Goal: Task Accomplishment & Management: Manage account settings

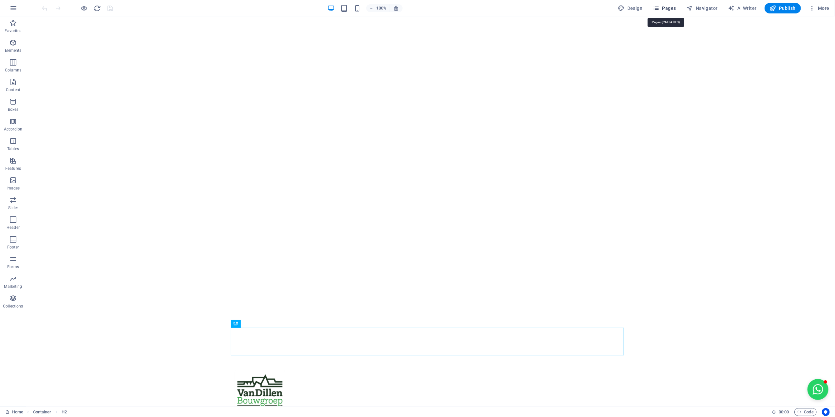
click at [655, 9] on icon "button" at bounding box center [656, 8] width 7 height 7
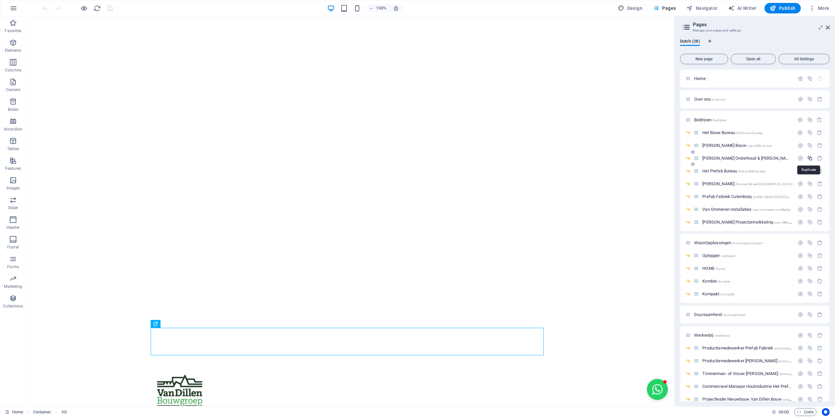
click at [808, 159] on icon "button" at bounding box center [811, 158] width 6 height 6
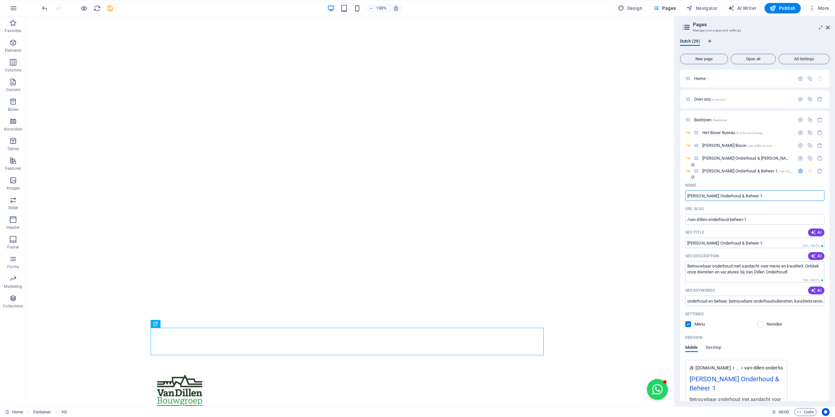
type input "D"
type input "Vn"
type input "/vn-di"
type input "Vn di"
type input "V"
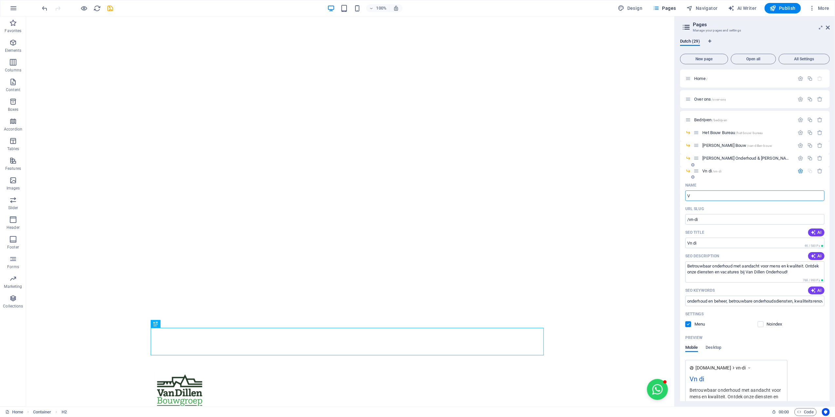
type input "/vn"
type input "Vn"
type input "[PERSON_NAME] Bouwgroep"
type input "/van-dillen-bouwgroep"
type input "[PERSON_NAME] Bouwgroep"
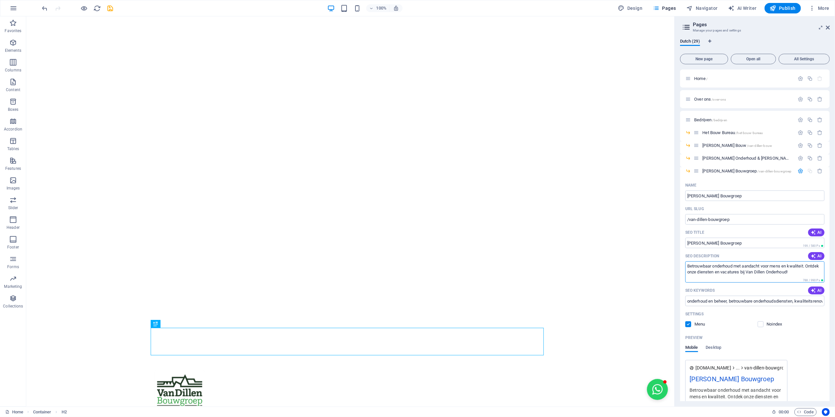
drag, startPoint x: 833, startPoint y: 289, endPoint x: 668, endPoint y: 255, distance: 168.0
click at [770, 303] on input "onderhoud en beheer, betrouwbare onderhoudsdiensten, kwaliteitsrenovatieproject…" at bounding box center [755, 301] width 139 height 10
click at [771, 276] on textarea "SEO Description" at bounding box center [755, 271] width 139 height 21
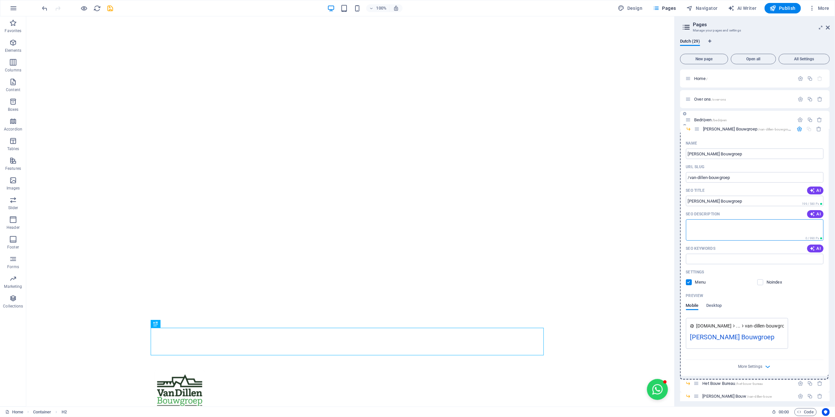
drag, startPoint x: 698, startPoint y: 170, endPoint x: 698, endPoint y: 124, distance: 45.9
click at [698, 124] on div "Home / Over ons /over-ons Bedrijven /bedrijven Het Bouw Bureau /het-bouw-bureau…" at bounding box center [755, 274] width 150 height 410
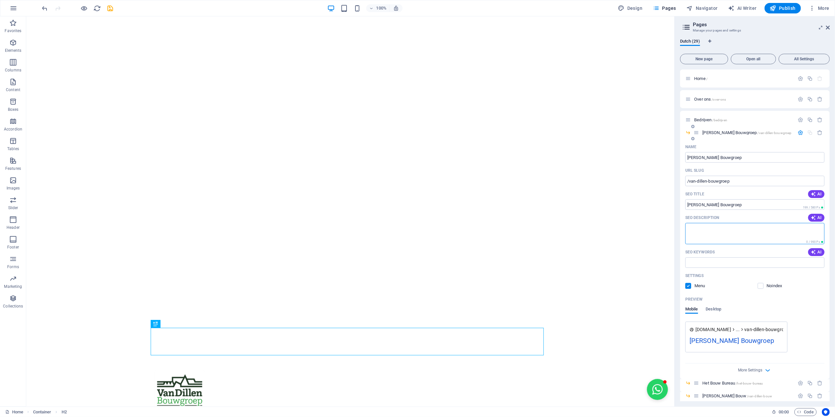
click at [709, 132] on span "Van Dillen Bouwgroep /van-dillen-bouwgroep" at bounding box center [747, 132] width 89 height 5
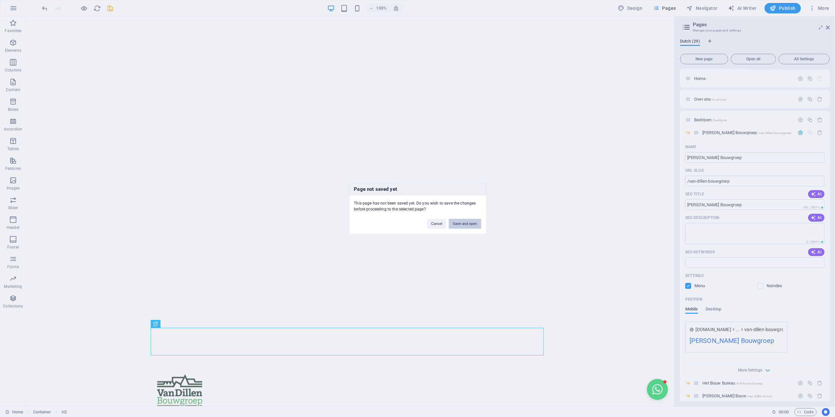
click at [471, 222] on button "Save and open" at bounding box center [465, 224] width 32 height 10
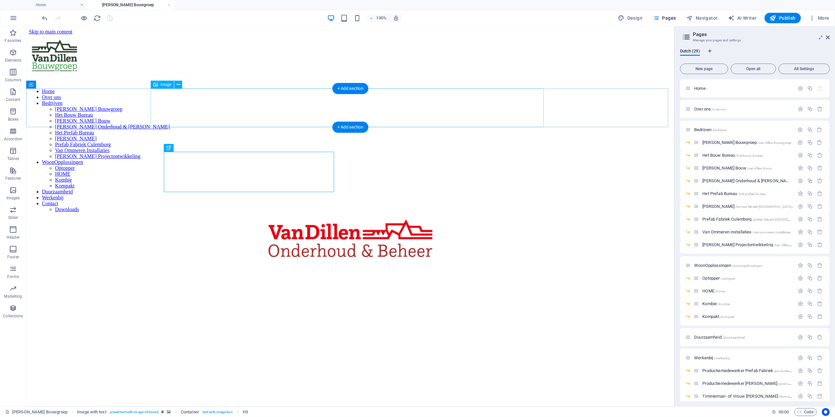
click at [341, 219] on figure at bounding box center [350, 239] width 643 height 40
select select "px"
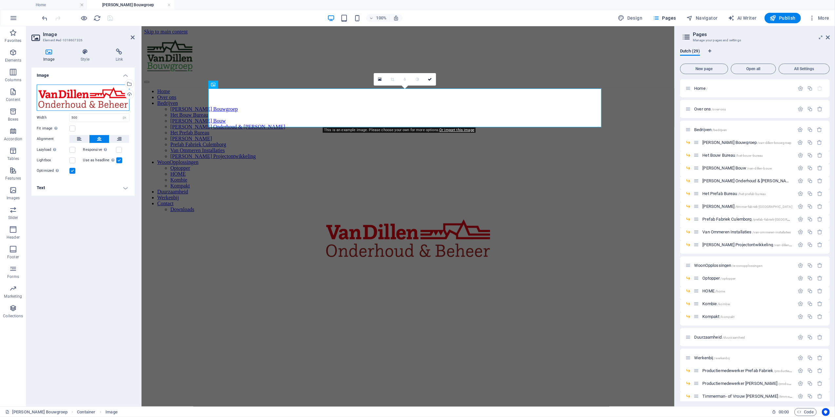
click at [73, 96] on div "Drag files here, click to choose files or select files from Files or our free s…" at bounding box center [83, 98] width 93 height 26
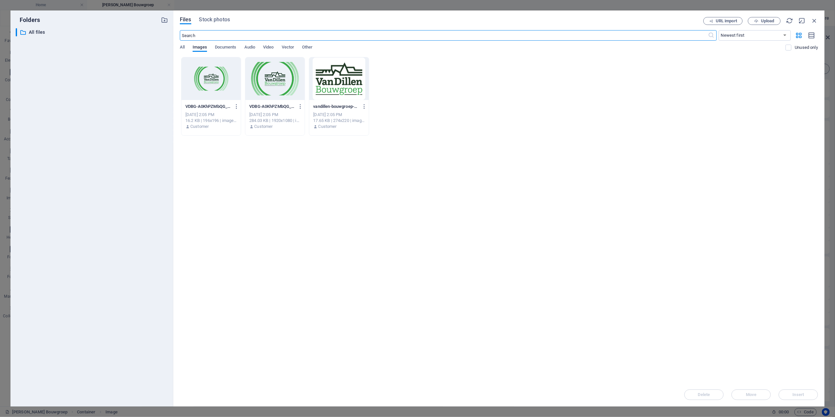
click at [339, 81] on div at bounding box center [338, 78] width 59 height 43
click at [339, 81] on div "1" at bounding box center [338, 78] width 59 height 43
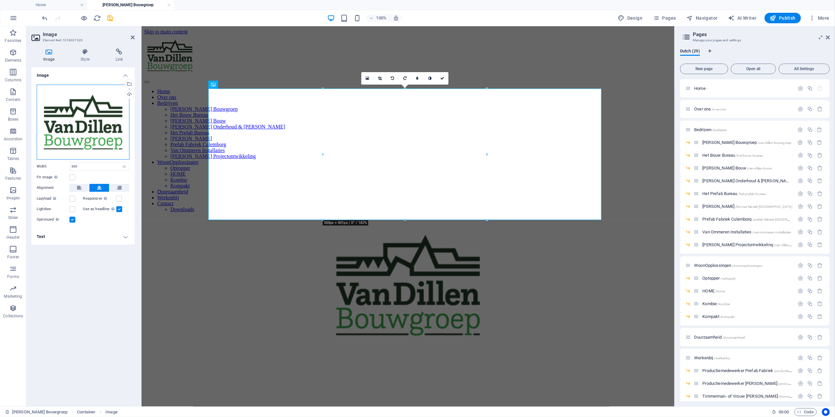
click at [121, 137] on div "Drag files here, click to choose files or select files from Files or our free s…" at bounding box center [83, 122] width 93 height 75
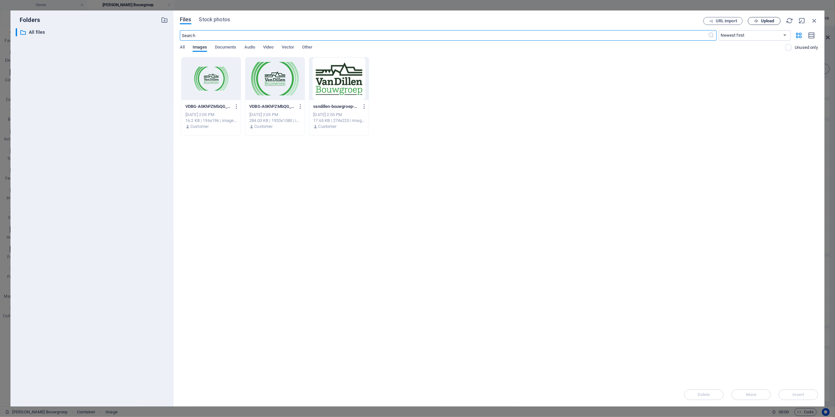
click at [766, 20] on span "Upload" at bounding box center [767, 21] width 13 height 4
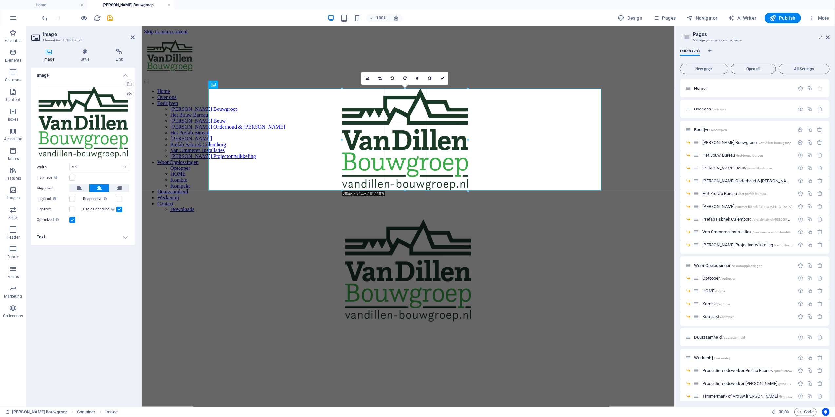
drag, startPoint x: 488, startPoint y: 221, endPoint x: 454, endPoint y: 132, distance: 94.8
type input "385"
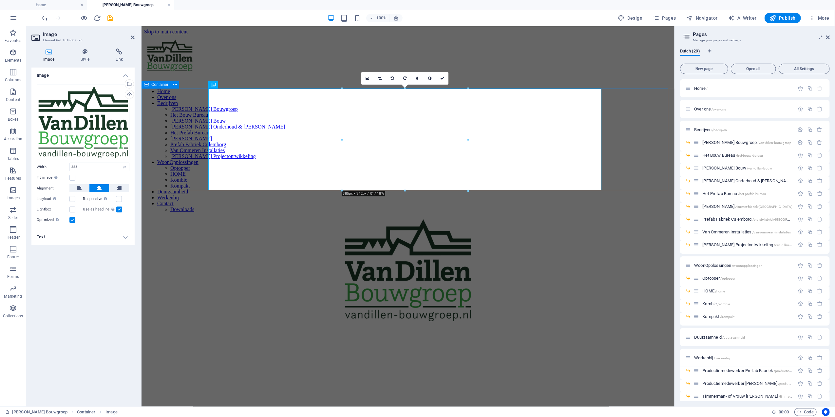
click at [662, 219] on div at bounding box center [408, 271] width 528 height 105
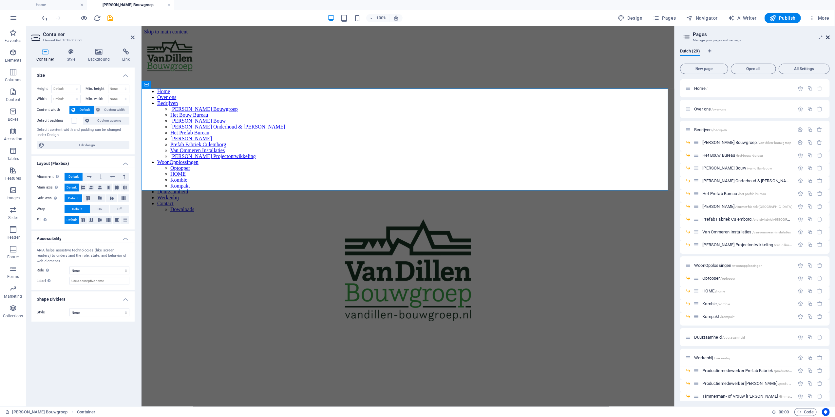
click at [828, 38] on icon at bounding box center [828, 37] width 4 height 5
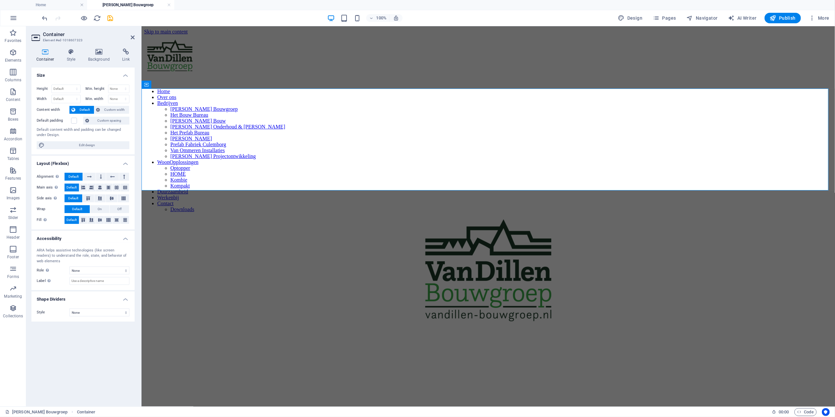
click at [130, 34] on h2 "Container" at bounding box center [89, 34] width 92 height 6
click at [132, 38] on icon at bounding box center [133, 37] width 4 height 5
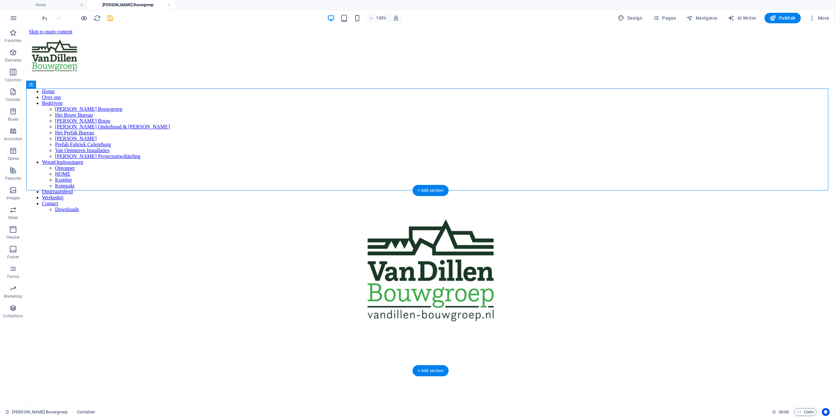
click at [635, 331] on figure at bounding box center [431, 331] width 804 height 0
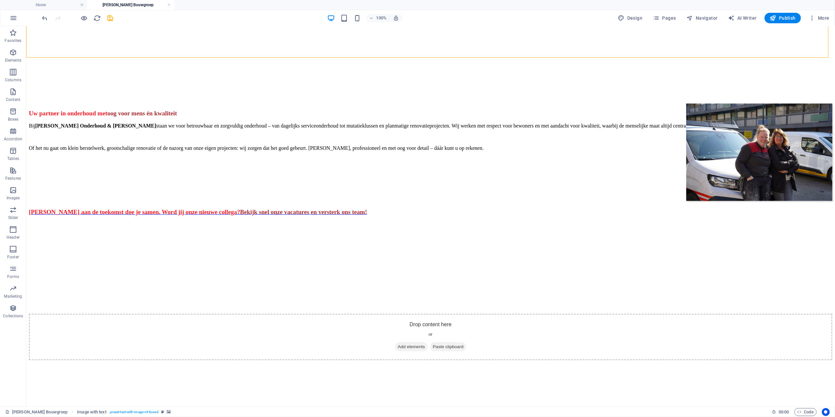
scroll to position [437, 0]
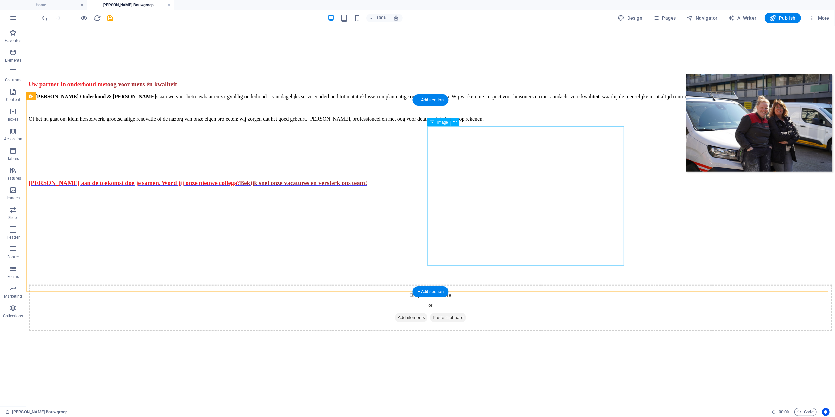
select select "%"
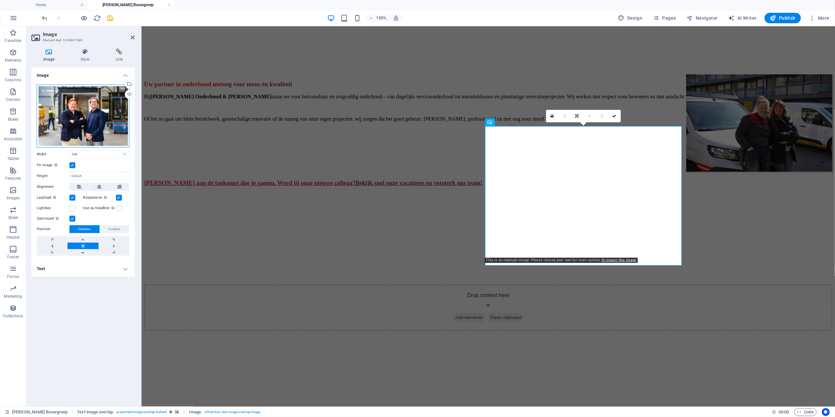
click at [84, 126] on div "Drag files here, click to choose files or select files from Files or our free s…" at bounding box center [83, 116] width 93 height 63
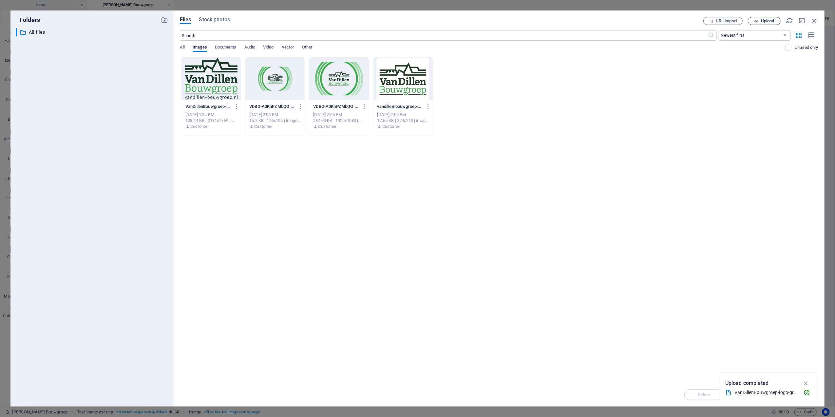
click at [757, 20] on icon "button" at bounding box center [756, 21] width 4 height 4
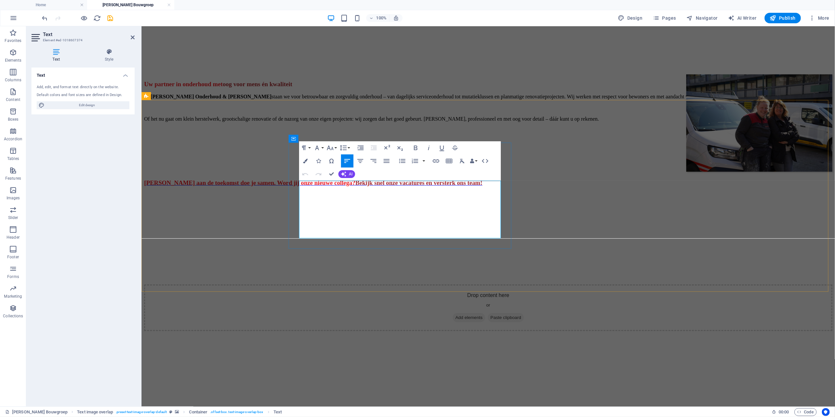
click at [384, 417] on p "Wil je meer informatie over de diensten van Van Dillen Onderhoud & Beheer ?" at bounding box center [488, 425] width 689 height 6
drag, startPoint x: 389, startPoint y: 194, endPoint x: 381, endPoint y: 183, distance: 13.7
click at [381, 417] on p "Wil je meer informatie over de diensten van Van Dillen Onderhoud & Beheer ?" at bounding box center [488, 425] width 689 height 6
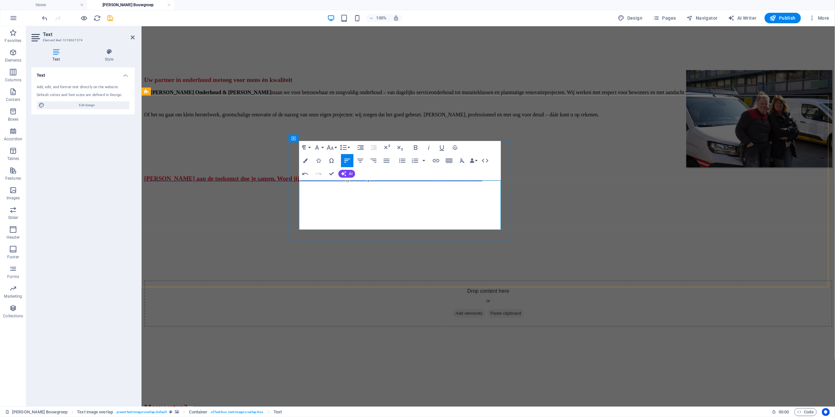
click at [375, 417] on p "Wil je meer informatie overde Van Dillen Bouwgroep?" at bounding box center [488, 421] width 689 height 6
click at [379, 417] on p "Wil je meer informatie overde Van Dillen Bouwgroep?" at bounding box center [488, 421] width 689 height 6
drag, startPoint x: 365, startPoint y: 199, endPoint x: 303, endPoint y: 201, distance: 62.3
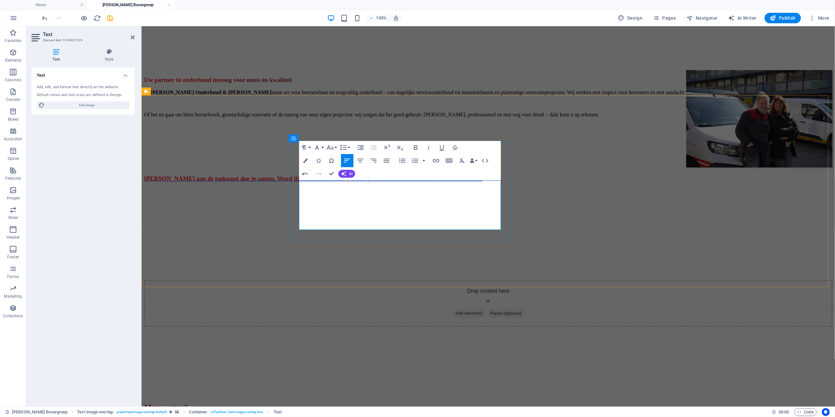
drag, startPoint x: 399, startPoint y: 197, endPoint x: 497, endPoint y: 201, distance: 98.1
drag, startPoint x: 396, startPoint y: 202, endPoint x: 444, endPoint y: 200, distance: 48.2
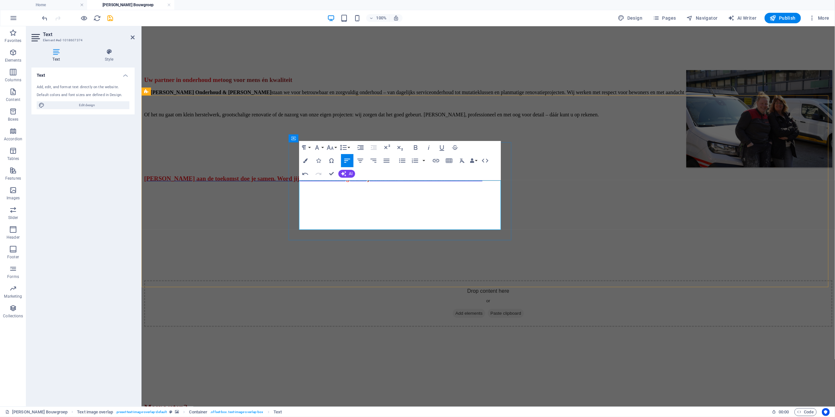
drag, startPoint x: 463, startPoint y: 201, endPoint x: 398, endPoint y: 202, distance: 64.6
click at [414, 147] on icon "button" at bounding box center [416, 148] width 8 height 8
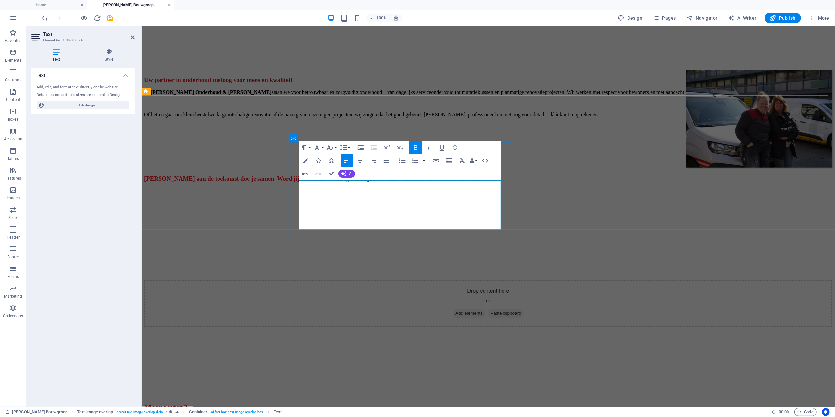
drag, startPoint x: 311, startPoint y: 208, endPoint x: 330, endPoint y: 211, distance: 19.8
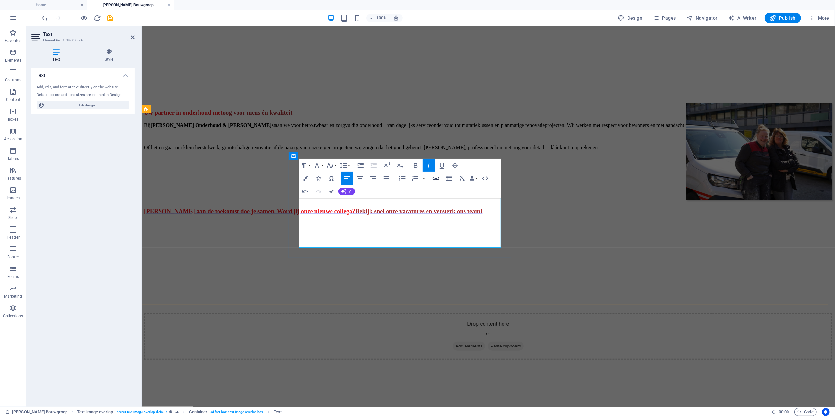
scroll to position [398, 0]
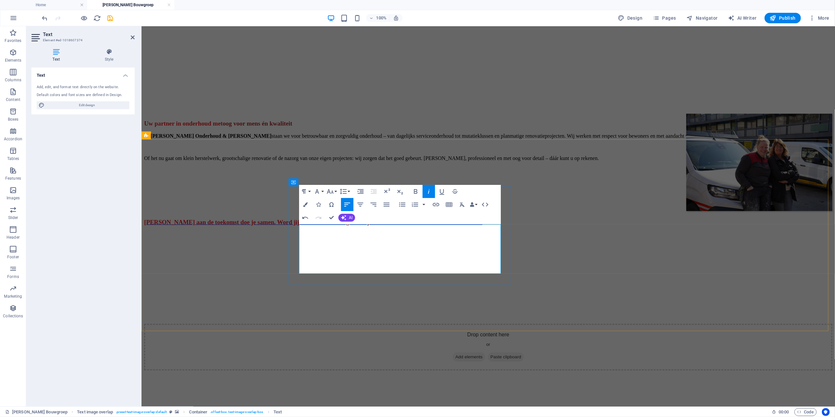
click at [694, 248] on figure at bounding box center [488, 248] width 689 height 0
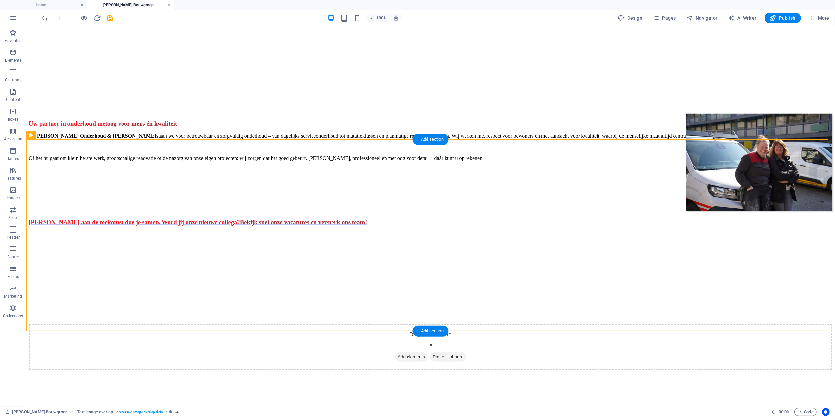
click at [96, 248] on figure at bounding box center [431, 248] width 804 height 0
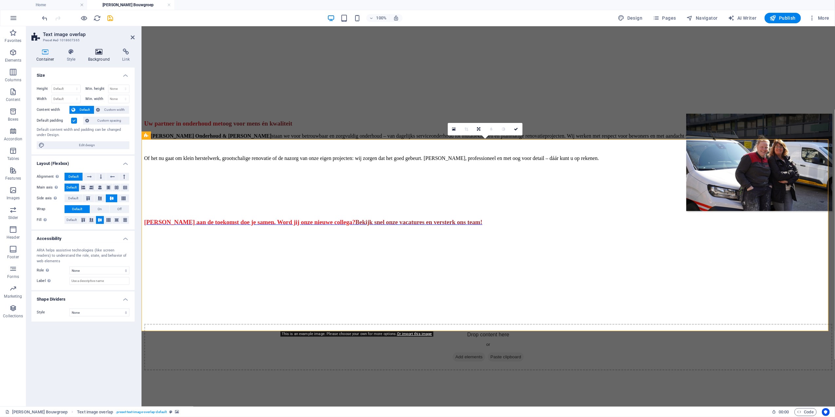
click at [91, 50] on icon at bounding box center [99, 52] width 32 height 7
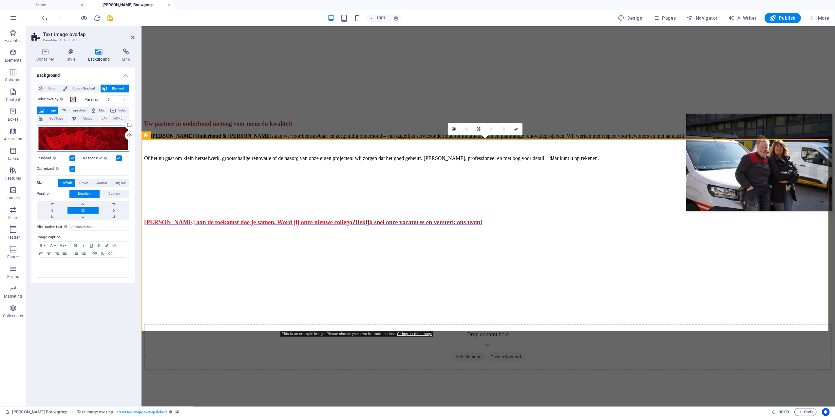
click at [100, 131] on div "Drag files here, click to choose files or select files from Files or our free s…" at bounding box center [83, 139] width 93 height 26
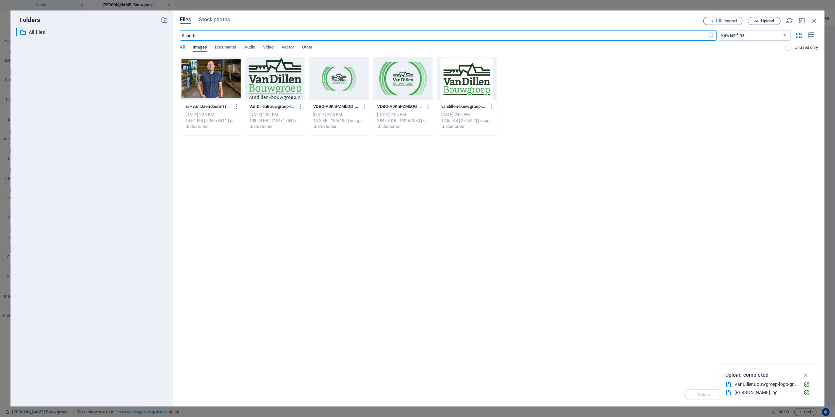
click at [758, 20] on icon "button" at bounding box center [756, 21] width 4 height 4
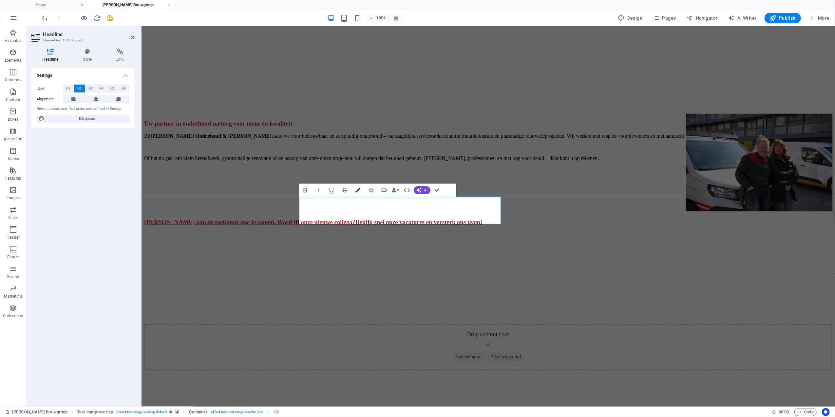
click at [362, 191] on button "Colors" at bounding box center [358, 190] width 12 height 13
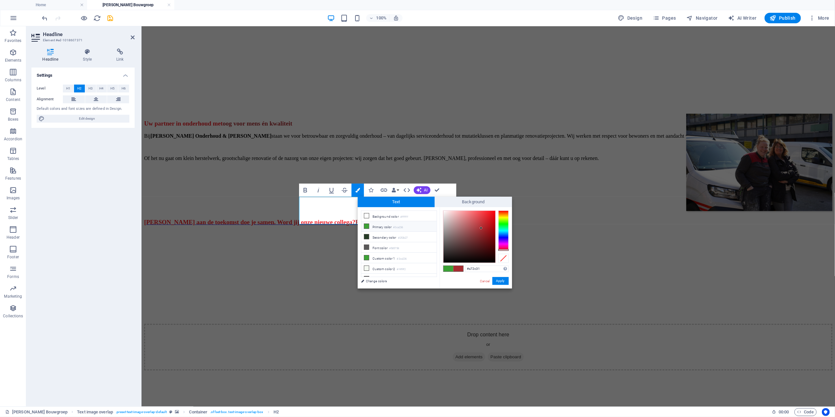
click at [366, 225] on icon at bounding box center [366, 226] width 5 height 5
type input "#3ca236"
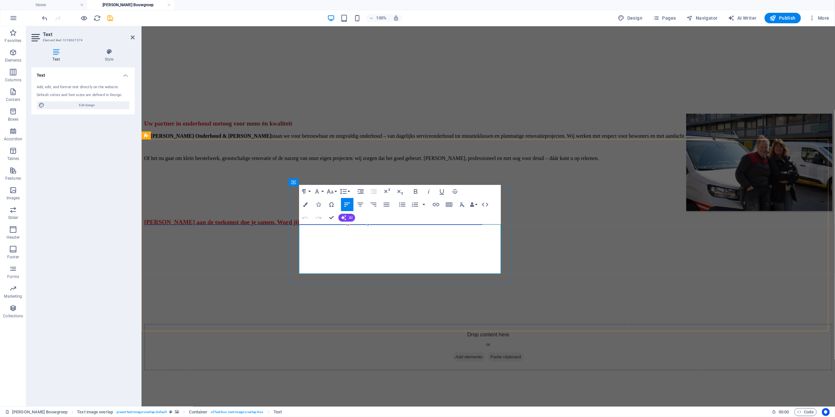
drag, startPoint x: 310, startPoint y: 252, endPoint x: 398, endPoint y: 252, distance: 87.8
click at [303, 205] on icon "button" at bounding box center [305, 204] width 5 height 5
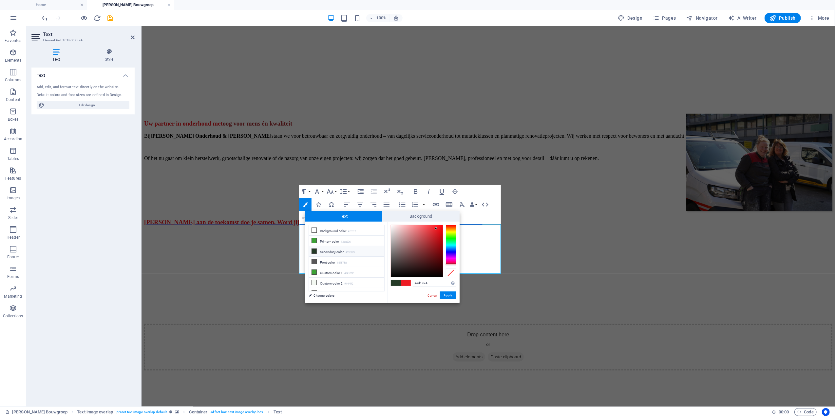
click at [315, 253] on icon at bounding box center [314, 251] width 5 height 5
type input "#253b27"
click at [450, 298] on button "Apply" at bounding box center [448, 295] width 16 height 8
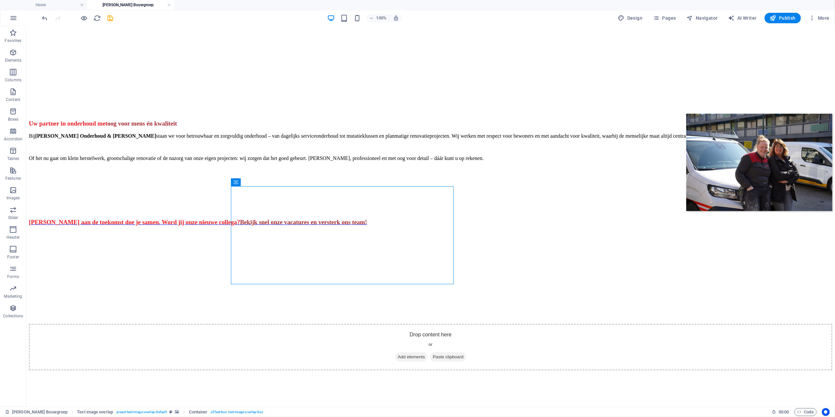
click at [393, 248] on figure at bounding box center [431, 248] width 804 height 0
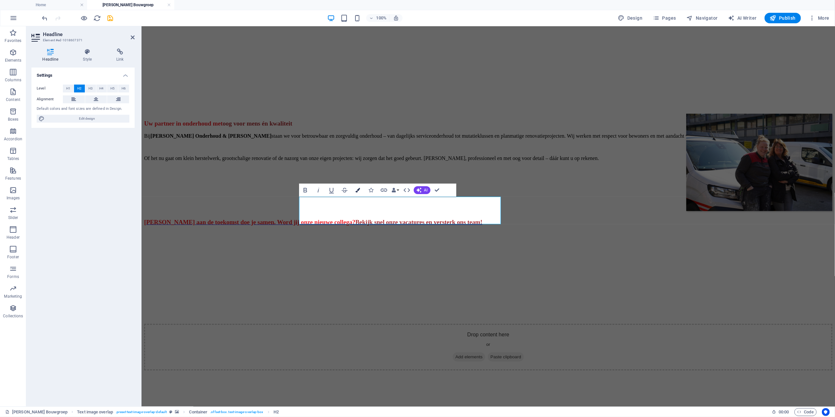
click at [360, 195] on button "Colors" at bounding box center [358, 190] width 12 height 13
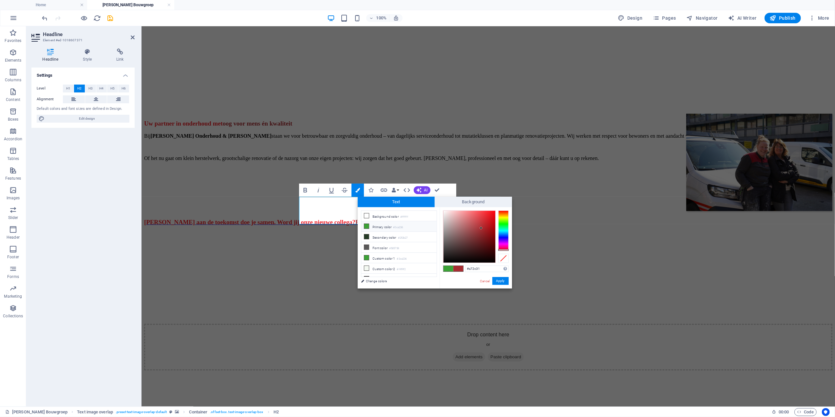
click at [369, 225] on icon at bounding box center [366, 226] width 5 height 5
type input "#3ca236"
click at [500, 286] on div "#3ca236 Supported formats #0852ed rgb(8, 82, 237) rgba(8, 82, 237, 90%) hsv(221…" at bounding box center [476, 295] width 72 height 176
click at [505, 284] on button "Apply" at bounding box center [501, 281] width 16 height 8
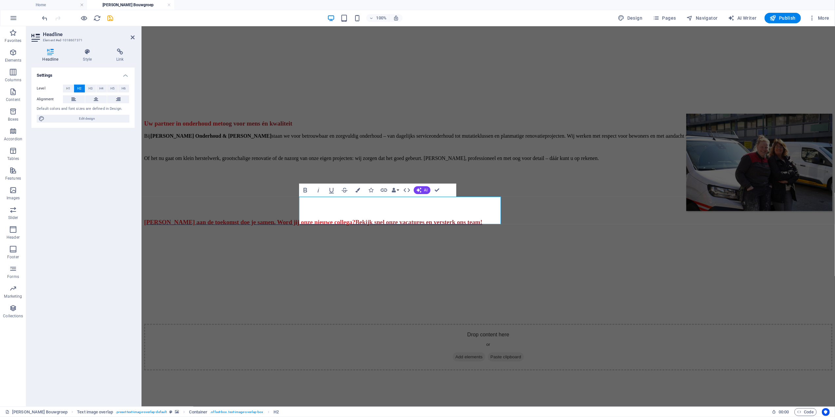
click at [685, 113] on div "Bouwen aan de toekomst doe je samen. Word jij onze nieuwe collega? Bekijk snel …" at bounding box center [488, 169] width 689 height 112
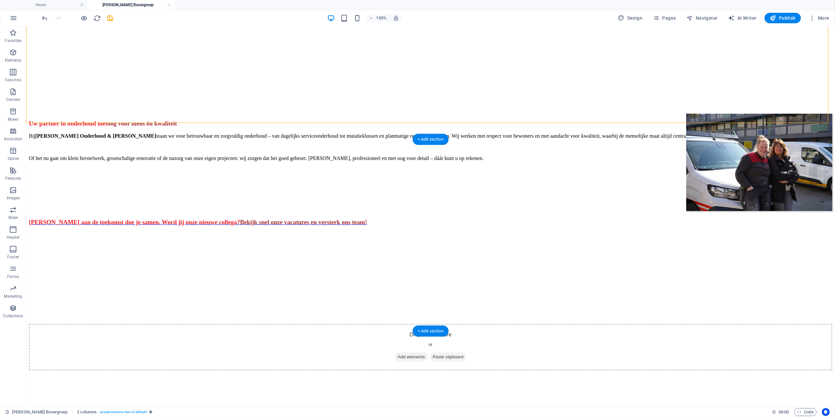
click at [697, 248] on figure at bounding box center [431, 248] width 804 height 0
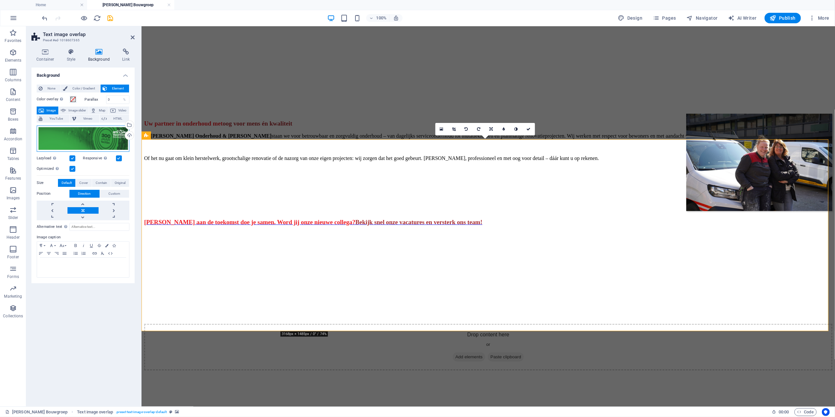
click at [76, 130] on div "Drag files here, click to choose files or select files from Files or our free s…" at bounding box center [83, 139] width 93 height 26
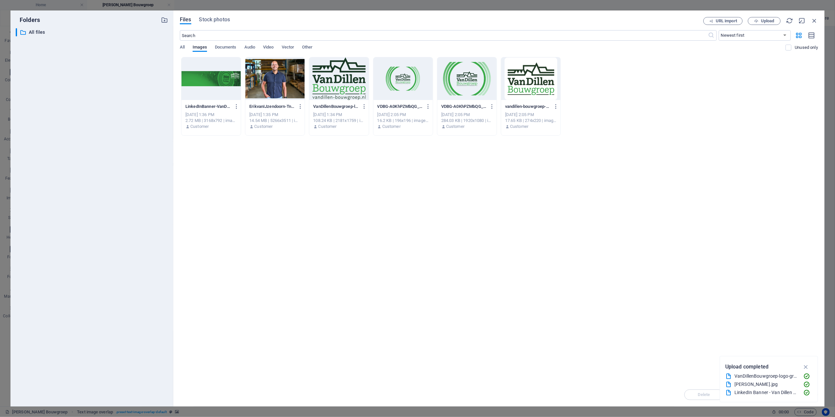
click at [216, 43] on div "​ Newest first Oldest first Name (A-Z) Name (Z-A) Size (0-9) Size (9-0) Resolut…" at bounding box center [499, 43] width 638 height 27
click at [181, 47] on span "All" at bounding box center [182, 47] width 5 height 9
click at [204, 48] on span "Images" at bounding box center [200, 47] width 14 height 9
click at [180, 48] on span "All" at bounding box center [182, 47] width 5 height 9
click at [204, 48] on span "Images" at bounding box center [200, 47] width 14 height 9
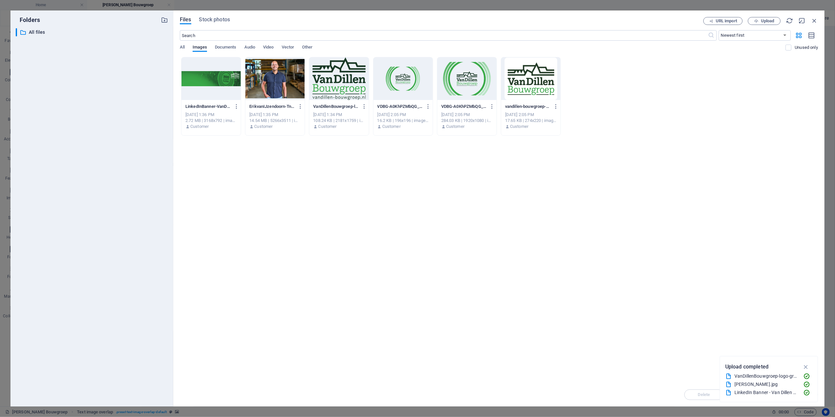
click at [768, 41] on div "​ Newest first Oldest first Name (A-Z) Name (Z-A) Size (0-9) Size (9-0) Resolut…" at bounding box center [499, 43] width 638 height 27
click at [768, 36] on select "Newest first Oldest first Name (A-Z) Name (Z-A) Size (0-9) Size (9-0) Resolutio…" at bounding box center [755, 35] width 72 height 10
click at [803, 62] on div "LinkedInBanner-VanDillenBouwgroep-Tlqnvf1AoI6f9-xFz7mLYA.png LinkedInBanner-Van…" at bounding box center [499, 96] width 638 height 79
click at [811, 32] on icon "button" at bounding box center [812, 36] width 7 height 8
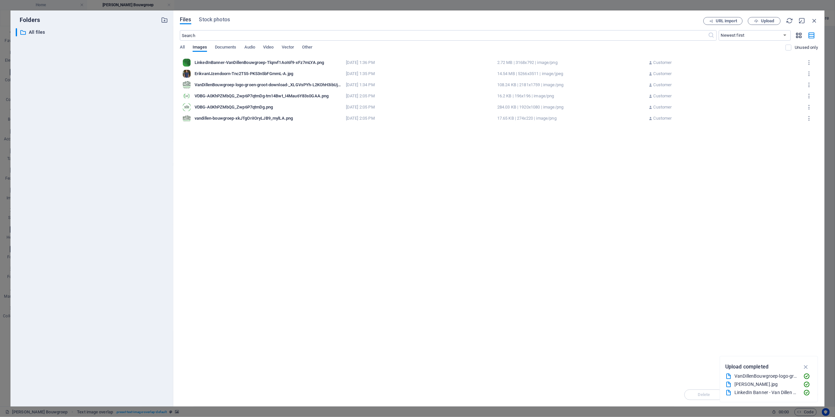
click at [796, 35] on icon "button" at bounding box center [800, 35] width 8 height 7
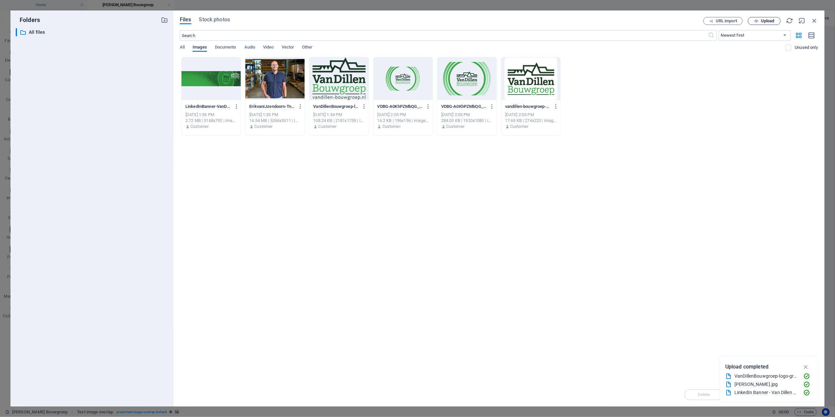
click at [762, 20] on span "Upload" at bounding box center [767, 21] width 13 height 4
click at [766, 20] on span "Upload" at bounding box center [767, 21] width 13 height 4
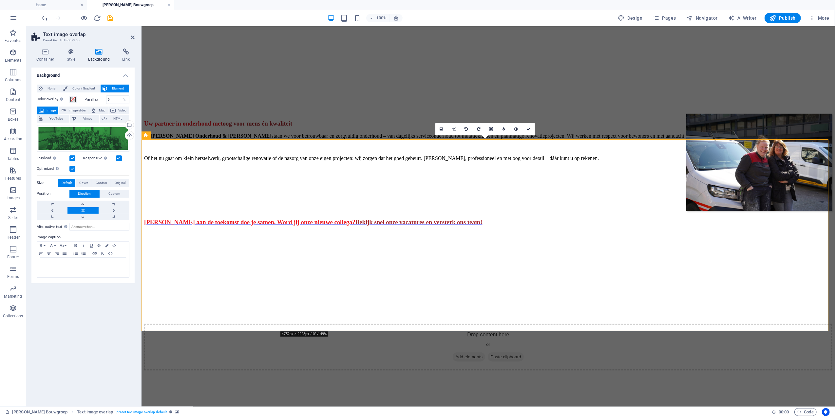
drag, startPoint x: 756, startPoint y: 215, endPoint x: 801, endPoint y: 119, distance: 106.1
click at [756, 248] on figure at bounding box center [488, 248] width 689 height 0
click at [802, 116] on div "Bouwen aan de toekomst doe je samen. Word jij onze nieuwe collega? Bekijk snel …" at bounding box center [488, 169] width 689 height 112
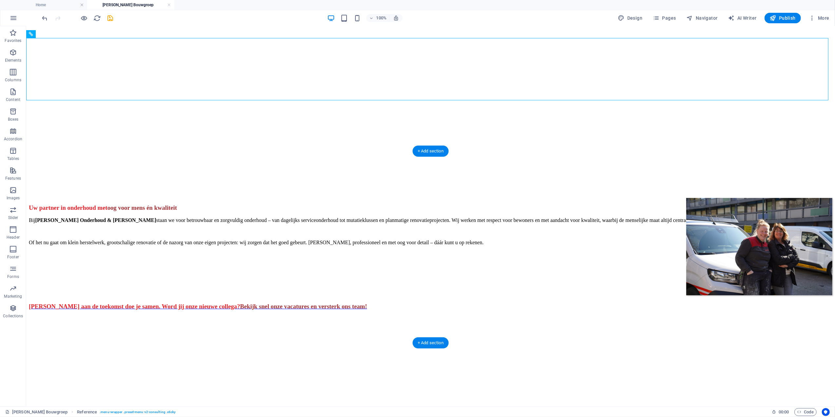
scroll to position [310, 0]
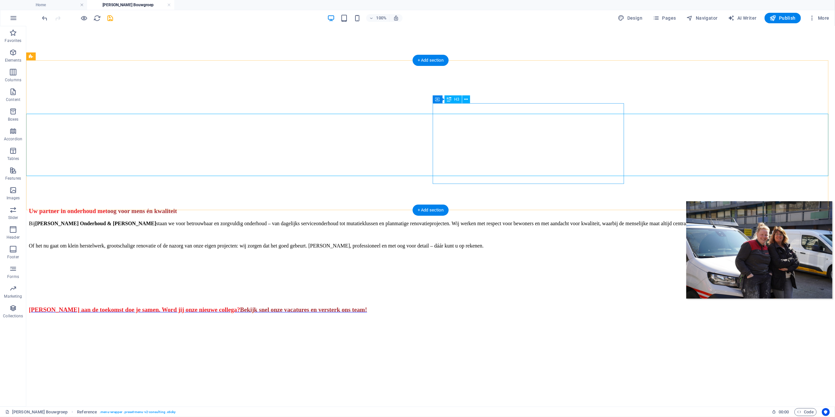
click at [514, 306] on div "Bouwen aan de toekomst doe je samen. Word jij onze nieuwe collega? Bekijk snel …" at bounding box center [431, 309] width 804 height 7
click at [527, 306] on div "Bouwen aan de toekomst doe je samen. Word jij onze nieuwe collega? Bekijk snel …" at bounding box center [431, 309] width 804 height 7
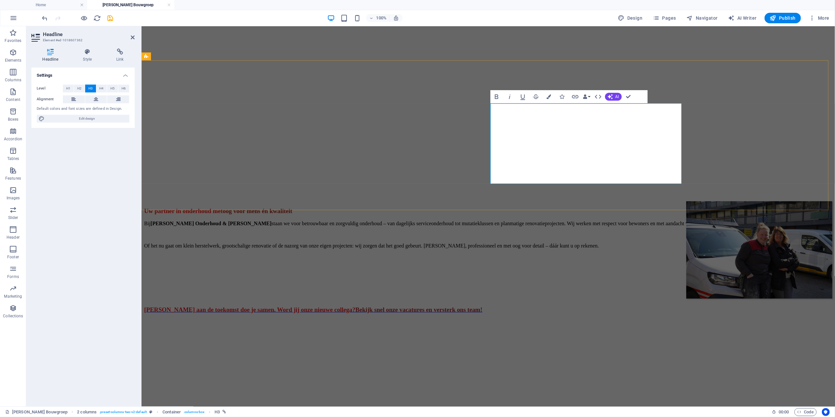
click at [355, 306] on span "Bouwen aan de toekomst doe je samen. Word jij onze nieuwe collega?" at bounding box center [249, 309] width 211 height 7
drag, startPoint x: 527, startPoint y: 152, endPoint x: 489, endPoint y: 112, distance: 55.6
click at [489, 201] on div "Bouwen aan de toekomst doe je samen. Word jij onze nieuwe collega? Bekijk snel …" at bounding box center [488, 257] width 689 height 112
click at [547, 100] on button "Colors" at bounding box center [549, 96] width 12 height 13
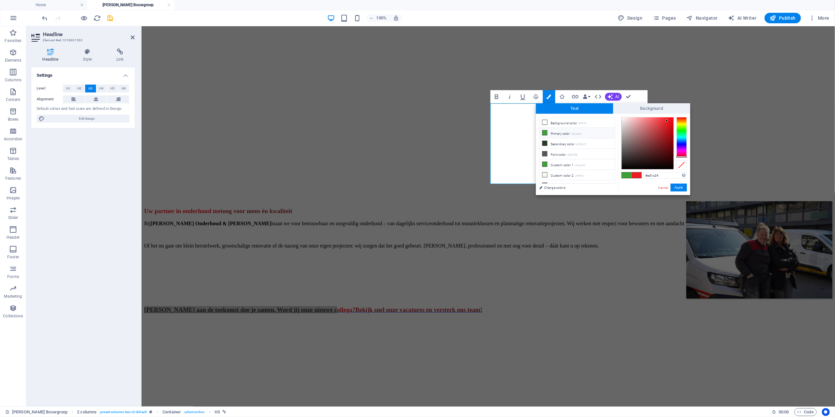
click at [543, 132] on icon at bounding box center [545, 132] width 5 height 5
type input "#3ca236"
click at [679, 186] on button "Apply" at bounding box center [679, 188] width 16 height 8
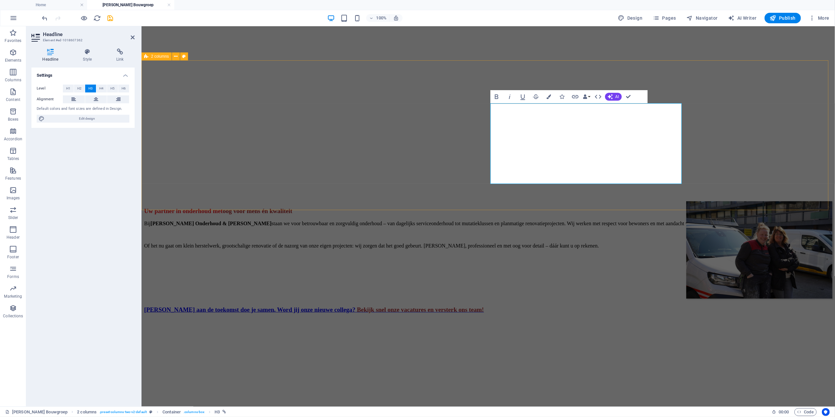
click at [725, 201] on div "Bouwen aan de toekomst doe je samen. Word jij onze nieuwe collega? Bekijk snel …" at bounding box center [488, 257] width 689 height 112
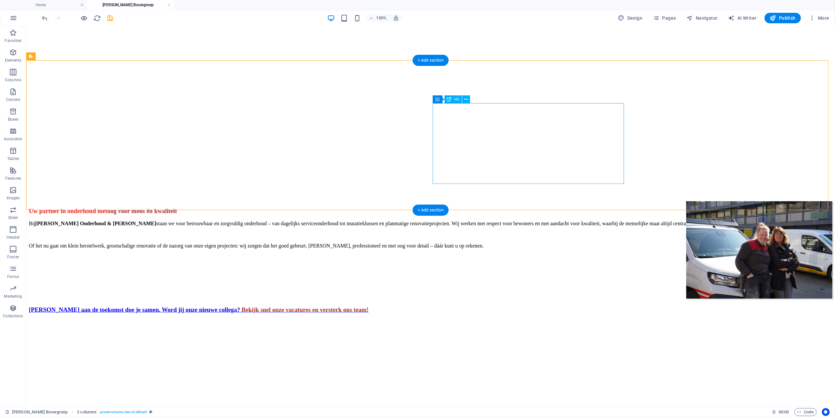
click at [497, 306] on div "Bouwen aan de toekomst doe je samen. Word jij onze nieuwe collega? Bekijk snel …" at bounding box center [431, 309] width 804 height 7
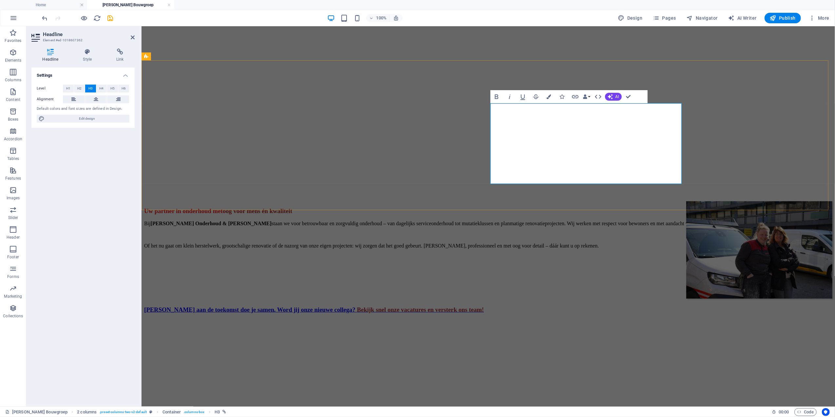
click at [484, 306] on span "Bekijk snel onze vacatures en versterk ons team!" at bounding box center [420, 309] width 127 height 7
click at [357, 306] on span at bounding box center [356, 309] width 2 height 7
click at [484, 306] on span "Bekijk snel onze vacatures en versterk ons team!" at bounding box center [420, 309] width 127 height 7
drag, startPoint x: 542, startPoint y: 153, endPoint x: 678, endPoint y: 174, distance: 137.2
click at [678, 306] on h3 "Bouwen aan de toekomst doe je samen. Word jij onze nieuwe collega? Bekijk snel …" at bounding box center [488, 309] width 689 height 7
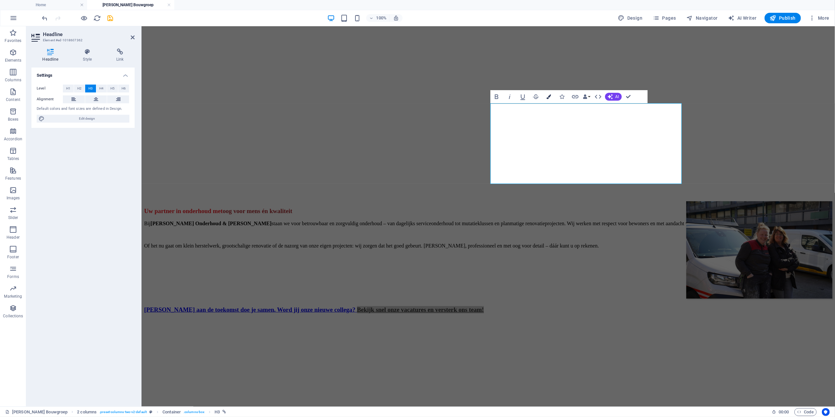
click at [550, 100] on button "Colors" at bounding box center [549, 96] width 12 height 13
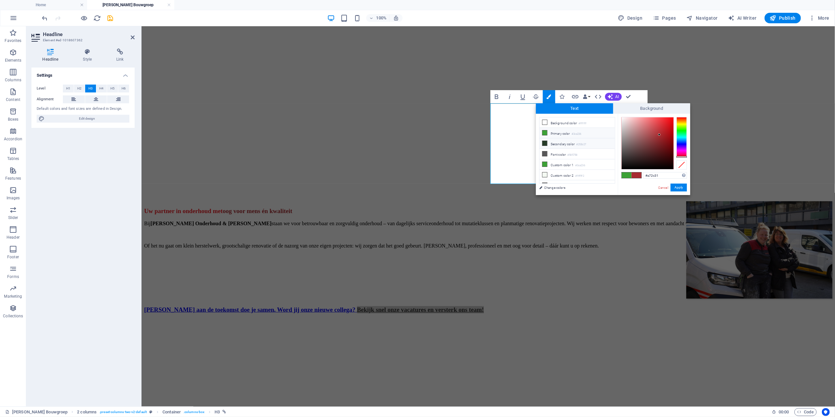
click at [547, 144] on icon at bounding box center [545, 143] width 5 height 5
type input "#253b27"
click at [674, 193] on div "#253b27 Supported formats #0852ed rgb(8, 82, 237) rgba(8, 82, 237, 90%) hsv(221…" at bounding box center [654, 202] width 72 height 176
drag, startPoint x: 678, startPoint y: 189, endPoint x: 543, endPoint y: 160, distance: 138.3
click at [678, 189] on button "Apply" at bounding box center [679, 188] width 16 height 8
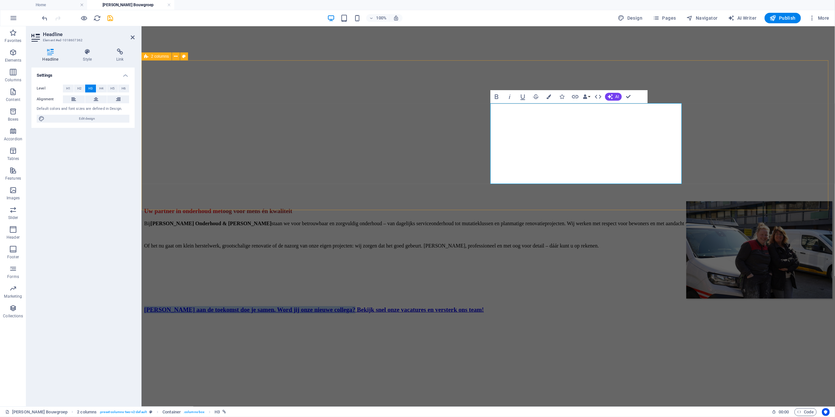
click at [832, 201] on div "Bouwen aan de toekomst doe je samen. Word jij onze nieuwe collega? ​ Bekijk sne…" at bounding box center [488, 257] width 689 height 112
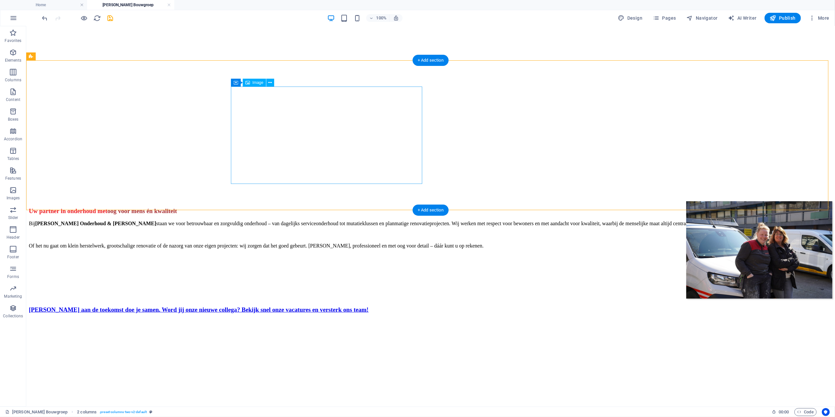
click at [386, 201] on figure at bounding box center [431, 250] width 804 height 99
select select "px"
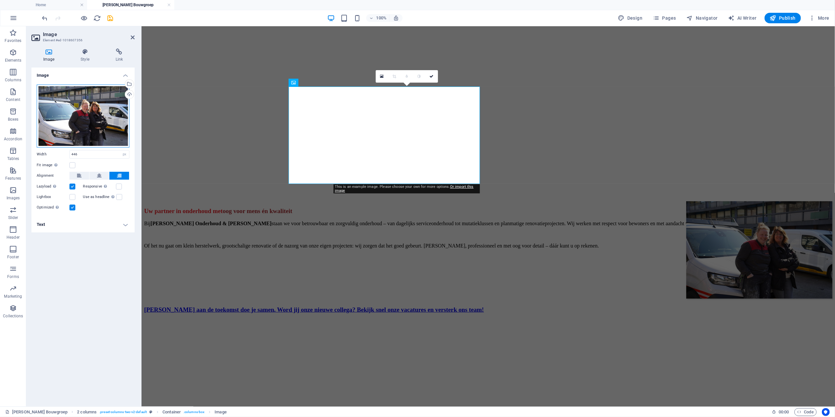
click at [64, 132] on div "Drag files here, click to choose files or select files from Files or our free s…" at bounding box center [83, 116] width 93 height 63
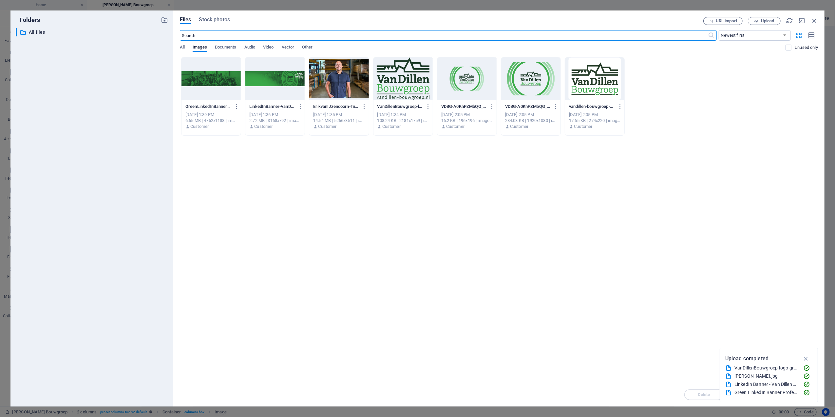
click at [214, 16] on div "Files Stock photos URL import Upload ​ Newest first Oldest first Name (A-Z) Nam…" at bounding box center [499, 208] width 652 height 396
click at [765, 26] on div "Files Stock photos URL import Upload ​ Newest first Oldest first Name (A-Z) Nam…" at bounding box center [499, 208] width 638 height 383
click at [766, 20] on span "Upload" at bounding box center [767, 21] width 13 height 4
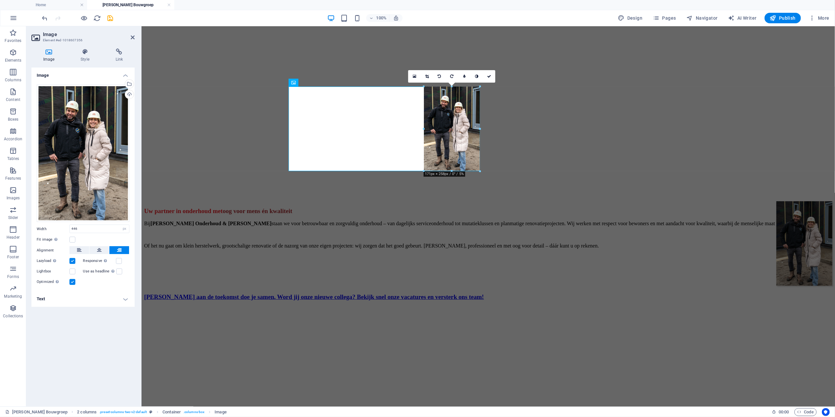
drag, startPoint x: 407, startPoint y: 305, endPoint x: 433, endPoint y: 171, distance: 137.2
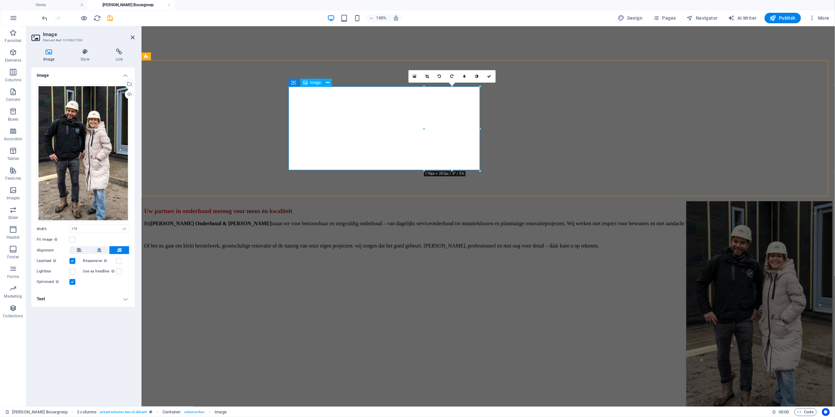
type input "446"
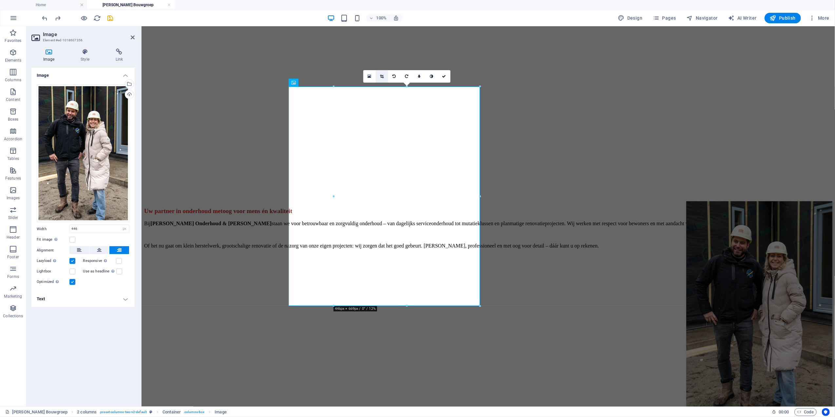
click at [385, 75] on link at bounding box center [382, 76] width 12 height 12
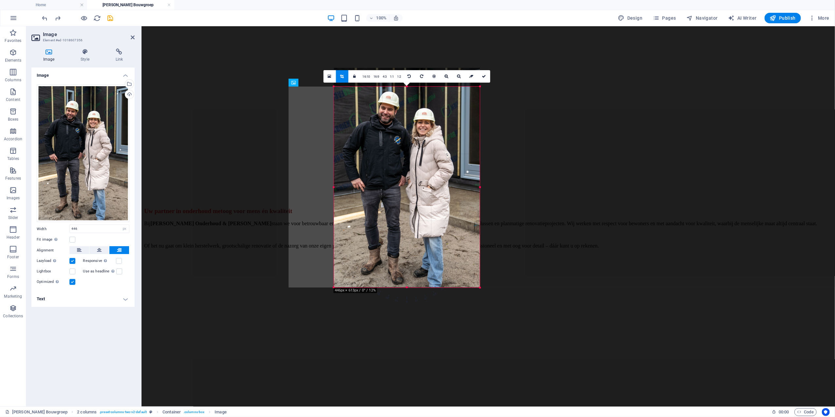
drag, startPoint x: 405, startPoint y: 87, endPoint x: 405, endPoint y: 106, distance: 18.7
click at [405, 106] on div "180 170 160 150 140 130 120 110 100 90 80 70 60 50 40 30 20 10 0 -10 -20 -30 -4…" at bounding box center [407, 187] width 146 height 201
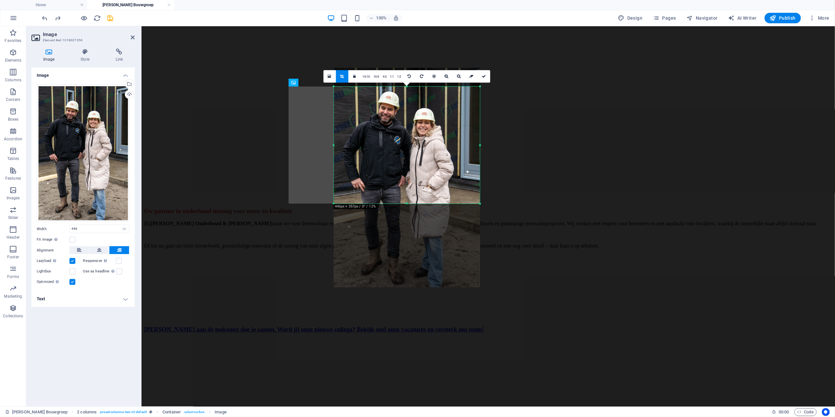
drag, startPoint x: 407, startPoint y: 287, endPoint x: 414, endPoint y: 204, distance: 83.9
click at [414, 204] on div at bounding box center [407, 204] width 146 height 2
click at [675, 201] on div "Bouwen aan de toekomst doe je samen. Word jij onze nieuwe collega? Bekijk snel …" at bounding box center [488, 267] width 689 height 132
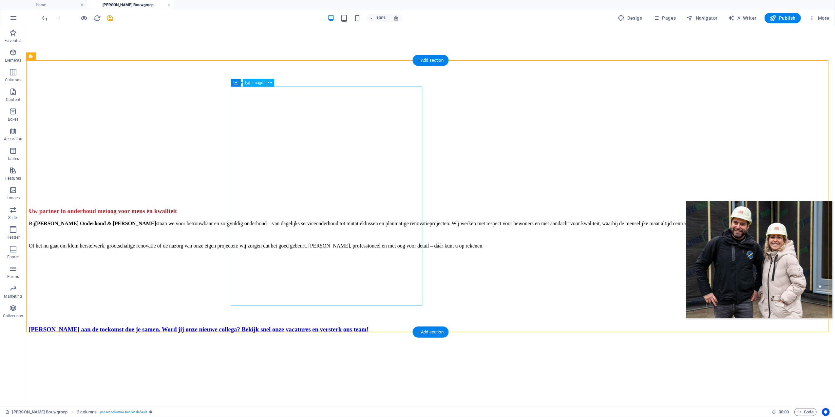
click at [329, 201] on figure at bounding box center [431, 260] width 804 height 118
click at [320, 201] on figure at bounding box center [431, 260] width 804 height 118
select select "px"
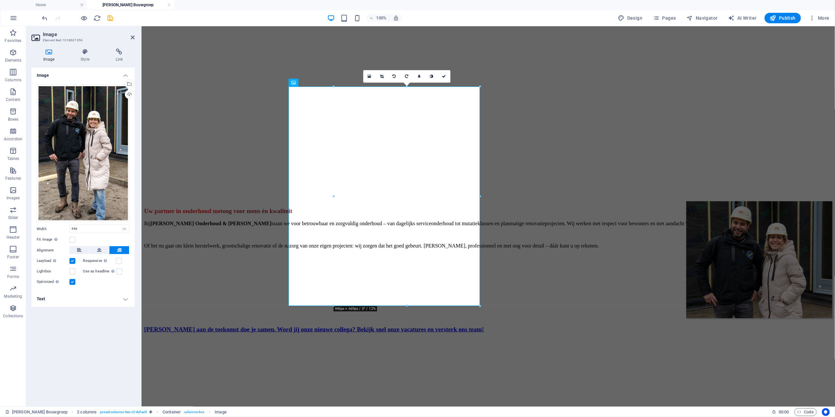
click at [378, 75] on link at bounding box center [382, 76] width 12 height 12
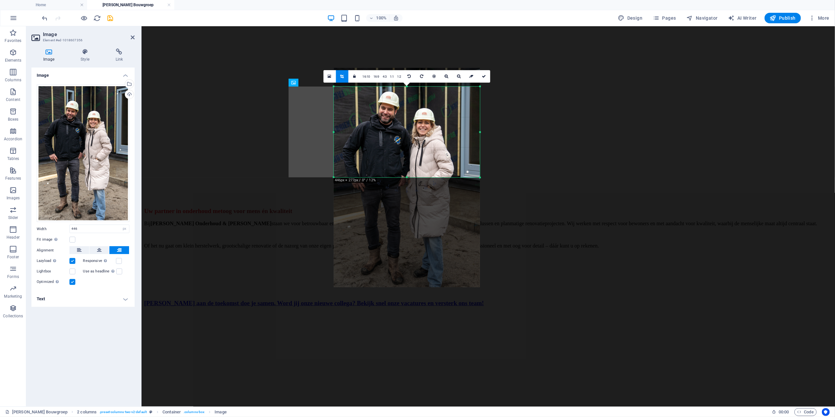
drag, startPoint x: 407, startPoint y: 307, endPoint x: 416, endPoint y: 178, distance: 128.8
click at [416, 178] on div at bounding box center [407, 177] width 146 height 2
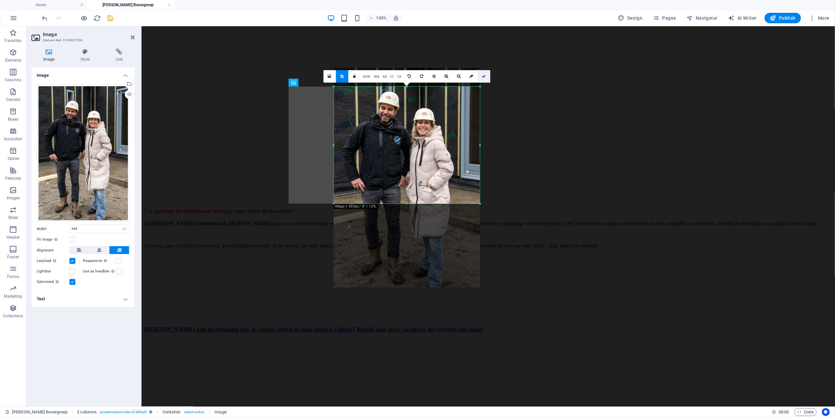
drag, startPoint x: 341, startPoint y: 55, endPoint x: 483, endPoint y: 81, distance: 144.0
click at [483, 81] on link at bounding box center [484, 76] width 12 height 12
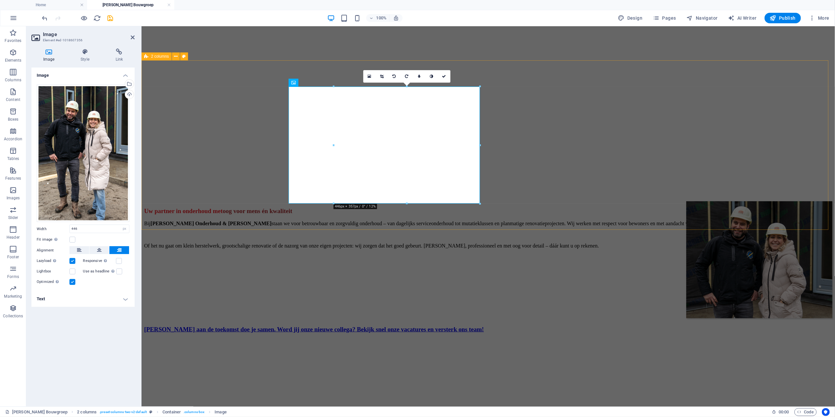
click at [733, 201] on div "Bouwen aan de toekomst doe je samen. Word jij onze nieuwe collega? Bekijk snel …" at bounding box center [488, 267] width 689 height 132
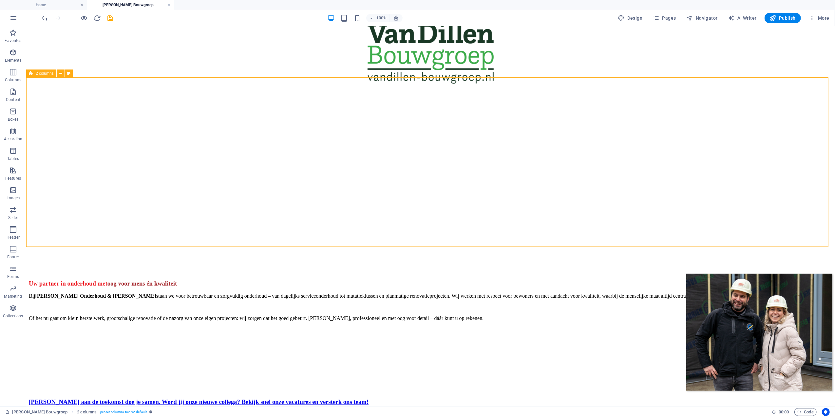
scroll to position [223, 0]
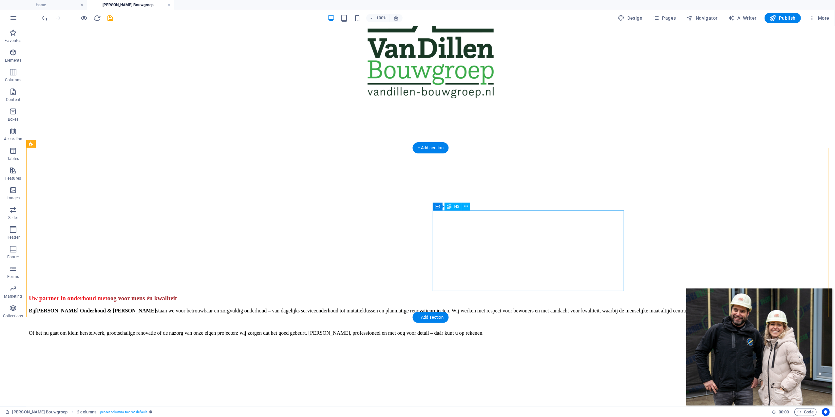
click at [499, 413] on div "Bouwen aan de toekomst doe je samen. Word jij onze nieuwe collega? Bekijk snel …" at bounding box center [431, 416] width 804 height 7
click at [504, 288] on div "Bouwen aan de toekomst doe je samen. Word jij onze nieuwe collega? Bekijk snel …" at bounding box center [431, 354] width 804 height 132
click at [178, 288] on div "Bouwen aan de toekomst doe je samen. Word jij onze nieuwe collega? Bekijk snel …" at bounding box center [431, 354] width 804 height 132
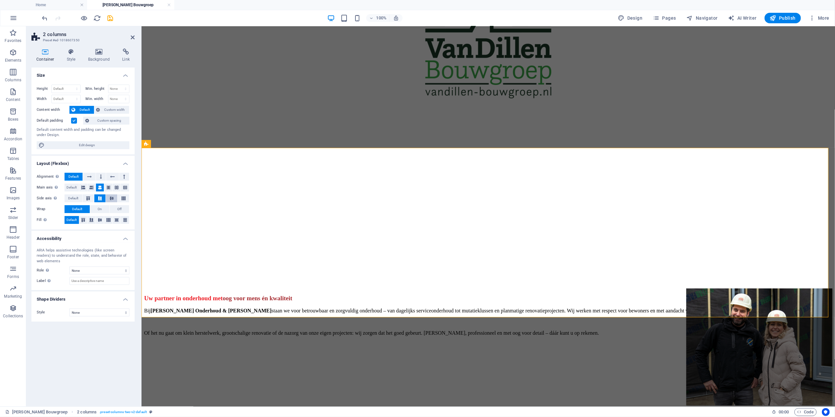
click at [113, 198] on icon at bounding box center [112, 198] width 8 height 4
click at [97, 200] on icon at bounding box center [100, 198] width 8 height 4
click at [106, 200] on button at bounding box center [111, 198] width 11 height 8
click at [707, 108] on figure at bounding box center [488, 108] width 689 height 0
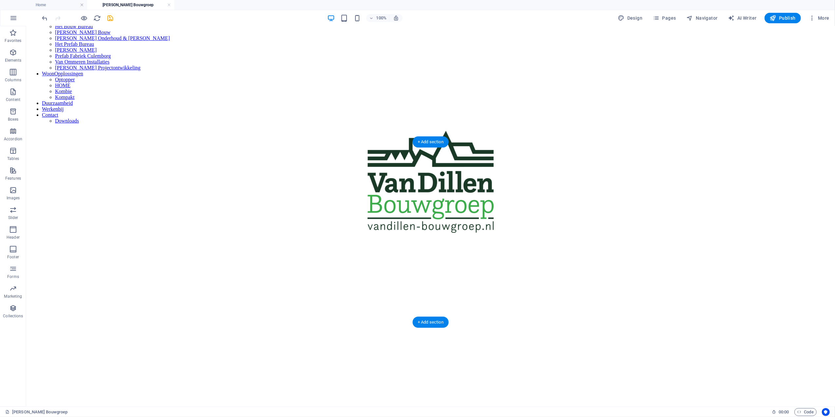
scroll to position [92, 0]
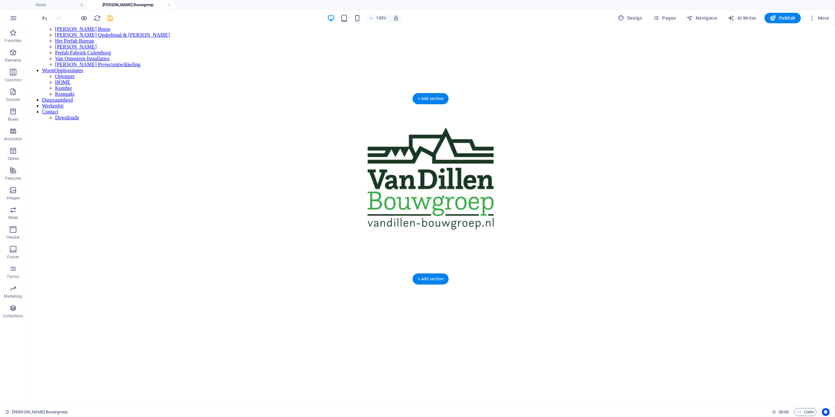
click at [634, 239] on figure at bounding box center [431, 239] width 804 height 0
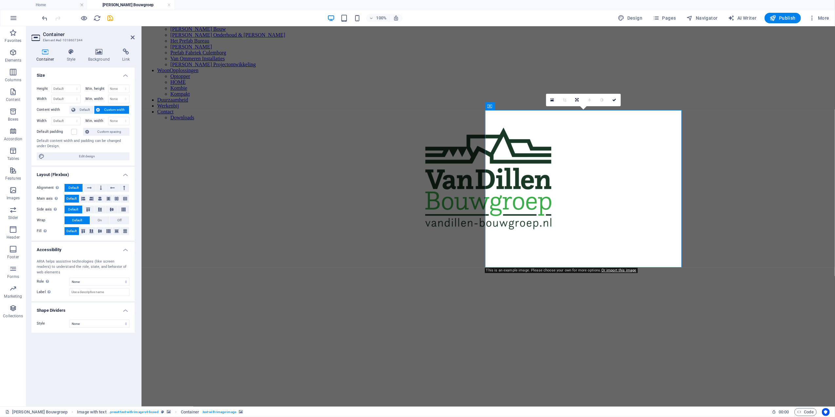
click at [86, 49] on icon at bounding box center [99, 52] width 32 height 7
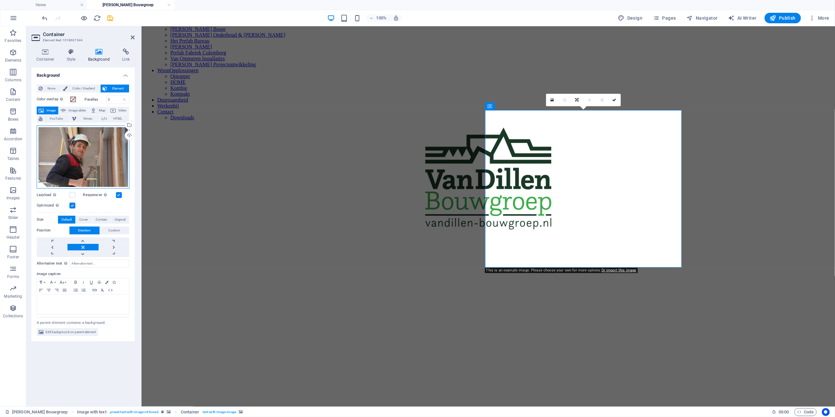
click at [93, 148] on div "Drag files here, click to choose files or select files from Files or our free s…" at bounding box center [83, 157] width 93 height 63
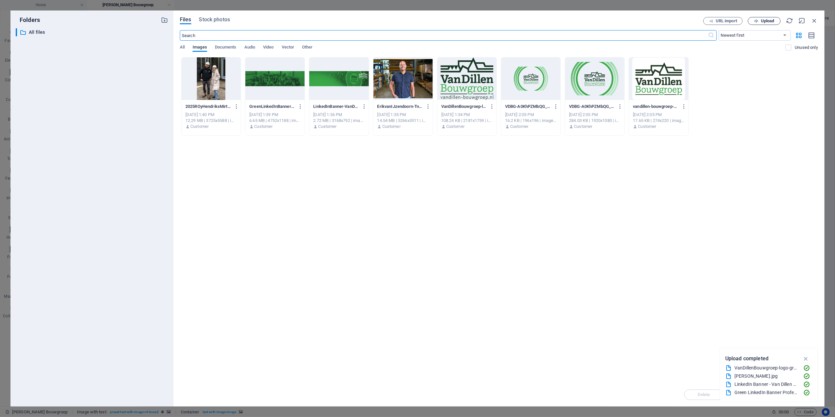
click at [766, 19] on span "Upload" at bounding box center [767, 21] width 13 height 4
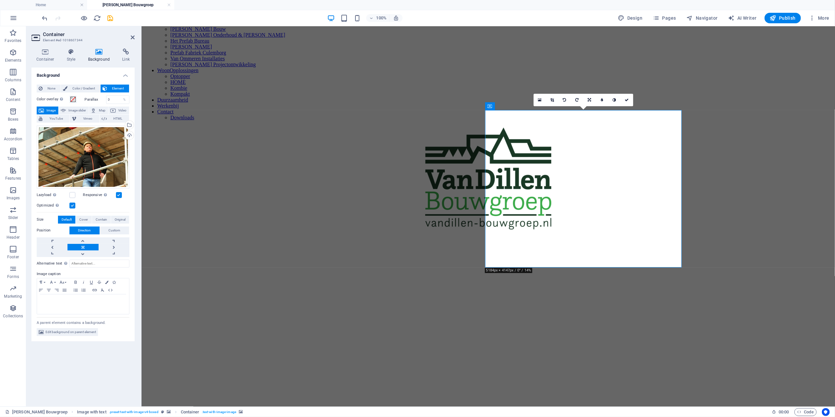
click at [799, 239] on figure at bounding box center [488, 239] width 689 height 0
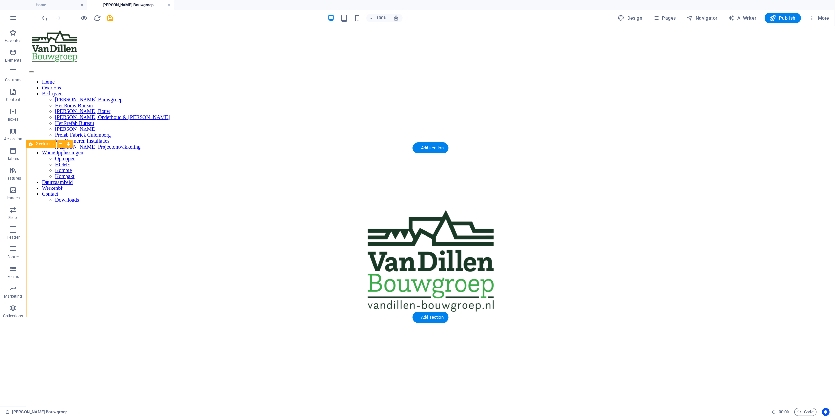
scroll to position [0, 0]
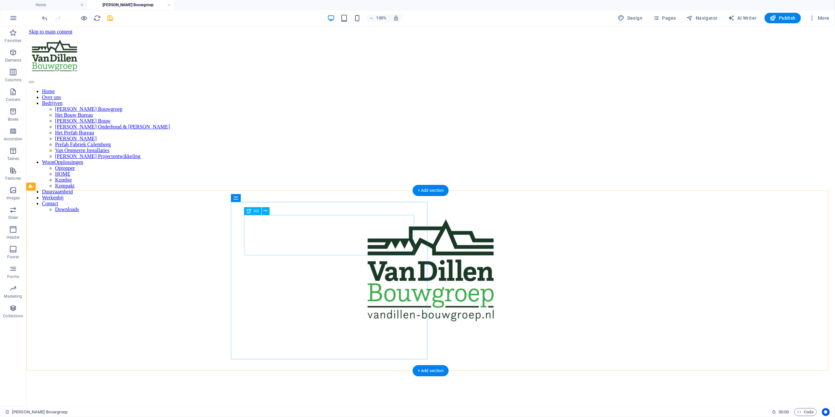
click at [172, 331] on figure at bounding box center [431, 331] width 804 height 0
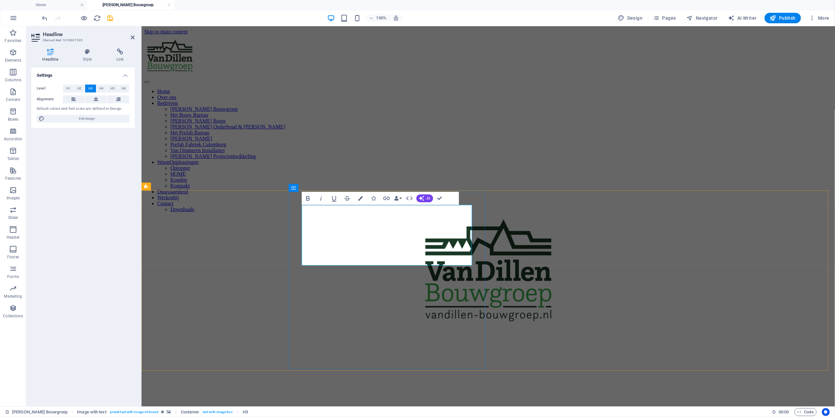
drag, startPoint x: 320, startPoint y: 236, endPoint x: 300, endPoint y: 217, distance: 27.8
drag, startPoint x: 325, startPoint y: 239, endPoint x: 296, endPoint y: 212, distance: 39.2
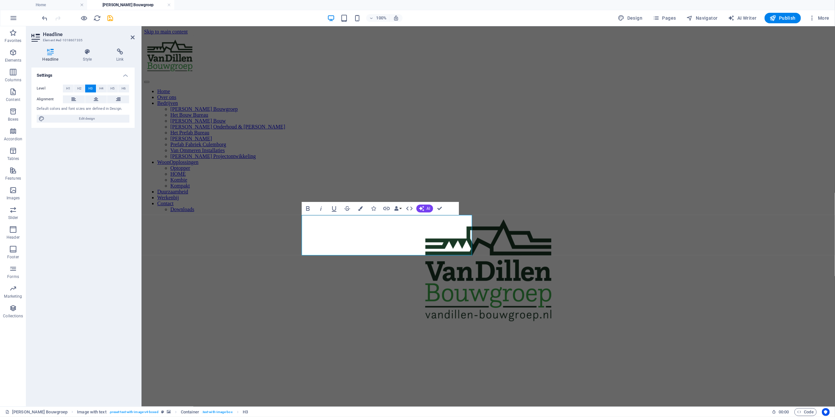
drag, startPoint x: 463, startPoint y: 249, endPoint x: 285, endPoint y: 245, distance: 177.4
click at [285, 331] on div "Achter elke sterke bouw ‌ oog voor mens én kwaliteit Bij Van Dillen Onderhoud &…" at bounding box center [488, 421] width 689 height 180
drag, startPoint x: 444, startPoint y: 226, endPoint x: 298, endPoint y: 226, distance: 146.5
click at [359, 208] on icon "button" at bounding box center [360, 208] width 5 height 5
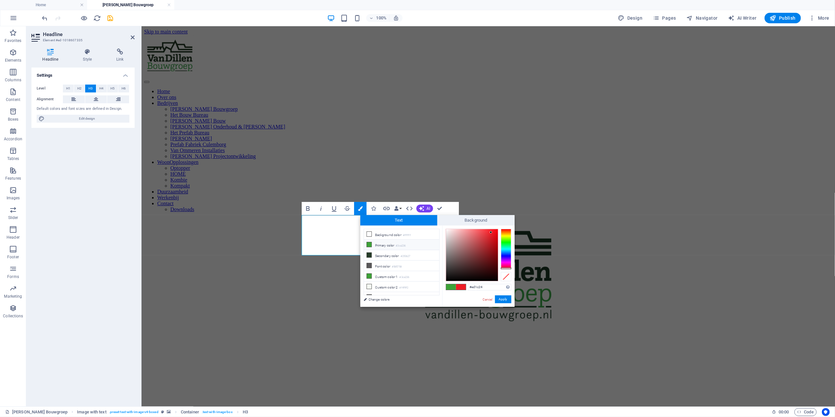
click at [369, 245] on icon at bounding box center [369, 244] width 5 height 5
click at [513, 298] on div "#3ca236 Supported formats #0852ed rgb(8, 82, 237) rgba(8, 82, 237, 90%) hsv(221…" at bounding box center [478, 313] width 72 height 176
click at [498, 298] on button "Apply" at bounding box center [503, 299] width 16 height 8
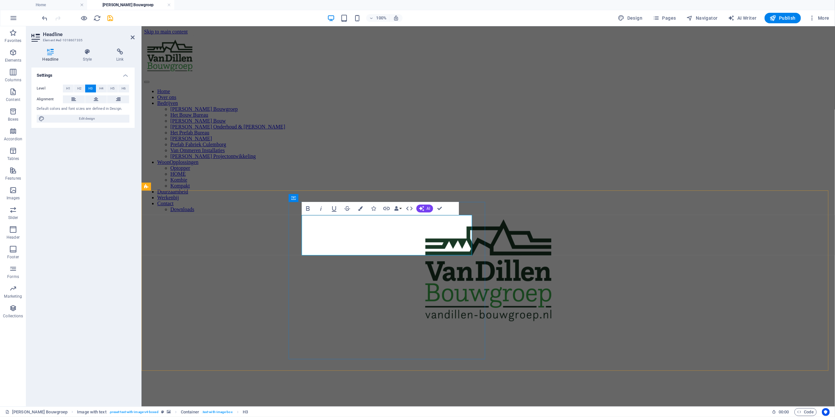
click at [357, 209] on button "Colors" at bounding box center [360, 208] width 12 height 13
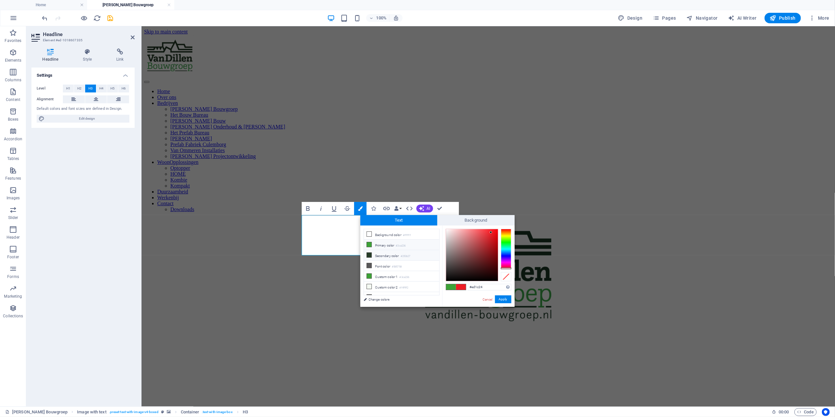
click at [371, 257] on icon at bounding box center [369, 255] width 5 height 5
type input "#253b27"
drag, startPoint x: 508, startPoint y: 299, endPoint x: 422, endPoint y: 217, distance: 118.7
click at [508, 299] on button "Apply" at bounding box center [503, 299] width 16 height 8
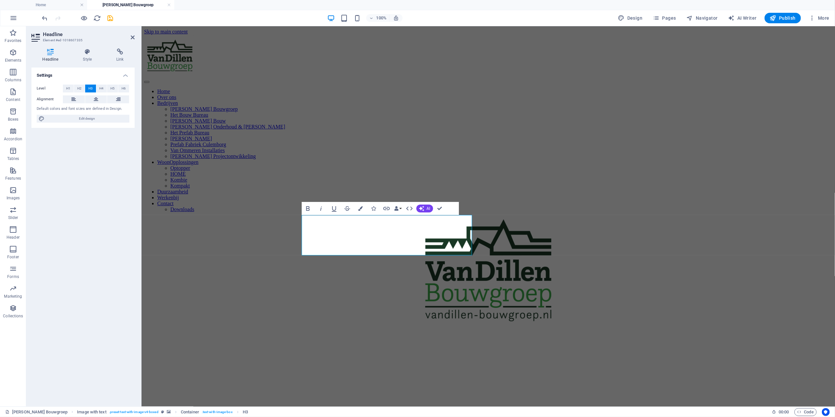
click at [688, 219] on div at bounding box center [488, 271] width 689 height 105
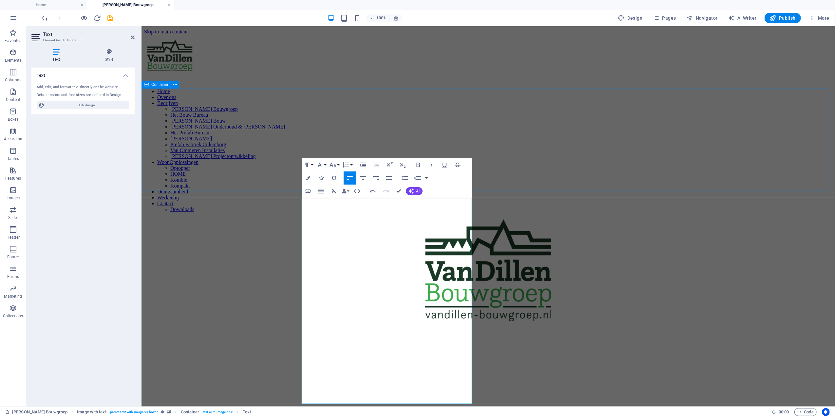
click at [758, 219] on div at bounding box center [488, 271] width 689 height 105
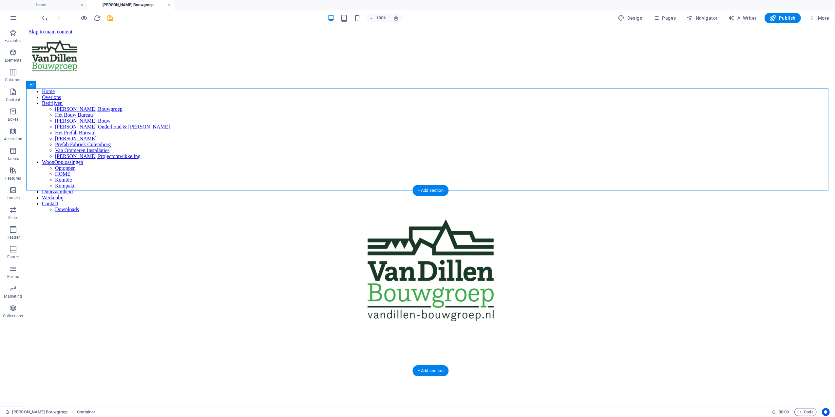
click at [176, 331] on figure at bounding box center [431, 331] width 804 height 0
select select "px"
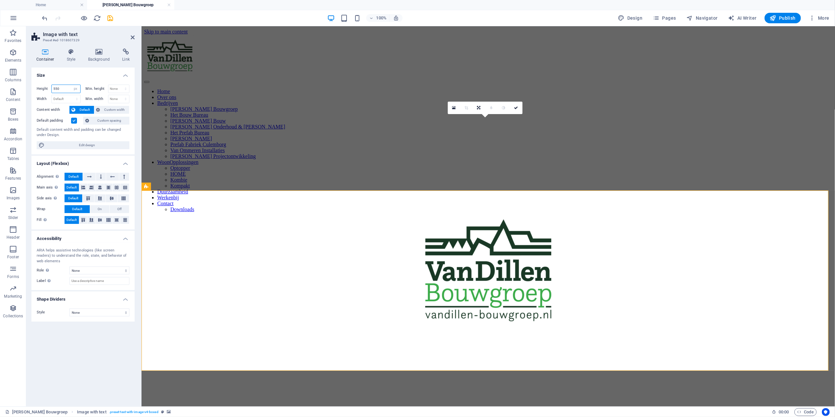
click at [66, 85] on input "550" at bounding box center [66, 89] width 29 height 8
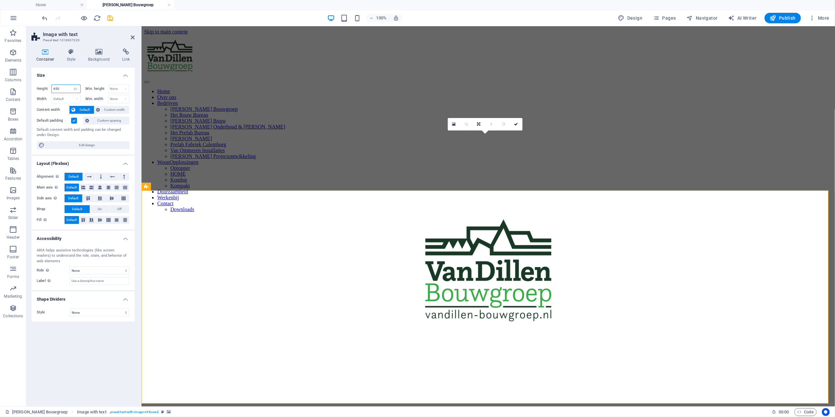
click at [65, 89] on input "650" at bounding box center [66, 89] width 29 height 8
type input "1000"
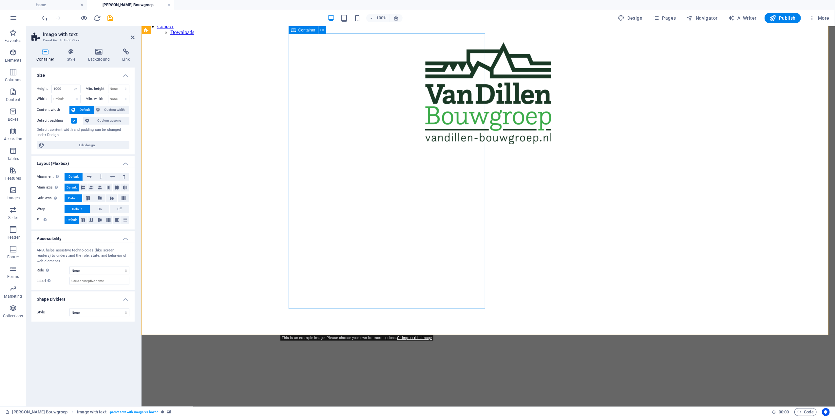
scroll to position [175, 0]
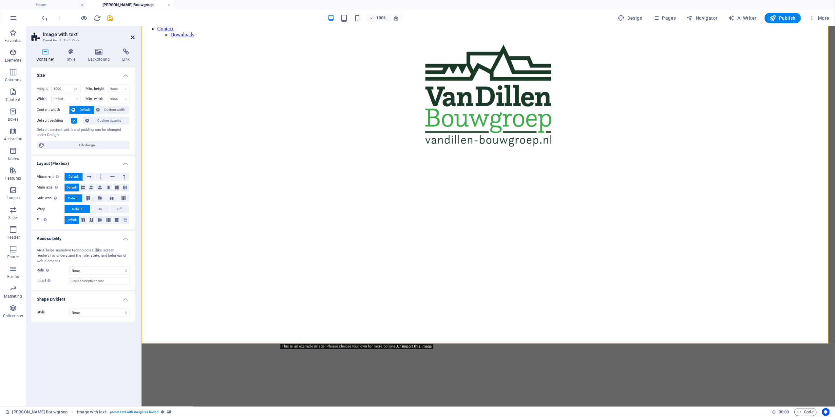
click at [131, 40] on icon at bounding box center [133, 37] width 4 height 5
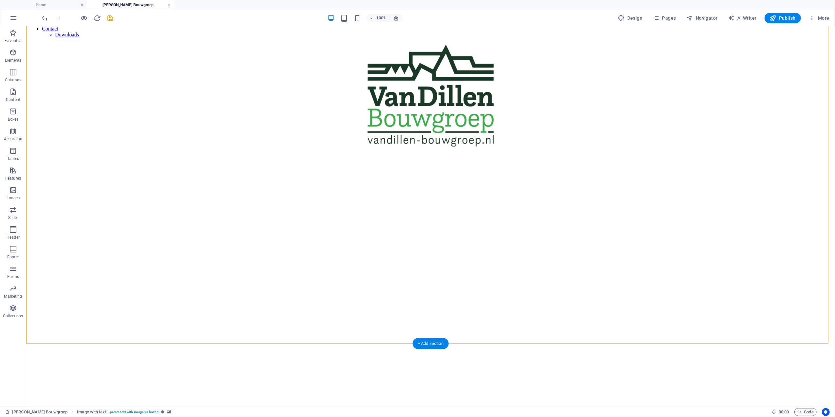
click at [781, 156] on figure at bounding box center [431, 156] width 804 height 0
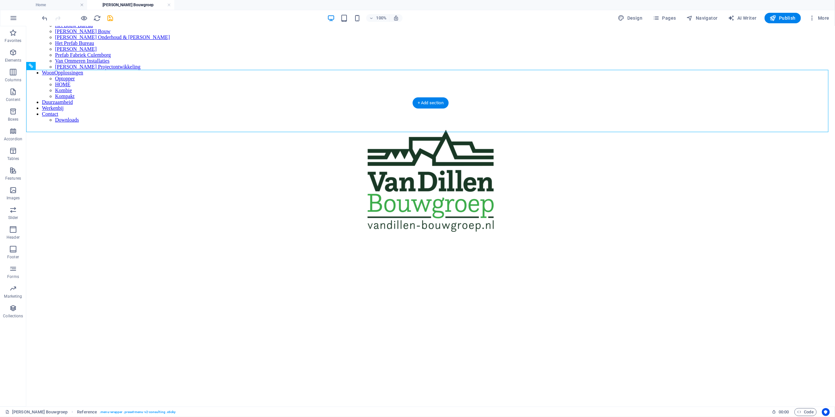
scroll to position [87, 0]
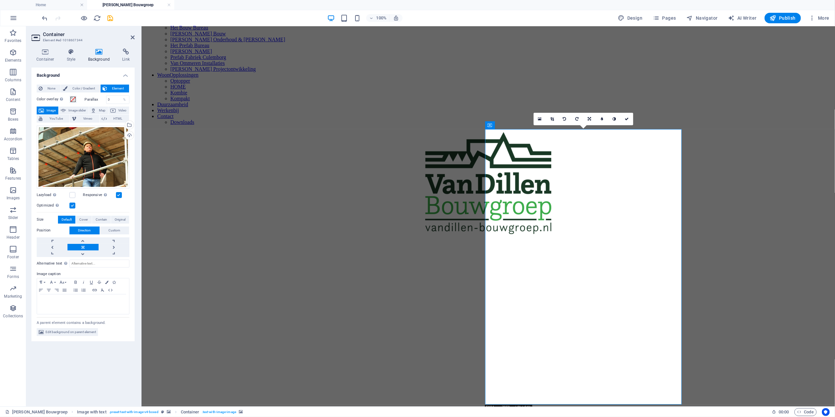
drag, startPoint x: 586, startPoint y: 272, endPoint x: 576, endPoint y: 273, distance: 10.5
click at [548, 119] on link at bounding box center [552, 119] width 12 height 12
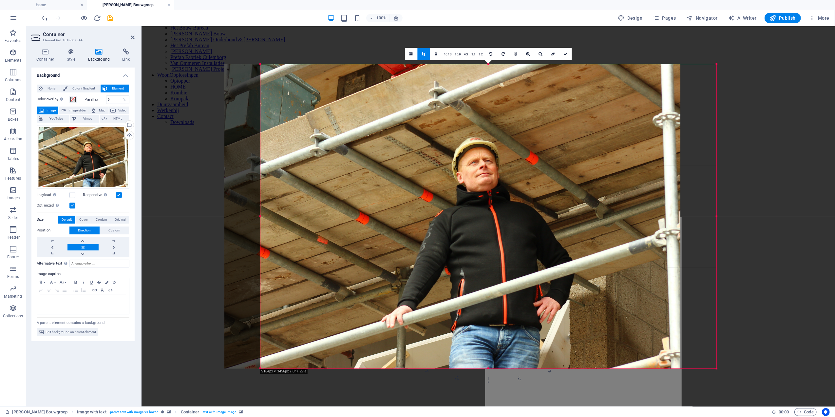
drag, startPoint x: 595, startPoint y: 273, endPoint x: 558, endPoint y: 273, distance: 36.1
click at [558, 273] on div at bounding box center [453, 216] width 456 height 304
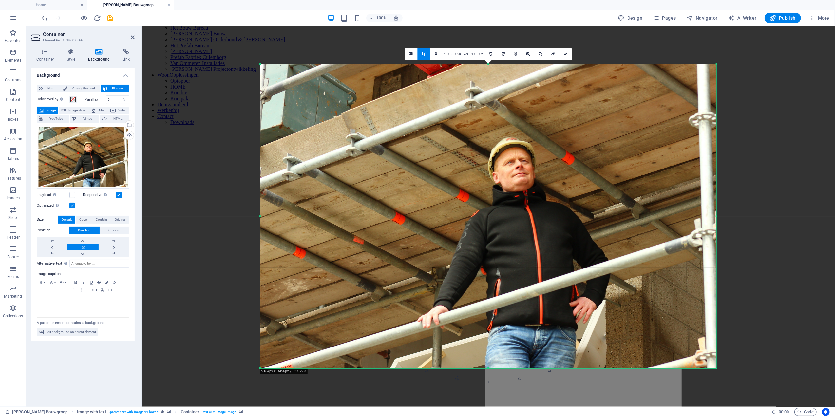
click at [772, 193] on div at bounding box center [489, 121] width 694 height 190
click at [571, 54] on link at bounding box center [565, 54] width 12 height 12
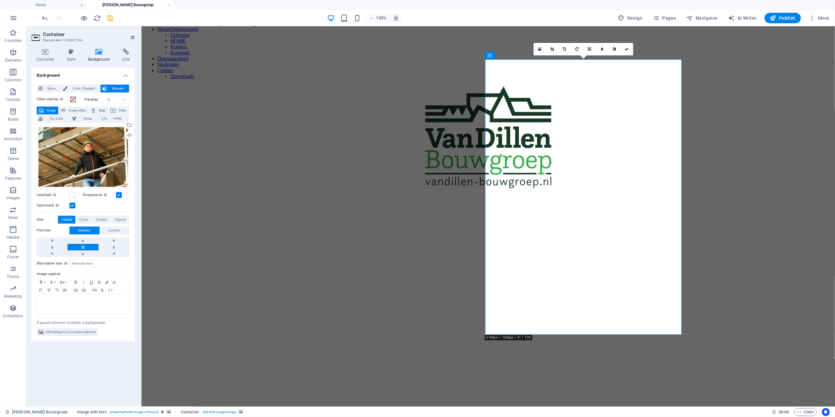
scroll to position [131, 0]
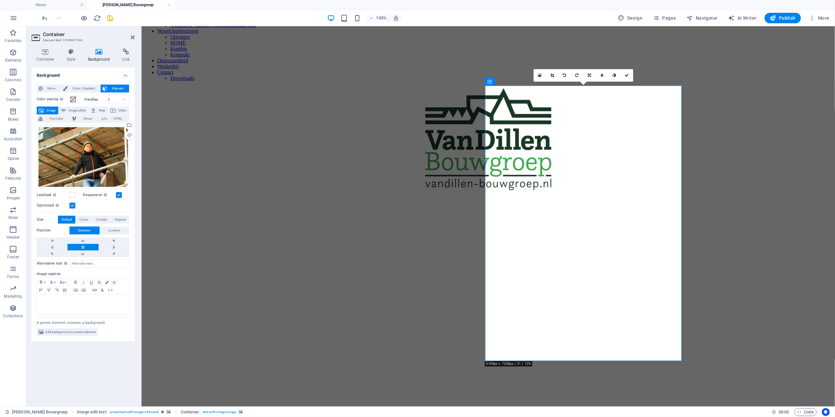
click at [774, 200] on figure at bounding box center [488, 200] width 689 height 0
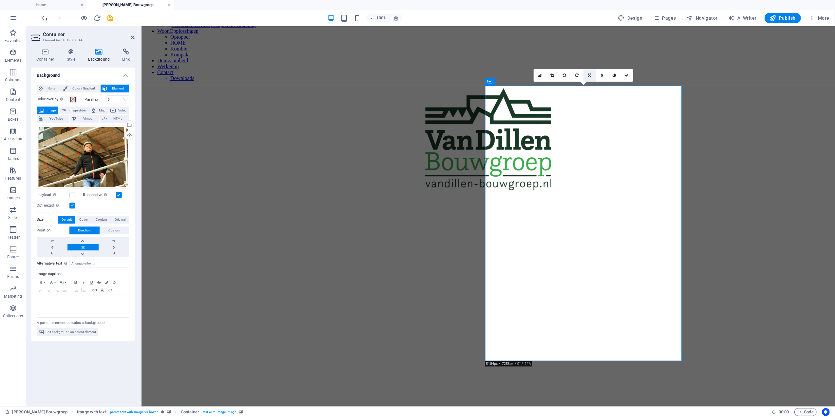
click at [591, 74] on icon at bounding box center [589, 75] width 3 height 4
click at [577, 74] on icon at bounding box center [577, 75] width 3 height 4
click at [589, 78] on link at bounding box center [590, 75] width 12 height 12
click at [603, 77] on icon at bounding box center [602, 75] width 3 height 4
click at [591, 77] on icon at bounding box center [589, 75] width 3 height 4
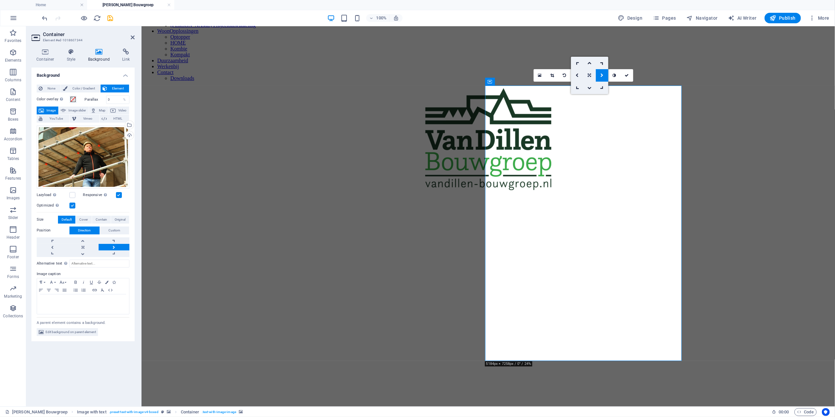
click at [588, 75] on icon at bounding box center [589, 75] width 3 height 4
click at [737, 200] on figure at bounding box center [488, 200] width 689 height 0
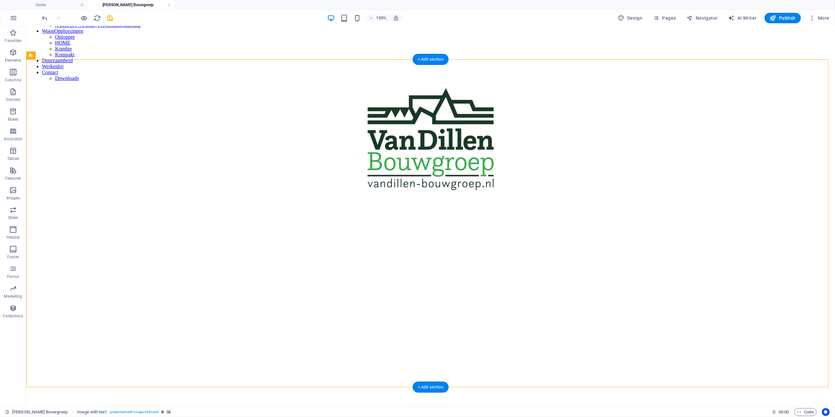
click at [763, 200] on figure at bounding box center [431, 200] width 804 height 0
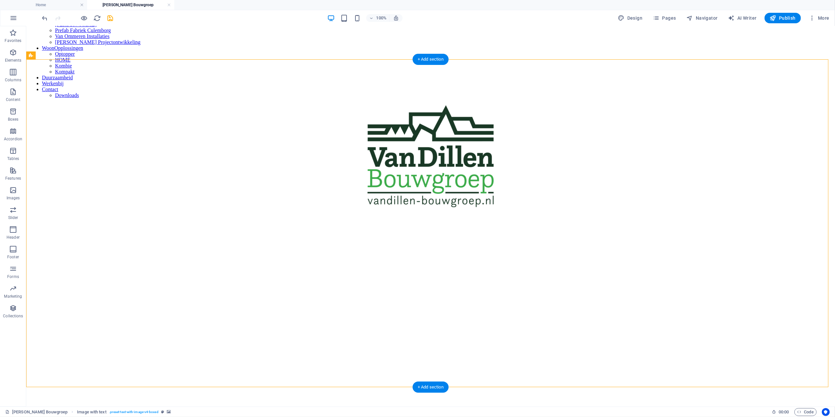
scroll to position [87, 0]
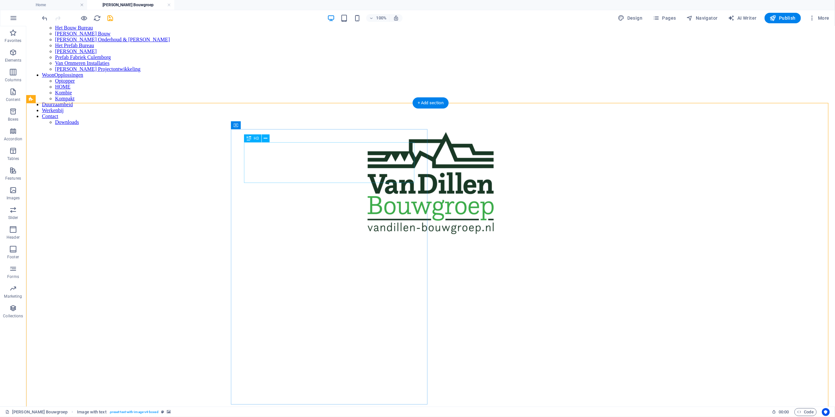
click at [714, 244] on figure at bounding box center [431, 244] width 804 height 0
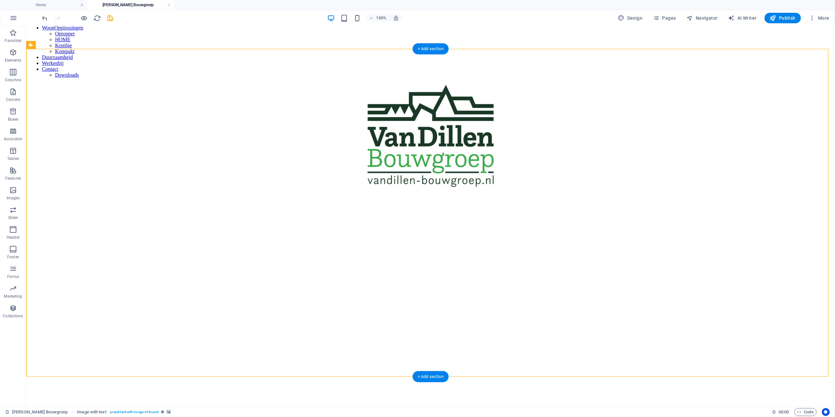
scroll to position [131, 0]
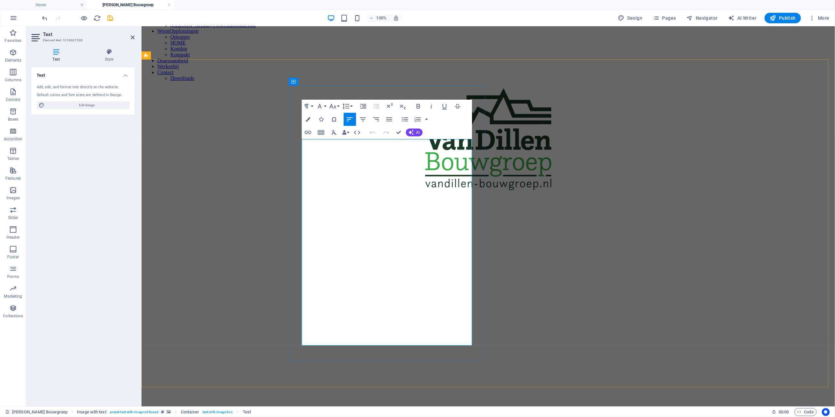
drag, startPoint x: 439, startPoint y: 175, endPoint x: 399, endPoint y: 167, distance: 41.3
click at [414, 106] on button "Bold" at bounding box center [418, 106] width 12 height 13
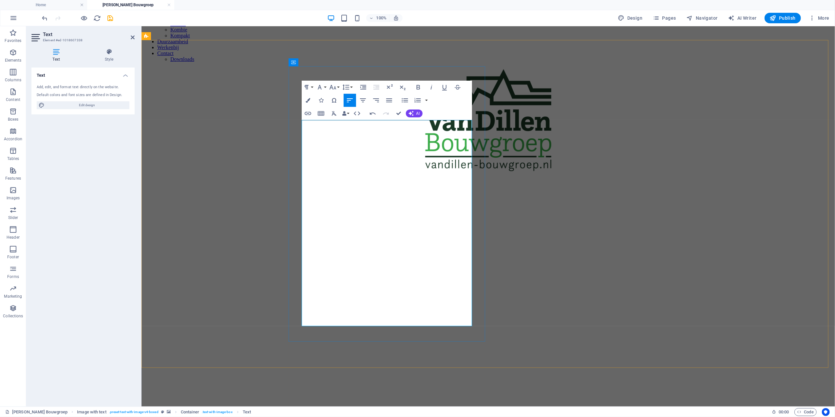
scroll to position [175, 0]
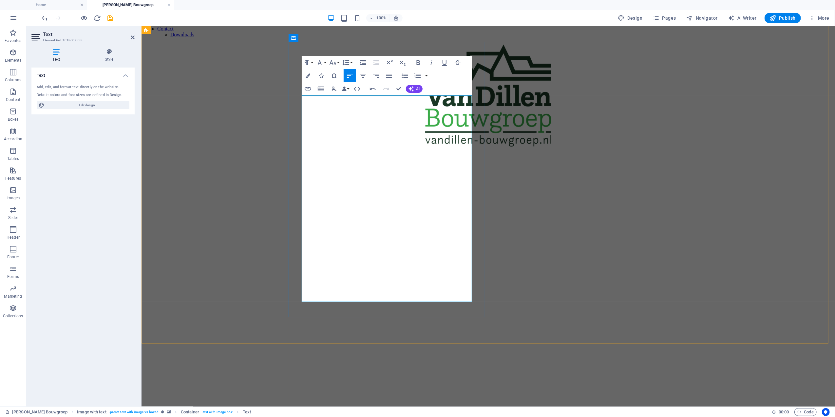
drag, startPoint x: 335, startPoint y: 187, endPoint x: 357, endPoint y: 187, distance: 22.0
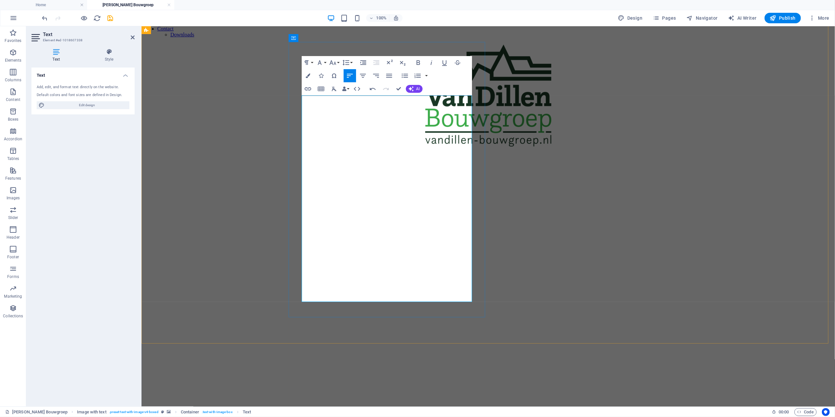
drag, startPoint x: 362, startPoint y: 197, endPoint x: 440, endPoint y: 197, distance: 78.0
click at [420, 62] on icon "button" at bounding box center [419, 63] width 8 height 8
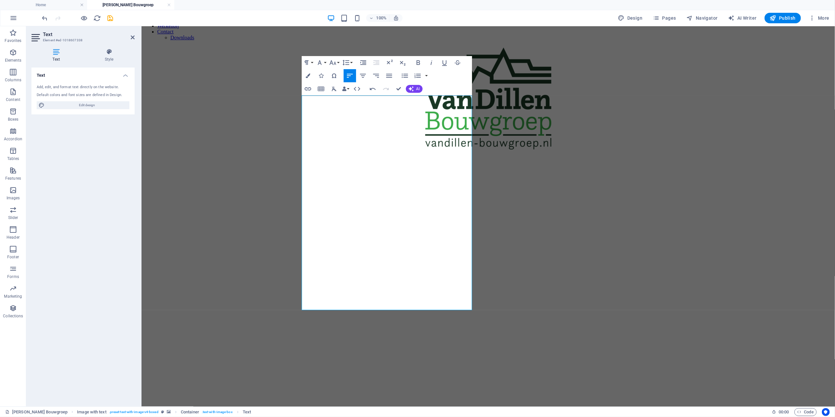
click at [248, 159] on figure at bounding box center [488, 159] width 689 height 0
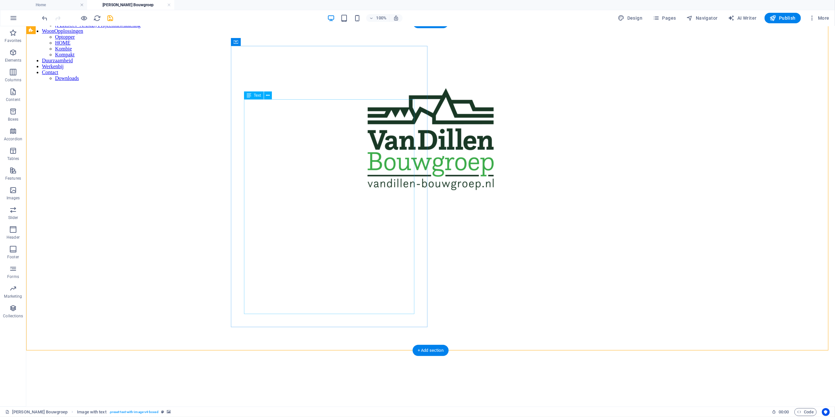
scroll to position [128, 0]
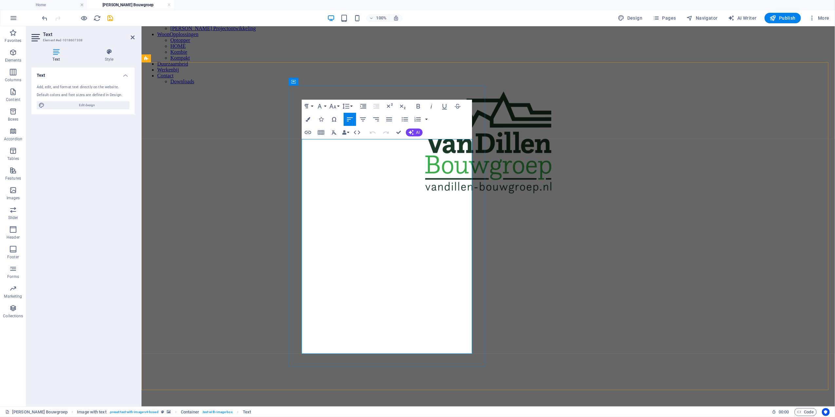
drag, startPoint x: 434, startPoint y: 300, endPoint x: 450, endPoint y: 307, distance: 16.9
click at [419, 107] on icon "button" at bounding box center [419, 106] width 8 height 8
click at [226, 203] on figure at bounding box center [488, 203] width 689 height 0
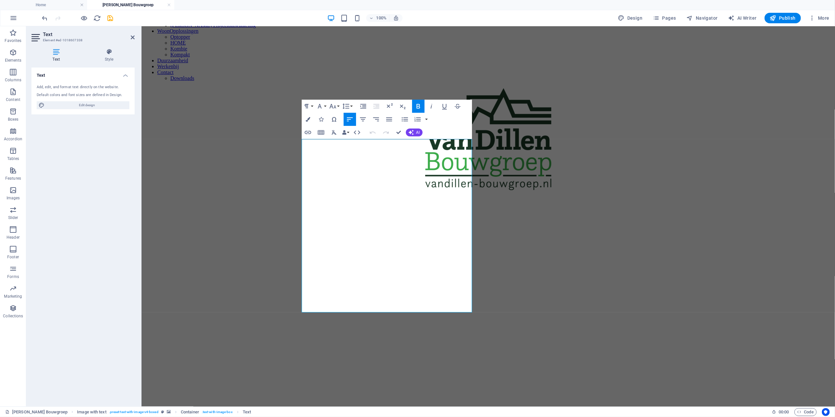
click at [195, 200] on figure at bounding box center [488, 200] width 689 height 0
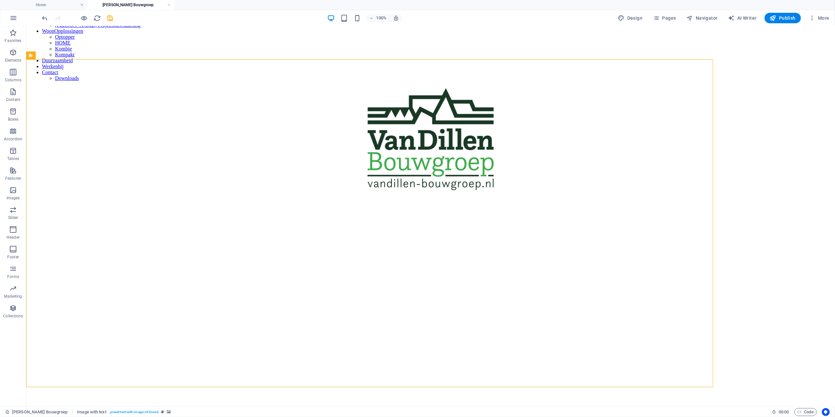
click at [101, 200] on figure at bounding box center [431, 200] width 804 height 0
click at [163, 200] on figure at bounding box center [431, 200] width 804 height 0
select select "px"
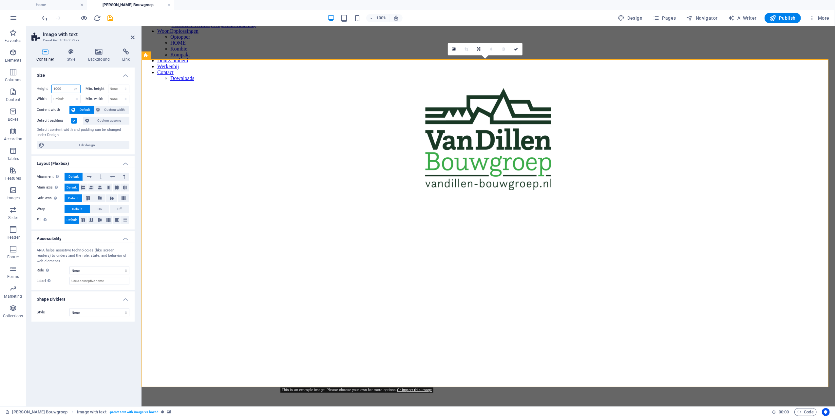
click at [64, 86] on input "1000" at bounding box center [66, 89] width 29 height 8
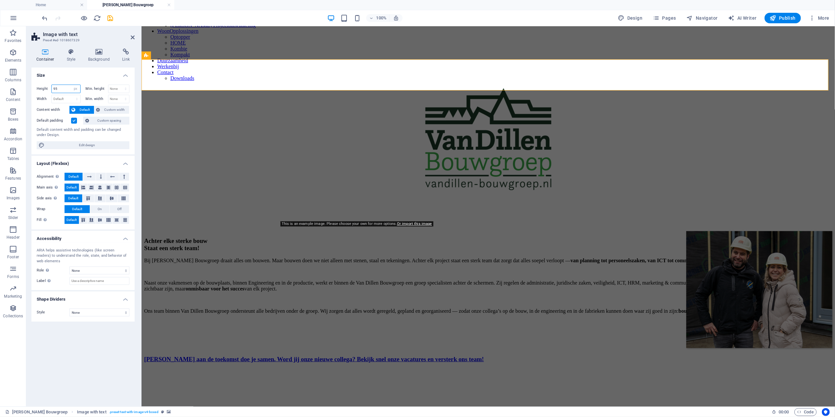
click at [64, 86] on input "95" at bounding box center [66, 89] width 29 height 8
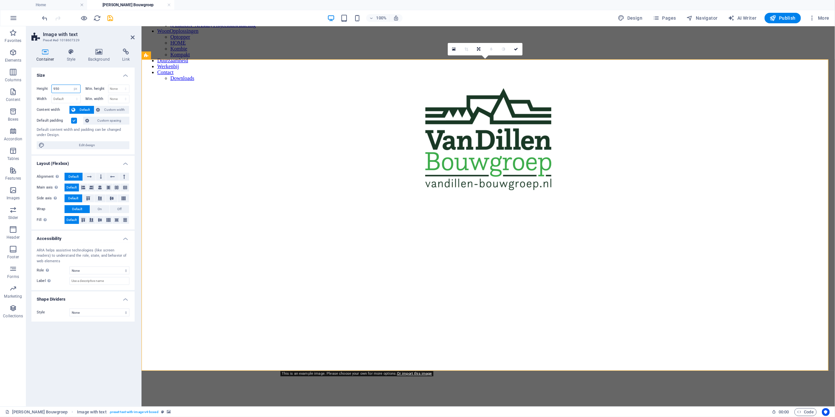
click at [61, 88] on input "950" at bounding box center [66, 89] width 29 height 8
type input "900"
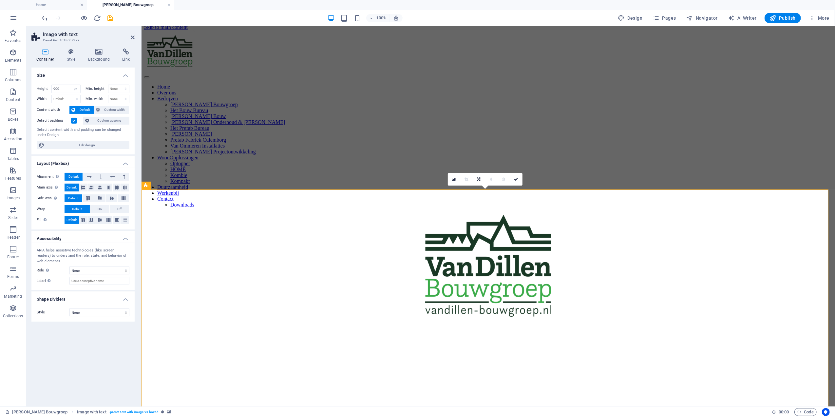
scroll to position [0, 0]
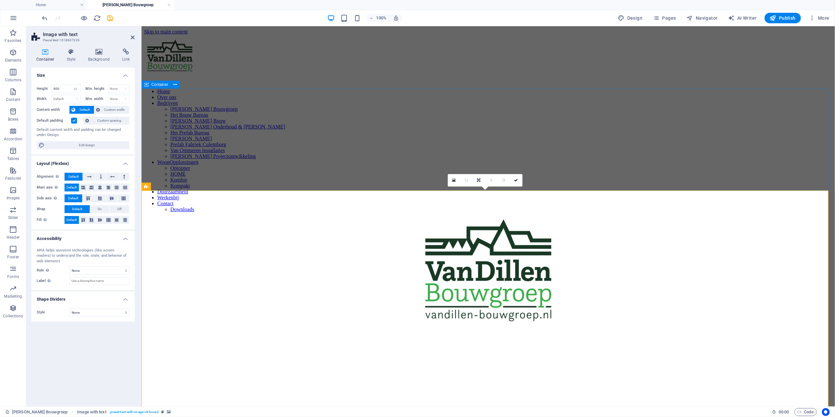
click at [231, 219] on div at bounding box center [488, 271] width 689 height 105
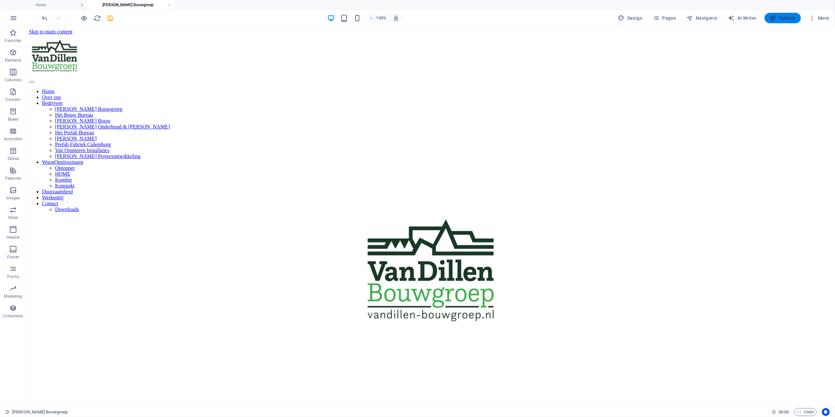
click at [788, 14] on button "Publish" at bounding box center [783, 18] width 36 height 10
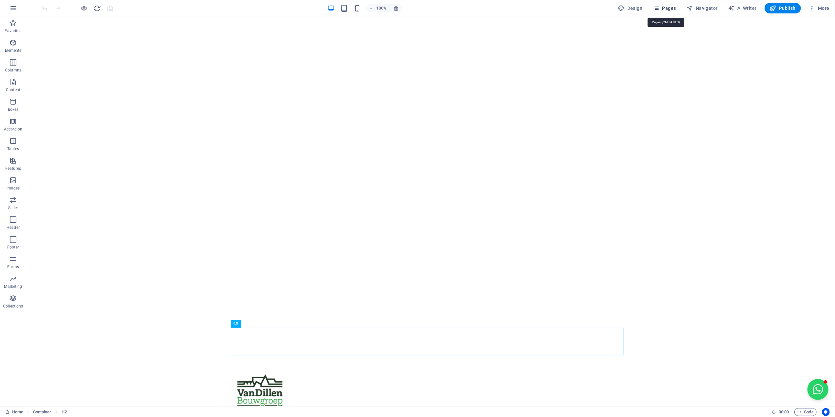
click at [653, 6] on button "Pages" at bounding box center [665, 8] width 28 height 10
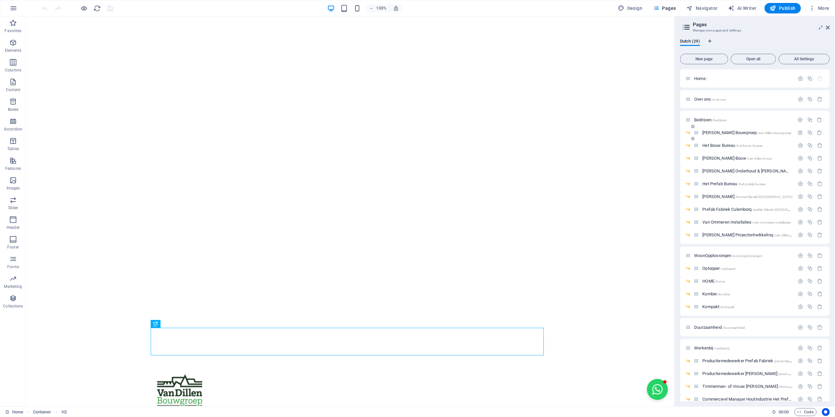
click at [713, 129] on div "Van Dillen Bouwgroep /van-dillen-bouwgroep" at bounding box center [744, 133] width 101 height 8
click at [714, 131] on span "Van Dillen Bouwgroep /van-dillen-bouwgroep" at bounding box center [747, 132] width 89 height 5
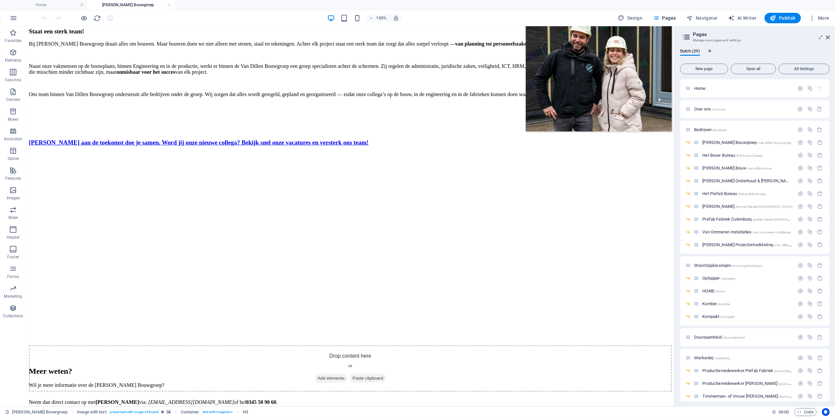
scroll to position [618, 0]
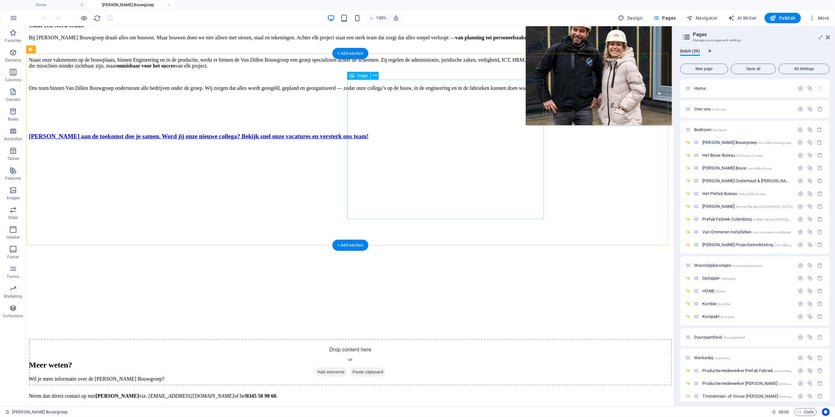
select select "%"
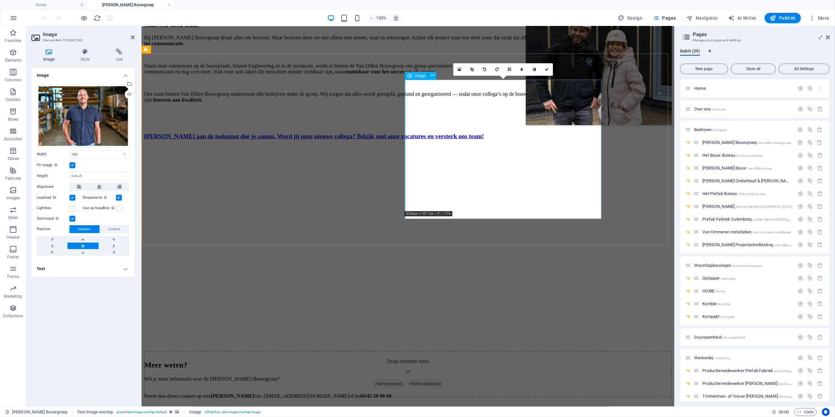
click at [88, 46] on div "Image Style Link Image Drag files here, click to choose files or select files f…" at bounding box center [83, 224] width 114 height 363
click at [81, 52] on icon at bounding box center [85, 52] width 32 height 7
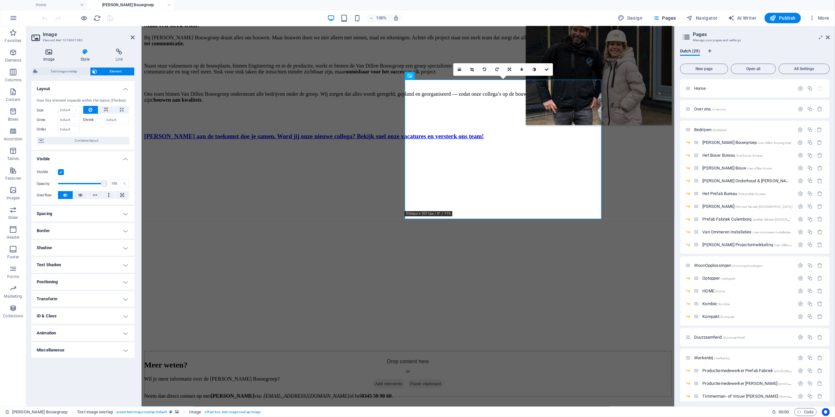
click at [43, 54] on icon at bounding box center [48, 52] width 35 height 7
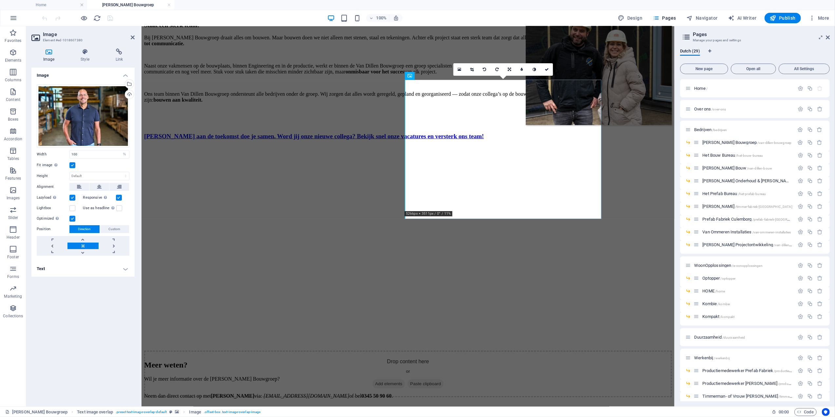
click at [107, 271] on h4 "Text" at bounding box center [82, 269] width 103 height 16
click at [90, 329] on div "Jaap de Windt & Cees van Dillen" at bounding box center [83, 323] width 92 height 20
click at [90, 326] on div "Jaap de Windt & Cees van Dillen" at bounding box center [83, 323] width 92 height 20
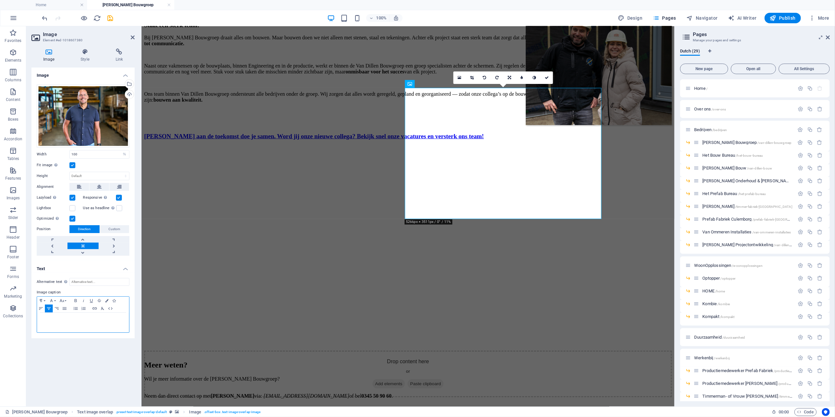
scroll to position [610, 0]
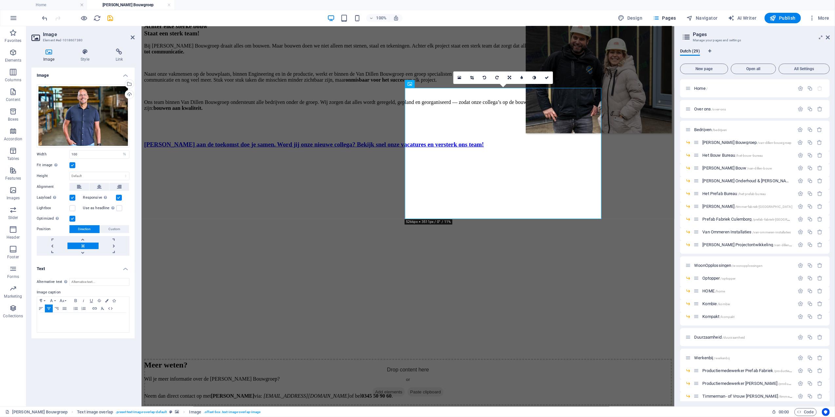
click at [384, 170] on figure at bounding box center [408, 170] width 528 height 0
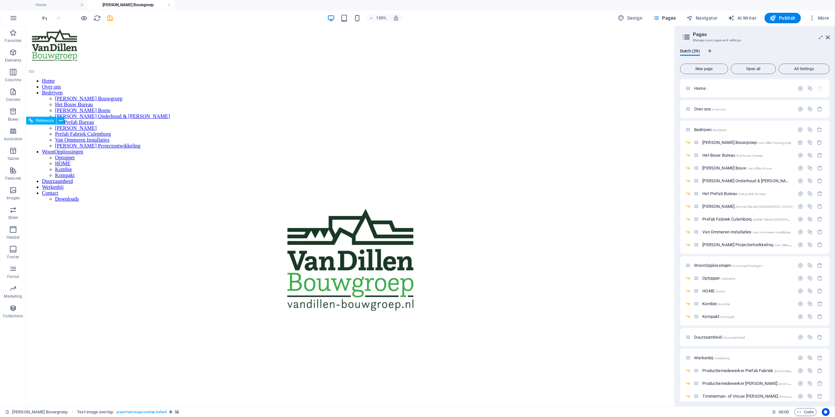
scroll to position [0, 0]
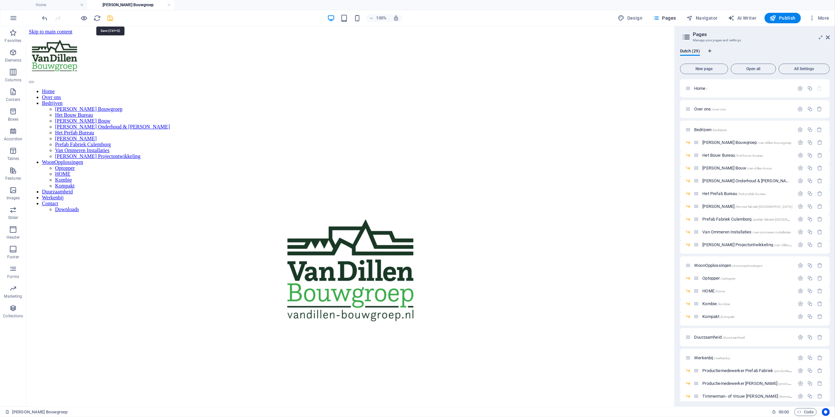
click at [111, 19] on icon "save" at bounding box center [111, 18] width 8 height 8
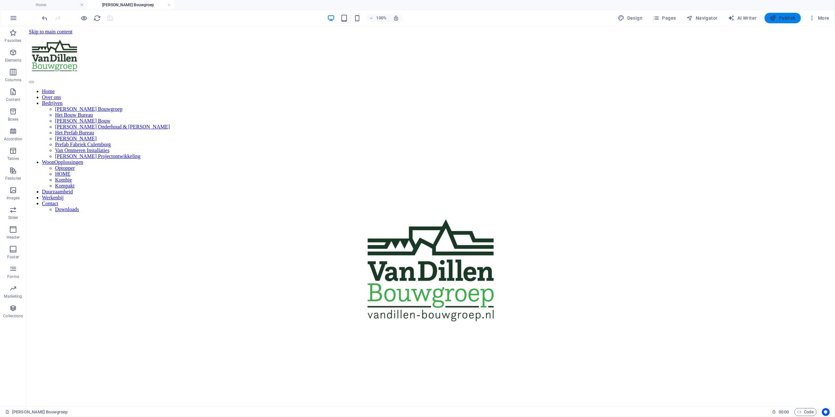
click at [788, 20] on span "Publish" at bounding box center [783, 18] width 26 height 7
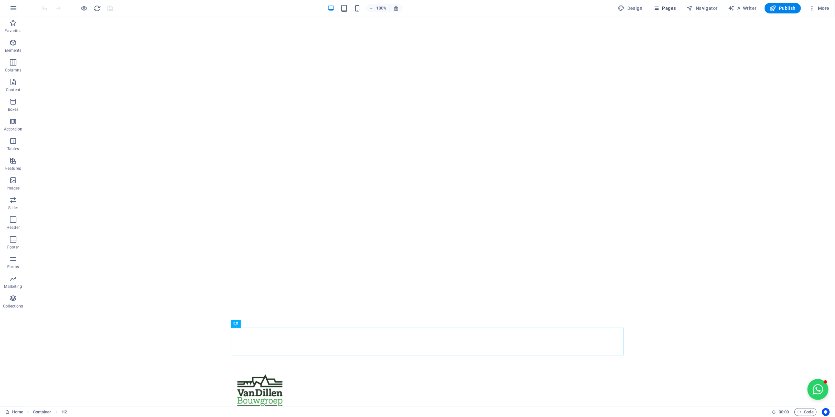
click at [660, 10] on icon "button" at bounding box center [656, 8] width 7 height 7
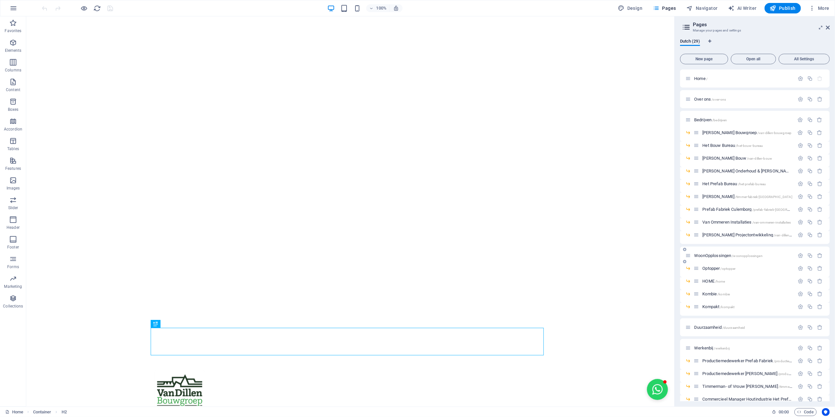
click at [727, 260] on div "WoonOpplossingen /woonopplossingen" at bounding box center [755, 255] width 150 height 18
click at [724, 256] on span "WoonOpplossingen /woonopplossingen" at bounding box center [728, 255] width 68 height 5
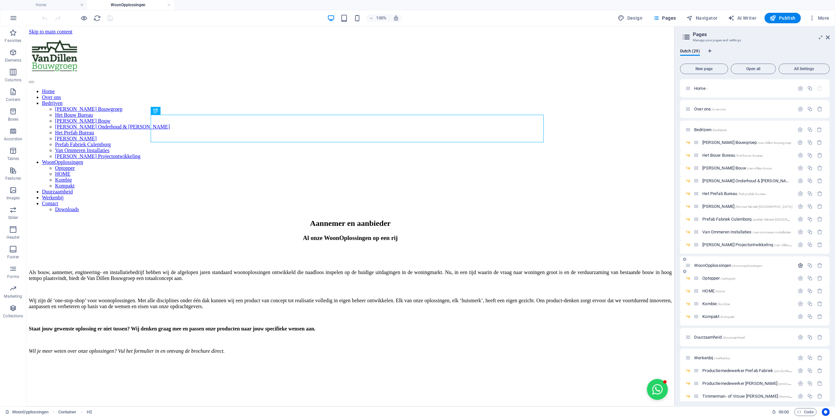
click at [800, 264] on icon "button" at bounding box center [801, 266] width 6 height 6
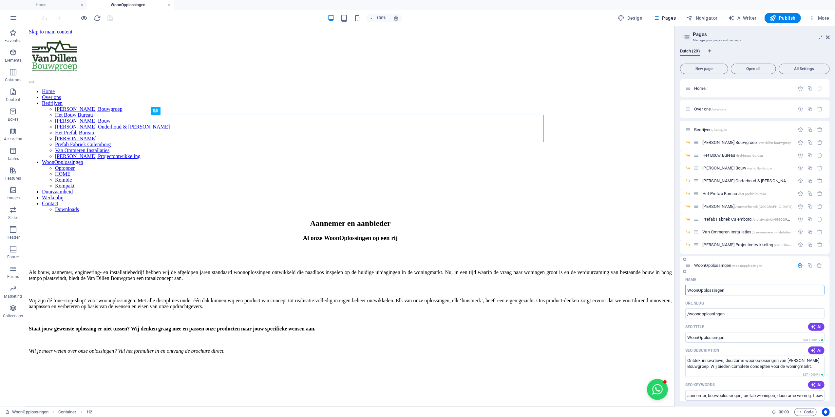
click at [706, 292] on input "WoonOpplossingen" at bounding box center [755, 290] width 139 height 10
type input "WoonOplossingen"
type input "/woonoplossingen"
type input "WoonOplossingen"
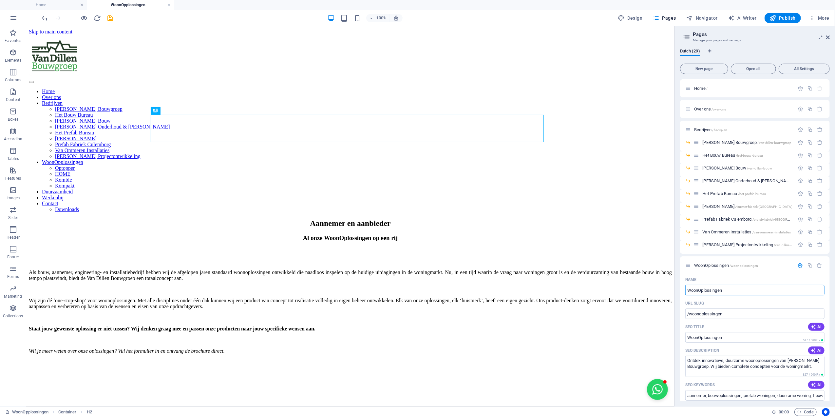
click at [118, 20] on div "100% Design Pages Navigator AI Writer Publish More" at bounding box center [436, 18] width 791 height 10
click at [107, 16] on icon "save" at bounding box center [111, 18] width 8 height 8
checkbox input "false"
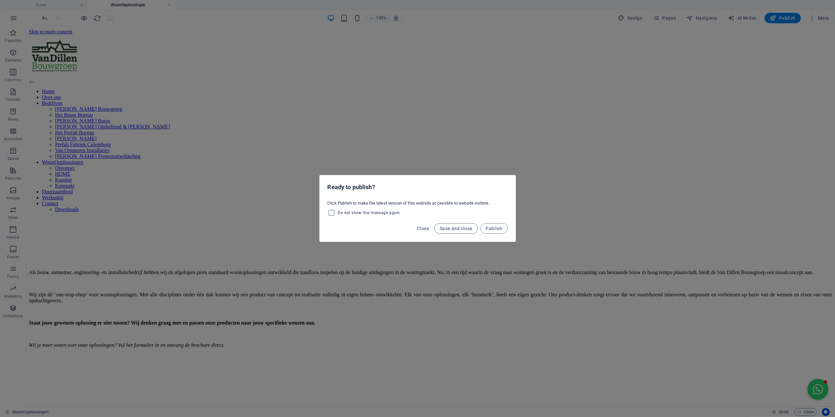
click at [572, 159] on div "Ready to publish? Click Publish to make the latest version of this website acce…" at bounding box center [417, 208] width 835 height 417
click at [507, 231] on div "Close Save and close Publish" at bounding box center [418, 230] width 196 height 22
click at [501, 230] on span "Publish" at bounding box center [494, 228] width 17 height 5
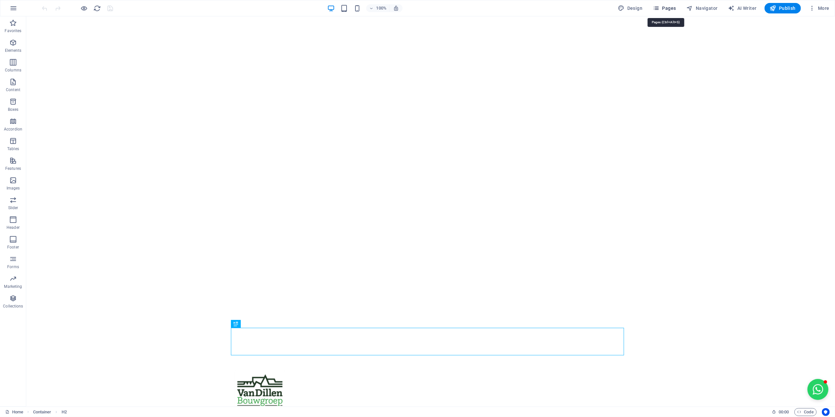
click at [662, 7] on span "Pages" at bounding box center [664, 8] width 23 height 7
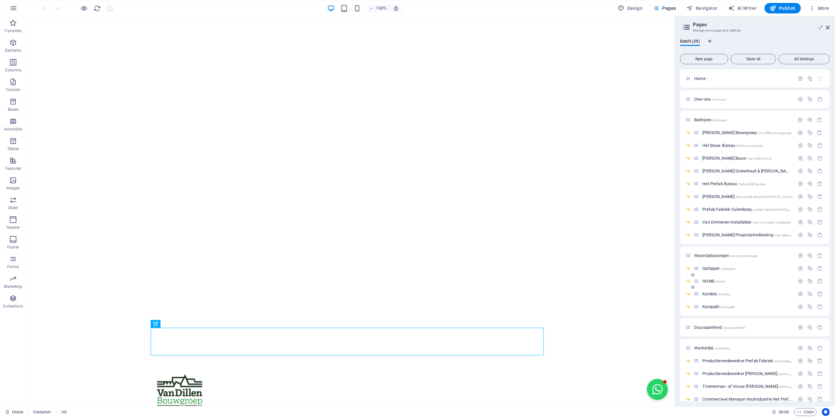
click at [712, 278] on div "HOME /home" at bounding box center [744, 281] width 101 height 8
click at [713, 283] on div "HOME /home" at bounding box center [744, 281] width 101 height 8
click at [712, 283] on span "HOME /home" at bounding box center [714, 281] width 23 height 5
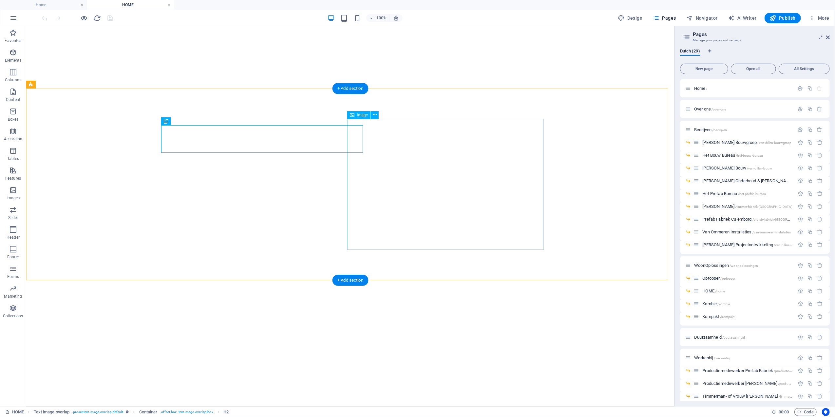
select select "%"
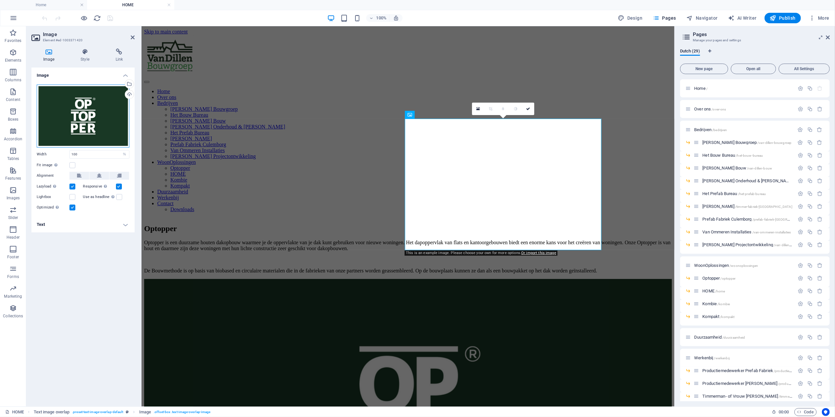
click at [87, 110] on div "Drag files here, click to choose files or select files from Files or our free s…" at bounding box center [83, 116] width 93 height 63
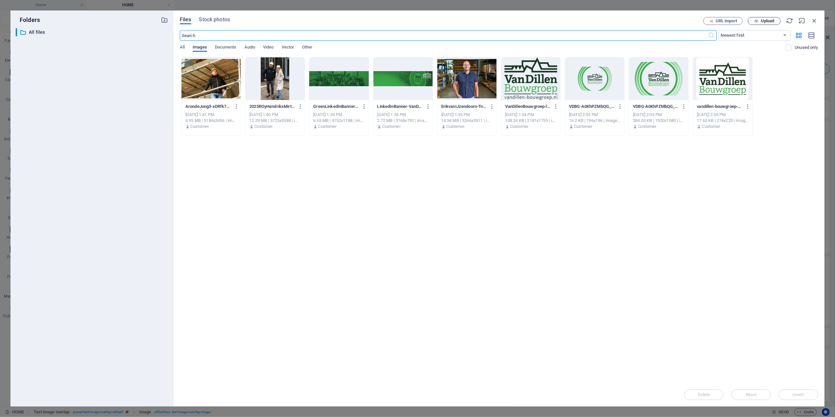
click at [772, 21] on span "Upload" at bounding box center [767, 21] width 13 height 4
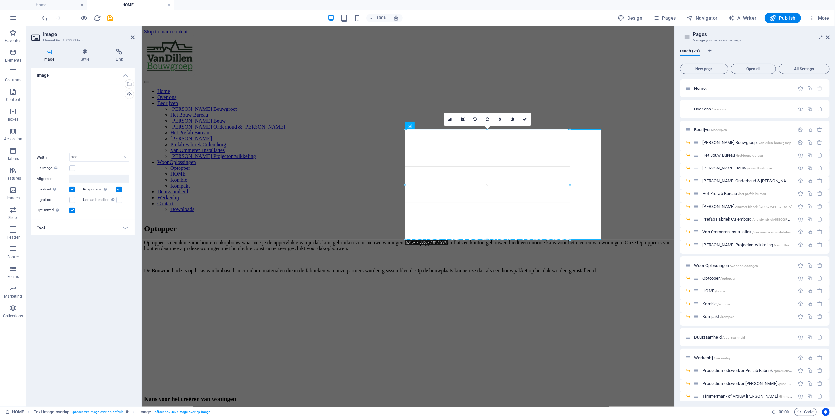
drag, startPoint x: 404, startPoint y: 184, endPoint x: 295, endPoint y: 157, distance: 112.6
type input "504"
select select "px"
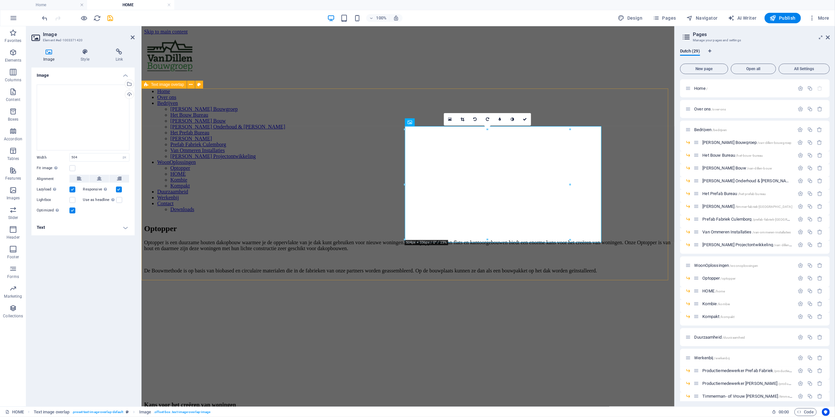
type input "100"
select select "%"
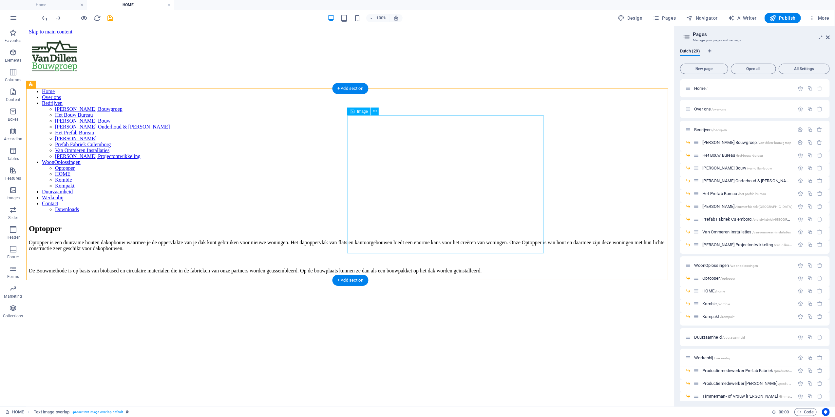
select select "%"
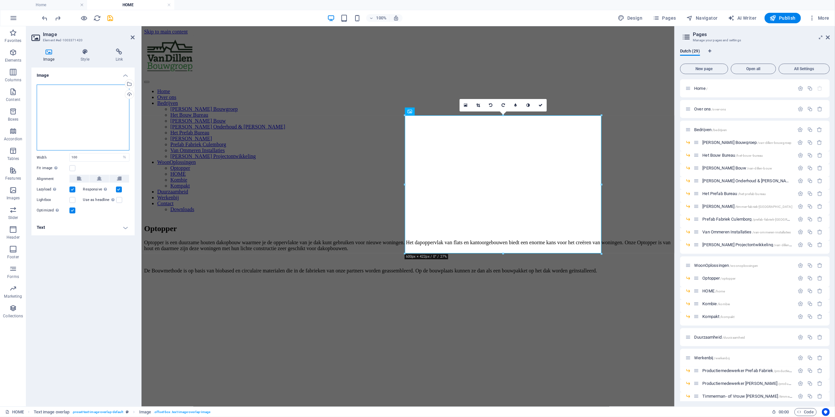
click at [85, 120] on div "Drag files here, click to choose files or select files from Files or our free s…" at bounding box center [83, 118] width 93 height 66
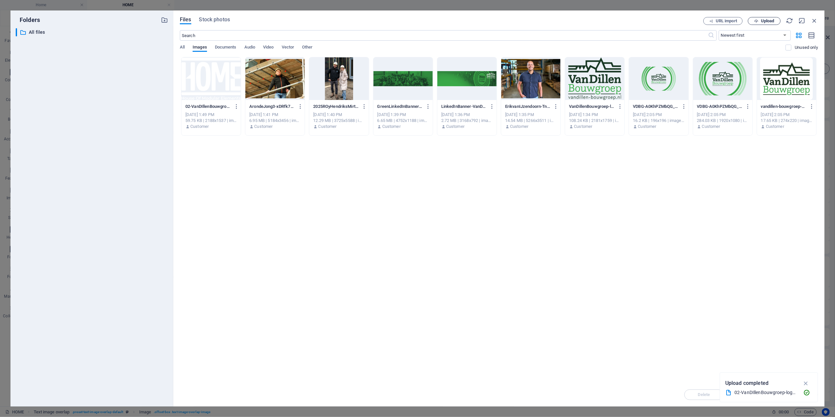
click at [758, 23] on button "Upload" at bounding box center [764, 21] width 33 height 8
click at [814, 23] on icon "button" at bounding box center [814, 20] width 7 height 7
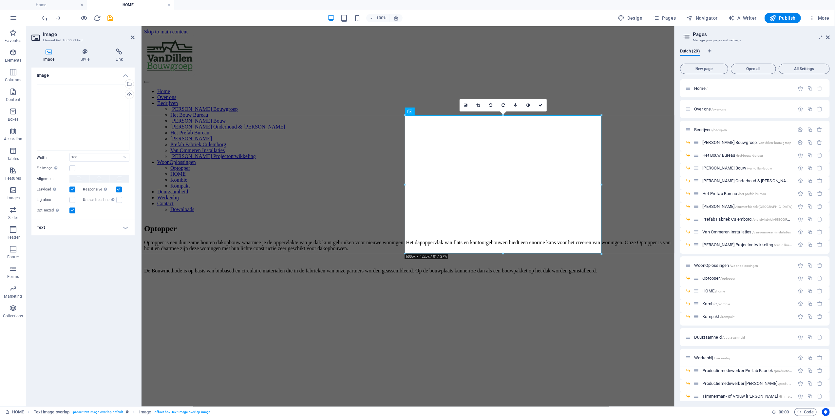
click at [88, 67] on div "Image Style Link Image Drag files here, click to choose files or select files f…" at bounding box center [82, 225] width 103 height 353
click at [86, 61] on h4 "Style" at bounding box center [86, 56] width 35 height 14
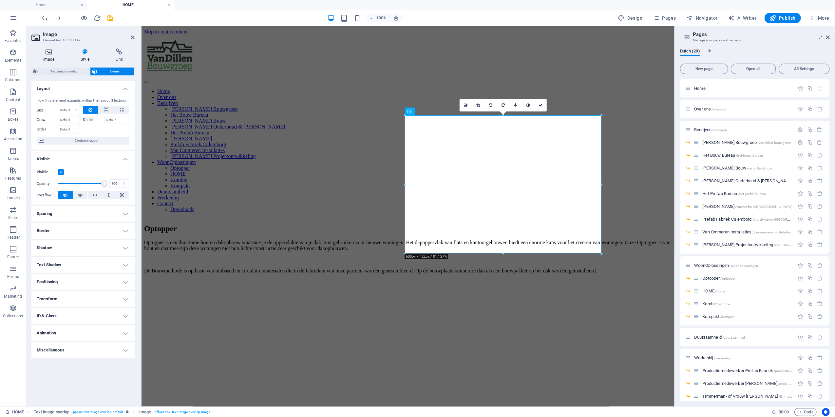
click at [45, 54] on icon at bounding box center [48, 52] width 35 height 7
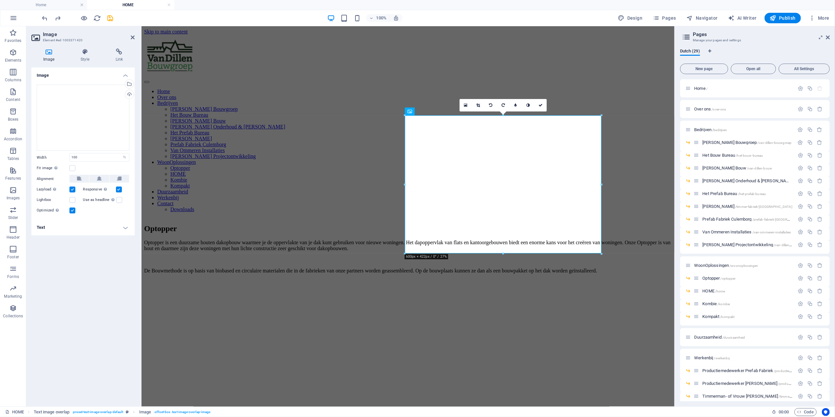
click at [82, 66] on div "Image Style Link Image Drag files here, click to choose files or select files f…" at bounding box center [82, 225] width 103 height 353
click at [91, 54] on icon at bounding box center [85, 52] width 32 height 7
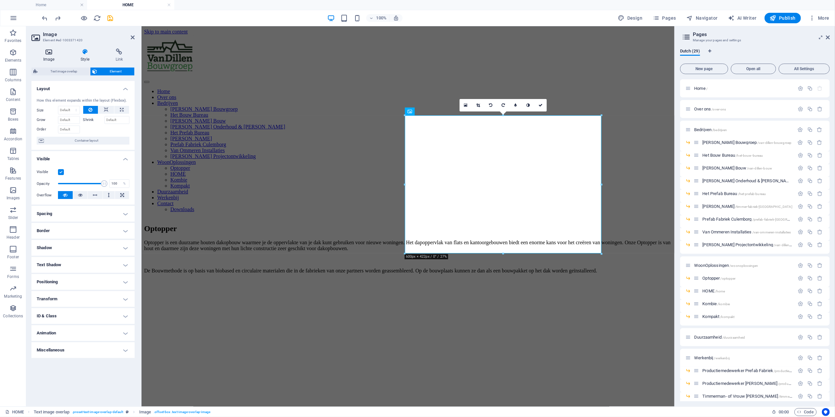
click at [54, 50] on icon at bounding box center [48, 52] width 35 height 7
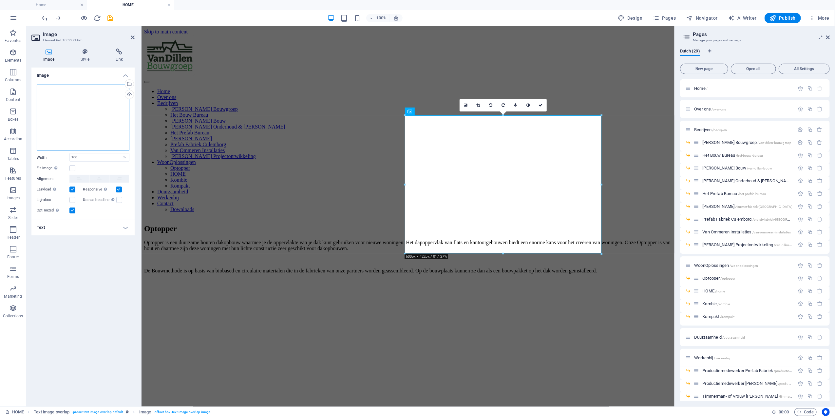
click at [79, 104] on div "Drag files here, click to choose files or select files from Files or our free s…" at bounding box center [83, 118] width 93 height 66
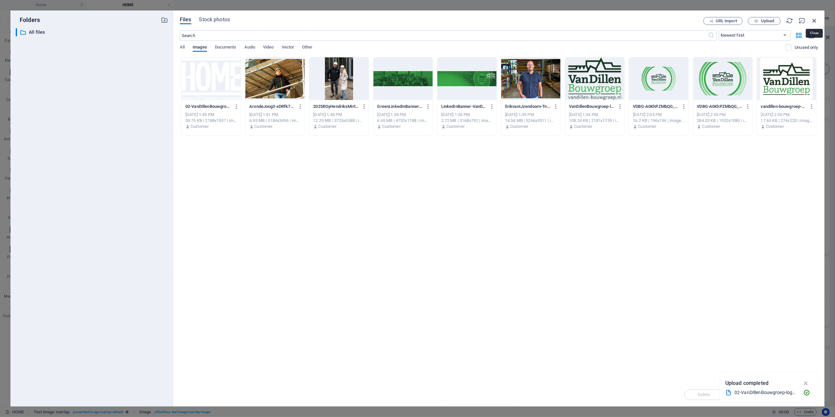
click at [813, 21] on icon "button" at bounding box center [814, 20] width 7 height 7
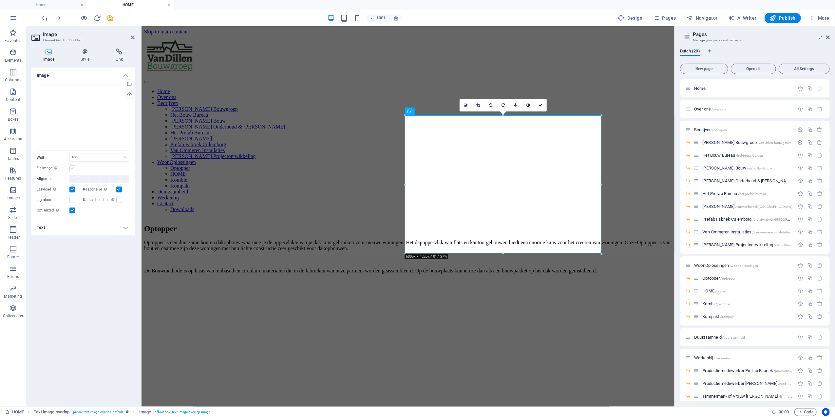
click at [70, 169] on label at bounding box center [72, 168] width 6 height 6
click at [0, 0] on input "Fit image Automatically fit image to a fixed width and height" at bounding box center [0, 0] width 0 height 0
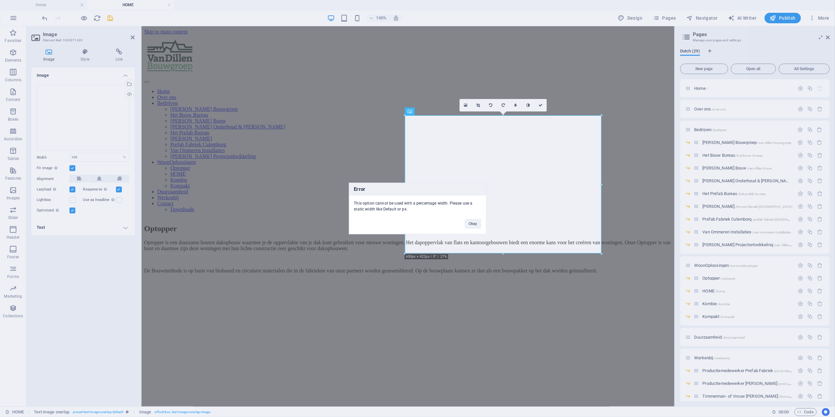
click at [486, 225] on div "Okay" at bounding box center [473, 220] width 26 height 17
click at [471, 221] on button "Okay" at bounding box center [473, 224] width 16 height 10
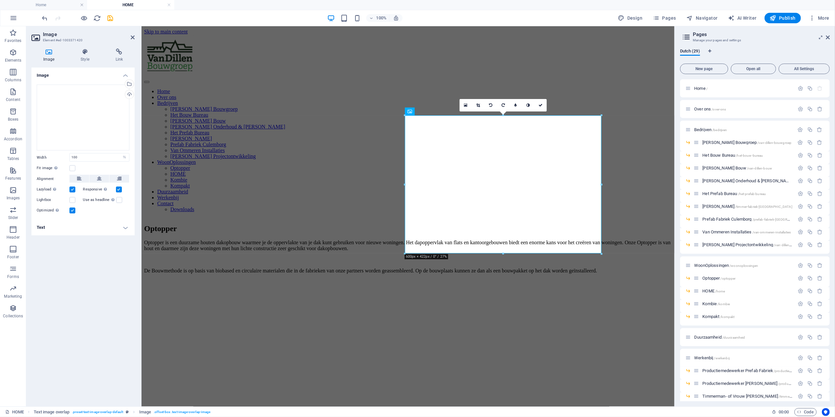
click at [121, 234] on h4 "Text" at bounding box center [82, 228] width 103 height 16
click at [121, 231] on h4 "Text" at bounding box center [82, 226] width 103 height 12
click at [88, 53] on icon at bounding box center [85, 52] width 32 height 7
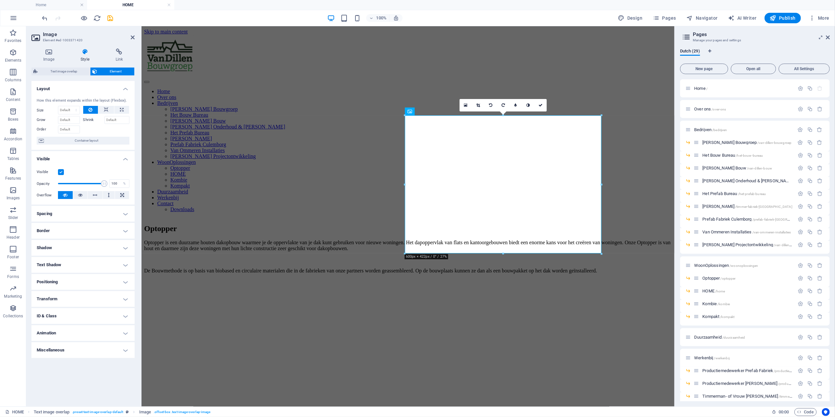
click at [119, 46] on div "Image Style Link Image Drag files here, click to choose files or select files f…" at bounding box center [83, 224] width 114 height 363
click at [131, 37] on icon at bounding box center [133, 37] width 4 height 5
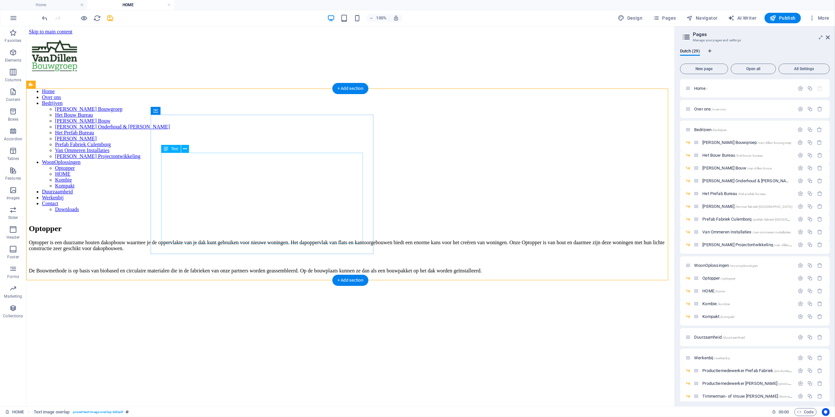
click at [193, 224] on div "Optopper" at bounding box center [350, 228] width 643 height 9
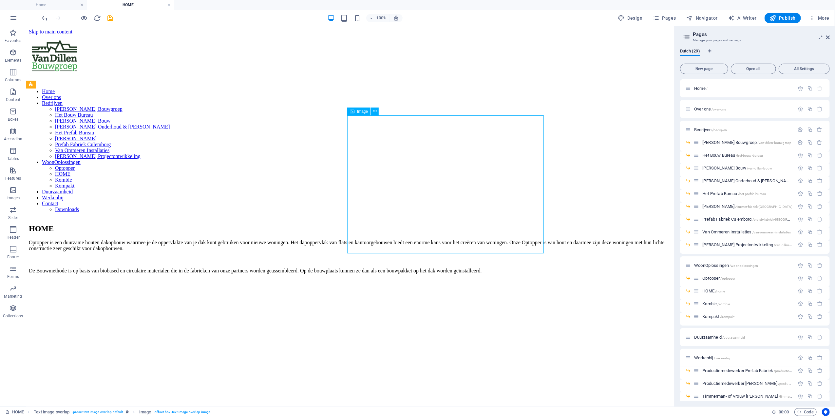
select select "%"
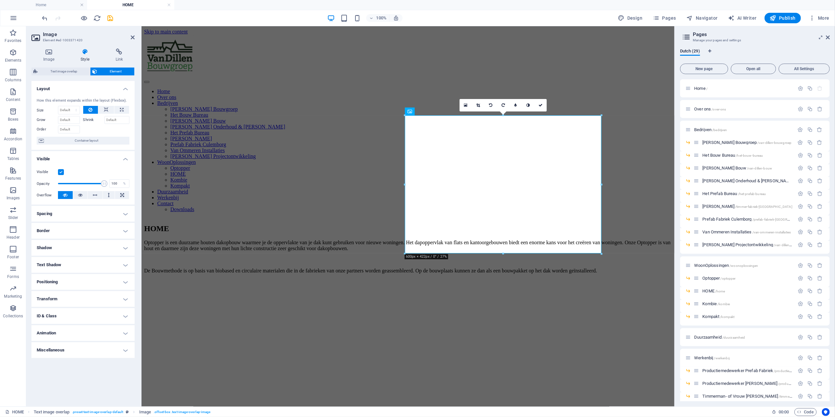
drag, startPoint x: 49, startPoint y: 59, endPoint x: 53, endPoint y: 71, distance: 13.2
click at [49, 59] on h4 "Image" at bounding box center [49, 56] width 37 height 14
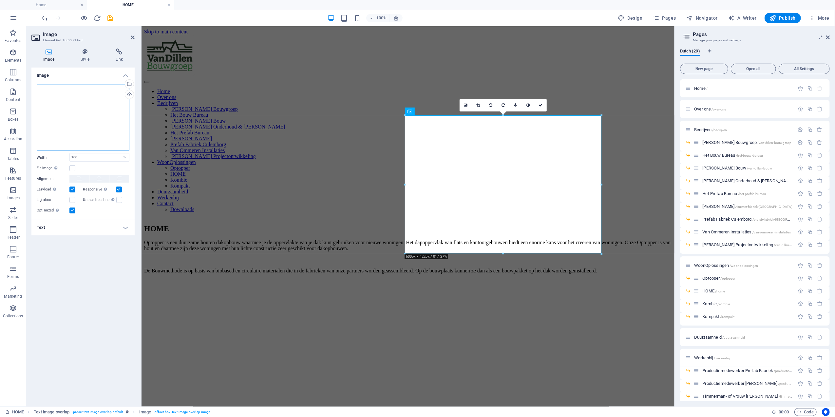
click at [73, 123] on div "Drag files here, click to choose files or select files from Files or our free s…" at bounding box center [83, 118] width 93 height 66
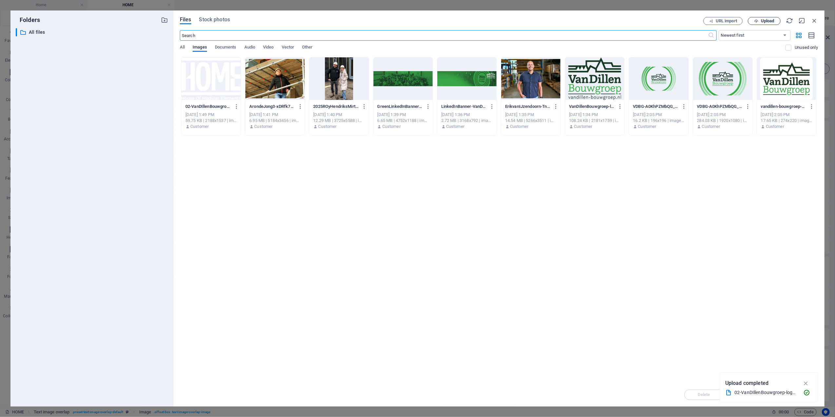
click at [762, 21] on span "Upload" at bounding box center [767, 21] width 13 height 4
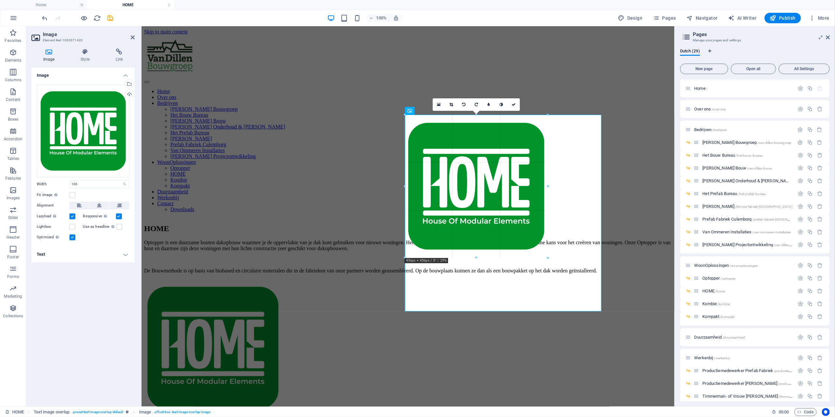
drag, startPoint x: 602, startPoint y: 311, endPoint x: 529, endPoint y: 250, distance: 95.0
type input "420"
select select "px"
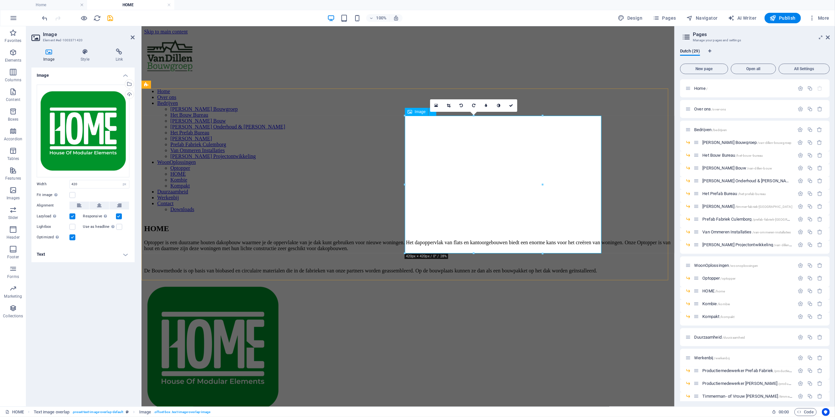
click at [614, 256] on div "HOME Optopper is een duurzame houten dakopbouw waarmee je de oppervlakte van je…" at bounding box center [408, 317] width 528 height 200
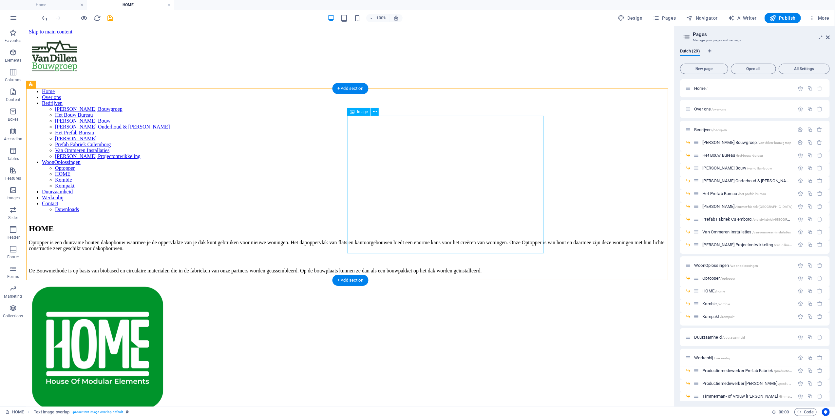
click at [474, 279] on figure at bounding box center [350, 348] width 643 height 139
select select "px"
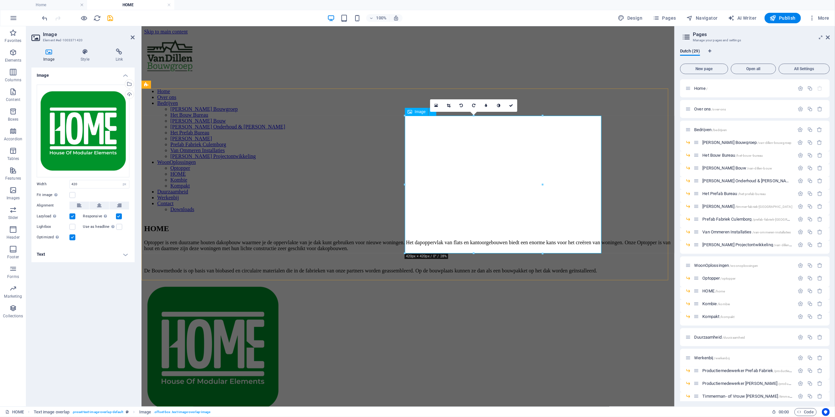
click at [571, 279] on figure at bounding box center [408, 348] width 528 height 139
click at [496, 279] on figure at bounding box center [408, 348] width 528 height 139
click at [388, 239] on div "Optopper is een duurzame houten dakopbouw waarmee je de oppervlakte van je dak …" at bounding box center [408, 256] width 528 height 34
click at [514, 279] on figure at bounding box center [408, 348] width 528 height 139
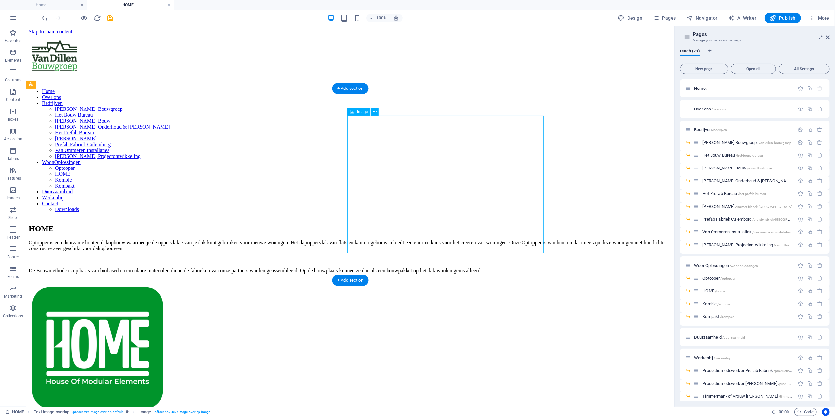
click at [344, 224] on div "HOME" at bounding box center [350, 228] width 643 height 9
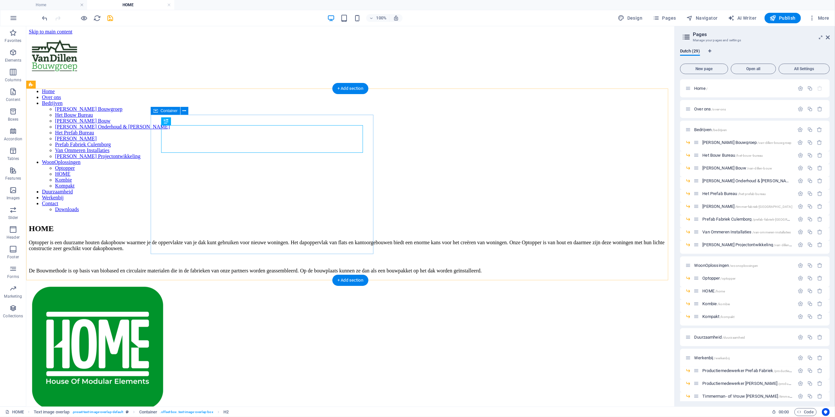
click at [365, 224] on div "HOME Optopper is een duurzame houten dakopbouw waarmee je de oppervlakte van je…" at bounding box center [350, 248] width 643 height 49
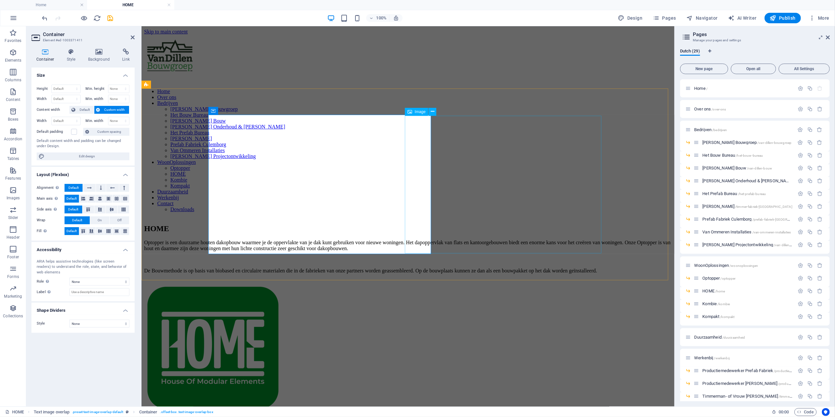
drag, startPoint x: 453, startPoint y: 175, endPoint x: 569, endPoint y: 175, distance: 116.0
click at [569, 279] on figure at bounding box center [408, 348] width 528 height 139
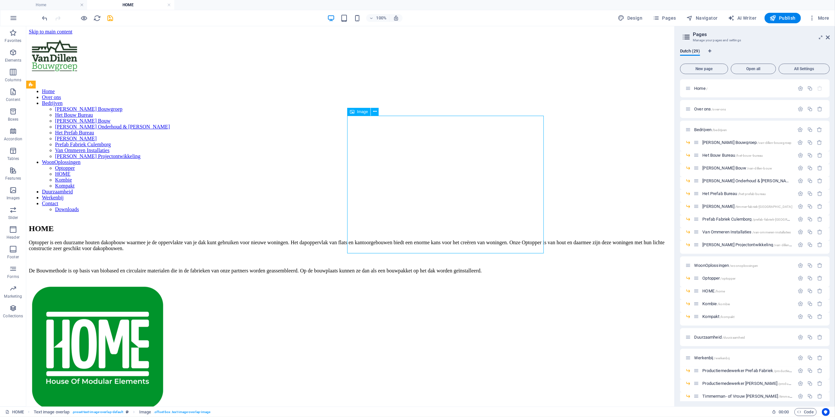
click at [453, 279] on figure at bounding box center [350, 348] width 643 height 139
select select "px"
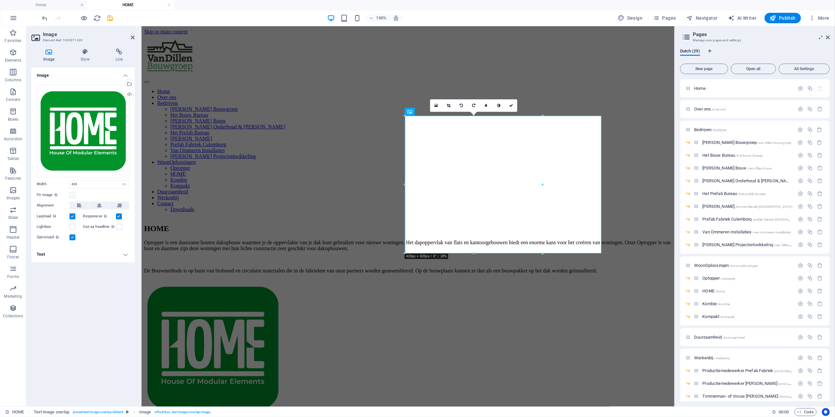
click at [72, 197] on label at bounding box center [72, 195] width 6 height 6
click at [0, 0] on input "Fit image Automatically fit image to a fixed width and height" at bounding box center [0, 0] width 0 height 0
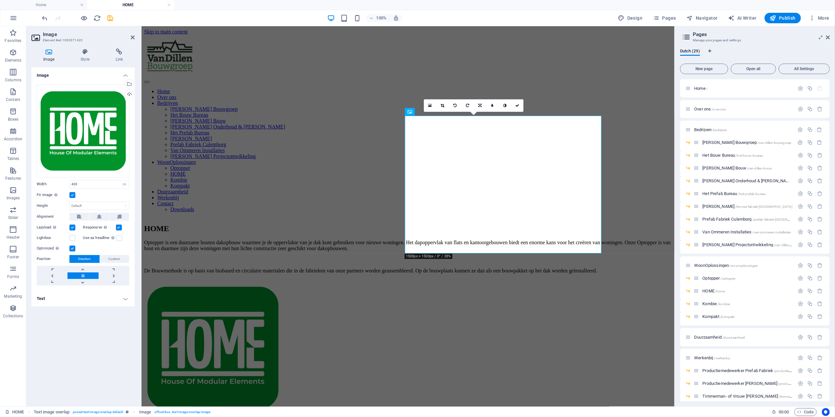
click at [73, 196] on label at bounding box center [72, 195] width 6 height 6
click at [0, 0] on input "Fit image Automatically fit image to a fixed width and height" at bounding box center [0, 0] width 0 height 0
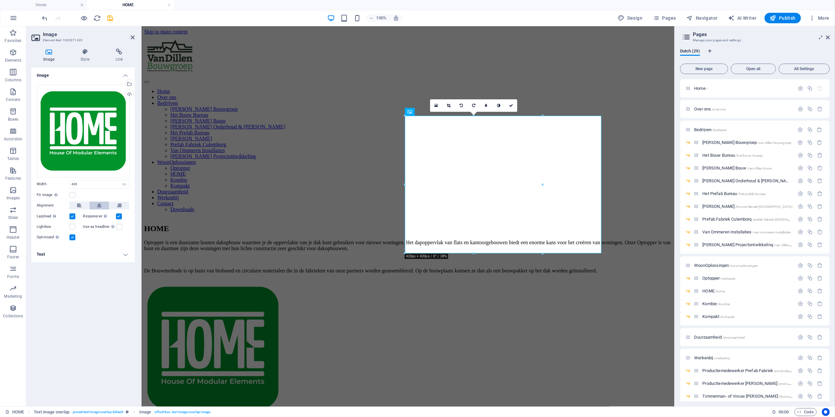
click at [99, 206] on icon at bounding box center [99, 206] width 5 height 8
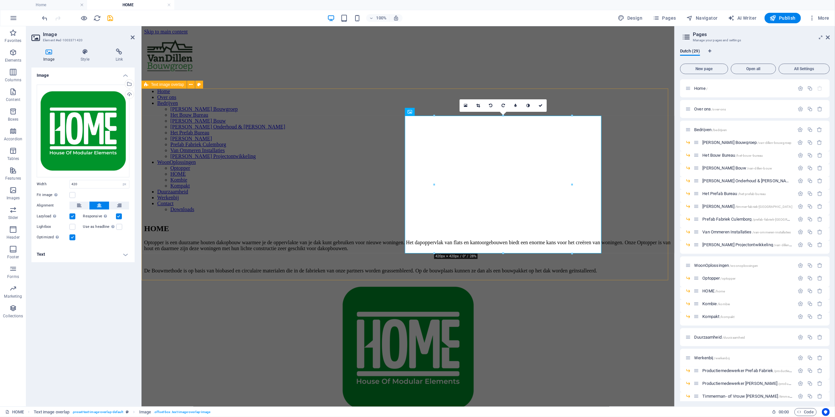
click at [614, 217] on div "HOME Optopper is een duurzame houten dakopbouw waarmee je de oppervlakte van je…" at bounding box center [408, 317] width 528 height 200
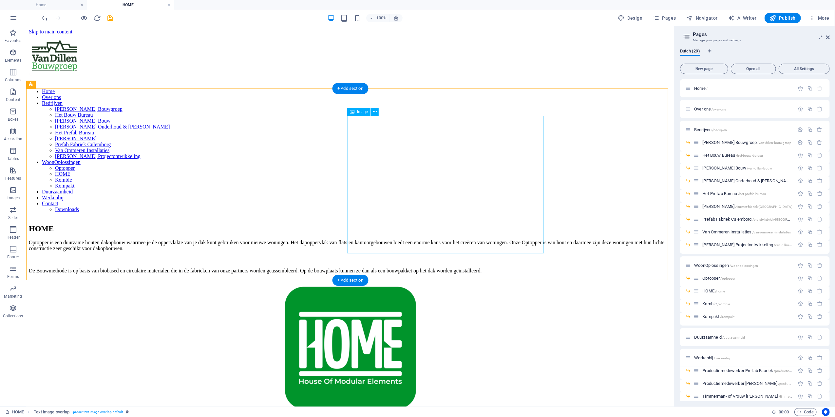
click at [481, 279] on figure at bounding box center [350, 348] width 643 height 139
select select "px"
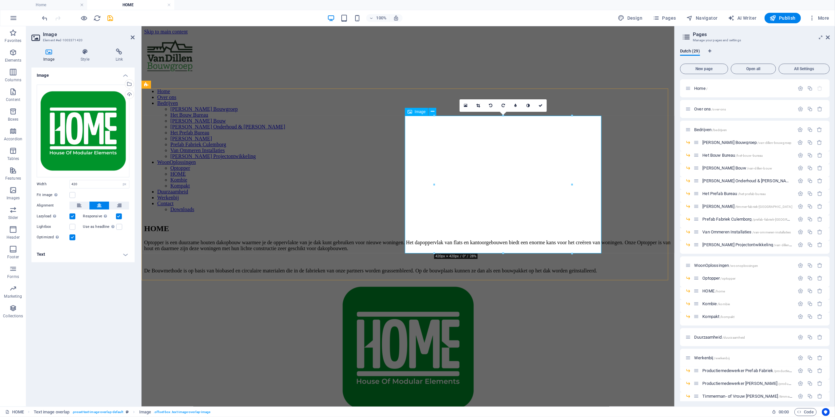
click at [551, 279] on figure at bounding box center [408, 348] width 528 height 139
click at [616, 217] on div "HOME Optopper is een duurzame houten dakopbouw waarmee je de oppervlakte van je…" at bounding box center [408, 317] width 528 height 200
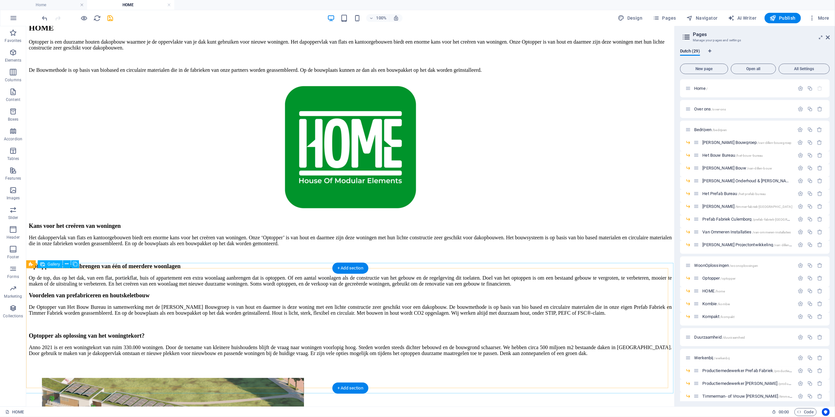
scroll to position [175, 0]
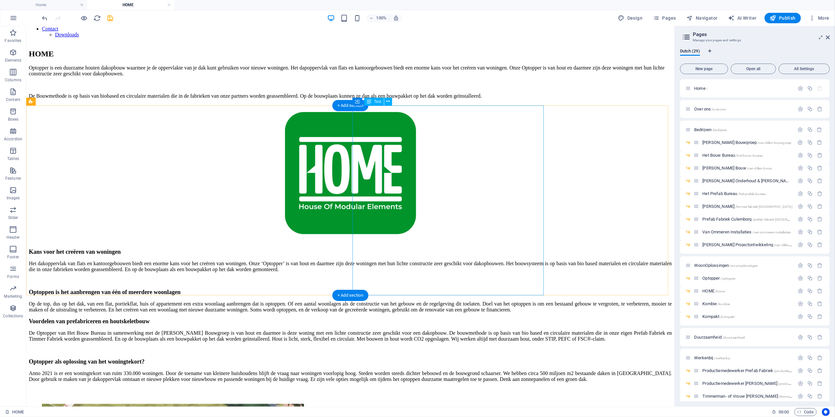
click at [421, 318] on div "Voordelen van prefabriceren en houtskeletbouw De Optopper van Het Bouw Bureau i…" at bounding box center [350, 350] width 643 height 64
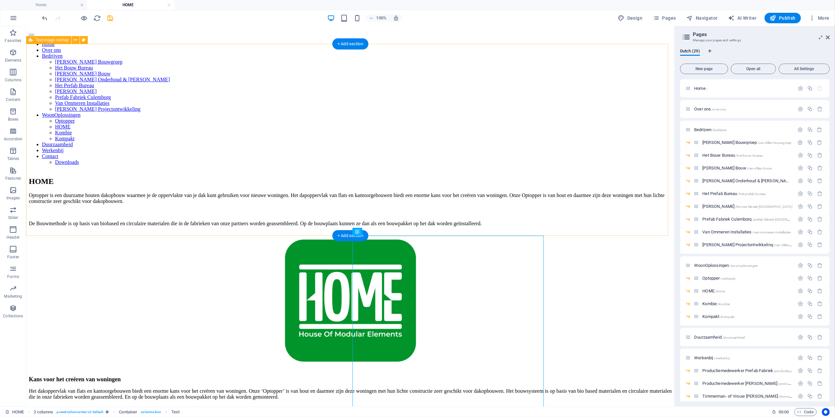
scroll to position [44, 0]
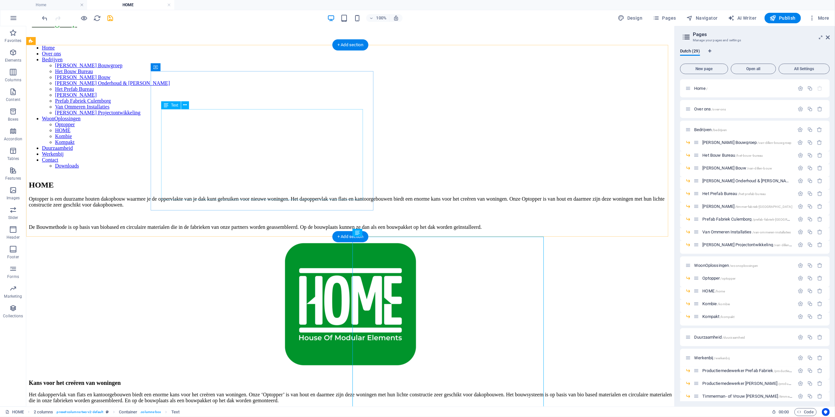
click at [238, 196] on div "Optopper is een duurzame houten dakopbouw waarmee je de oppervlakte van je dak …" at bounding box center [350, 213] width 643 height 34
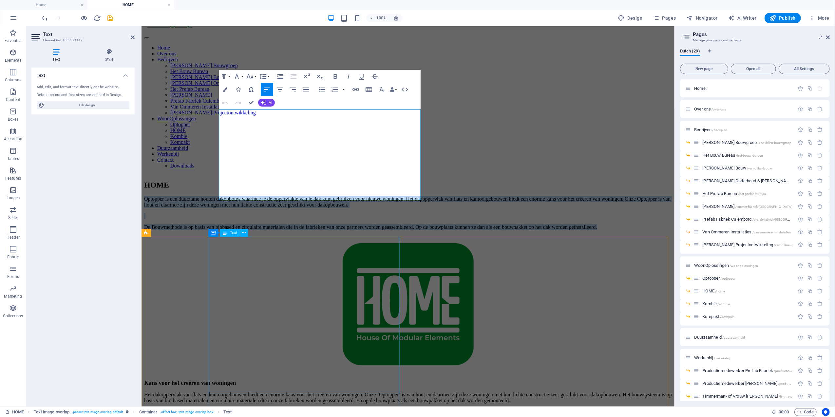
click at [234, 379] on div "Kans voor het creëren van woningen Het dakoppervlak van flats en kantoorgebouwe…" at bounding box center [408, 414] width 528 height 70
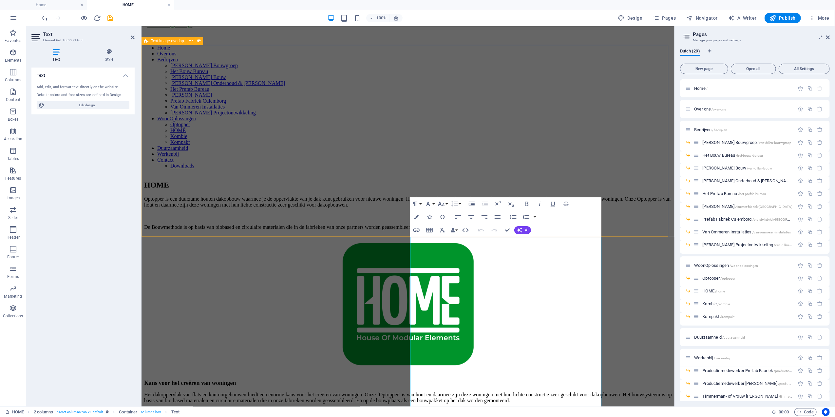
click at [624, 174] on div "HOME Optopper is een duurzame houten dakopbouw waarmee je de oppervlakte van je…" at bounding box center [408, 274] width 528 height 200
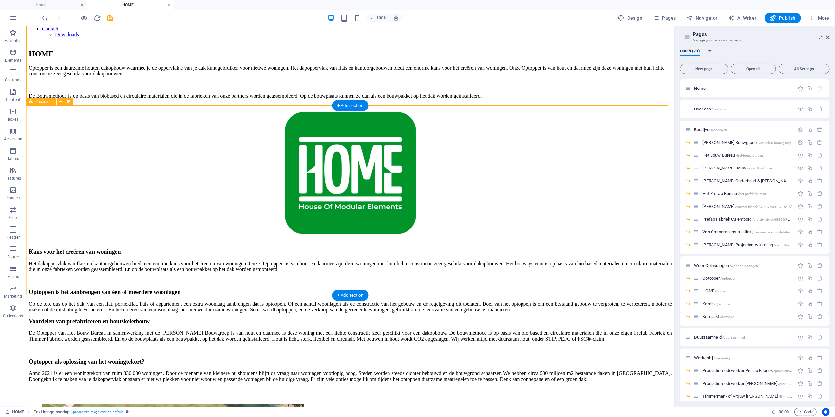
scroll to position [0, 0]
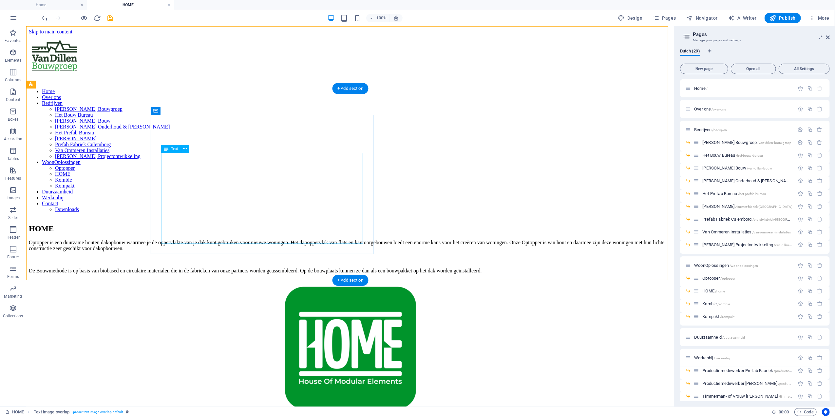
click at [223, 239] on div "Optopper is een duurzame houten dakopbouw waarmee je de oppervlakte van je dak …" at bounding box center [350, 256] width 643 height 34
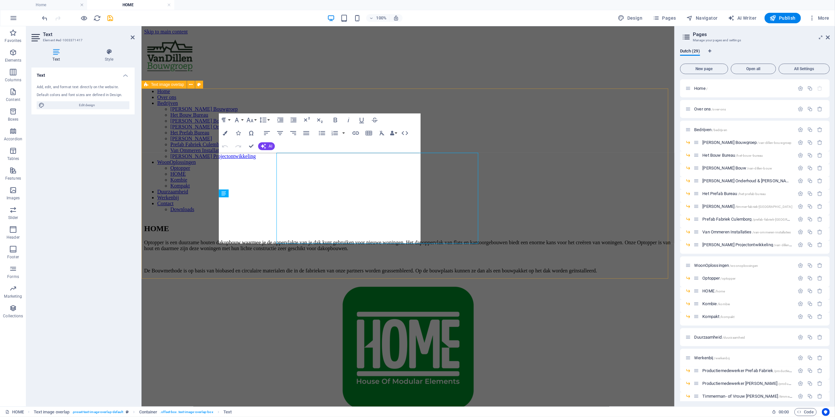
click at [223, 267] on p "De Bouwmethode is op basis van biobased en circulaire materialen die in de fabr…" at bounding box center [408, 270] width 528 height 6
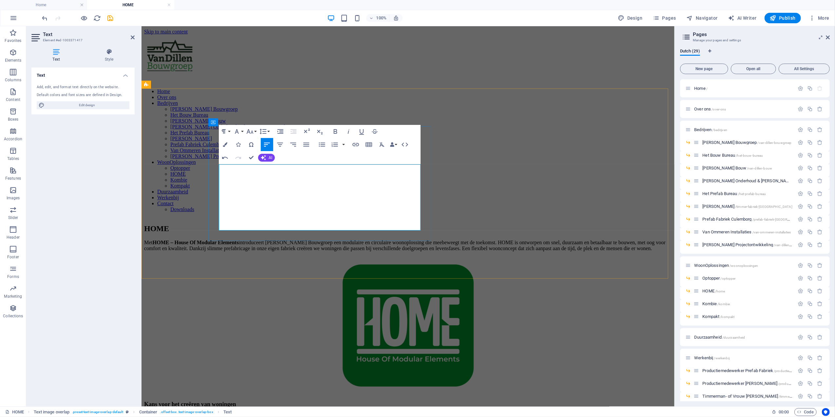
click at [247, 239] on p "Met HOME – House Of Modular Elements introduceert Van Dillen Bouwgroep een modu…" at bounding box center [408, 245] width 528 height 12
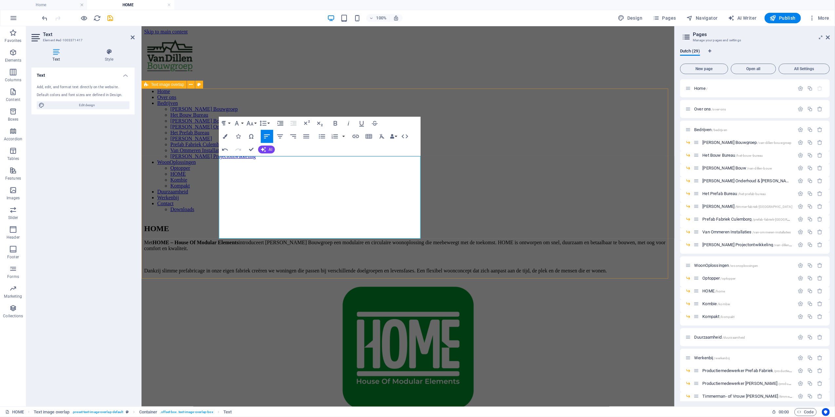
click at [623, 217] on div "HOME Met HOME – House Of Modular Elements introduceert Van Dillen Bouwgroep een…" at bounding box center [408, 317] width 528 height 200
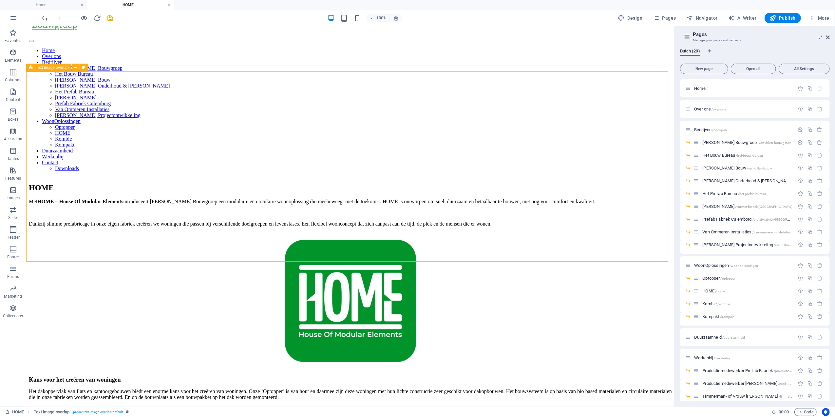
scroll to position [44, 0]
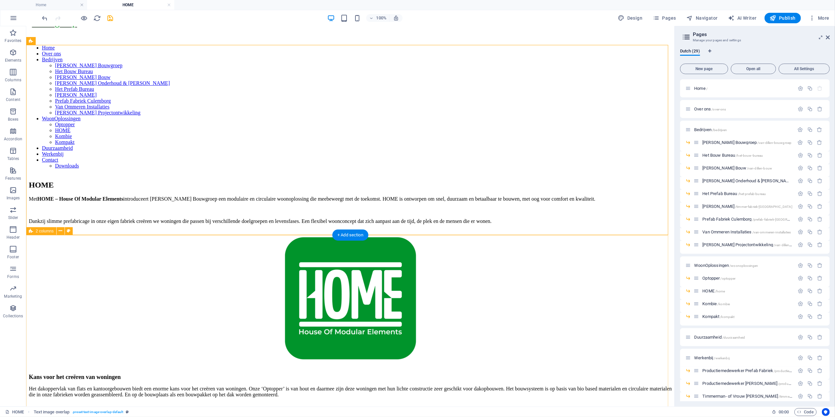
drag, startPoint x: 374, startPoint y: 257, endPoint x: 329, endPoint y: 282, distance: 51.2
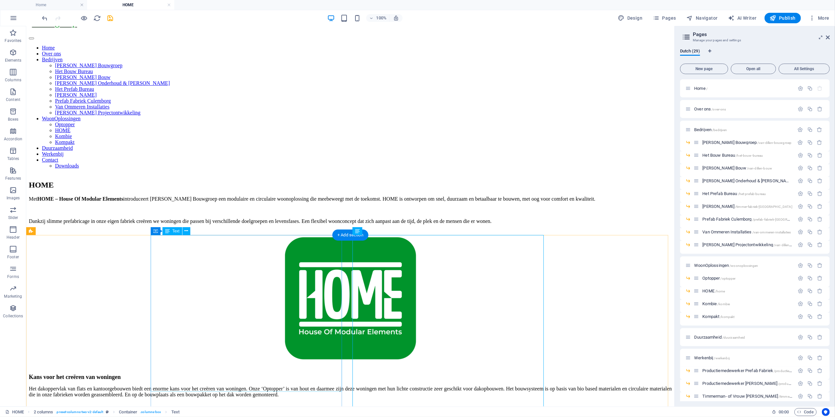
click at [180, 373] on div "Kans voor het creëren van woningen Het dakoppervlak van flats en kantoorgebouwe…" at bounding box center [350, 405] width 643 height 64
click at [186, 373] on div "Kans voor het creëren van woningen Het dakoppervlak van flats en kantoorgebouwe…" at bounding box center [350, 405] width 643 height 64
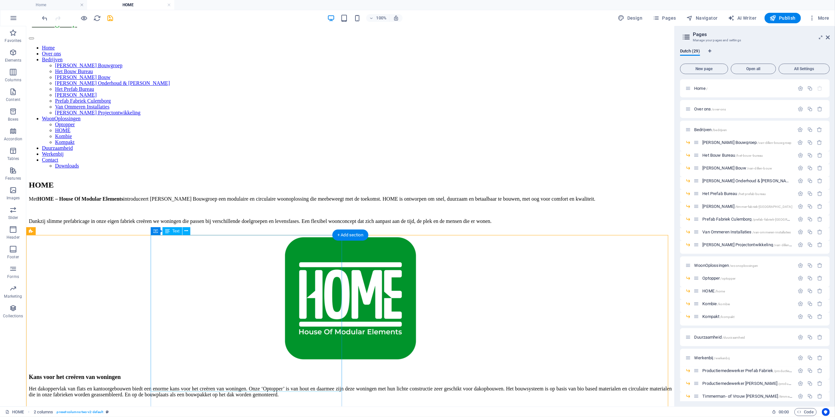
click at [298, 373] on div "Kans voor het creëren van woningen Het dakoppervlak van flats en kantoorgebouwe…" at bounding box center [350, 405] width 643 height 64
click at [237, 373] on div "Kans voor het creëren van woningen Het dakoppervlak van flats en kantoorgebouwe…" at bounding box center [350, 405] width 643 height 64
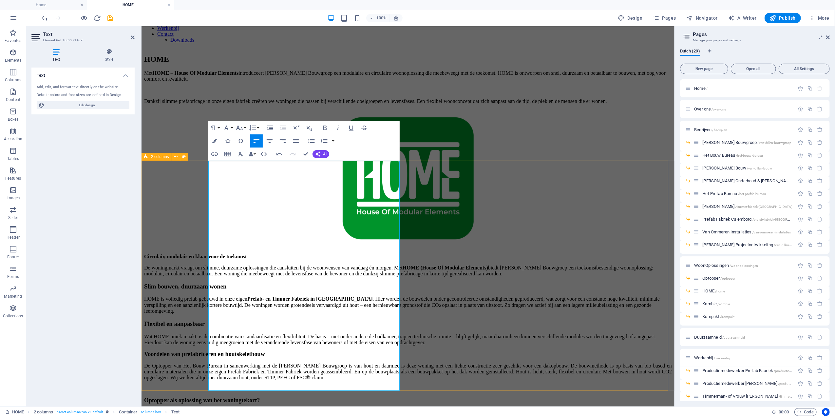
scroll to position [175, 0]
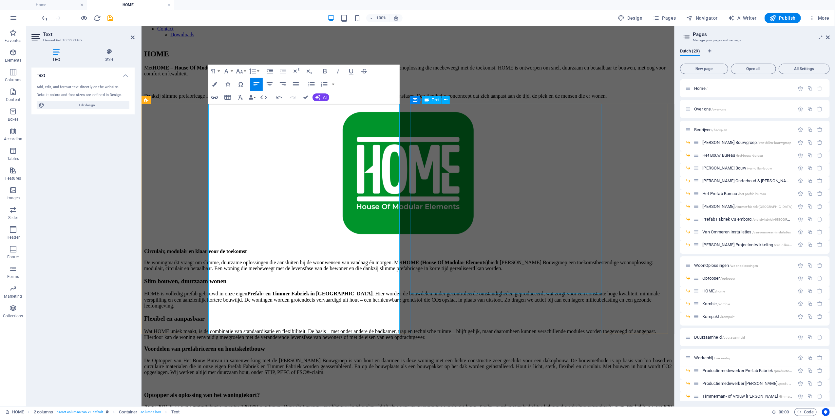
click at [477, 345] on div "Voordelen van prefabriceren en houtskeletbouw De Optopper van Het Bouw Bureau i…" at bounding box center [408, 383] width 528 height 76
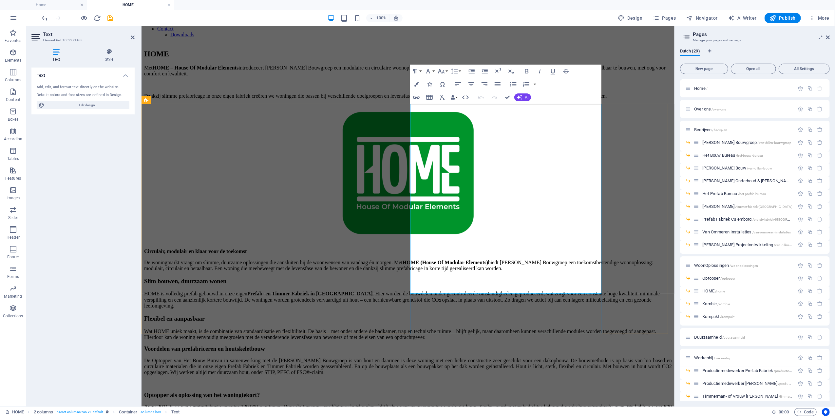
click at [477, 345] on div "Voordelen van prefabriceren en houtskeletbouw De Optopper van Het Bouw Bureau i…" at bounding box center [408, 383] width 528 height 76
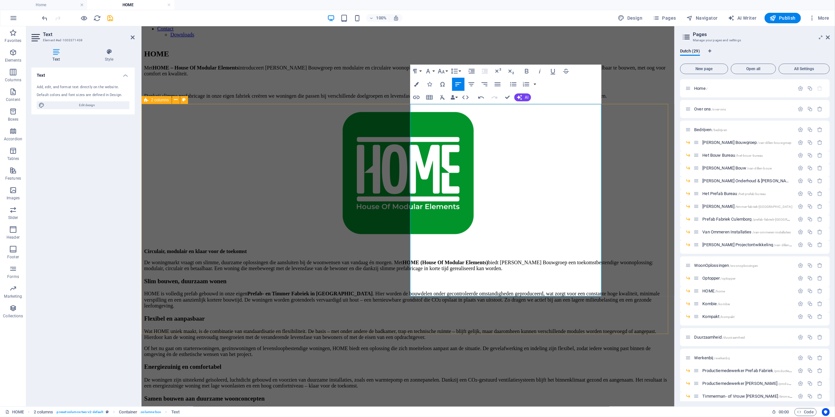
click at [632, 248] on div "Circulair, modulair en klaar voor de toekomst De woningmarkt vraagt om slimme, …" at bounding box center [408, 331] width 528 height 166
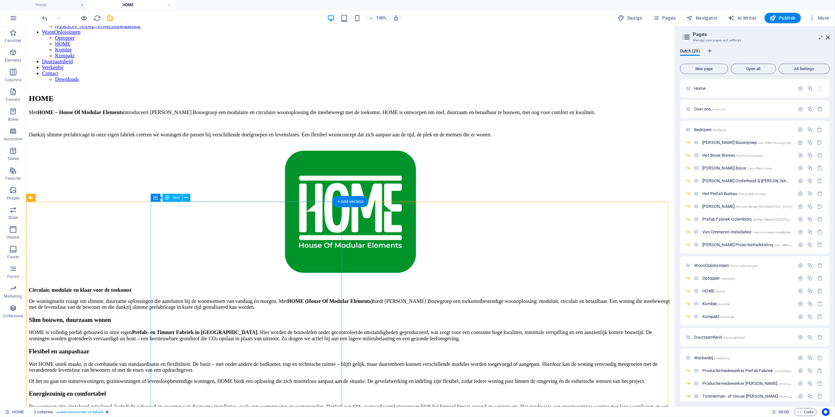
scroll to position [131, 0]
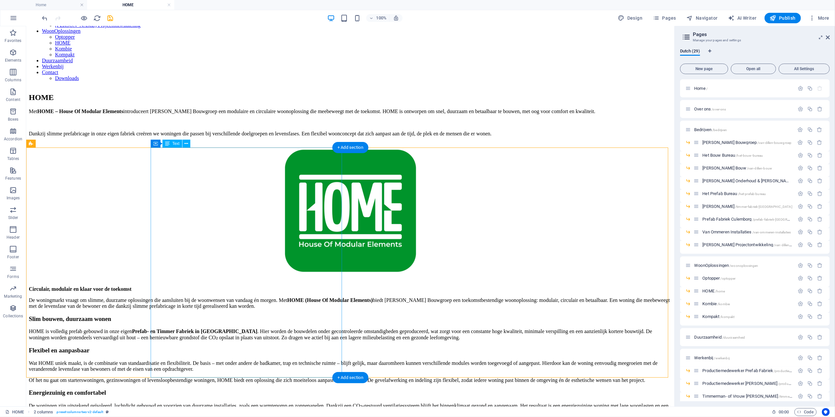
click at [247, 286] on div "Circulair, modulair en klaar voor de toekomst De woningmarkt vraagt om slimme, …" at bounding box center [350, 329] width 643 height 86
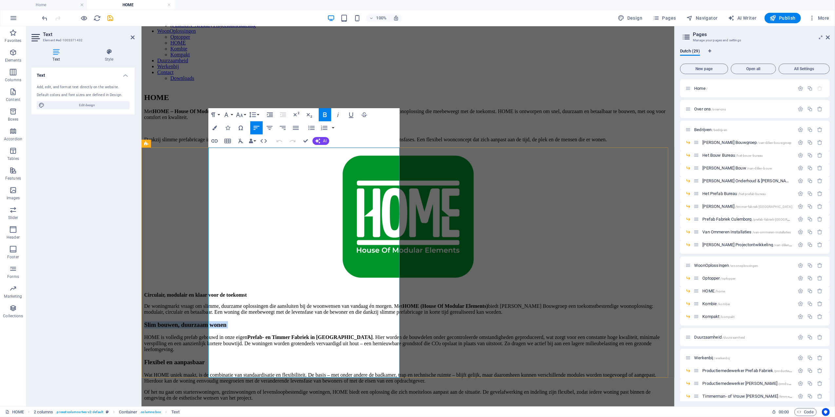
click at [247, 321] on h3 "Slim bouwen, duurzaam wonen" at bounding box center [408, 324] width 528 height 7
click at [289, 303] on p "De woningmarkt vraagt om slimme, duurzame oplossingen die aansluiten bij de woo…" at bounding box center [408, 309] width 528 height 12
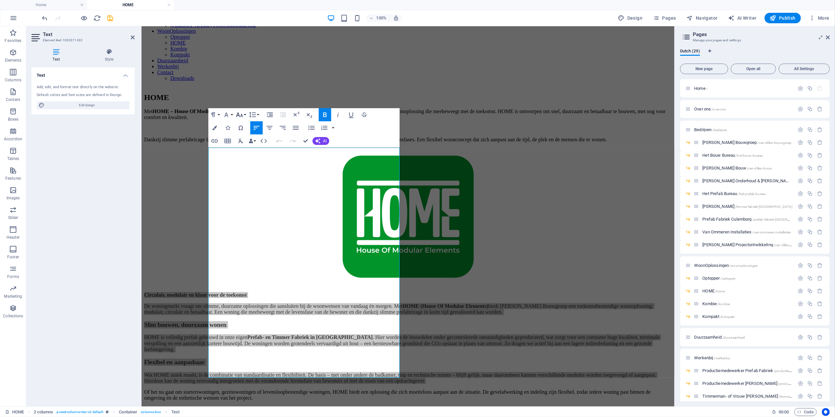
click at [237, 116] on icon "button" at bounding box center [240, 115] width 8 height 8
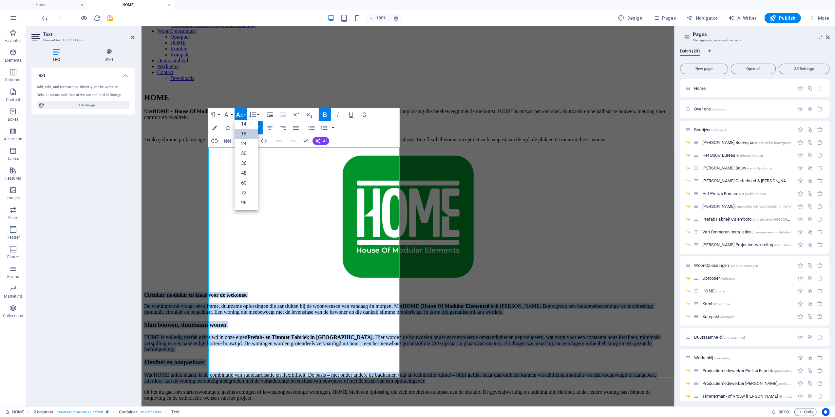
click at [246, 138] on link "18" at bounding box center [247, 134] width 24 height 10
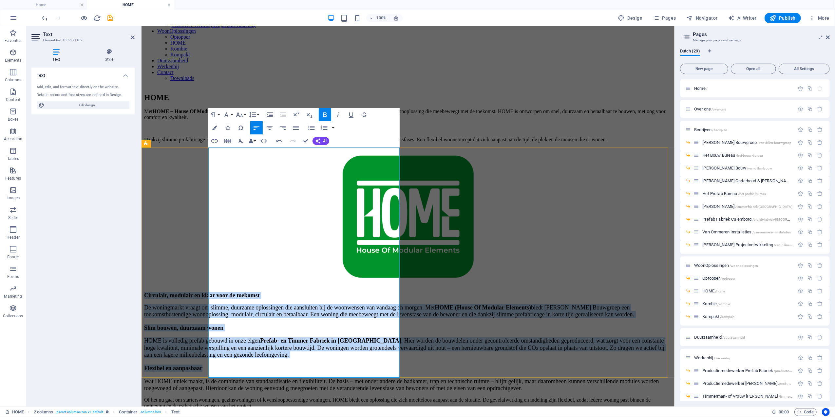
click at [300, 304] on span "De woningmarkt vraagt om slimme, duurzame oplossingen die aansluiten bij de woo…" at bounding box center [389, 310] width 490 height 13
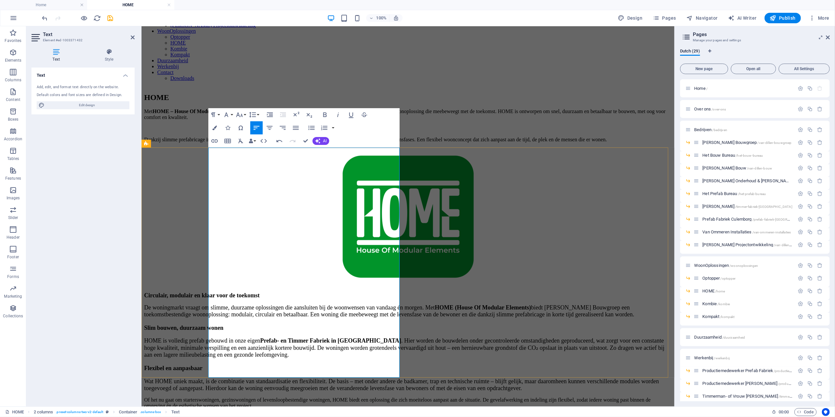
click at [223, 324] on span "Slim bouwen, duurzaam wonen" at bounding box center [183, 327] width 79 height 7
click at [225, 115] on icon "button" at bounding box center [227, 115] width 8 height 8
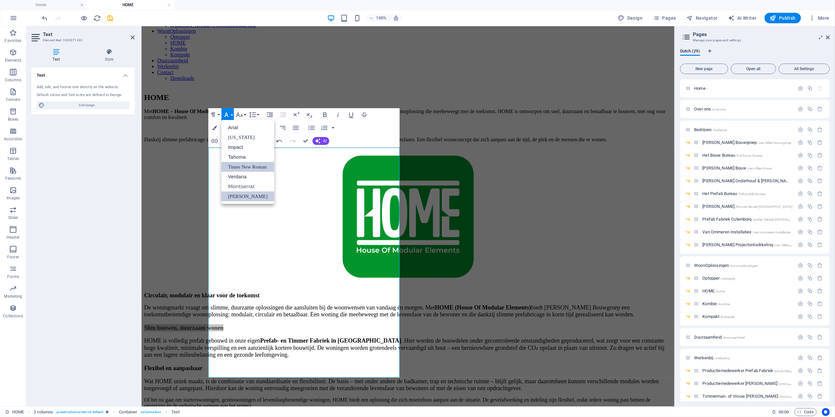
scroll to position [0, 0]
click at [332, 304] on span "De woningmarkt vraagt om slimme, duurzame oplossingen die aansluiten bij de woo…" at bounding box center [389, 310] width 490 height 13
click at [331, 304] on span "De woningmarkt vraagt om slimme, duurzame oplossingen die aansluiten bij de woo…" at bounding box center [389, 310] width 490 height 13
click at [223, 324] on span "Slim bouwen, duurzaam wonen" at bounding box center [183, 327] width 79 height 7
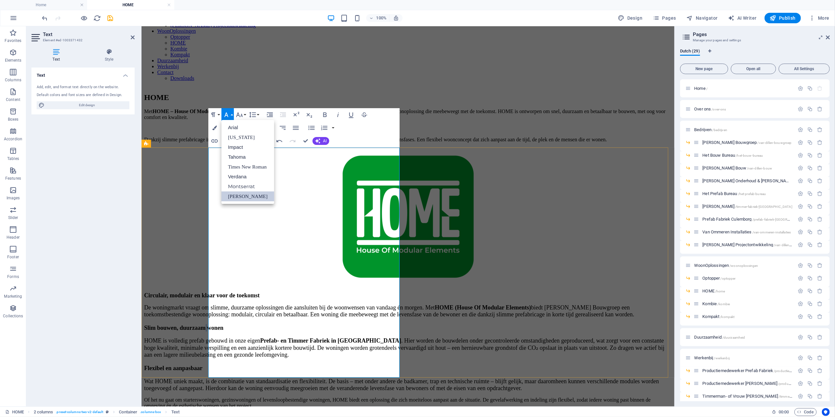
click at [223, 324] on span "Slim bouwen, duurzaam wonen" at bounding box center [183, 327] width 79 height 7
click at [243, 113] on icon "button" at bounding box center [240, 115] width 8 height 8
click at [248, 147] on link "24" at bounding box center [247, 144] width 24 height 10
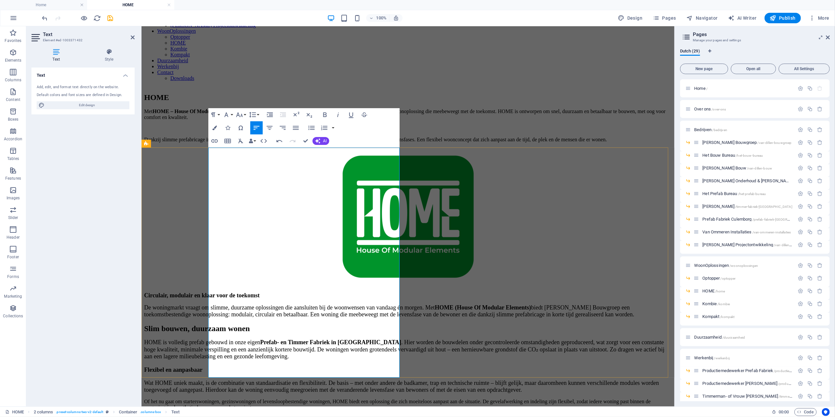
click at [312, 339] on span "HOME is volledig prefab gebouwd in onze eigen Prefab- en Timmer Fabriek in Cule…" at bounding box center [404, 349] width 521 height 21
click at [202, 366] on span "Flexibel en aanpasbaar" at bounding box center [173, 369] width 58 height 7
click at [252, 113] on icon "button" at bounding box center [252, 115] width 7 height 6
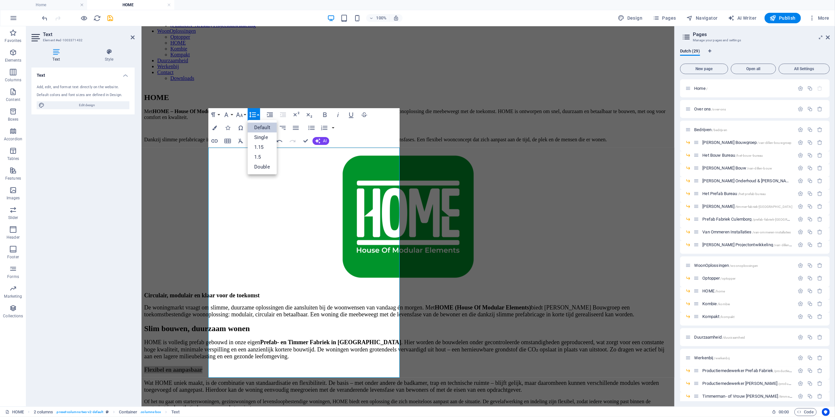
scroll to position [0, 0]
click at [252, 113] on icon "button" at bounding box center [252, 115] width 7 height 6
click at [246, 113] on button "Font Size" at bounding box center [241, 114] width 12 height 13
click at [245, 142] on link "24" at bounding box center [247, 144] width 24 height 10
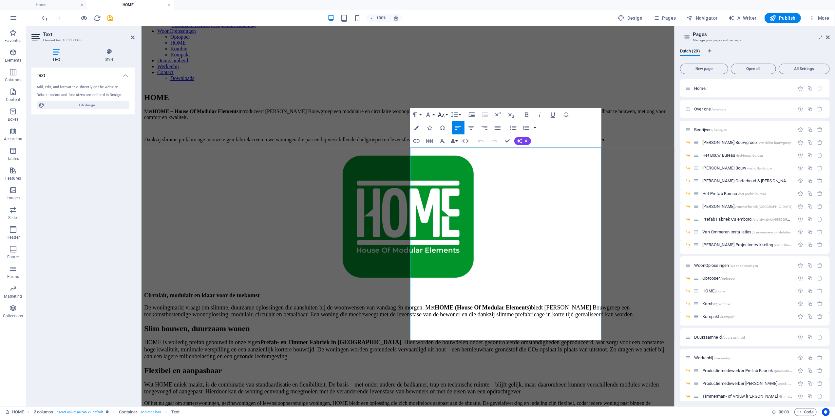
click at [442, 110] on button "Font Size" at bounding box center [443, 114] width 12 height 13
click at [449, 177] on link "14" at bounding box center [449, 177] width 24 height 10
drag, startPoint x: 504, startPoint y: 291, endPoint x: 408, endPoint y: 271, distance: 98.0
click at [408, 292] on div "Circulair, modulair en klaar voor de toekomst De woningmarkt vraagt om slimme, …" at bounding box center [408, 380] width 528 height 177
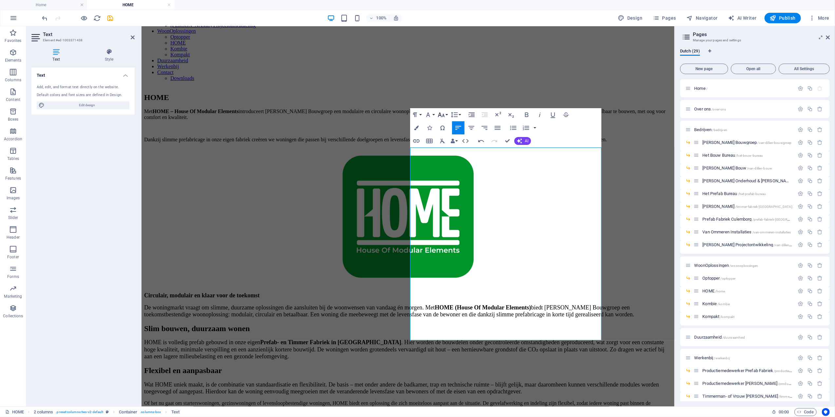
click at [439, 108] on button "Font Size" at bounding box center [443, 114] width 12 height 13
click at [450, 195] on link "24" at bounding box center [449, 196] width 24 height 10
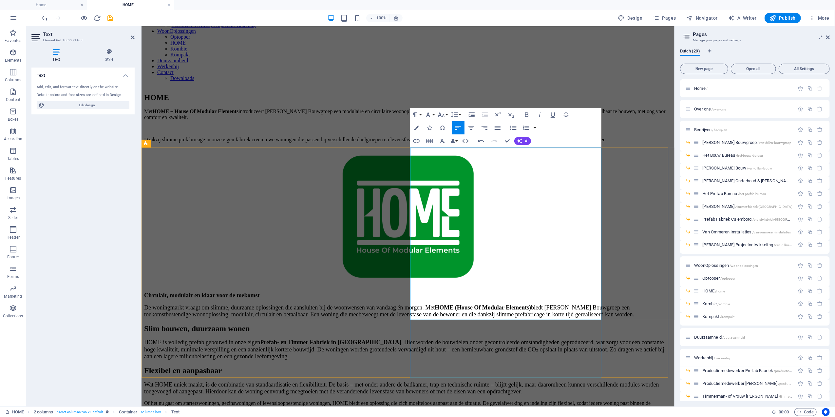
click at [453, 417] on h3 "Energiezuinig en comfortabel" at bounding box center [408, 421] width 528 height 7
click at [202, 417] on span "Energiezuinig en comfortabel" at bounding box center [173, 421] width 58 height 5
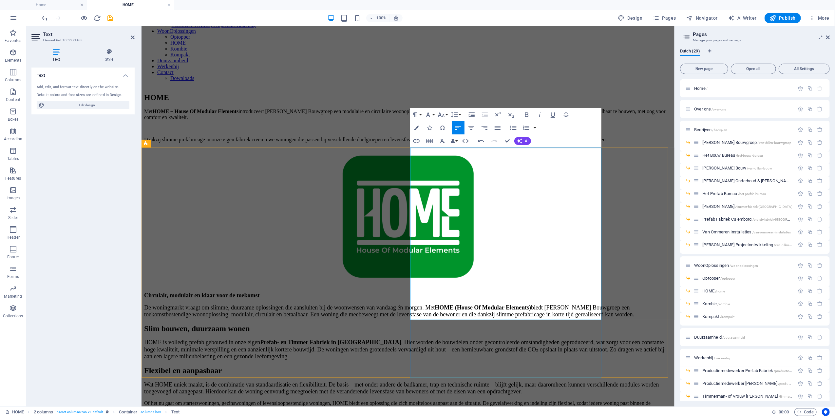
click at [202, 417] on span "Energiezuinig en comfortabel" at bounding box center [173, 421] width 58 height 5
click at [446, 121] on button "Special Characters" at bounding box center [443, 127] width 12 height 13
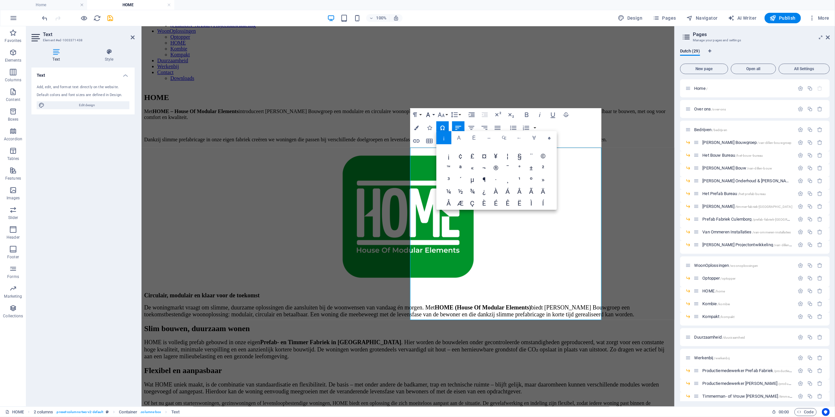
click at [427, 111] on icon "button" at bounding box center [428, 115] width 8 height 8
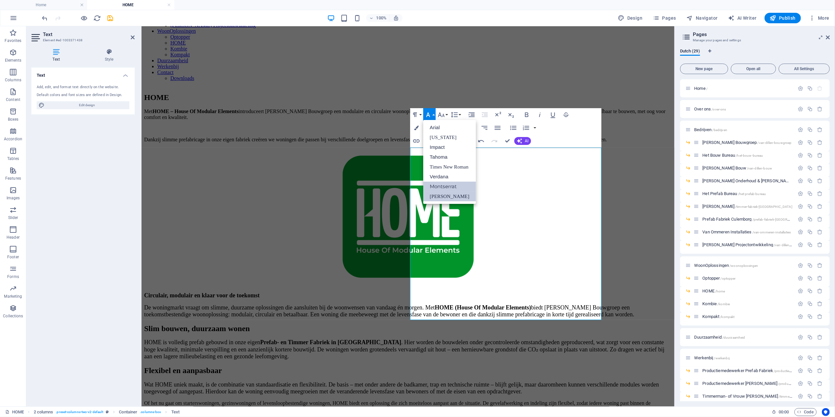
scroll to position [0, 0]
click at [445, 115] on icon "button" at bounding box center [442, 115] width 8 height 8
click at [447, 146] on link "24" at bounding box center [449, 144] width 24 height 10
click at [487, 417] on h3 "Energiezuinig en comfortabel" at bounding box center [408, 422] width 528 height 9
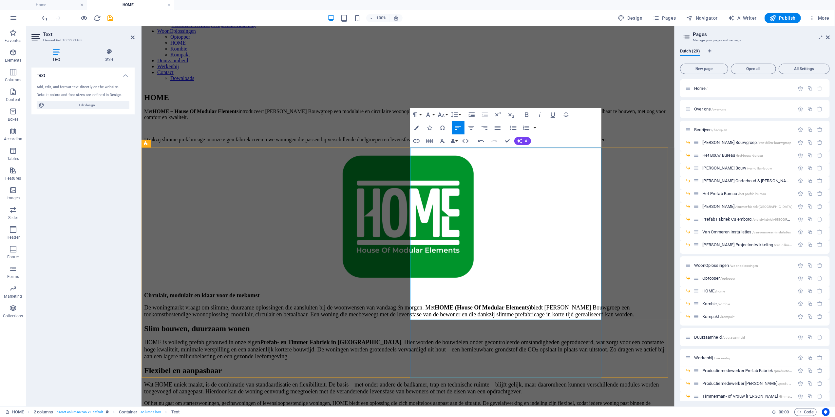
click at [496, 400] on p "Of het nu gaat om starterswoningen, gezinswoningen of levensloopbestendige woni…" at bounding box center [408, 406] width 528 height 12
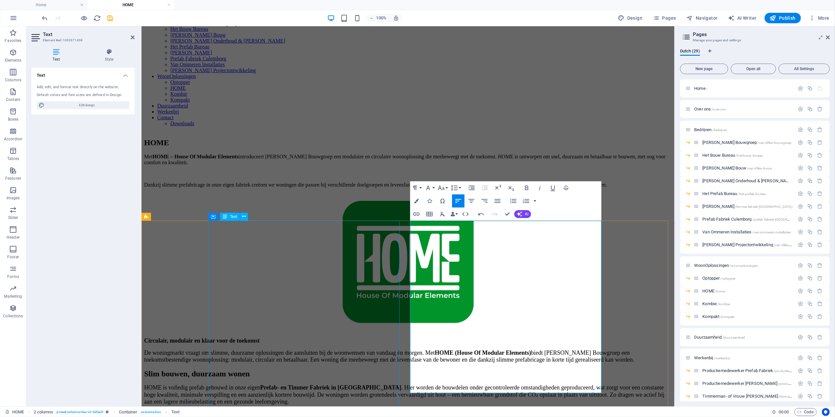
scroll to position [87, 0]
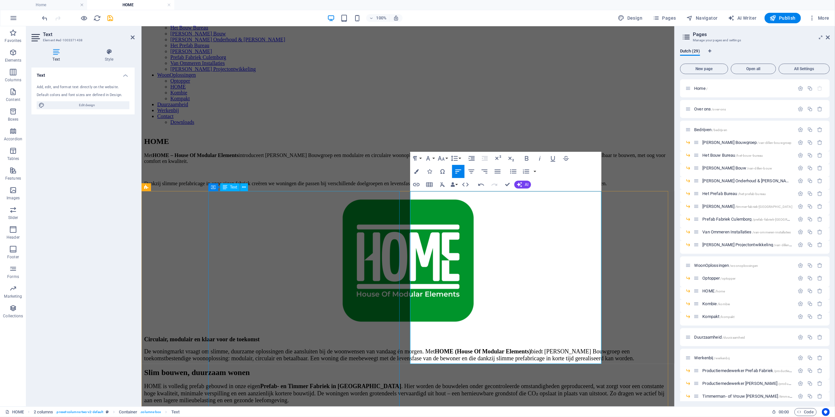
click at [332, 336] on div "Circulair, modulair en klaar voor de toekomst De woningmarkt vraagt om slimme, …" at bounding box center [408, 387] width 528 height 103
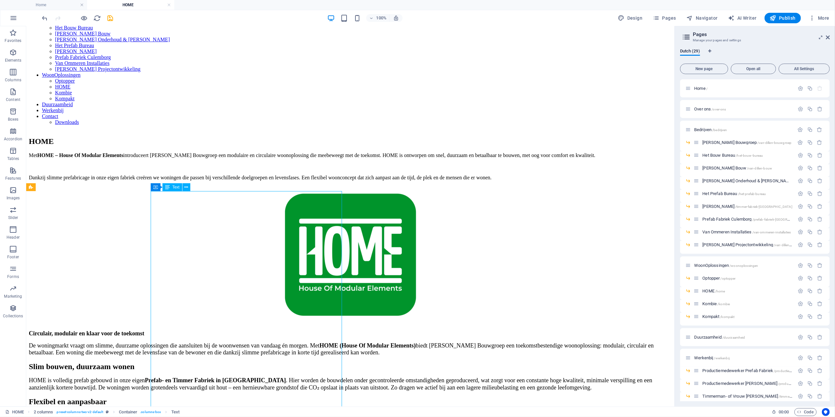
click at [313, 330] on div "Circulair, modulair en klaar voor de toekomst De woningmarkt vraagt om slimme, …" at bounding box center [350, 378] width 643 height 96
click at [236, 330] on div "Circulair, modulair en klaar voor de toekomst De woningmarkt vraagt om slimme, …" at bounding box center [350, 378] width 643 height 96
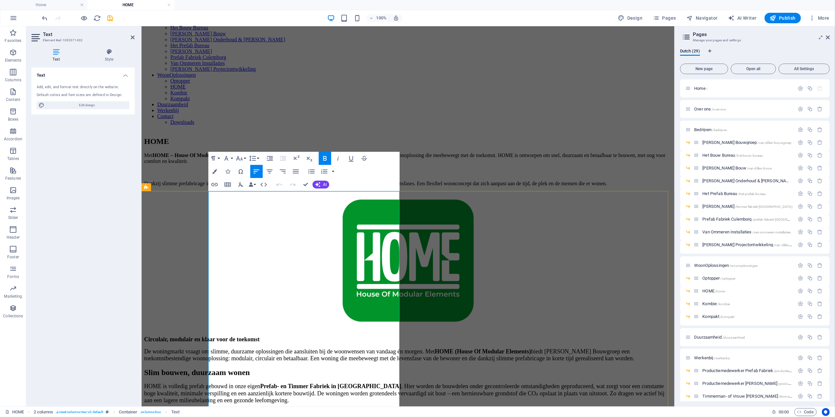
click at [250, 368] on span "Slim bouwen, duurzaam wonen" at bounding box center [197, 372] width 106 height 9
click at [241, 156] on icon "button" at bounding box center [240, 158] width 8 height 8
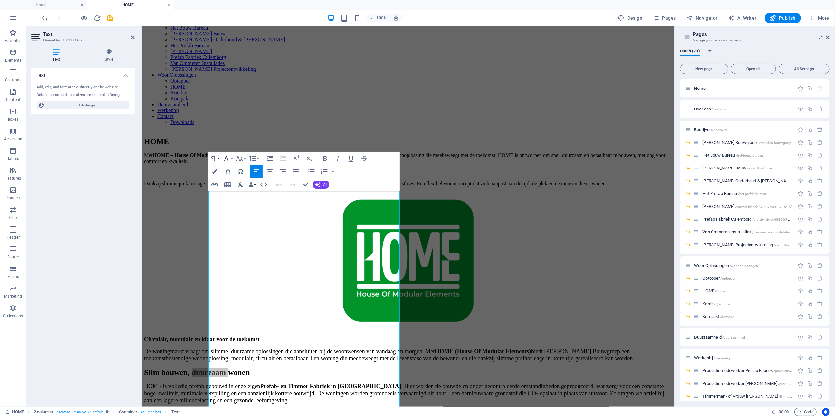
click at [230, 156] on icon "button" at bounding box center [227, 158] width 8 height 8
drag, startPoint x: 230, startPoint y: 156, endPoint x: 235, endPoint y: 170, distance: 14.4
click at [230, 156] on icon "button" at bounding box center [227, 158] width 8 height 8
click at [435, 348] on strong "HOME (House Of Modular Elements)" at bounding box center [483, 351] width 96 height 7
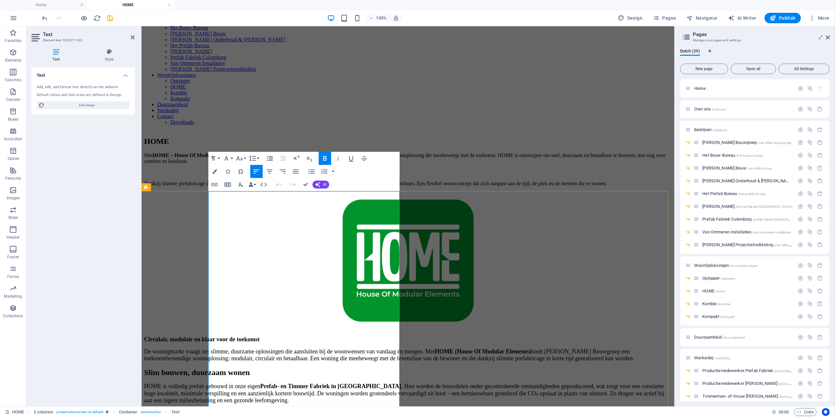
click at [260, 336] on span "Circulair, modulair en klaar voor de toekomst" at bounding box center [202, 339] width 116 height 7
click at [231, 157] on button "Font Family" at bounding box center [228, 158] width 12 height 13
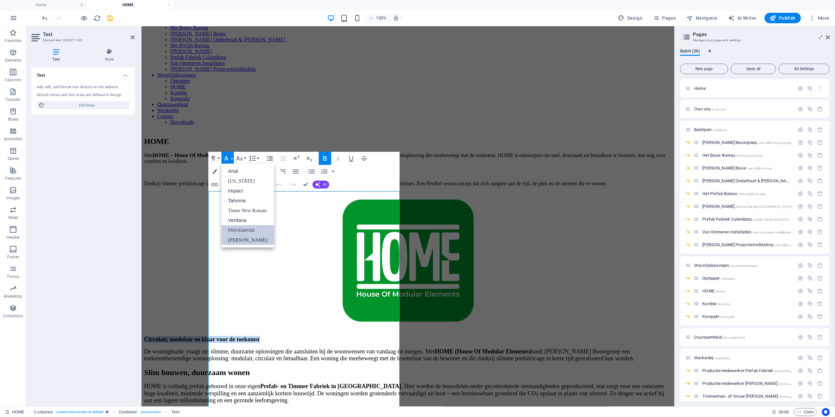
click at [247, 242] on link "[PERSON_NAME]" at bounding box center [248, 240] width 53 height 10
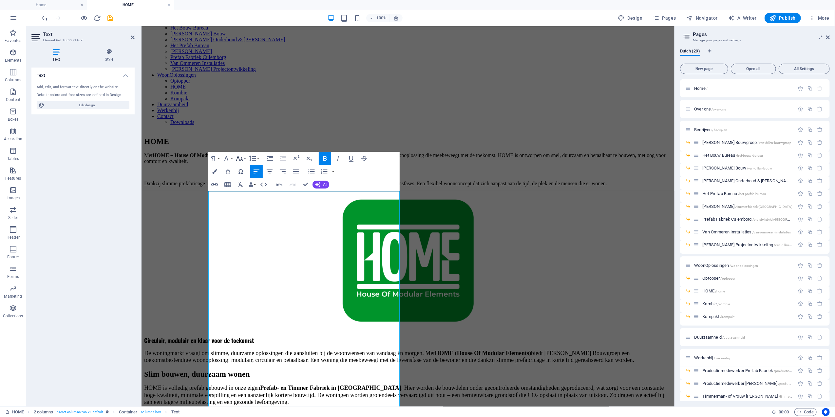
click at [244, 159] on button "Font Size" at bounding box center [241, 158] width 12 height 13
click at [251, 184] on link "24" at bounding box center [247, 187] width 24 height 10
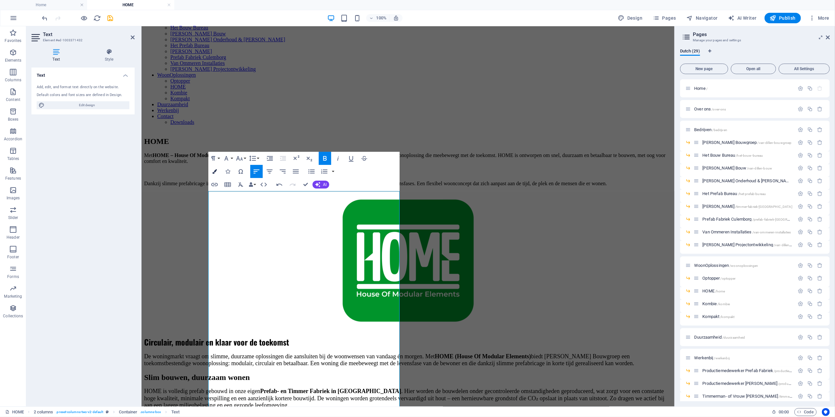
click at [218, 172] on button "Colors" at bounding box center [214, 171] width 12 height 13
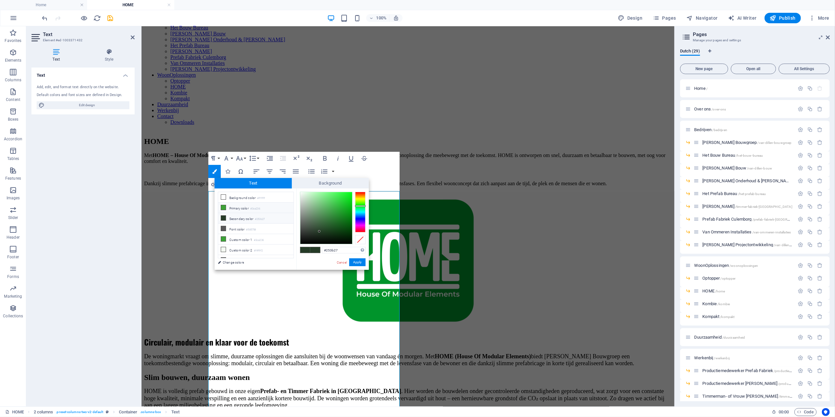
click at [231, 207] on li "Primary color #3ca236" at bounding box center [255, 208] width 75 height 10
type input "#3ca236"
click at [363, 261] on button "Apply" at bounding box center [357, 262] width 16 height 8
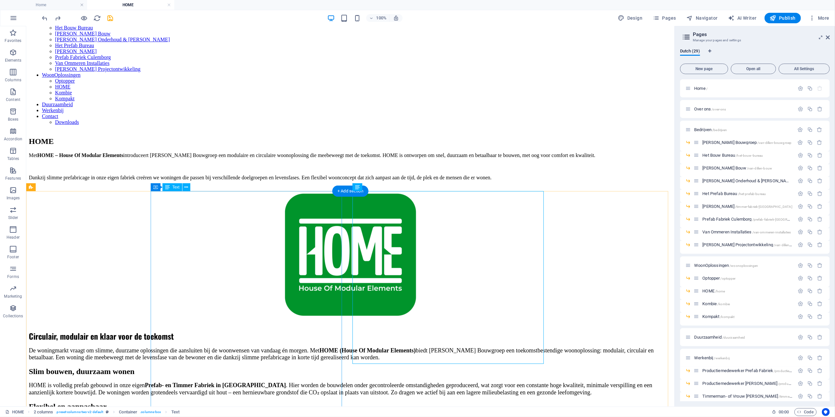
click at [305, 330] on div "Circulair, modulair en klaar voor de toekomst De woningmarkt vraagt om slimme, …" at bounding box center [350, 380] width 643 height 101
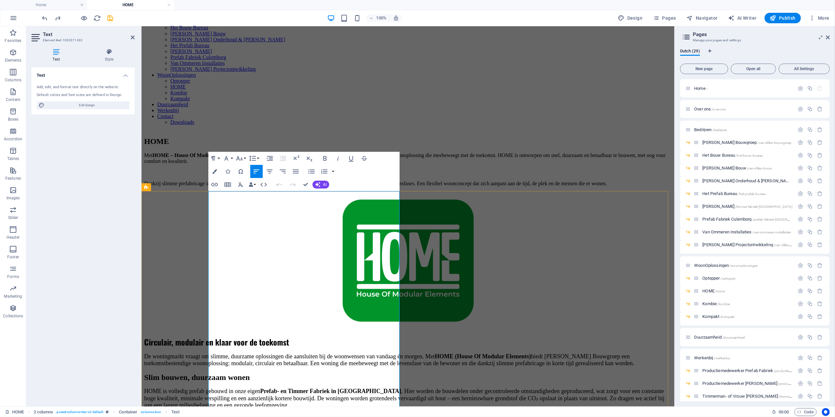
click at [326, 353] on span "De woningmarkt vraagt om slimme, duurzame oplossingen die aansluiten bij de woo…" at bounding box center [389, 359] width 490 height 13
click at [312, 353] on span "De woningmarkt vraagt om slimme, duurzame oplossingen die aansluiten bij de woo…" at bounding box center [389, 359] width 490 height 13
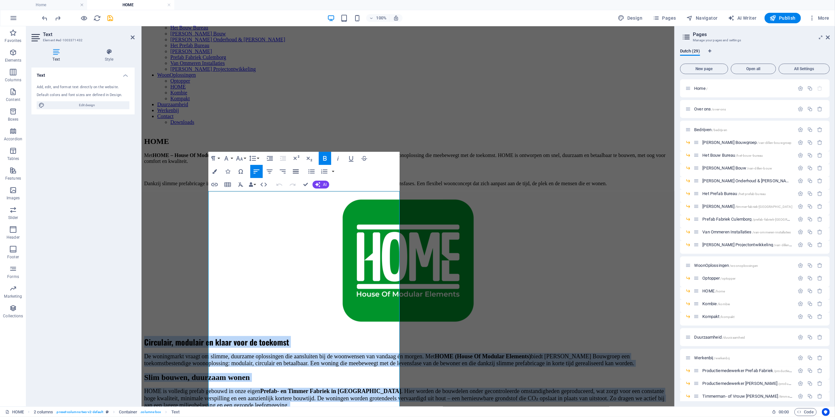
click at [294, 175] on icon "button" at bounding box center [296, 171] width 8 height 8
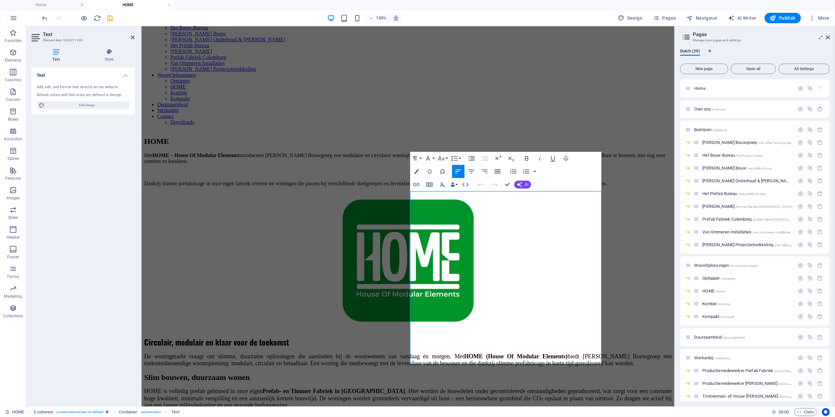
click at [498, 172] on icon "button" at bounding box center [498, 171] width 6 height 4
click at [596, 159] on div "Paragraph Format Normal Heading 1 Heading 2 Heading 3 Heading 4 Heading 5 Headi…" at bounding box center [505, 171] width 191 height 39
click at [629, 157] on div "HOME Met HOME – House Of Modular Elements introduceert Van Dillen Bouwgroep een…" at bounding box center [408, 230] width 528 height 200
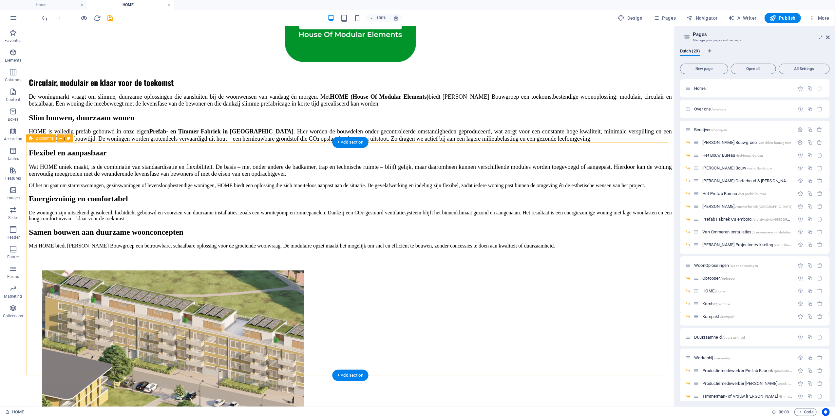
scroll to position [349, 0]
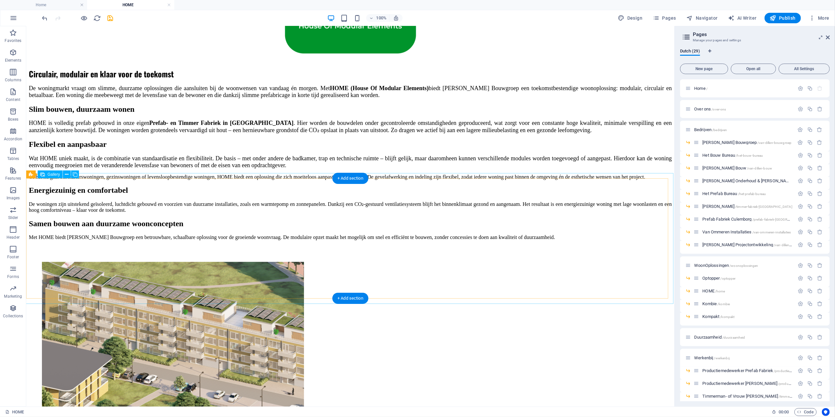
click at [98, 262] on li at bounding box center [173, 394] width 262 height 264
select select "4"
select select "px"
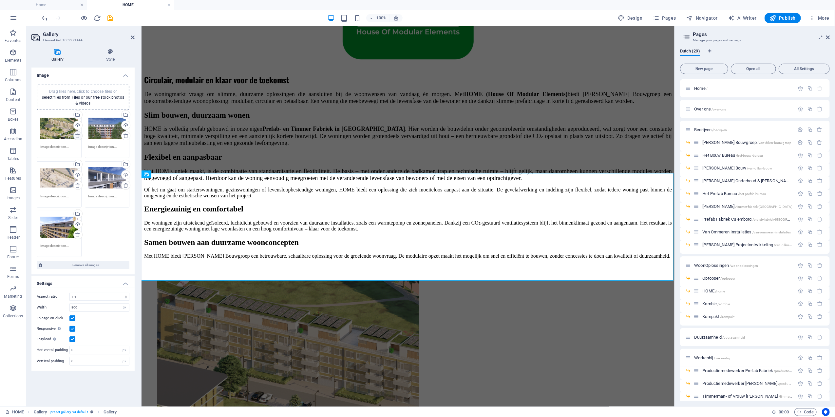
click at [80, 134] on icon at bounding box center [77, 135] width 5 height 5
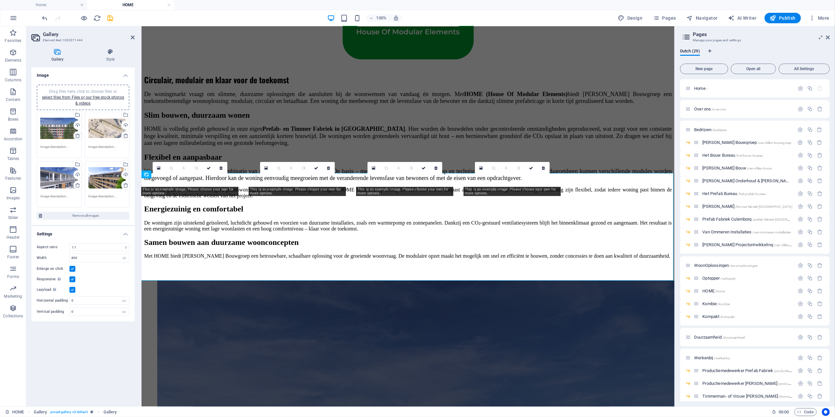
click at [80, 134] on icon at bounding box center [77, 135] width 5 height 5
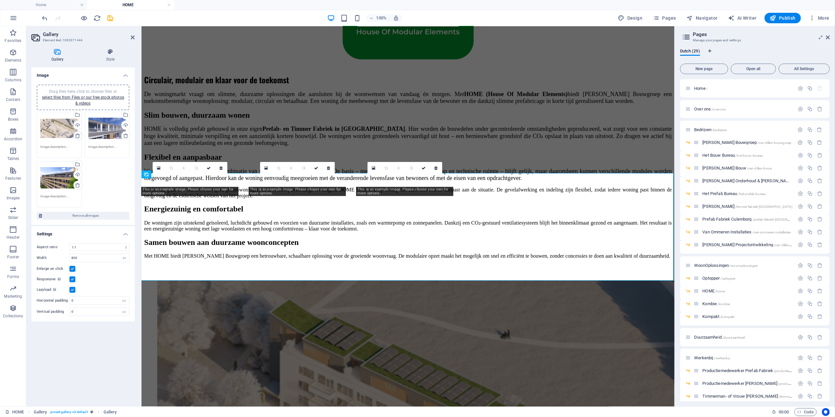
click at [80, 134] on icon at bounding box center [77, 135] width 5 height 5
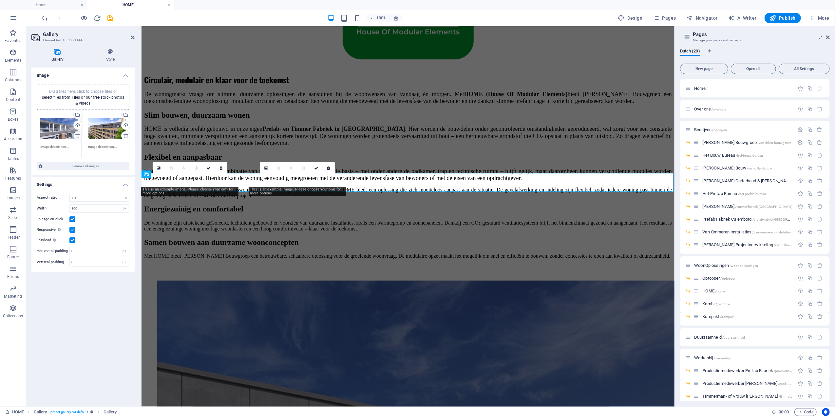
click at [80, 134] on icon at bounding box center [77, 135] width 5 height 5
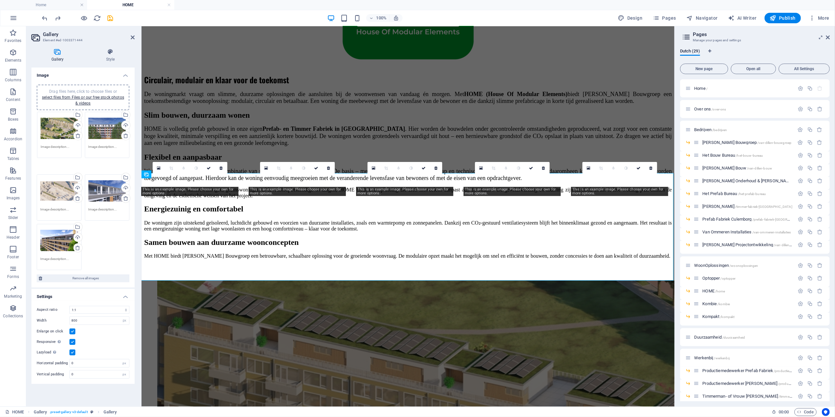
click at [0, 0] on div "Drag files here, click to choose files or select files from Files or our free s…" at bounding box center [0, 0] width 0 height 0
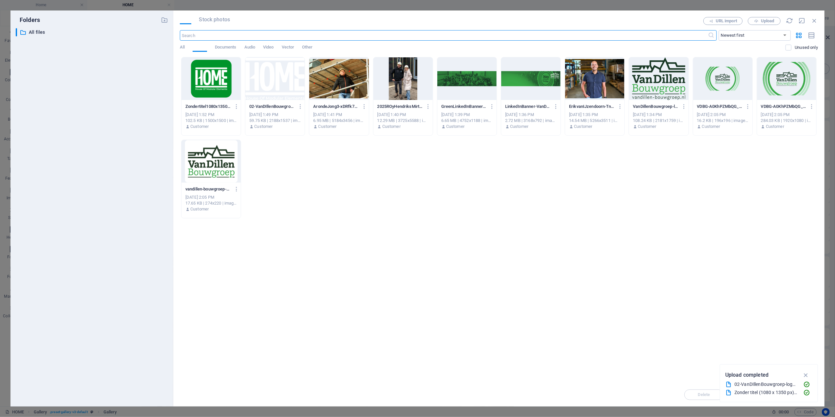
scroll to position [374, 0]
click at [766, 18] on button "Upload" at bounding box center [764, 21] width 33 height 8
drag, startPoint x: 690, startPoint y: 204, endPoint x: 730, endPoint y: 96, distance: 114.6
click at [690, 204] on div "Zondertitel1080x1350px2-tkgkNjUNXhmVcGUIE3nPqQ.png Zondertitel1080x1350px2-tkgk…" at bounding box center [499, 137] width 638 height 161
click at [772, 18] on button "Upload" at bounding box center [764, 21] width 33 height 8
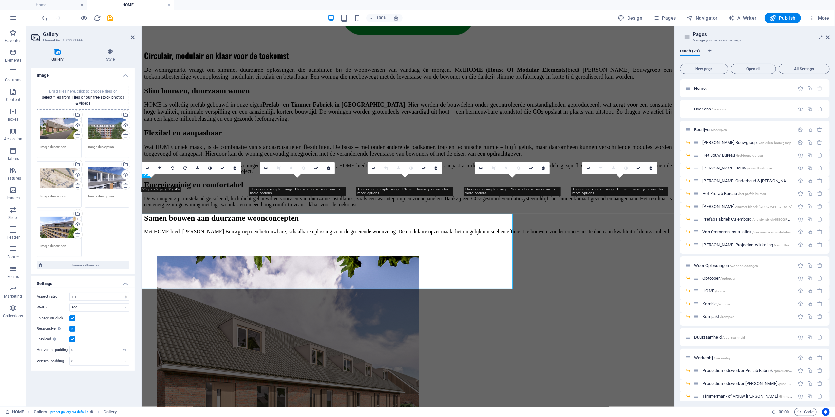
scroll to position [349, 0]
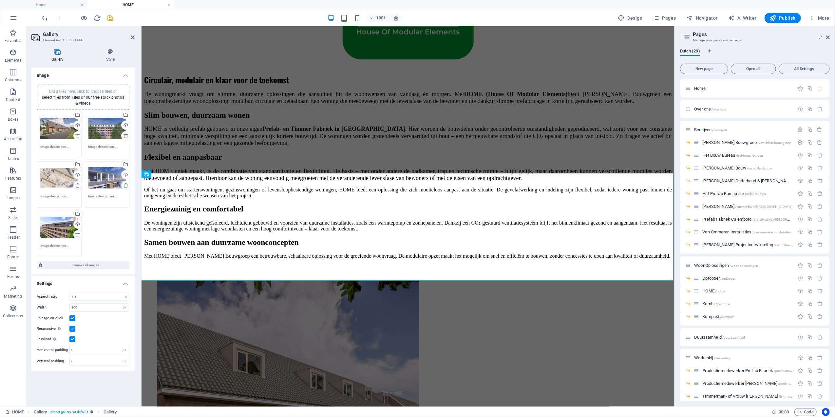
click at [107, 126] on div "Drag files here, click to choose files or select files from Files or our free s…" at bounding box center [107, 128] width 38 height 26
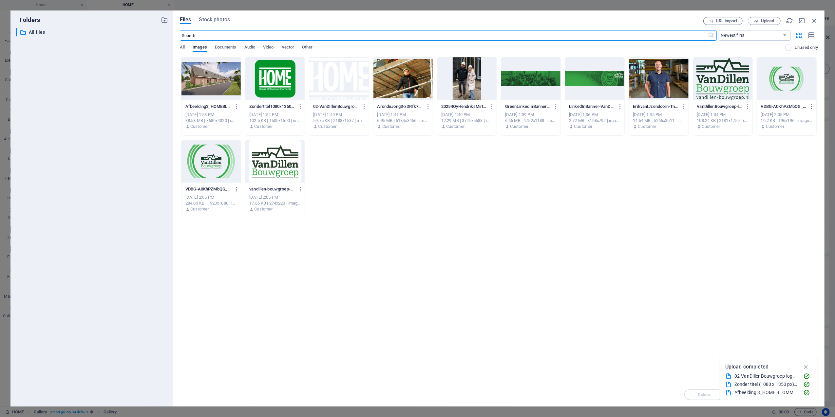
scroll to position [374, 0]
click at [203, 48] on span "Images" at bounding box center [200, 47] width 14 height 9
click at [186, 48] on div "All Images Documents Audio Video Vector Other" at bounding box center [483, 51] width 606 height 12
click at [181, 46] on span "All" at bounding box center [182, 47] width 5 height 9
click at [196, 48] on span "Images" at bounding box center [200, 47] width 14 height 9
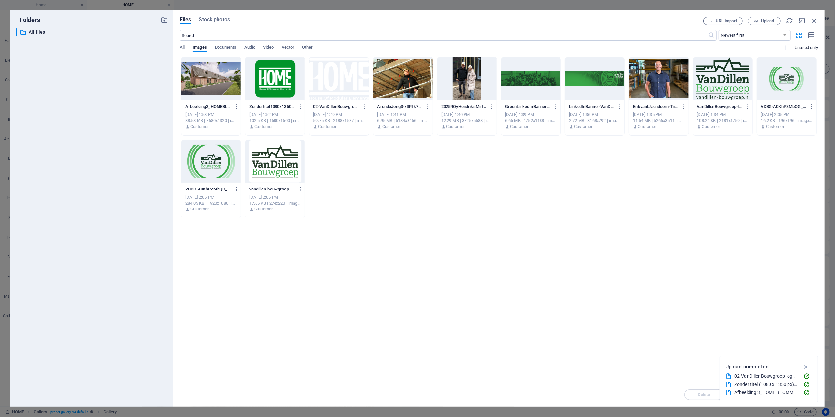
click at [480, 151] on div "Afbeelding3_HOMEBLOMMELAND-zcTmxp6IwenkO36ZlVPSNg.jpg Afbeelding3_HOMEBLOMMELAN…" at bounding box center [499, 137] width 638 height 161
click at [758, 18] on button "Upload" at bounding box center [764, 21] width 33 height 8
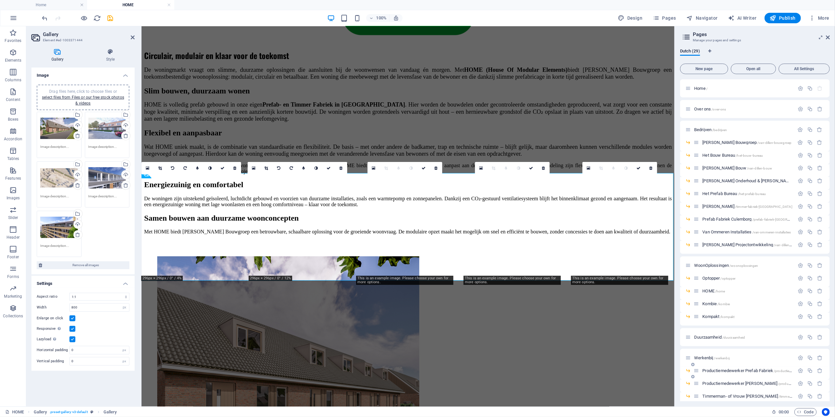
scroll to position [349, 0]
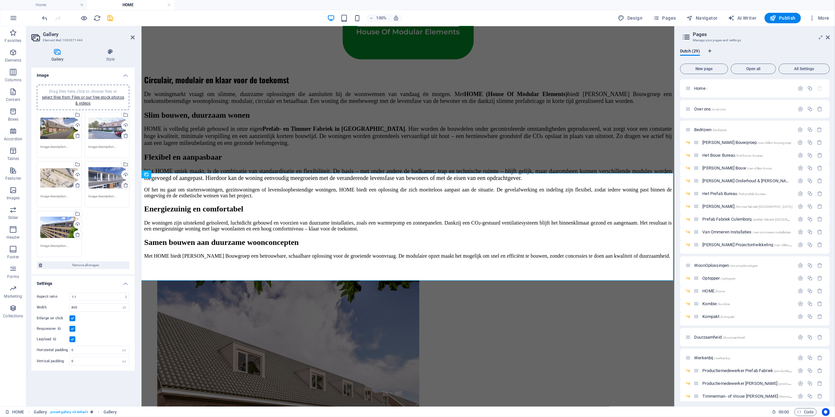
click at [67, 180] on div "Drag files here, click to choose files or select files from Files or our free s…" at bounding box center [59, 178] width 38 height 26
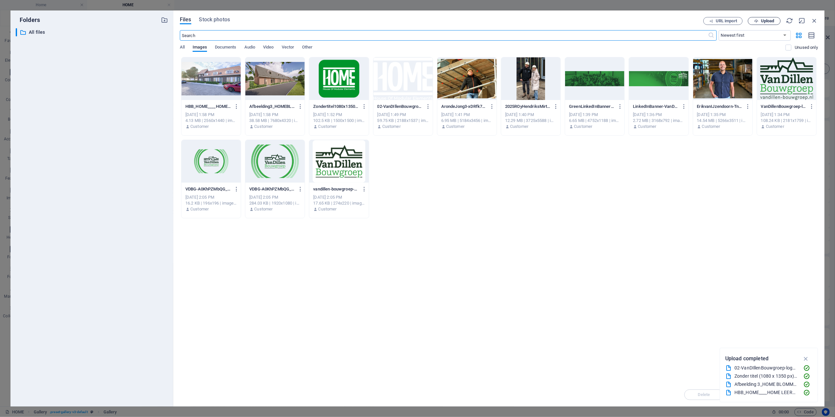
click at [771, 20] on span "Upload" at bounding box center [767, 21] width 13 height 4
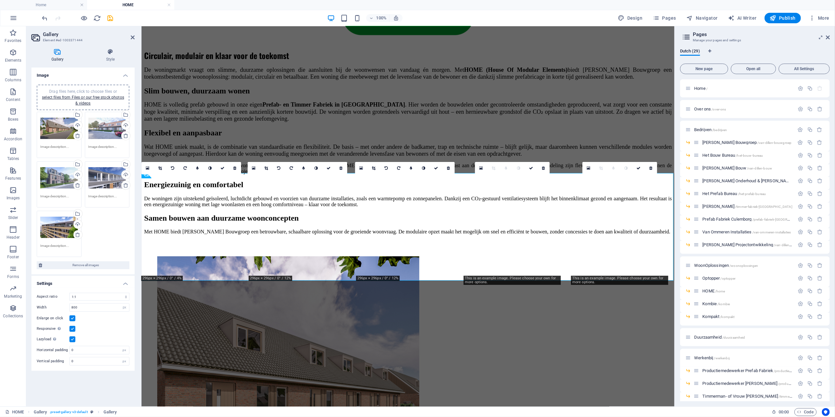
scroll to position [349, 0]
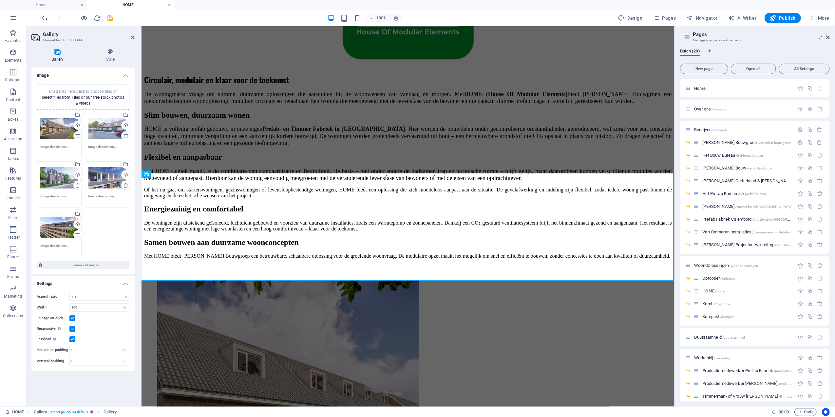
click at [101, 183] on div "Drag files here, click to choose files or select files from Files or our free s…" at bounding box center [107, 178] width 38 height 26
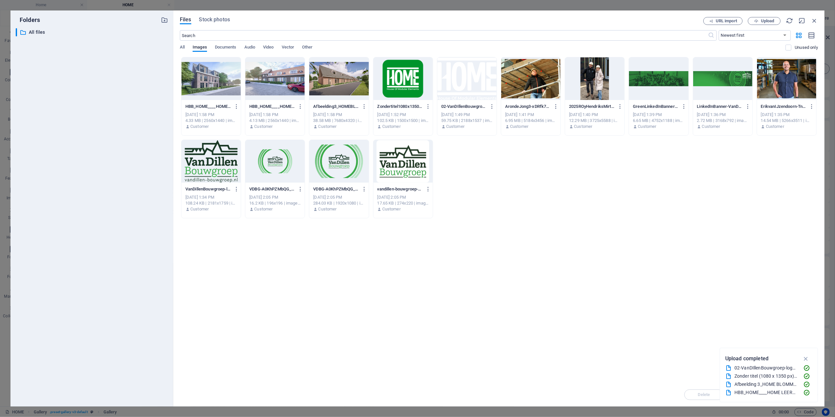
click at [101, 183] on div "​ All files All files" at bounding box center [92, 214] width 152 height 373
click at [762, 24] on button "Upload" at bounding box center [764, 21] width 33 height 8
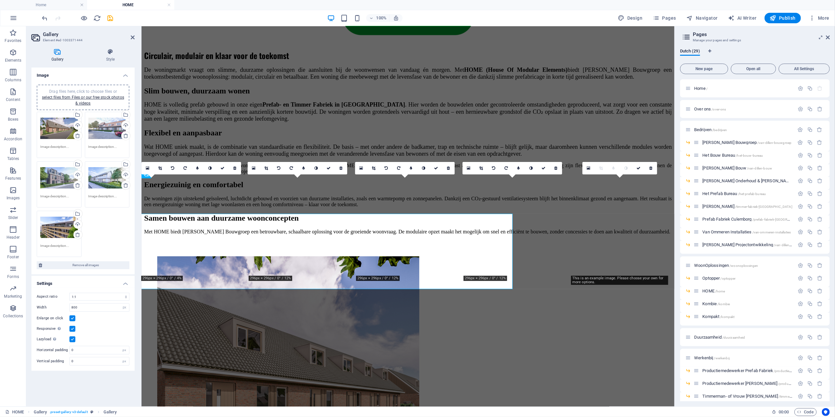
scroll to position [349, 0]
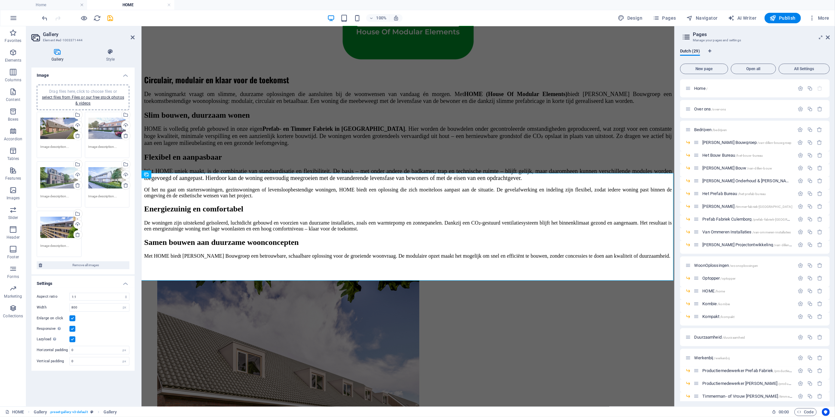
click at [54, 229] on div "Drag files here, click to choose files or select files from Files or our free s…" at bounding box center [59, 227] width 38 height 26
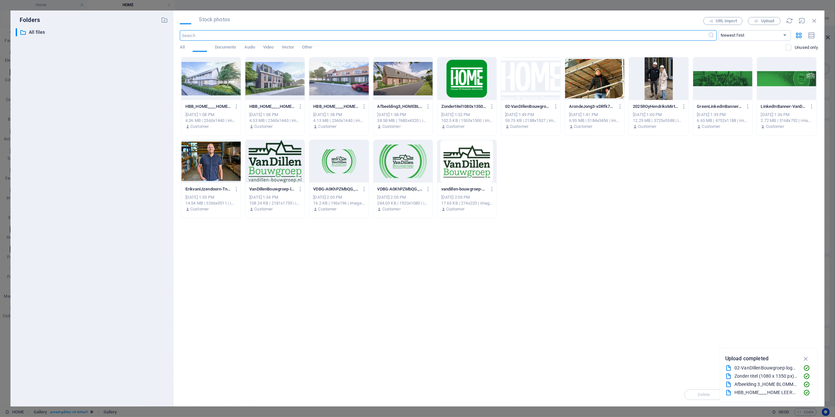
scroll to position [374, 0]
click at [761, 22] on span "Upload" at bounding box center [767, 21] width 13 height 4
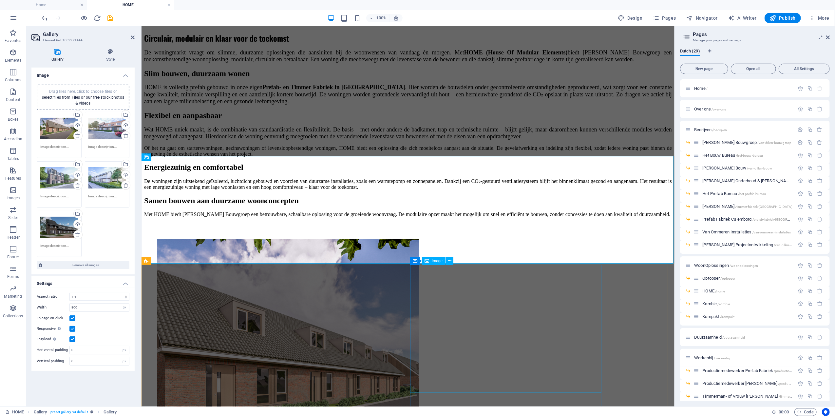
scroll to position [393, 0]
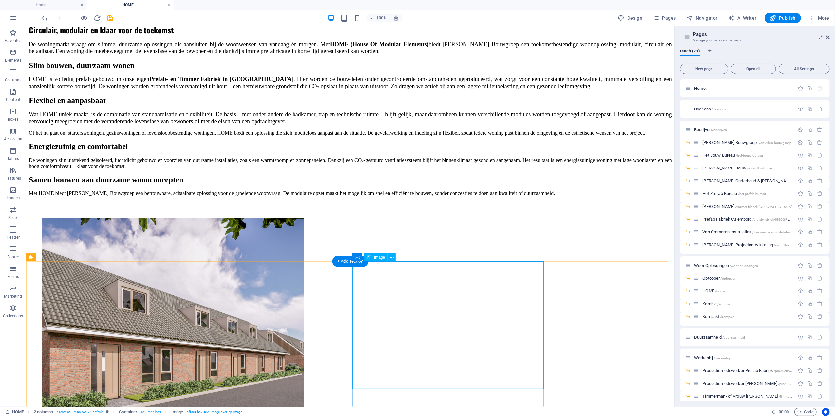
select select "%"
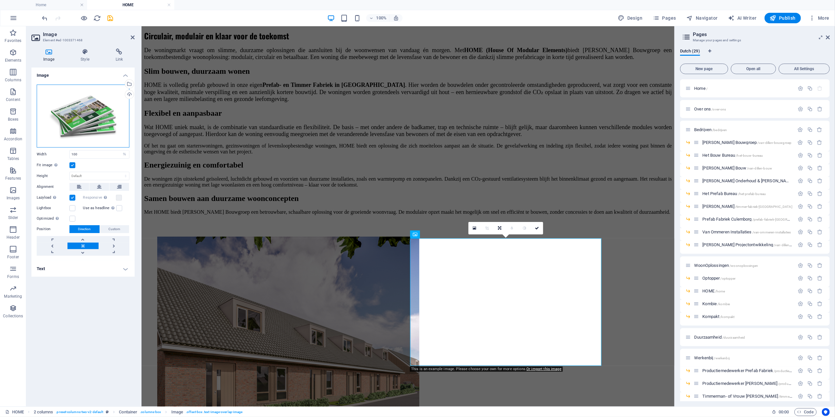
click at [100, 117] on div "Drag files here, click to choose files or select files from Files or our free s…" at bounding box center [83, 116] width 93 height 63
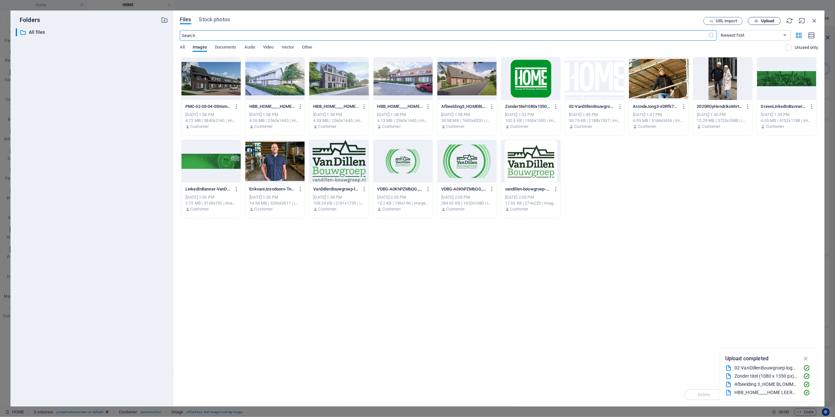
click at [750, 22] on button "Upload" at bounding box center [764, 21] width 33 height 8
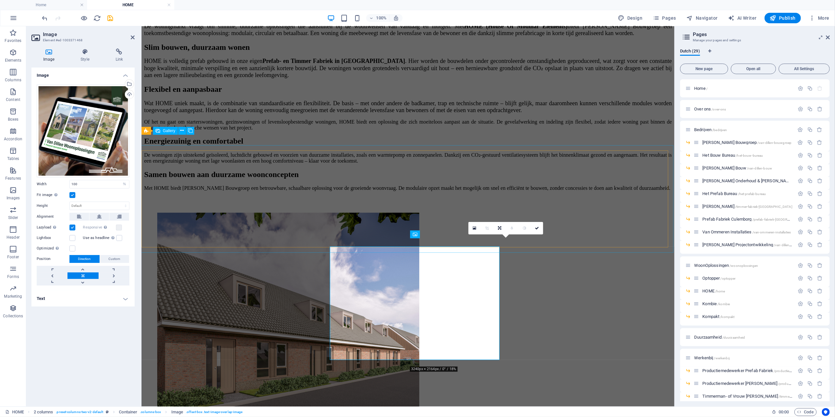
scroll to position [393, 0]
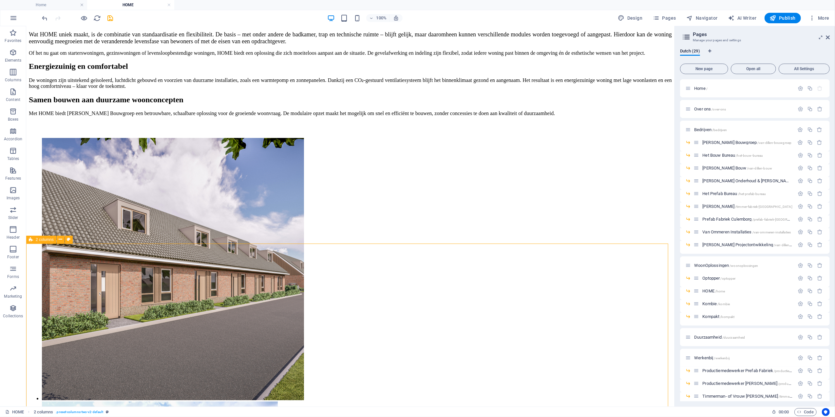
scroll to position [480, 0]
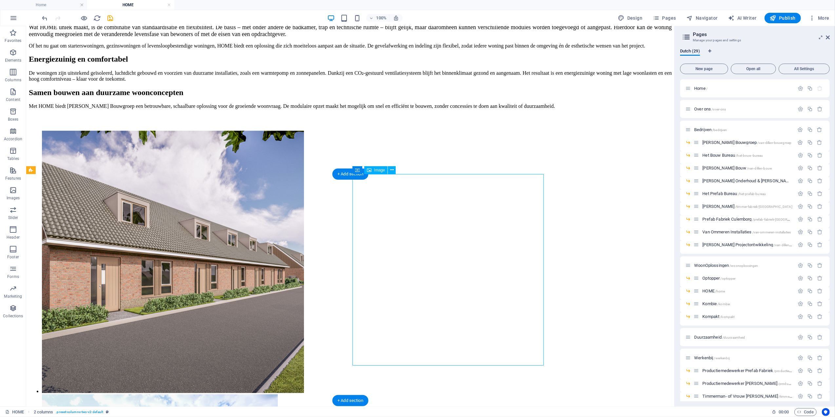
select select "%"
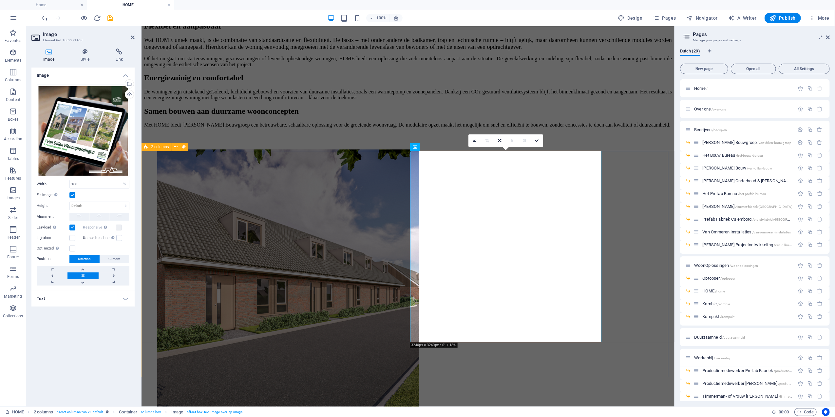
drag, startPoint x: 624, startPoint y: 233, endPoint x: 740, endPoint y: 233, distance: 116.0
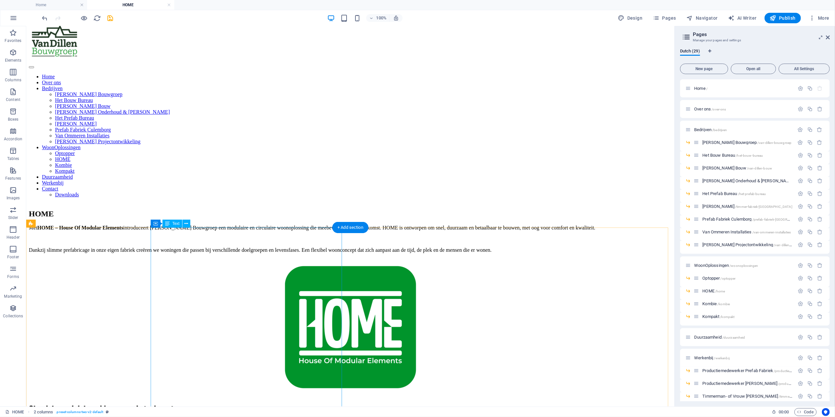
scroll to position [0, 0]
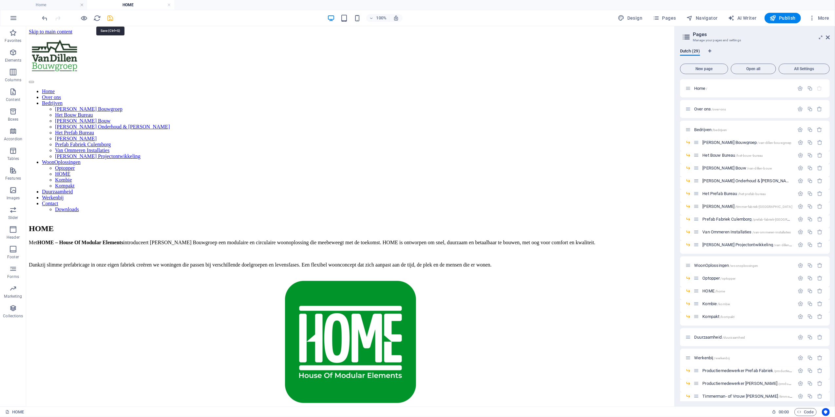
click at [111, 19] on icon "save" at bounding box center [111, 18] width 8 height 8
checkbox input "false"
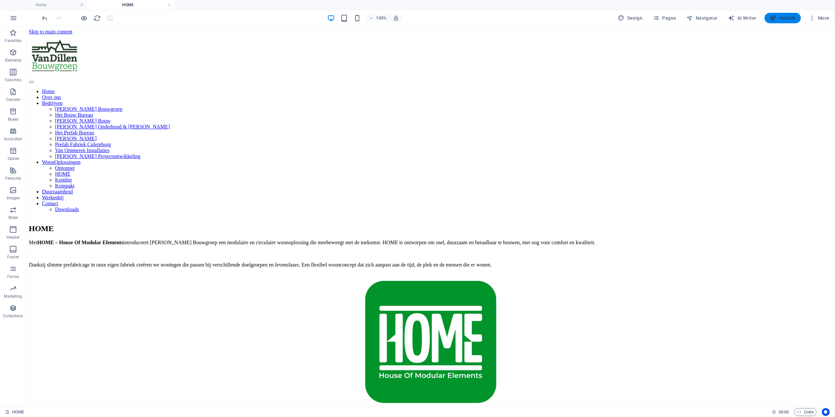
click at [772, 21] on icon "button" at bounding box center [773, 18] width 7 height 7
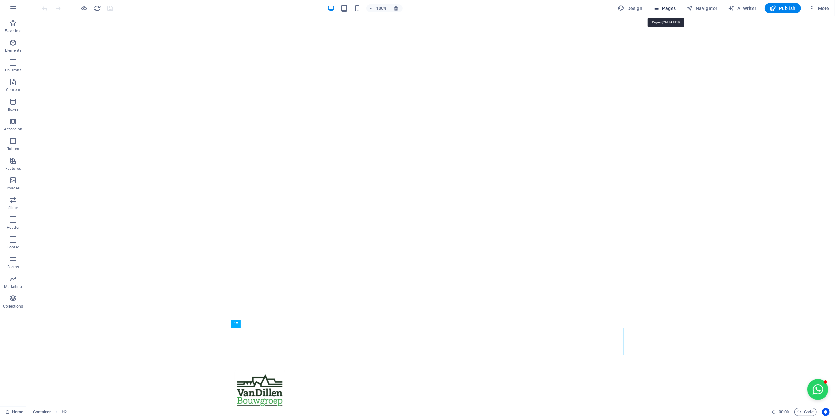
click at [656, 6] on icon "button" at bounding box center [656, 8] width 7 height 7
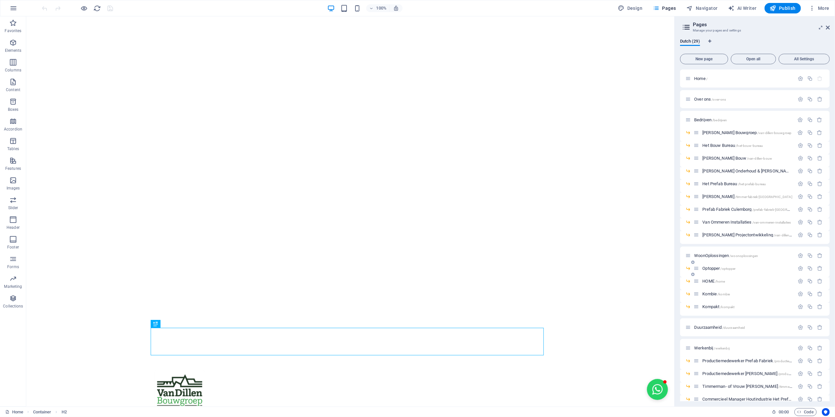
click at [707, 267] on span "Optopper /optopper" at bounding box center [719, 268] width 33 height 5
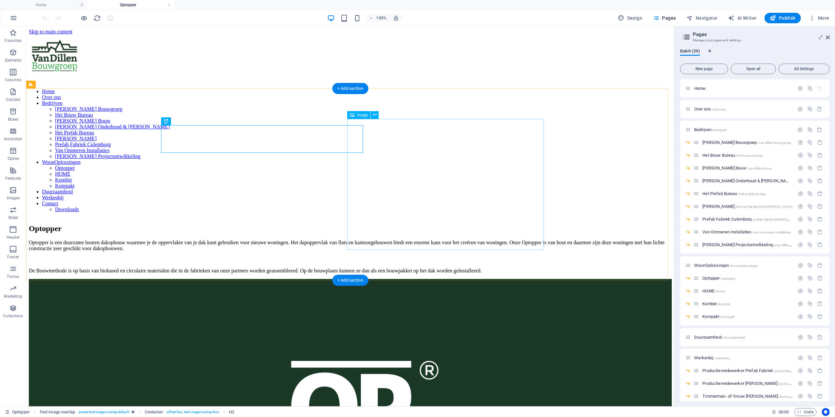
select select "%"
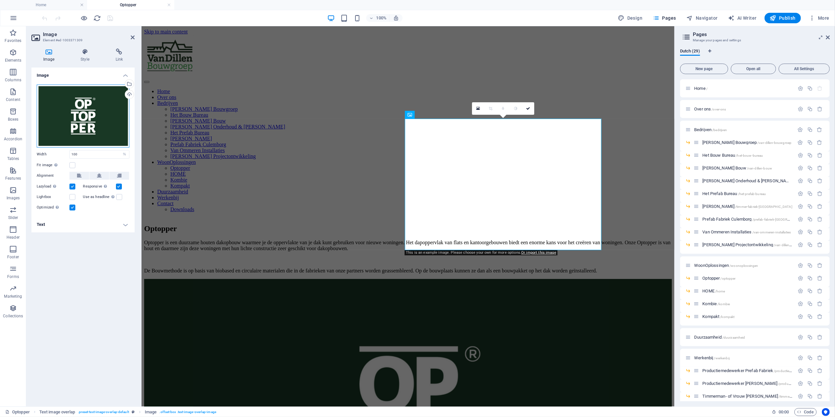
click at [62, 114] on div "Drag files here, click to choose files or select files from Files or our free s…" at bounding box center [83, 116] width 93 height 63
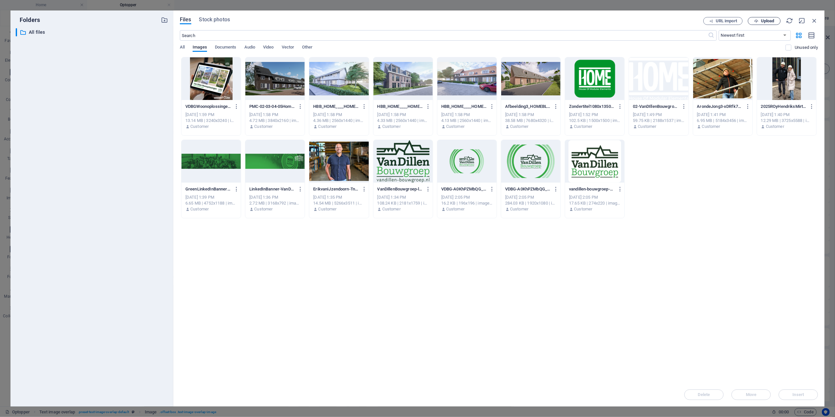
click at [767, 20] on span "Upload" at bounding box center [767, 21] width 13 height 4
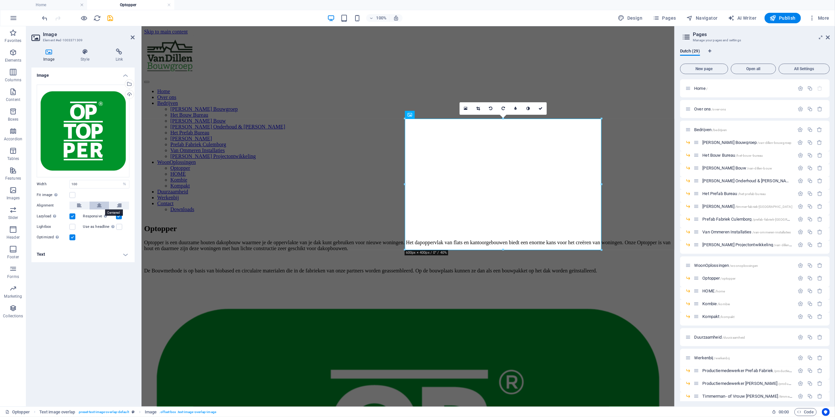
click at [99, 206] on icon at bounding box center [99, 206] width 5 height 8
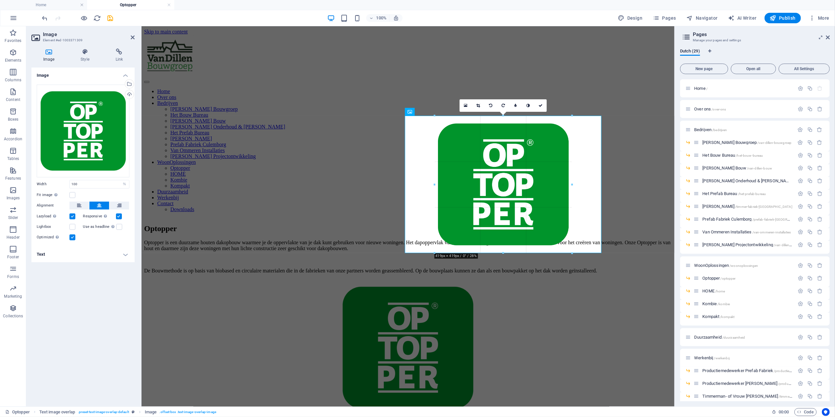
drag, startPoint x: 600, startPoint y: 114, endPoint x: 452, endPoint y: 173, distance: 159.6
type input "419"
select select "px"
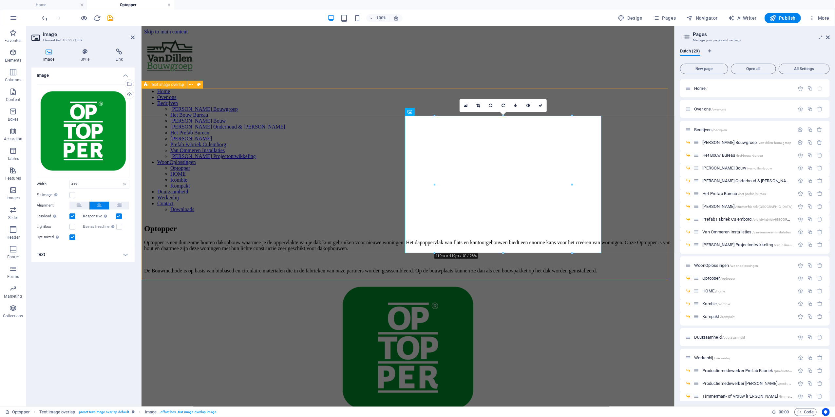
click at [662, 217] on div "Optopper Optopper is een duurzame houten dakopbouw waarmee je de oppervlakte va…" at bounding box center [408, 317] width 528 height 200
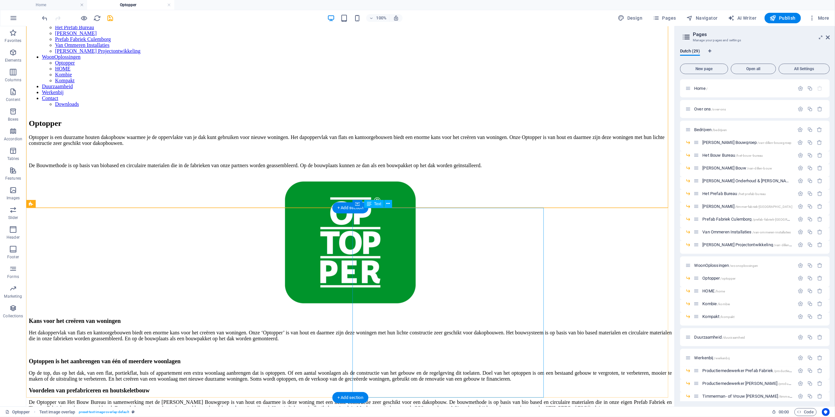
scroll to position [131, 0]
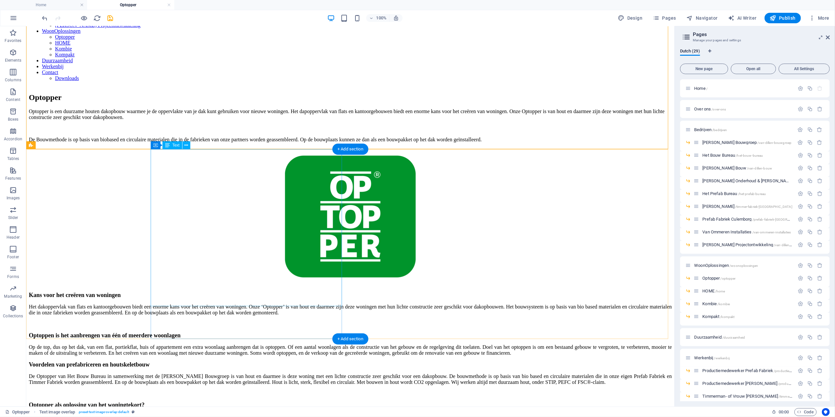
click at [192, 291] on div "Kans voor het creëren van woningen Het dakoppervlak van flats en kantoorgebouwe…" at bounding box center [350, 323] width 643 height 64
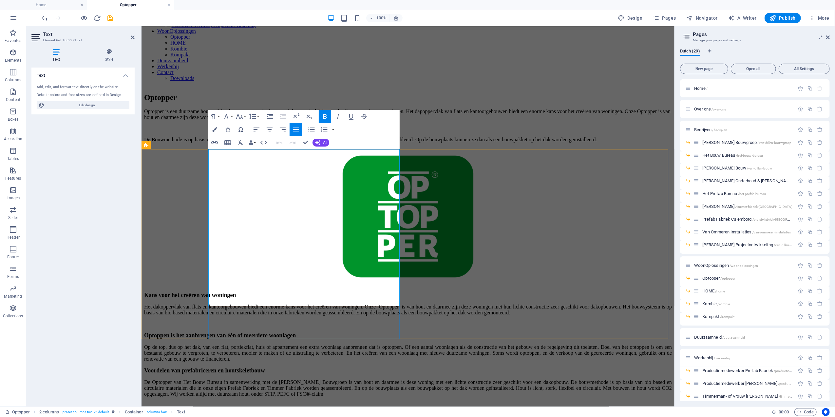
click at [254, 303] on p "Het dakoppervlak van flats en kantoorgebouwen biedt een enorme kans voor het cr…" at bounding box center [408, 309] width 528 height 12
click at [236, 291] on span "Kans voor het creëren van woningen" at bounding box center [190, 294] width 92 height 7
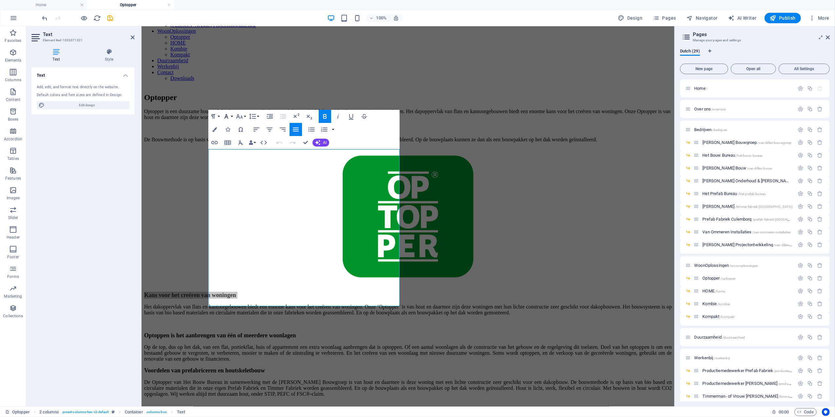
click at [227, 119] on icon "button" at bounding box center [227, 116] width 8 height 8
click at [252, 195] on link "[PERSON_NAME]" at bounding box center [248, 198] width 53 height 10
click at [239, 113] on icon "button" at bounding box center [240, 116] width 8 height 8
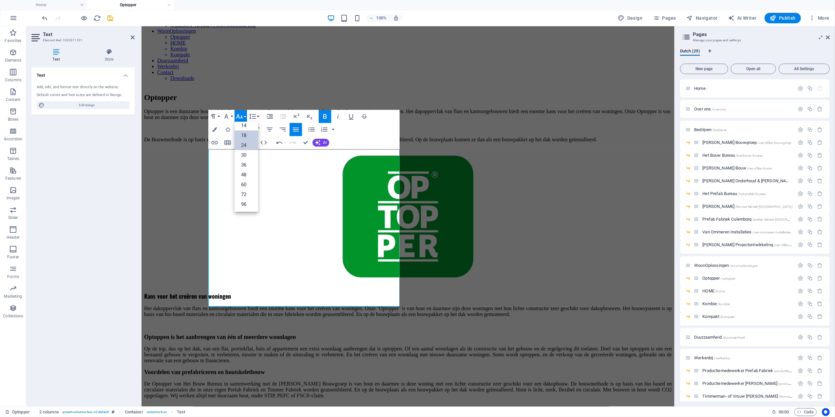
click at [242, 145] on link "24" at bounding box center [247, 145] width 24 height 10
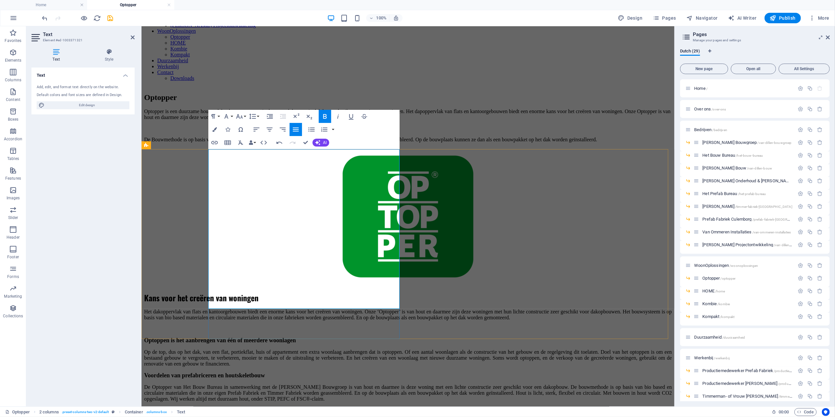
click at [251, 337] on span "Optoppen is het aanbrengen van één of meerdere woonlagen" at bounding box center [220, 340] width 152 height 7
click at [229, 116] on icon "button" at bounding box center [227, 116] width 8 height 8
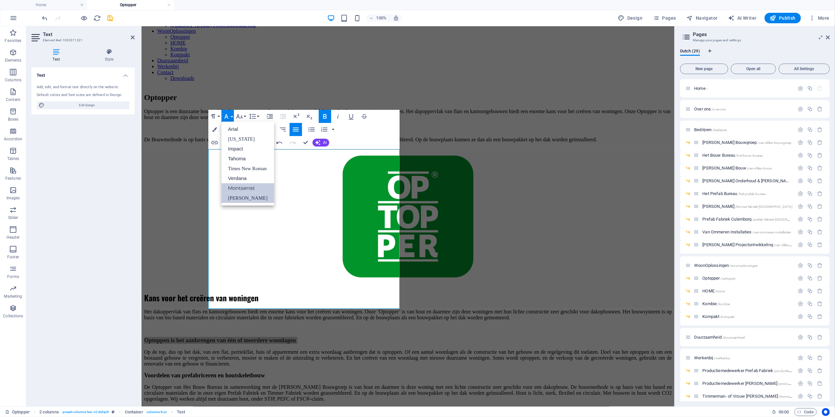
drag, startPoint x: 251, startPoint y: 199, endPoint x: 109, endPoint y: 168, distance: 145.7
click at [251, 199] on link "[PERSON_NAME]" at bounding box center [248, 198] width 53 height 10
click at [236, 109] on div "Optopper is een duurzame houten dakopbouw waarmee je de oppervlakte van je dak …" at bounding box center [408, 125] width 528 height 34
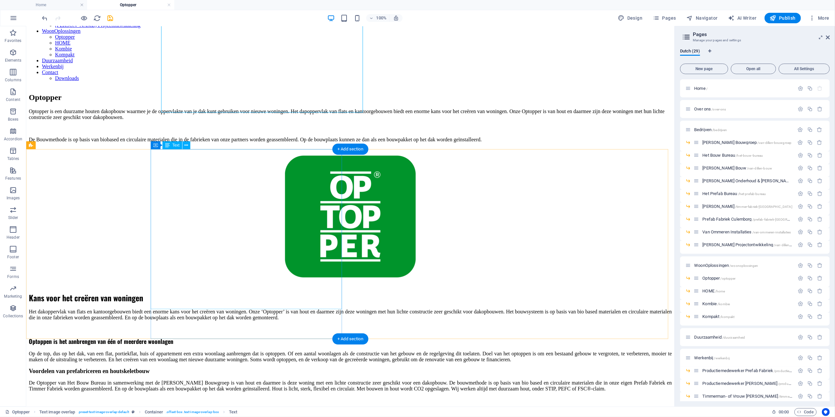
click at [247, 291] on div "Kans voor het creëren van woningen Het dakoppervlak van flats en kantoorgebouwe…" at bounding box center [350, 326] width 643 height 71
click at [242, 291] on div "Kans voor het creëren van woningen Het dakoppervlak van flats en kantoorgebouwe…" at bounding box center [350, 326] width 643 height 71
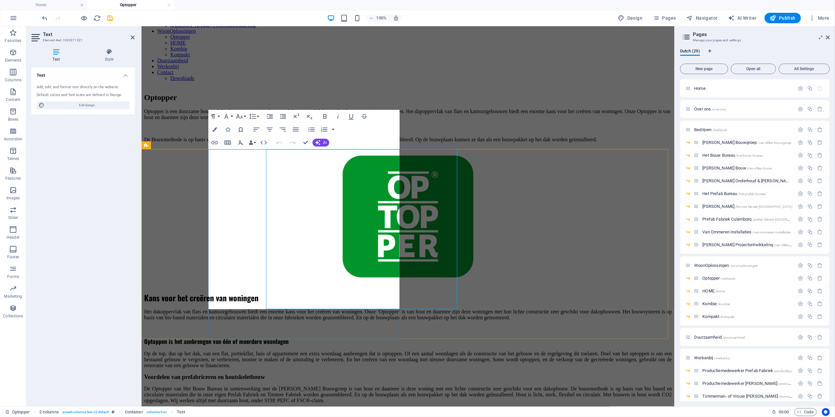
click at [242, 337] on span "Optoppen is het aanbrengen van één of meerdere woonlagen" at bounding box center [216, 341] width 145 height 9
click at [242, 115] on icon "button" at bounding box center [240, 116] width 8 height 8
click at [244, 145] on link "24" at bounding box center [247, 145] width 24 height 10
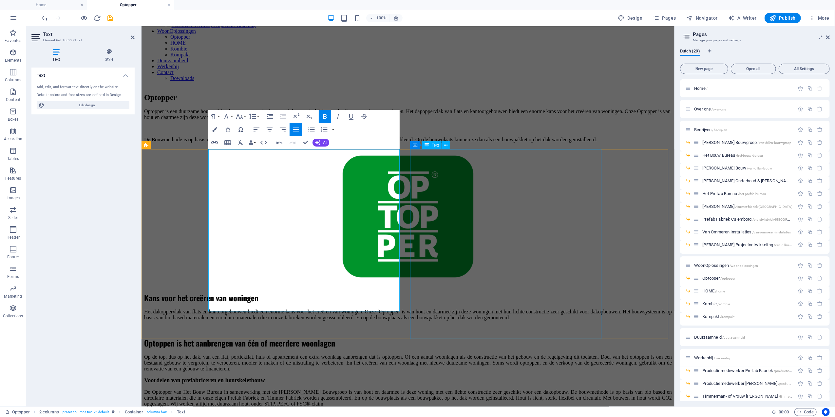
click at [520, 377] on div "Voordelen van prefabriceren en houtskeletbouw De Optopper van Het Bouw Bureau i…" at bounding box center [408, 415] width 528 height 76
click at [596, 377] on div "Voordelen van prefabriceren en houtskeletbouw De Optopper van Het Bouw Bureau i…" at bounding box center [408, 415] width 528 height 76
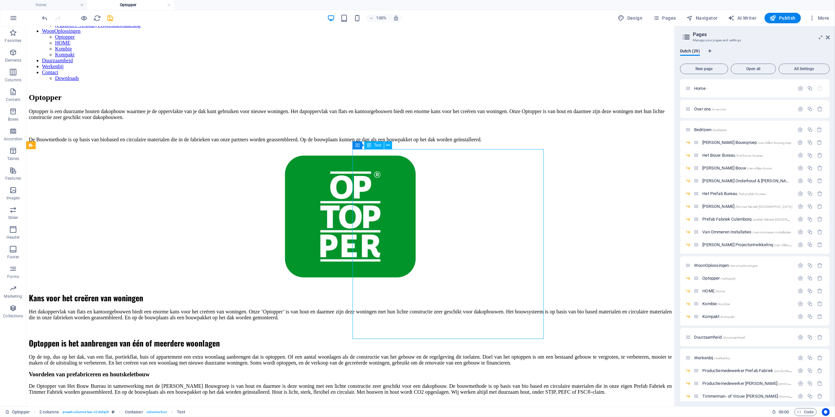
click at [481, 371] on div "Voordelen van prefabriceren en houtskeletbouw De Optopper van Het Bouw Bureau i…" at bounding box center [350, 403] width 643 height 64
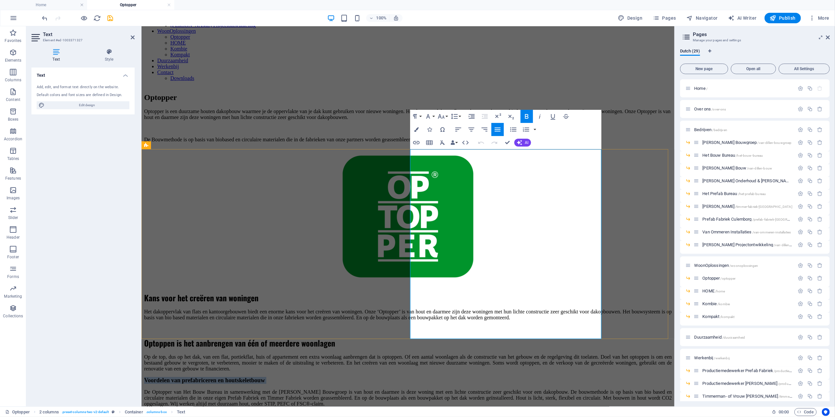
click at [265, 377] on span "Voordelen van prefabriceren en houtskeletbouw" at bounding box center [204, 380] width 121 height 7
click at [429, 113] on icon "button" at bounding box center [428, 116] width 8 height 8
click at [447, 196] on link "[PERSON_NAME]" at bounding box center [449, 198] width 53 height 10
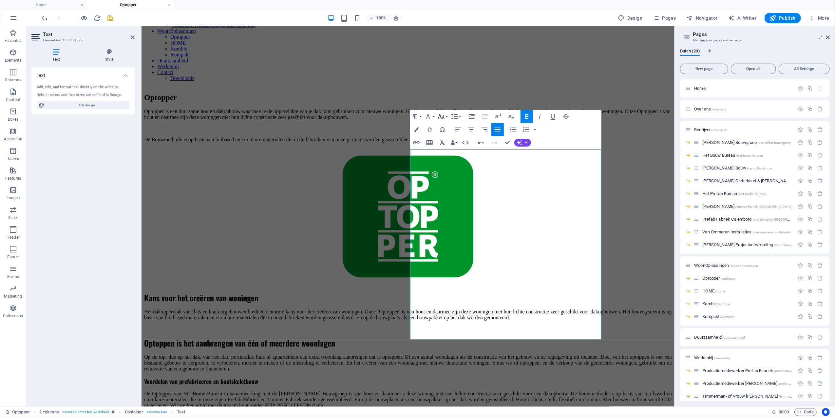
click at [442, 118] on icon "button" at bounding box center [442, 116] width 8 height 8
click at [448, 147] on link "24" at bounding box center [449, 145] width 24 height 10
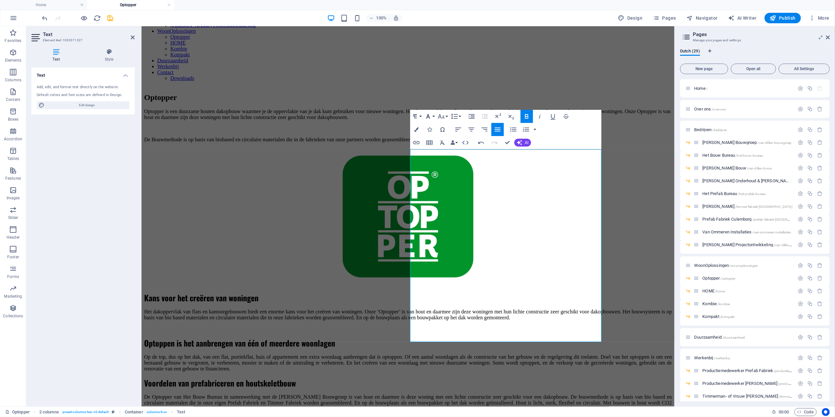
click at [430, 113] on icon "button" at bounding box center [428, 116] width 8 height 8
click at [448, 198] on link "[PERSON_NAME]" at bounding box center [449, 198] width 53 height 10
click at [440, 118] on icon "button" at bounding box center [442, 116] width 8 height 8
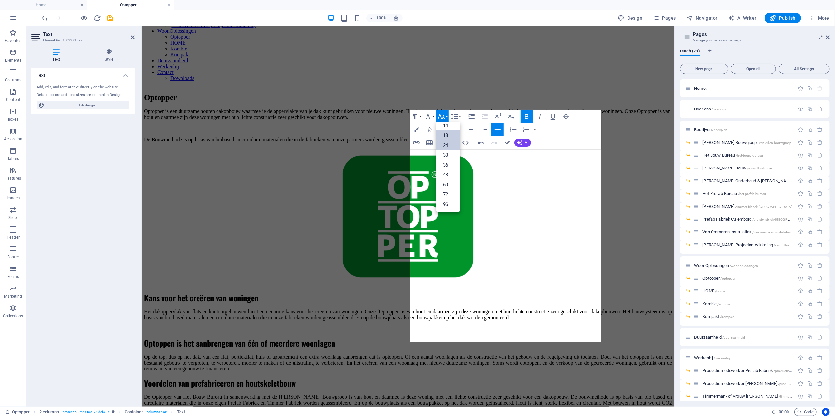
click at [446, 145] on link "24" at bounding box center [449, 145] width 24 height 10
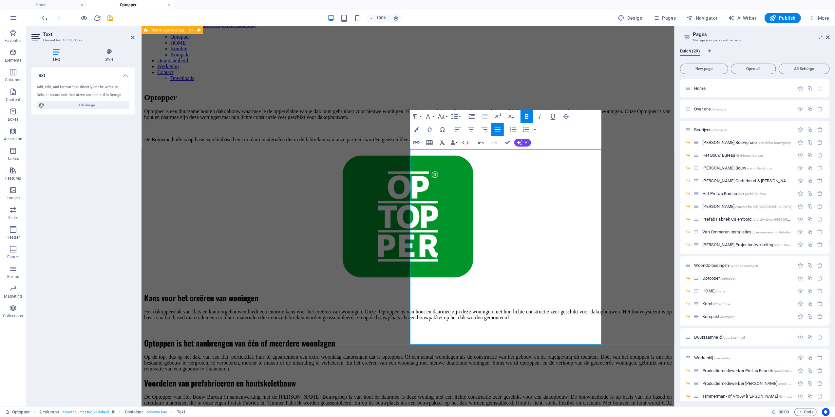
click at [620, 100] on div "Optopper Optopper is een duurzame houten dakopbouw waarmee je de oppervlakte va…" at bounding box center [408, 186] width 528 height 200
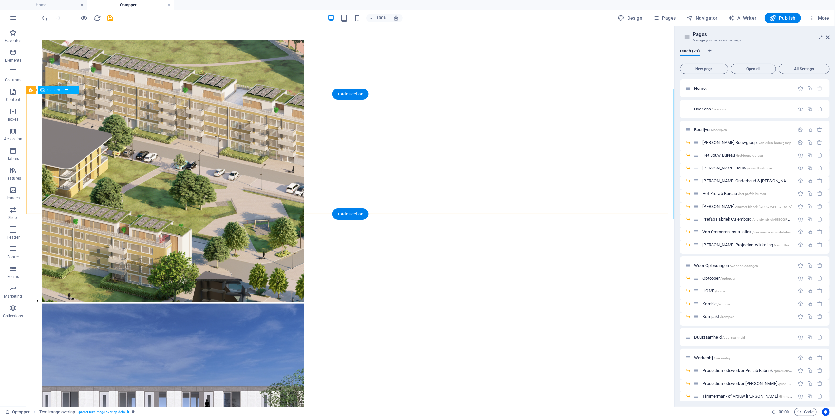
scroll to position [568, 0]
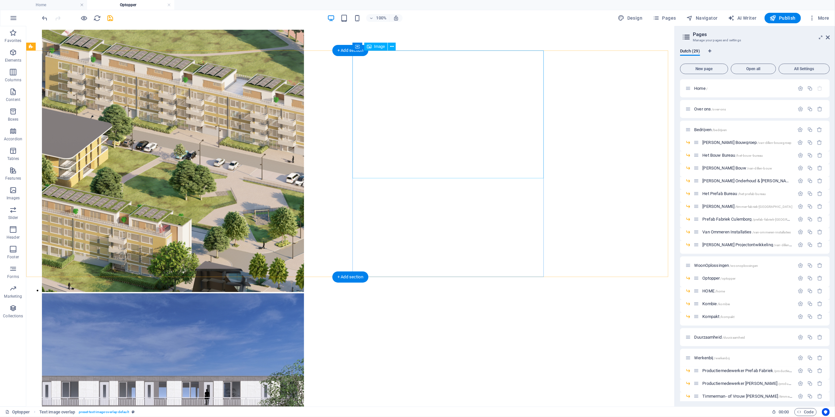
select select "%"
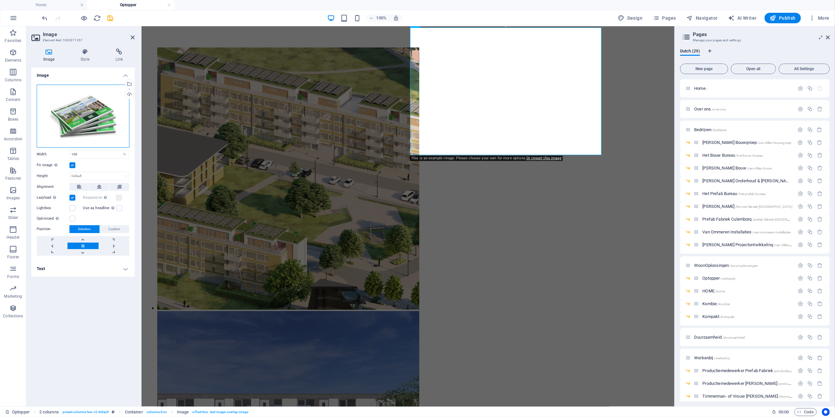
click at [78, 139] on div "Drag files here, click to choose files or select files from Files or our free s…" at bounding box center [83, 116] width 93 height 63
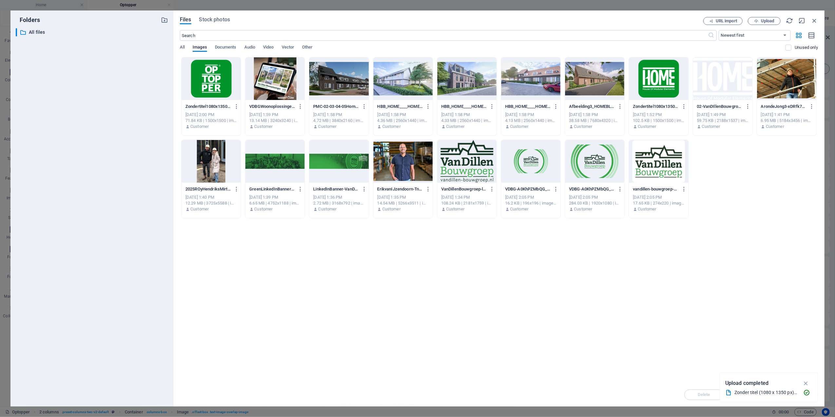
click at [760, 16] on div "Files Stock photos URL import Upload ​ Newest first Oldest first Name (A-Z) Nam…" at bounding box center [499, 208] width 652 height 396
click at [759, 23] on span "Upload" at bounding box center [764, 21] width 27 height 4
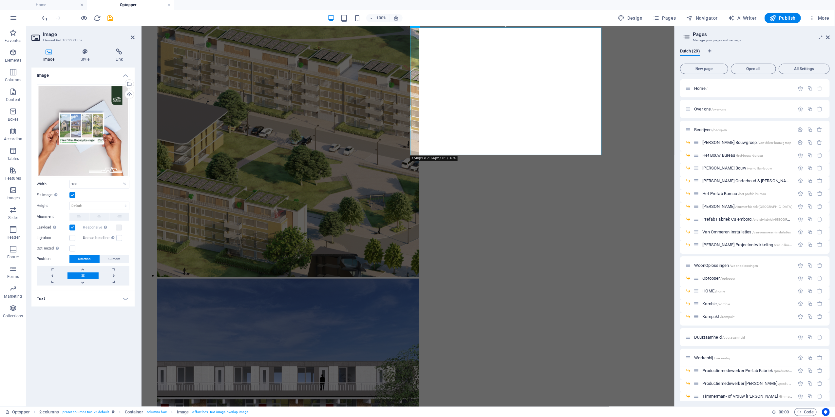
scroll to position [568, 0]
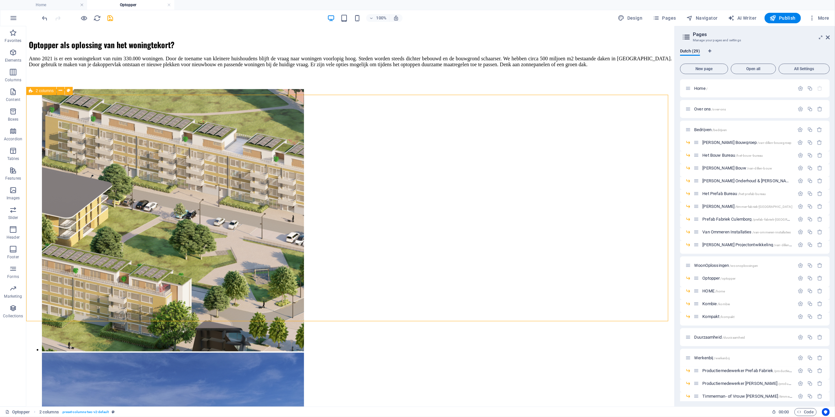
scroll to position [480, 0]
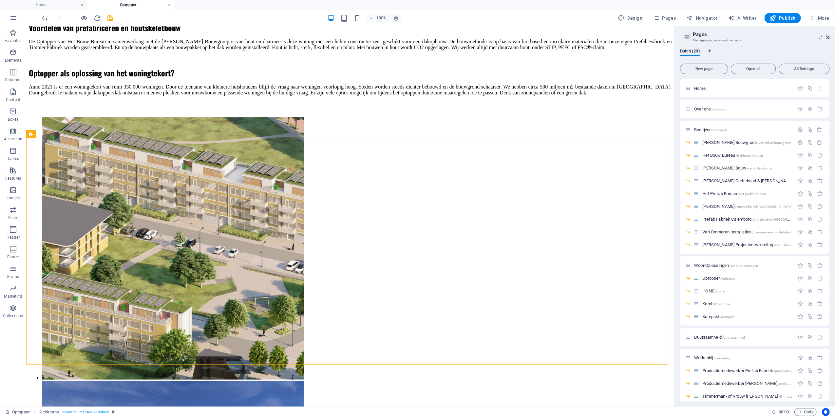
click at [110, 22] on div at bounding box center [77, 18] width 73 height 10
click at [111, 21] on icon "save" at bounding box center [111, 18] width 8 height 8
checkbox input "false"
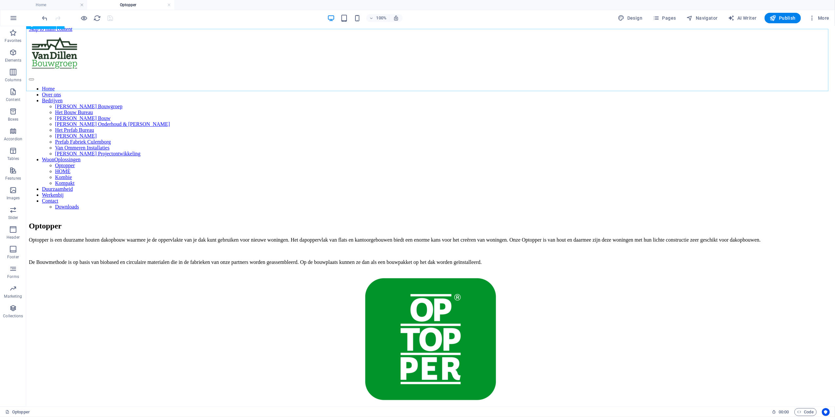
scroll to position [0, 0]
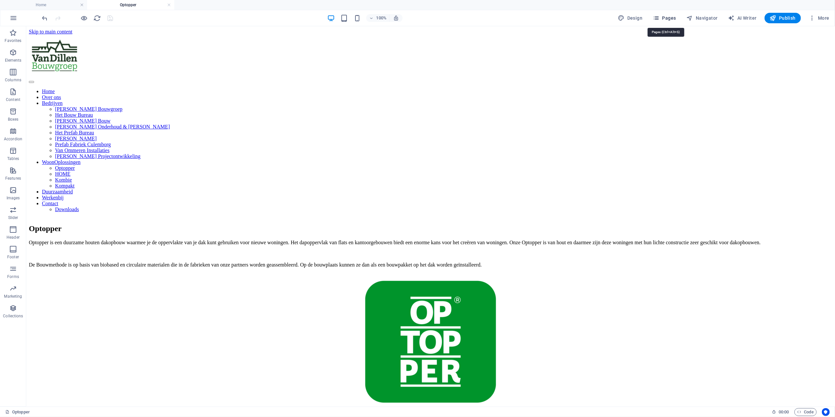
click at [658, 18] on icon "button" at bounding box center [656, 18] width 7 height 7
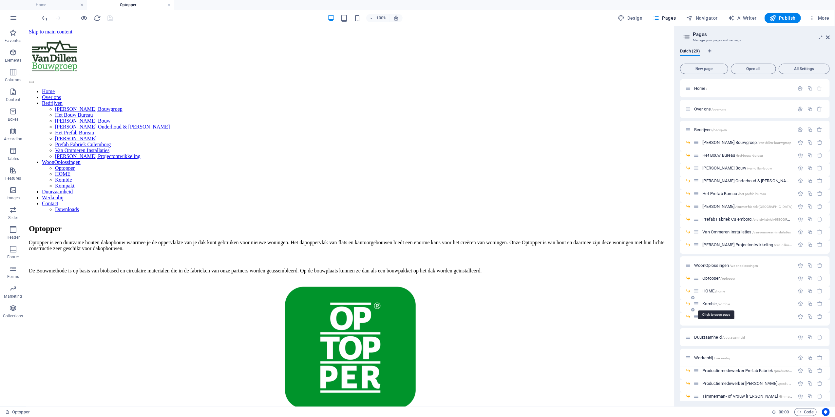
click at [710, 301] on div "Kombie /kombie" at bounding box center [744, 304] width 101 height 8
click at [712, 303] on span "Kombie /kombie" at bounding box center [717, 303] width 28 height 5
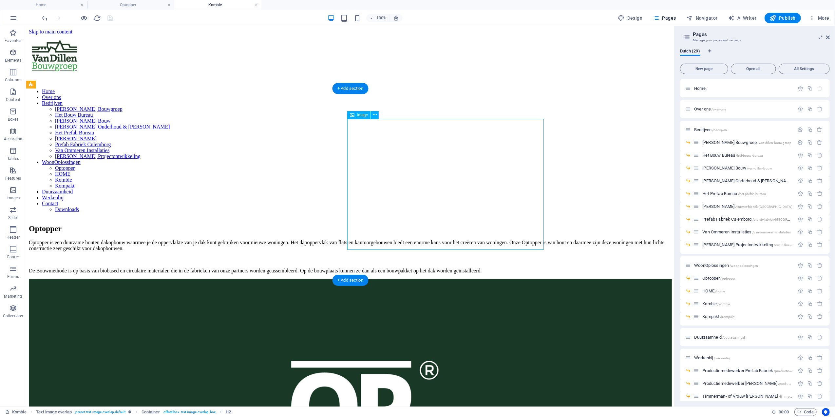
select select "%"
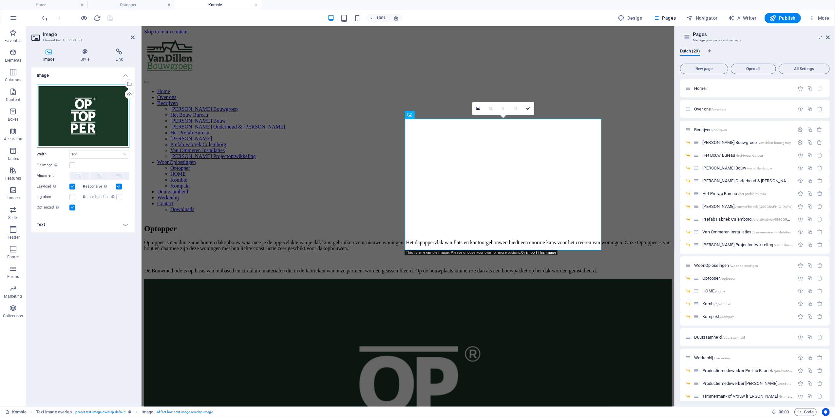
click at [77, 125] on div "Drag files here, click to choose files or select files from Files or our free s…" at bounding box center [83, 116] width 93 height 63
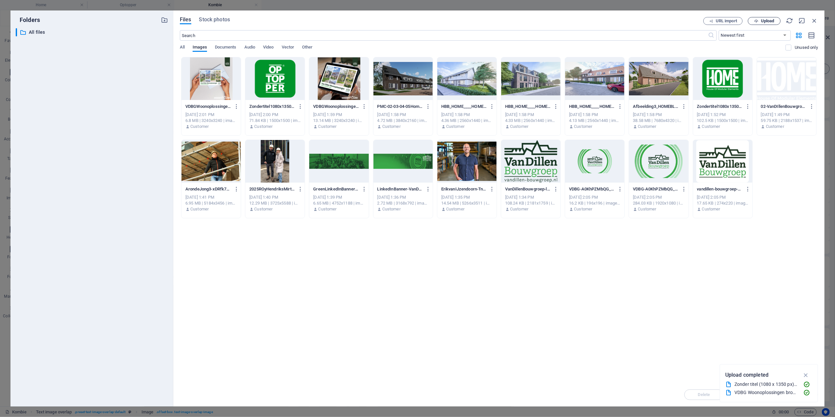
click at [756, 19] on icon "button" at bounding box center [756, 21] width 4 height 4
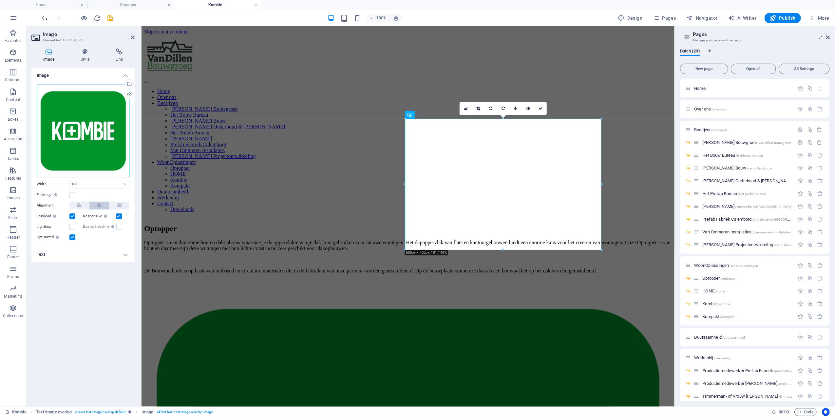
click at [98, 175] on div "Drag files here, click to choose files or select files from Files or our free s…" at bounding box center [83, 131] width 93 height 93
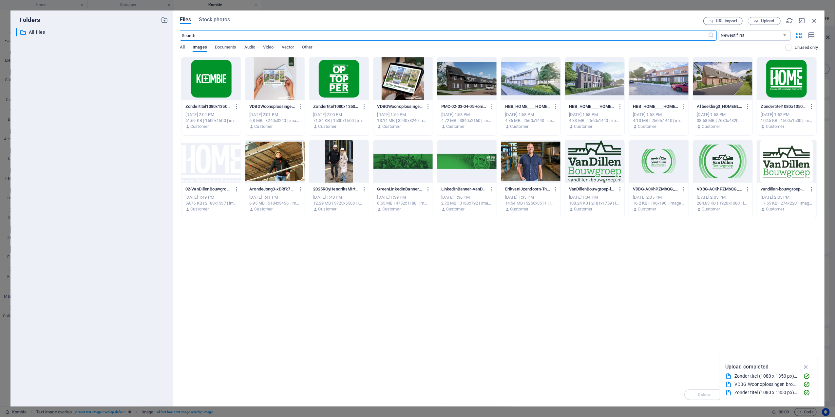
click at [203, 80] on div at bounding box center [211, 78] width 59 height 43
click at [203, 80] on div "1" at bounding box center [211, 78] width 59 height 43
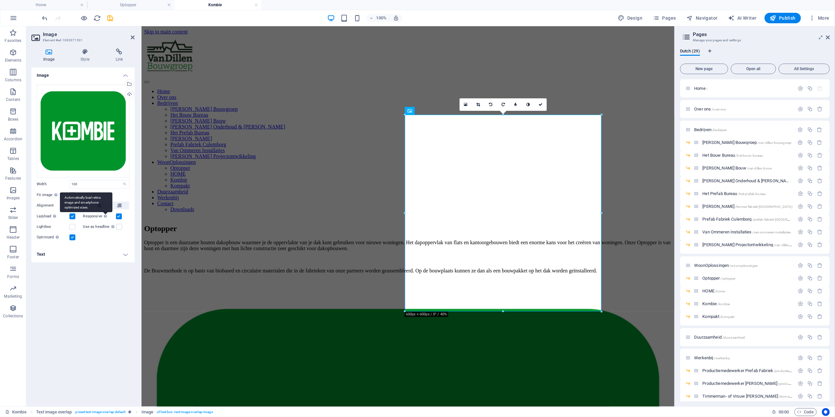
click at [98, 205] on div "Automatically load retina image and smartphone optimized sizes." at bounding box center [86, 202] width 52 height 20
click at [0, 0] on input "Responsive Automatically load retina image and smartphone optimized sizes." at bounding box center [0, 0] width 0 height 0
click at [96, 205] on button at bounding box center [99, 206] width 20 height 8
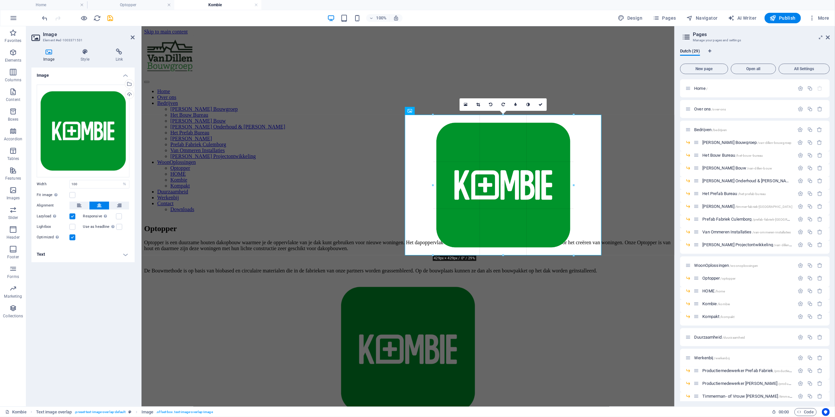
drag, startPoint x: 602, startPoint y: 114, endPoint x: 366, endPoint y: 146, distance: 238.1
type input "429"
select select "px"
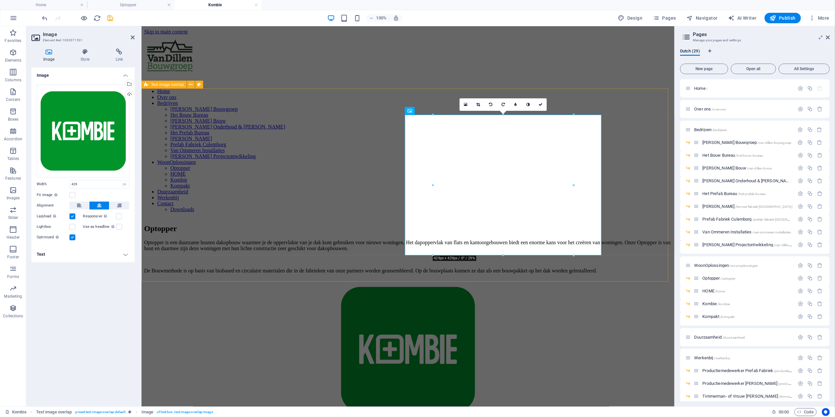
click at [225, 224] on div "Optopper" at bounding box center [408, 228] width 528 height 9
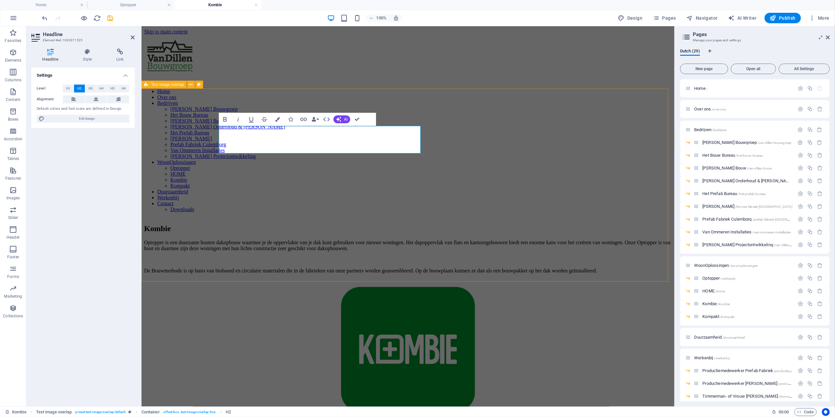
click at [630, 217] on div "Kombie Optopper is een duurzame houten dakopbouw waarmee je de oppervlakte van …" at bounding box center [408, 318] width 528 height 203
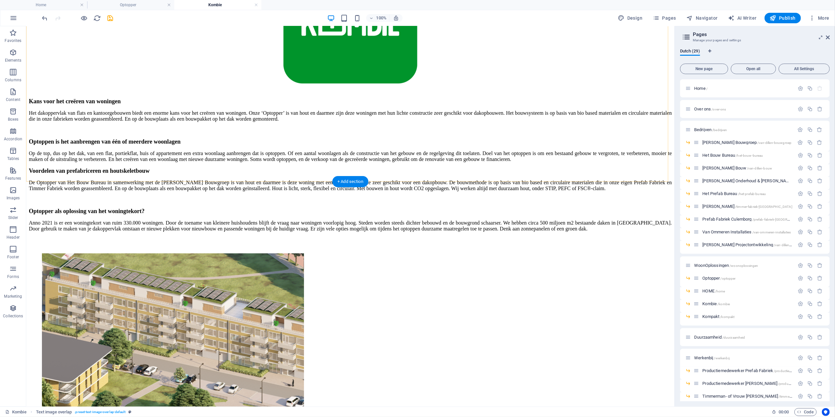
scroll to position [349, 0]
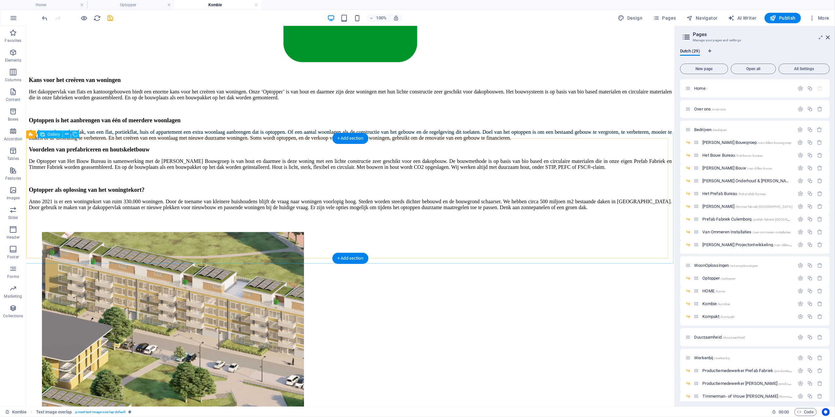
click at [62, 232] on li at bounding box center [173, 364] width 262 height 264
click at [101, 232] on li at bounding box center [173, 364] width 262 height 264
select select "4"
select select "px"
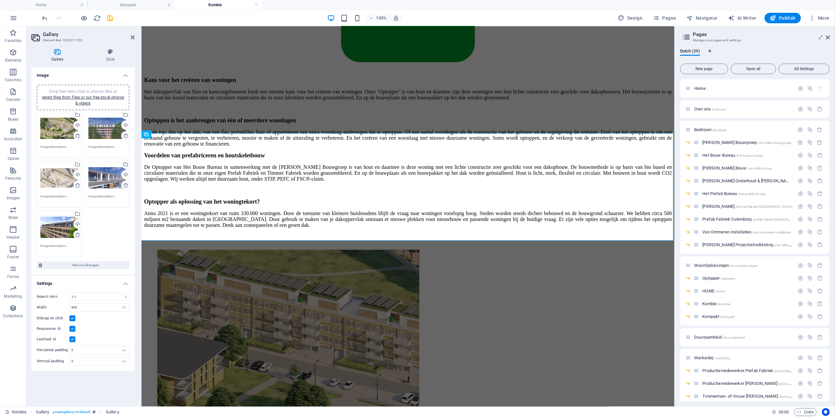
click at [51, 129] on div "Drag files here, click to choose files or select files from Files or our free s…" at bounding box center [59, 128] width 38 height 26
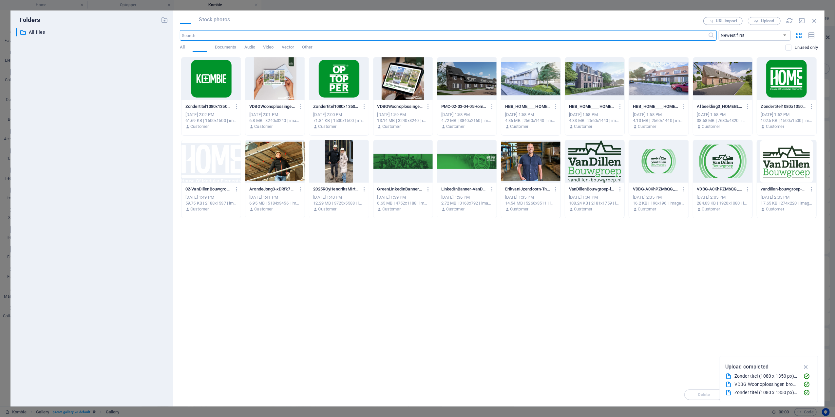
scroll to position [382, 0]
click at [758, 21] on icon "button" at bounding box center [756, 21] width 4 height 4
click at [808, 357] on icon "button" at bounding box center [811, 358] width 6 height 6
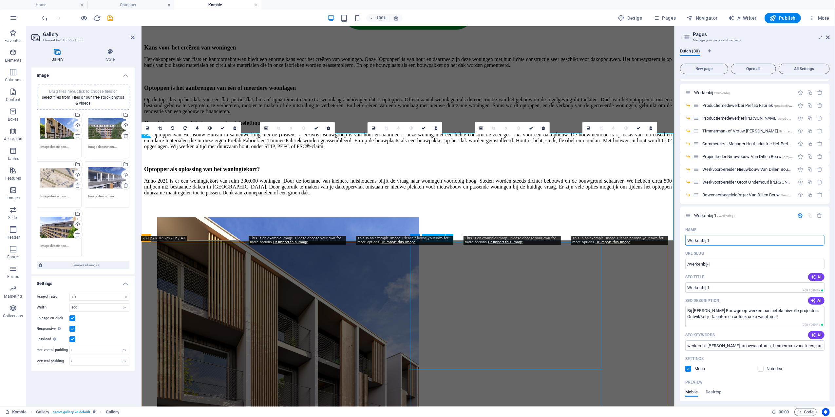
scroll to position [349, 0]
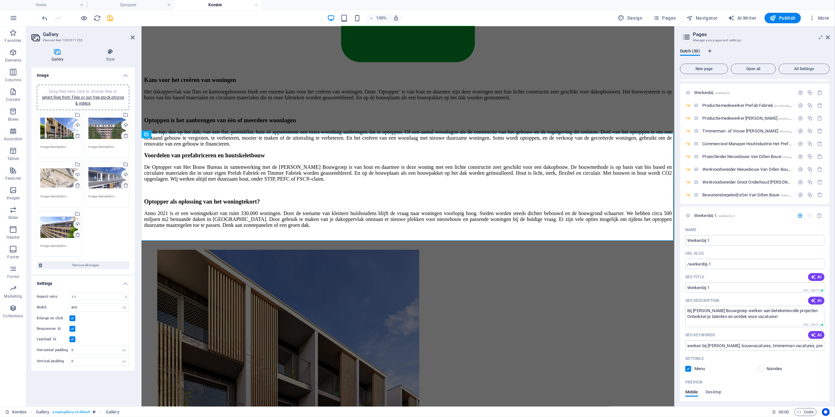
click at [103, 125] on div "Drag files here, click to choose files or select files from Files or our free s…" at bounding box center [107, 128] width 38 height 26
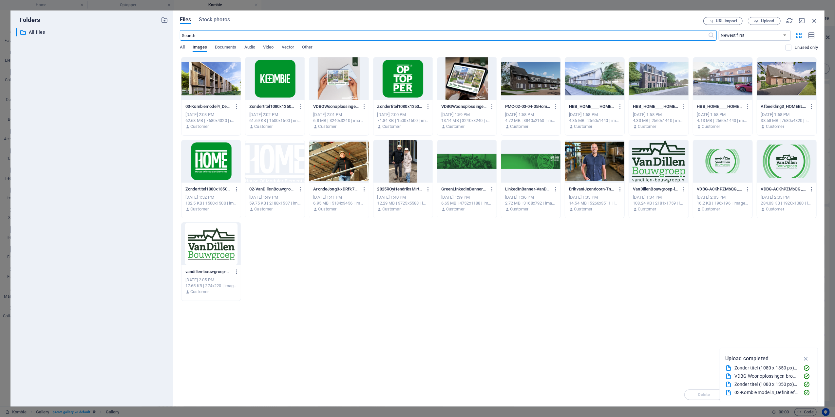
scroll to position [382, 0]
click at [757, 23] on icon "button" at bounding box center [756, 21] width 4 height 4
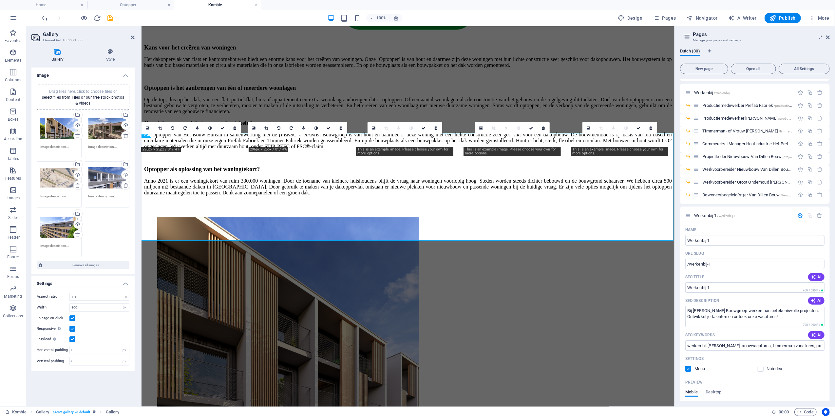
scroll to position [349, 0]
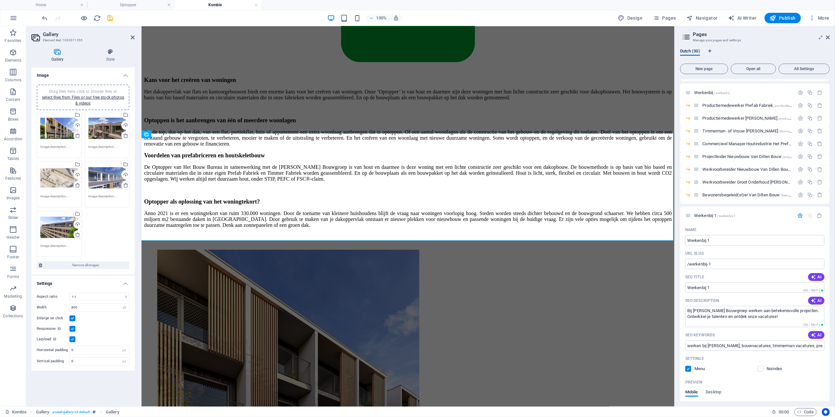
click at [61, 179] on div "Drag files here, click to choose files or select files from Files or our free s…" at bounding box center [59, 178] width 38 height 26
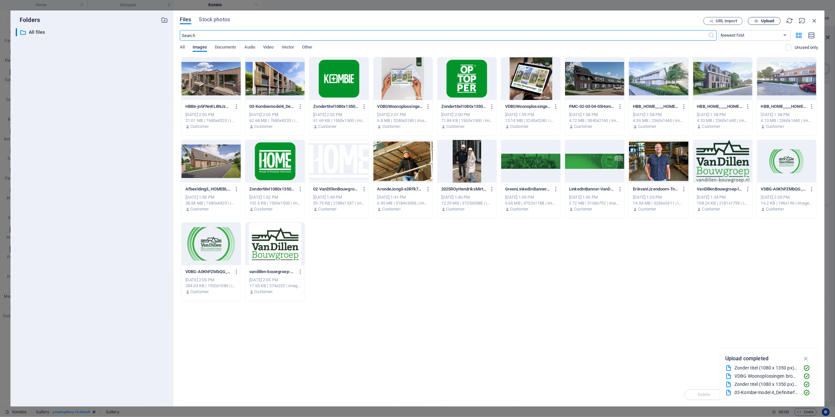
click at [762, 22] on span "Upload" at bounding box center [767, 21] width 13 height 4
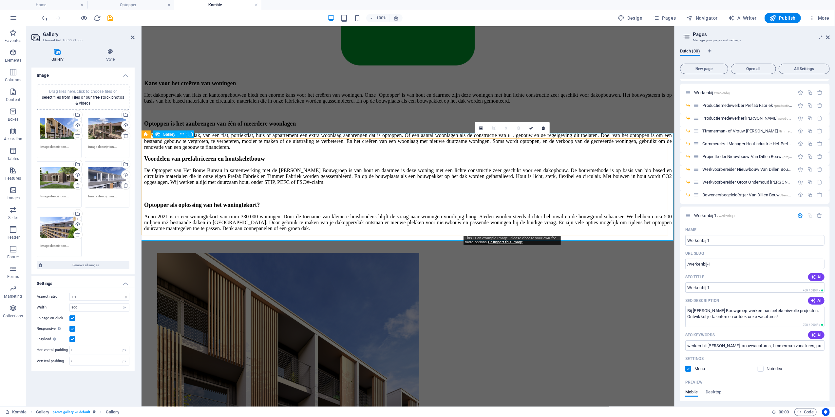
scroll to position [349, 0]
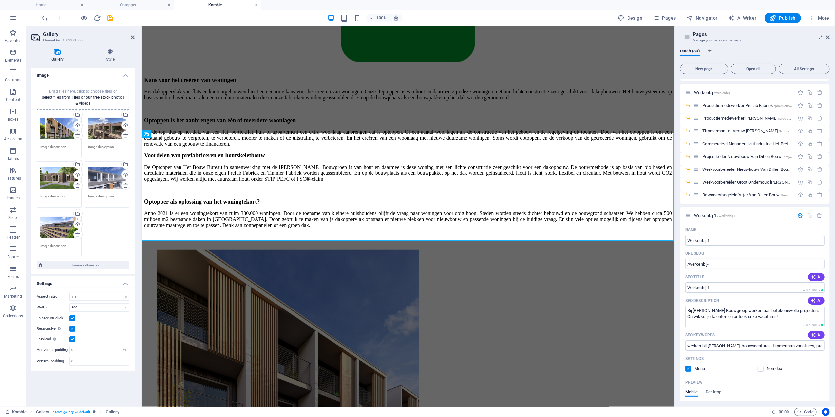
click at [110, 172] on div "Drag files here, click to choose files or select files from Files or our free s…" at bounding box center [107, 178] width 38 height 26
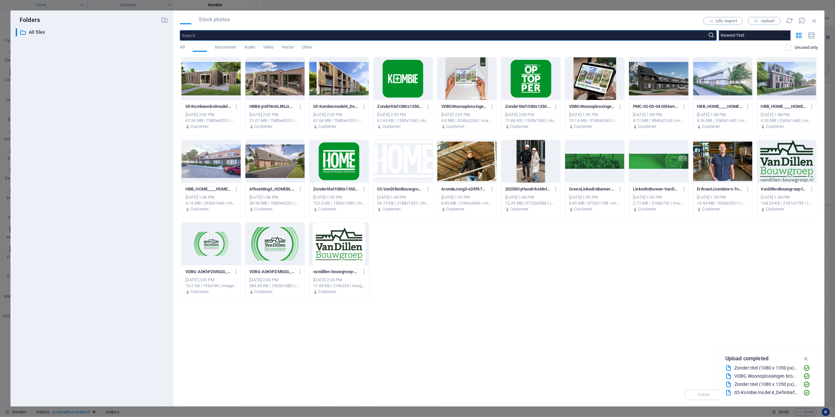
scroll to position [382, 0]
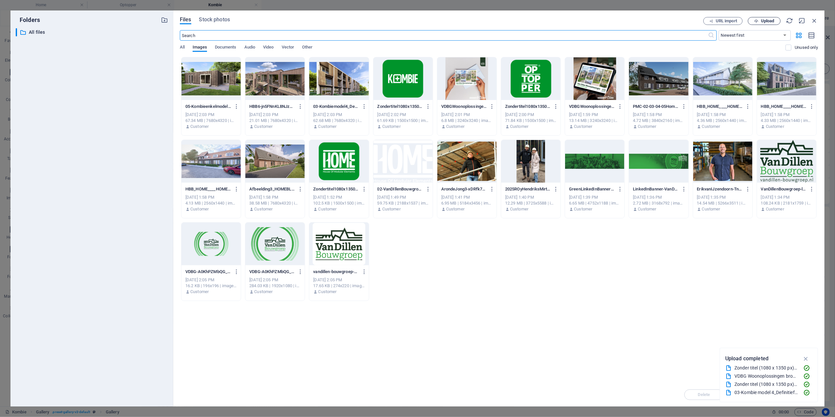
click at [758, 21] on icon "button" at bounding box center [756, 21] width 4 height 4
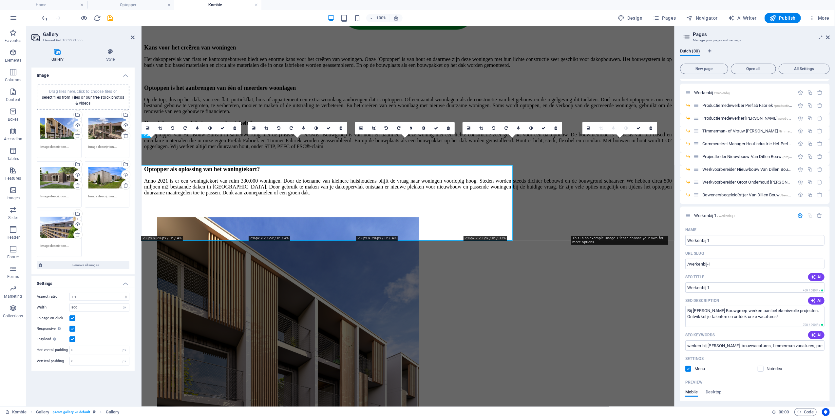
scroll to position [349, 0]
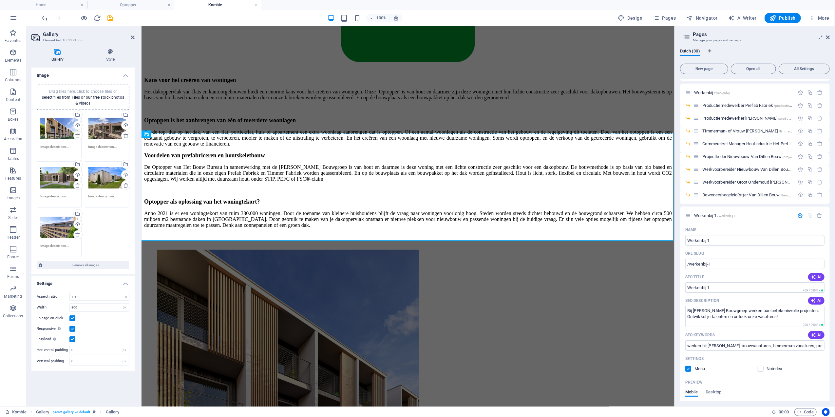
click at [64, 227] on div "Drag files here, click to choose files or select files from Files or our free s…" at bounding box center [59, 227] width 38 height 26
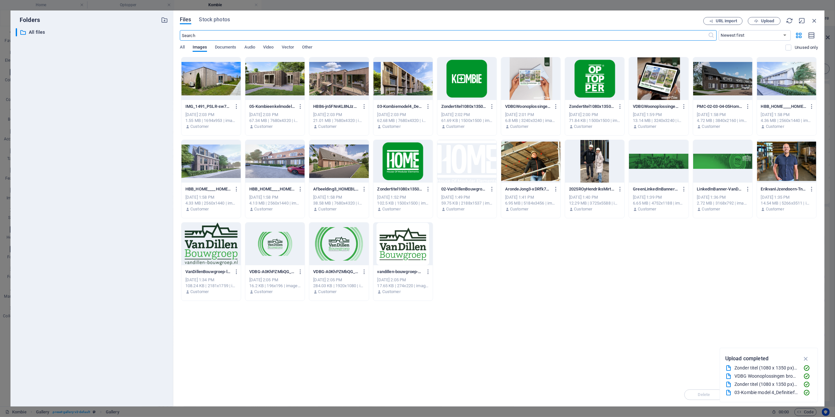
scroll to position [382, 0]
click at [776, 22] on span "Upload" at bounding box center [764, 21] width 27 height 4
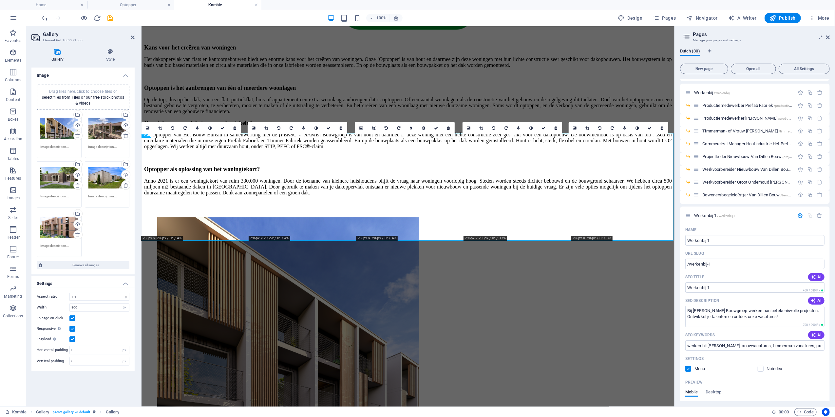
scroll to position [349, 0]
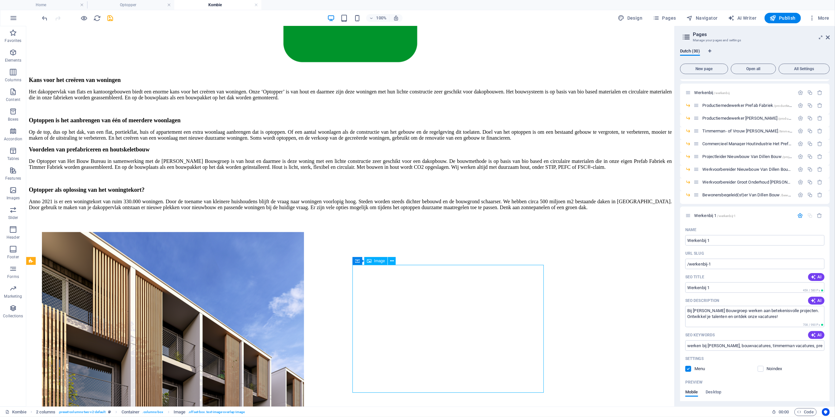
select select "%"
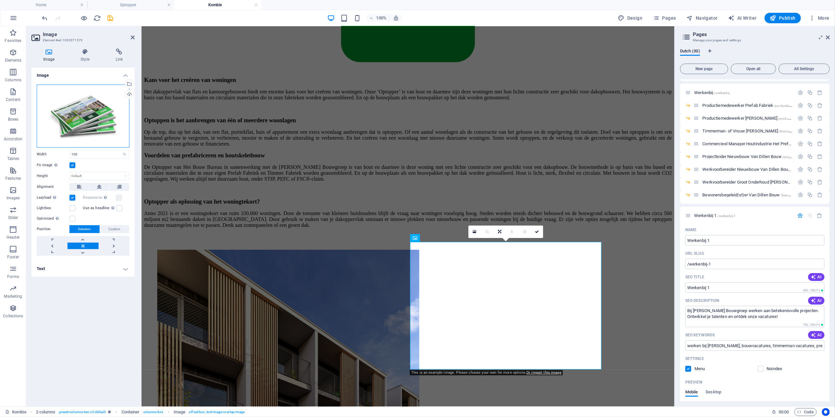
click at [100, 117] on div "Drag files here, click to choose files or select files from Files or our free s…" at bounding box center [83, 116] width 93 height 63
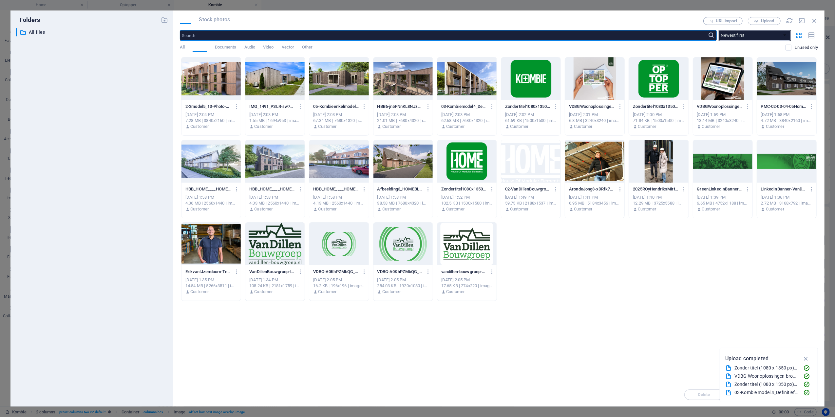
scroll to position [382, 0]
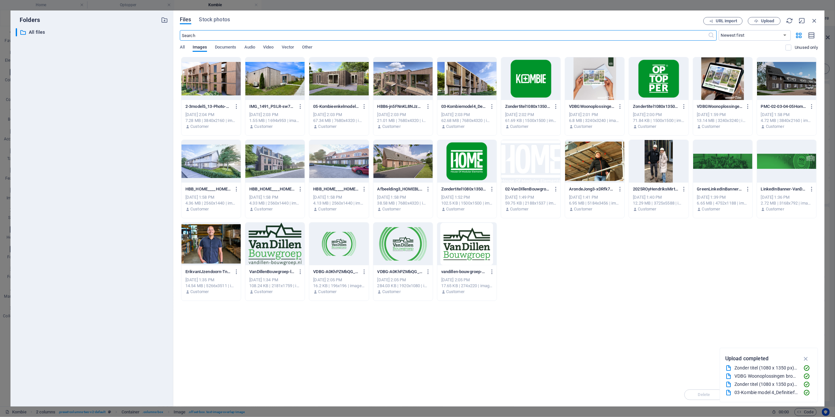
click at [712, 82] on div at bounding box center [723, 78] width 59 height 43
click at [712, 82] on div "1" at bounding box center [723, 78] width 59 height 43
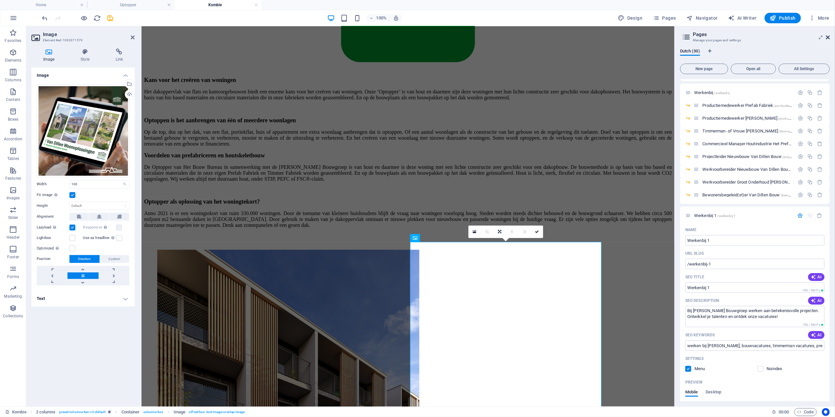
click at [829, 40] on icon at bounding box center [828, 37] width 4 height 5
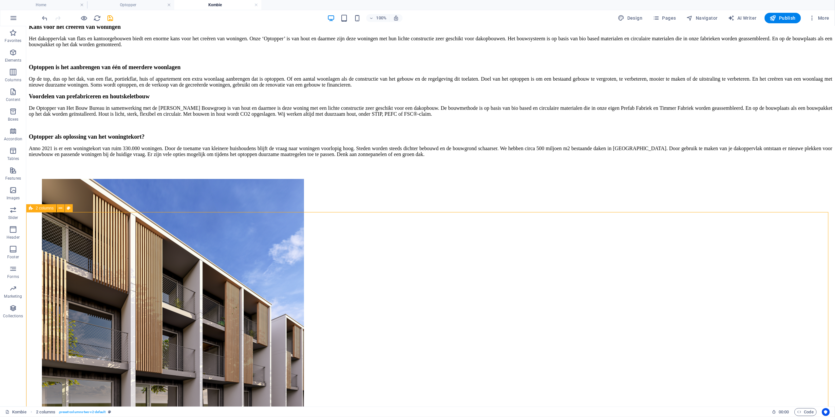
scroll to position [393, 0]
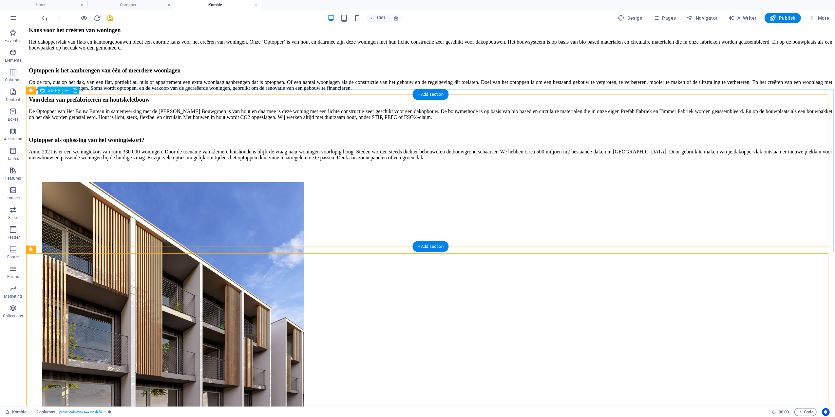
select select "4"
select select "px"
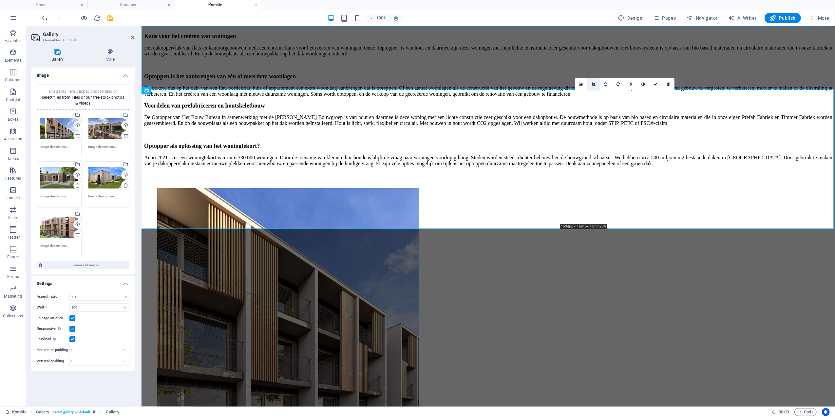
click at [597, 84] on link at bounding box center [594, 84] width 12 height 12
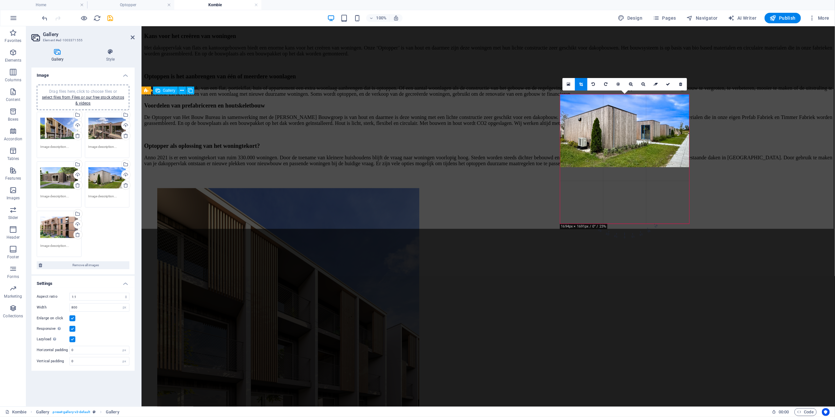
drag, startPoint x: 754, startPoint y: 288, endPoint x: 863, endPoint y: 286, distance: 108.8
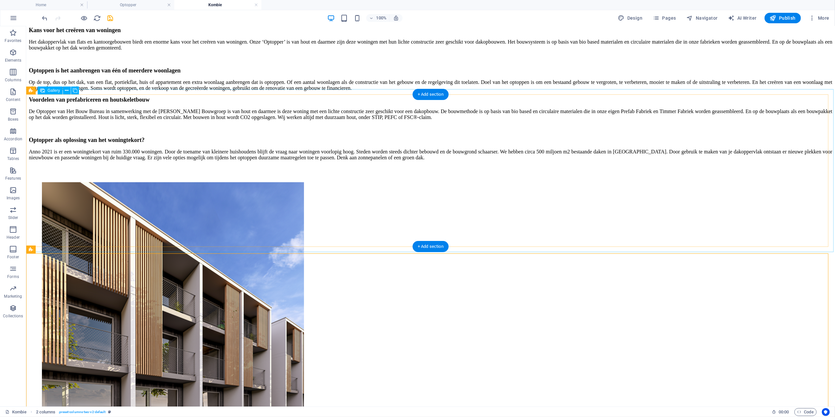
select select "4"
select select "px"
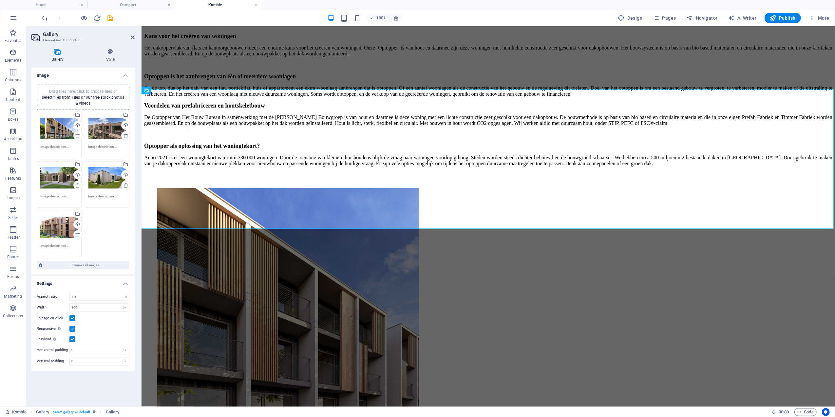
click at [101, 183] on div "Drag files here, click to choose files or select files from Files or our free s…" at bounding box center [107, 178] width 38 height 26
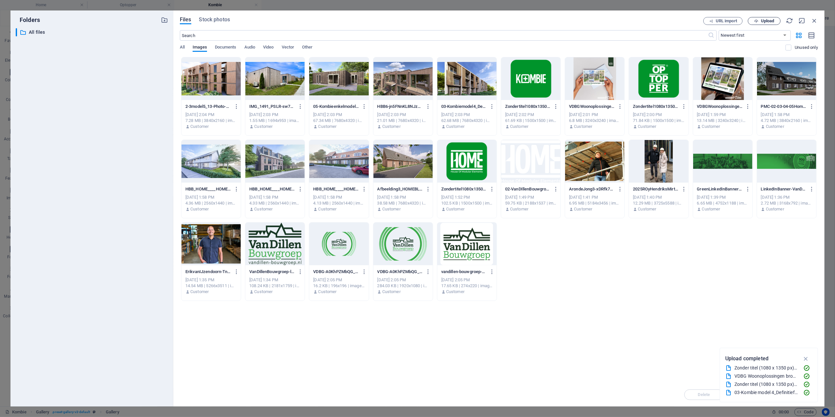
click at [772, 20] on span "Upload" at bounding box center [767, 21] width 13 height 4
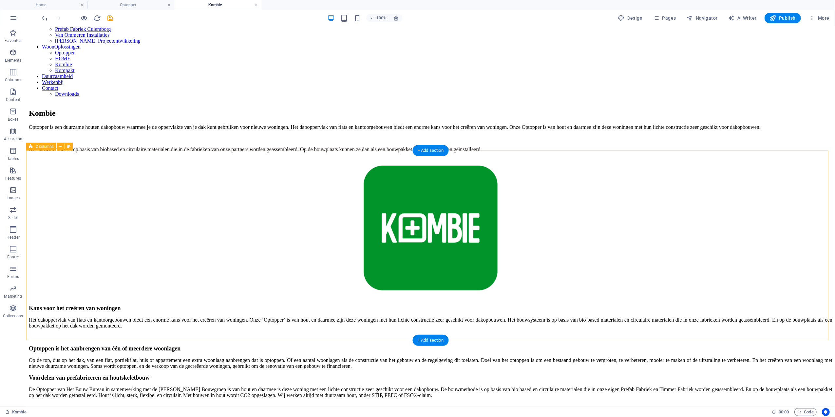
scroll to position [0, 0]
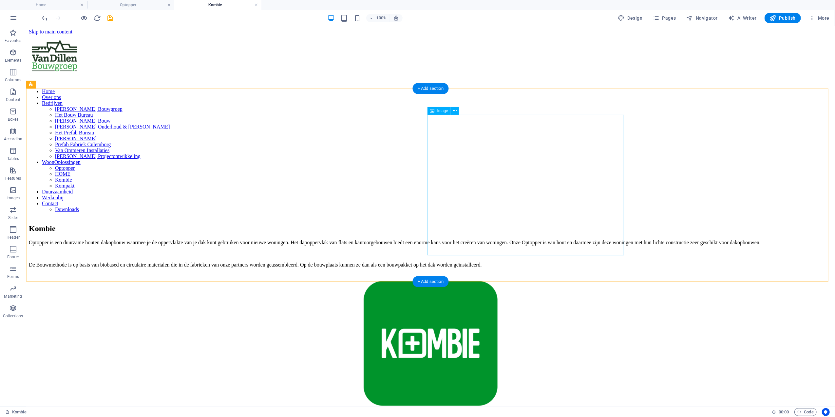
click at [454, 273] on figure at bounding box center [431, 344] width 804 height 142
click at [337, 239] on div "Optopper is een duurzame houten dakopbouw waarmee je de oppervlakte van je dak …" at bounding box center [431, 253] width 804 height 28
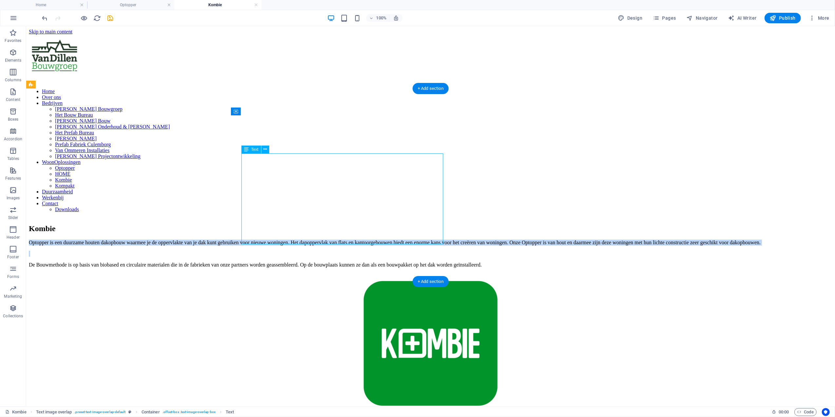
click at [221, 239] on p "Optopper is een duurzame houten dakopbouw waarmee je de oppervlakte van je dak …" at bounding box center [431, 242] width 804 height 6
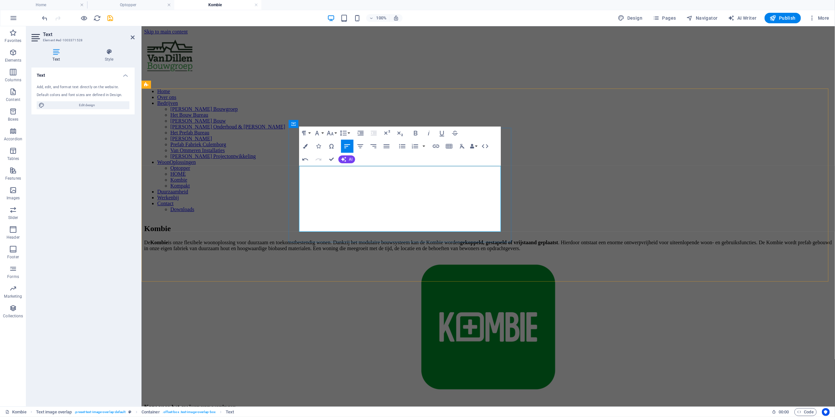
click at [406, 239] on p "De Kombie is onze flexibele woonoplossing voor duurzaam en toekomstbestendig wo…" at bounding box center [488, 245] width 689 height 12
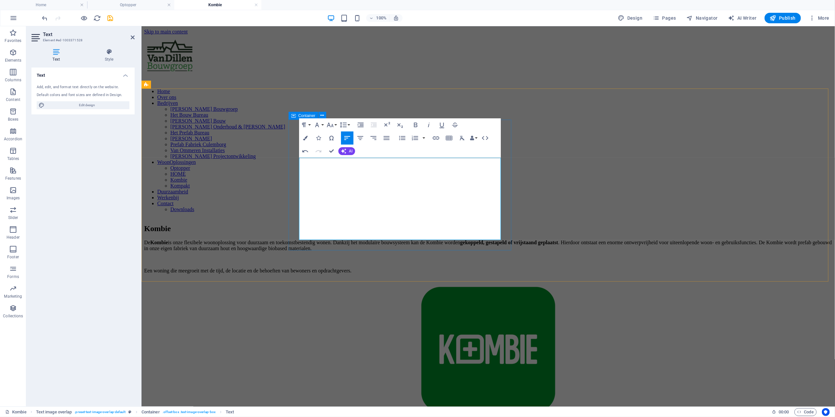
drag, startPoint x: 408, startPoint y: 236, endPoint x: 288, endPoint y: 227, distance: 119.9
click at [288, 227] on div "Kombie De Kombie is onze flexibele woonoplossing voor duurzaam en toekomstbeste…" at bounding box center [488, 248] width 689 height 49
click at [418, 123] on icon "button" at bounding box center [416, 125] width 8 height 8
click at [695, 217] on div "Kombie De Kombie is onze flexibele woonoplossing voor duurzaam en toekomstbeste…" at bounding box center [488, 318] width 689 height 203
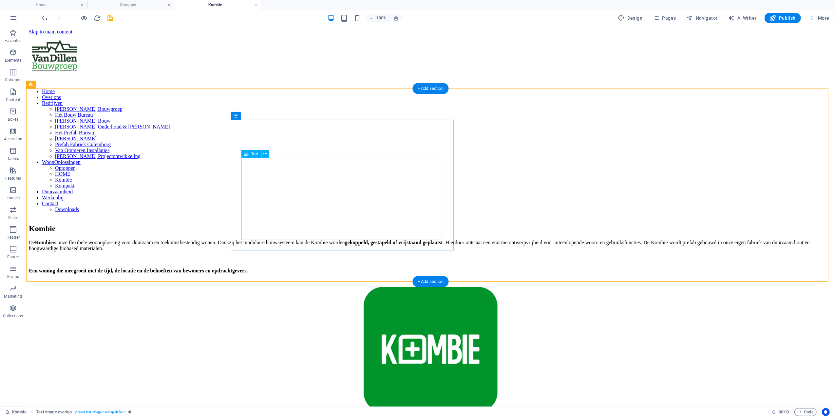
click at [355, 239] on div "De Kombie is onze flexibele woonoplossing voor duurzaam en toekomstbestendig wo…" at bounding box center [431, 256] width 804 height 34
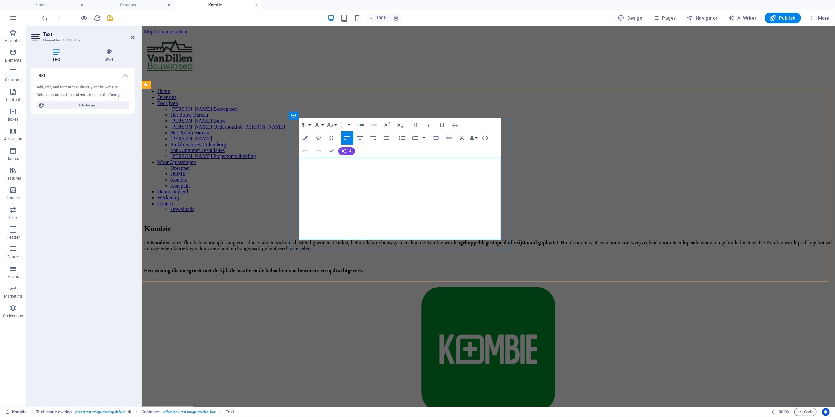
click at [420, 239] on p "De Kombie is onze flexibele woonoplossing voor duurzaam en toekomstbestendig wo…" at bounding box center [488, 245] width 689 height 12
click at [427, 239] on p "De Kombie is onze flexibele woonoplossing voor duurzaam en toekomstbestendig wo…" at bounding box center [488, 245] width 689 height 12
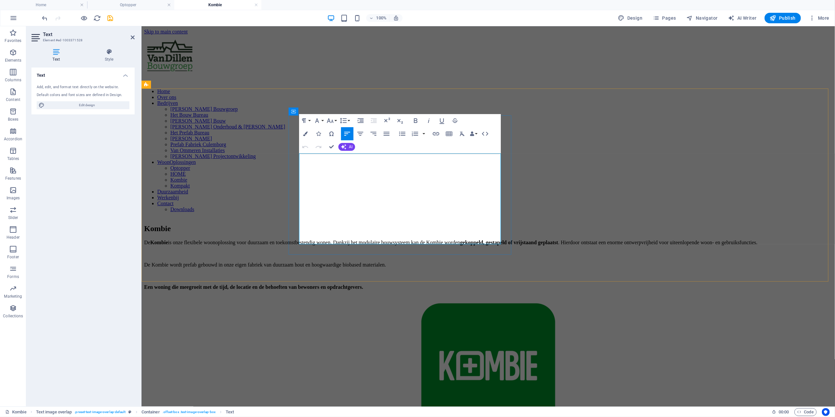
click at [463, 262] on p "De Kombie wordt prefab gebouwd in onze eigen fabriek van duurzaam hout en hoogw…" at bounding box center [488, 265] width 689 height 6
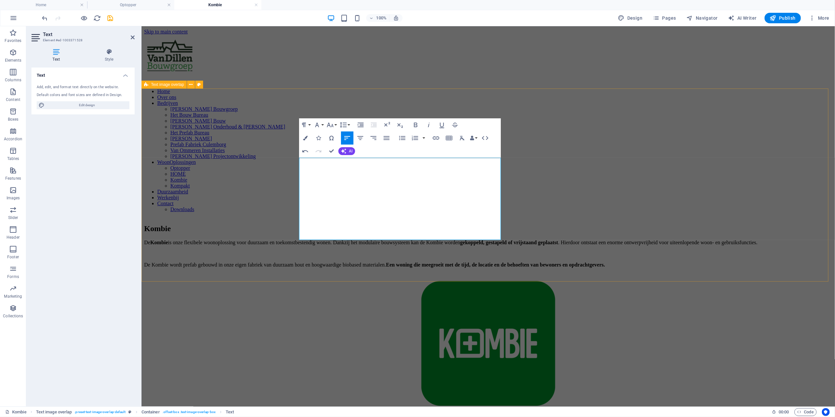
click at [832, 217] on div "Kombie De Kombie is onze flexibele woonoplossing voor duurzaam en toekomstbeste…" at bounding box center [488, 315] width 689 height 197
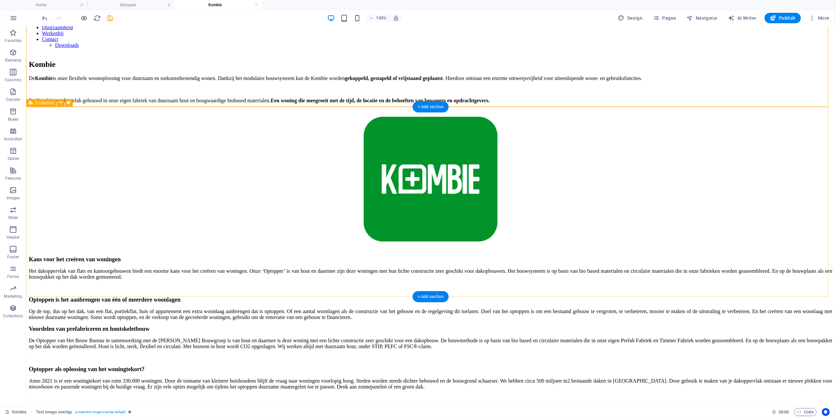
scroll to position [175, 0]
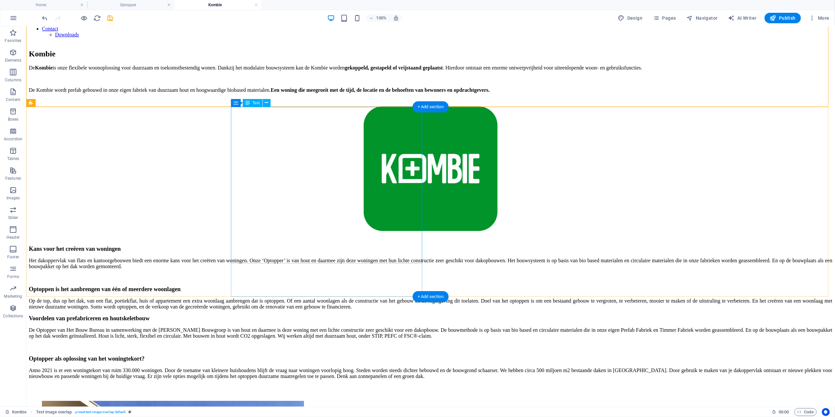
click at [329, 245] on div "Kans voor het creëren van woningen Het dakoppervlak van flats en kantoorgebouwe…" at bounding box center [431, 277] width 804 height 64
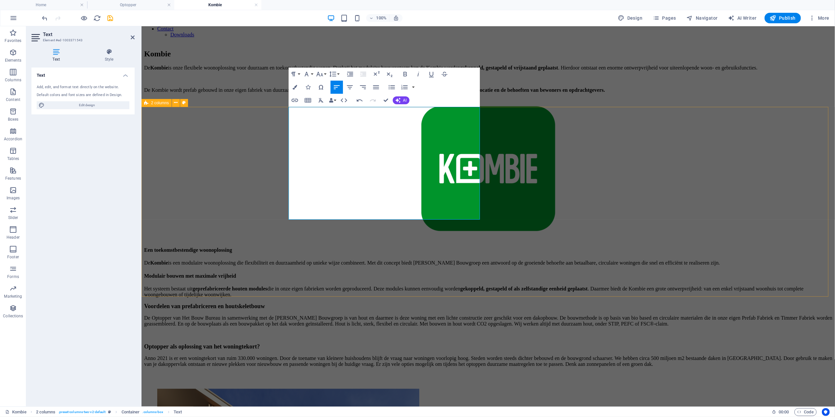
click at [766, 247] on div "Een toekomstbestendige woonoplossing De Kombie is een modulaire woonoplossing d…" at bounding box center [488, 307] width 689 height 120
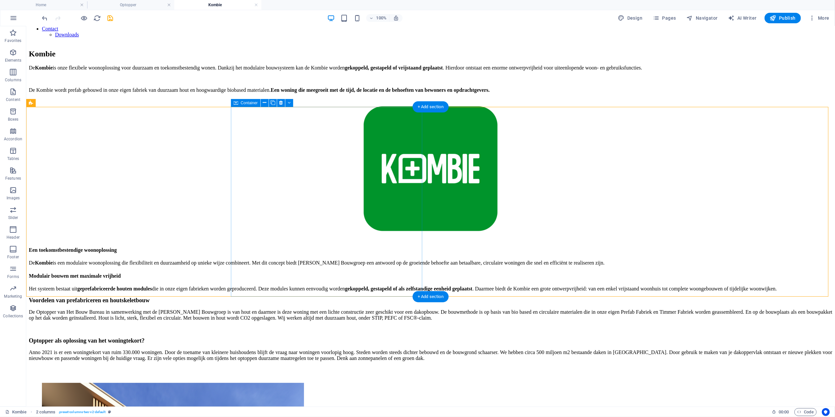
drag, startPoint x: 395, startPoint y: 223, endPoint x: 388, endPoint y: 225, distance: 6.9
click at [395, 247] on div "Een toekomstbestendige woonoplossing De Kombie is een modulaire woonoplossing d…" at bounding box center [431, 269] width 804 height 45
click at [375, 247] on div "Een toekomstbestendige woonoplossing De Kombie is een modulaire woonoplossing d…" at bounding box center [431, 269] width 804 height 45
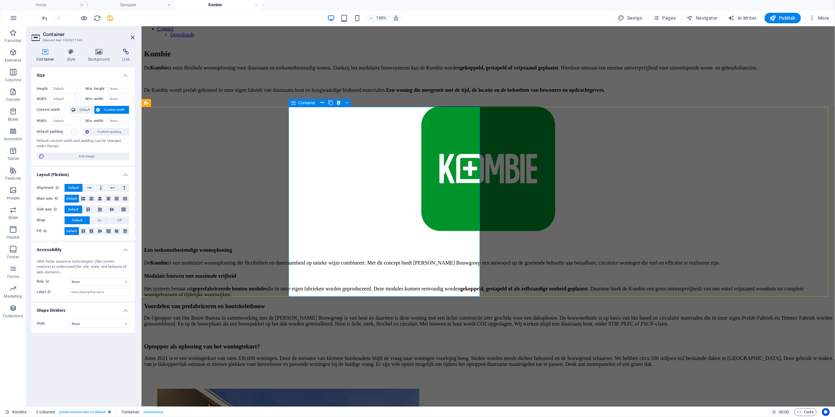
click at [454, 247] on div "Een toekomstbestendige woonoplossing De Kombie is een modulaire woonoplossing d…" at bounding box center [488, 272] width 689 height 50
click at [451, 247] on div "Een toekomstbestendige woonoplossing De Kombie is een modulaire woonoplossing d…" at bounding box center [488, 272] width 689 height 50
click at [450, 247] on div "Een toekomstbestendige woonoplossing De Kombie is een modulaire woonoplossing d…" at bounding box center [488, 272] width 689 height 50
click at [448, 247] on div "Een toekomstbestendige woonoplossing De Kombie is een modulaire woonoplossing d…" at bounding box center [488, 272] width 689 height 50
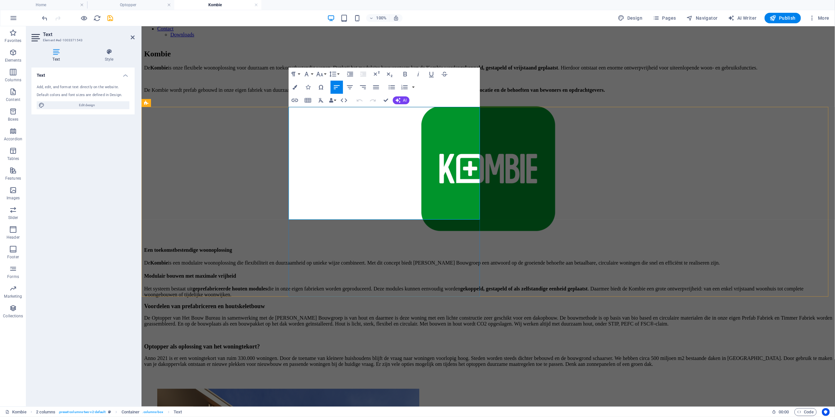
click at [451, 285] on p "Het systeem bestaat uit geprefabriceerde houten modules die in onze eigen fabri…" at bounding box center [488, 291] width 689 height 12
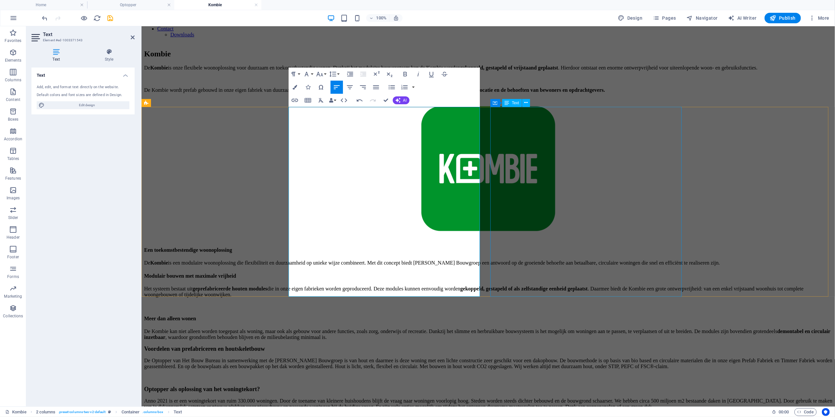
click at [514, 345] on div "Voordelen van prefabriceren en houtskeletbouw De Optopper van Het Bouw Bureau i…" at bounding box center [488, 377] width 689 height 64
click at [514, 357] on p "De Optopper van Het Bouw Bureau in samenwerking met de Van Dillen Bouwgroep is …" at bounding box center [488, 363] width 689 height 12
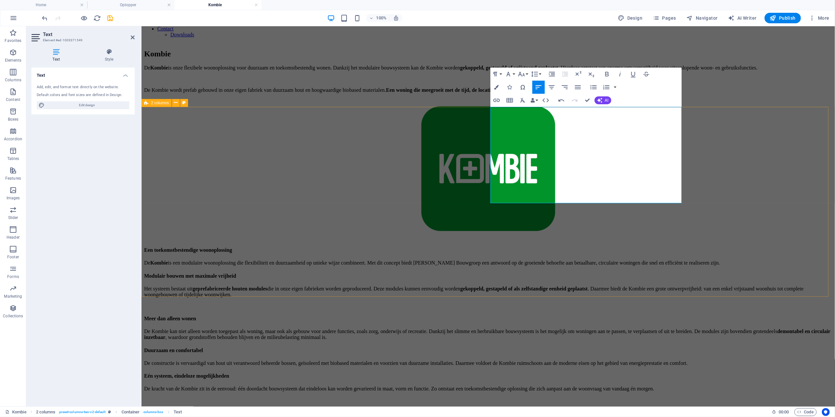
click at [788, 247] on div "Een toekomstbestendige woonoplossing De Kombie is een modulaire woonoplossing d…" at bounding box center [488, 319] width 689 height 145
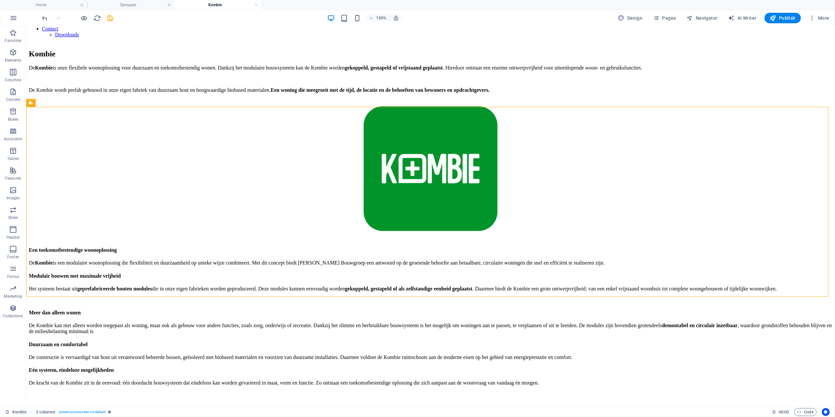
click at [108, 17] on icon "save" at bounding box center [111, 18] width 8 height 8
click at [406, 247] on div "Een toekomstbestendige woonoplossing De Kombie is een modulaire woonoplossing d…" at bounding box center [431, 290] width 804 height 87
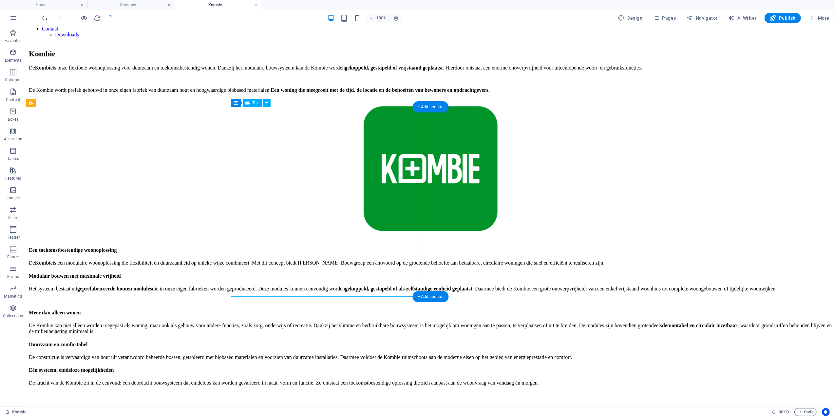
click at [406, 247] on div "Een toekomstbestendige woonoplossing De Kombie is een modulaire woonoplossing d…" at bounding box center [431, 290] width 804 height 87
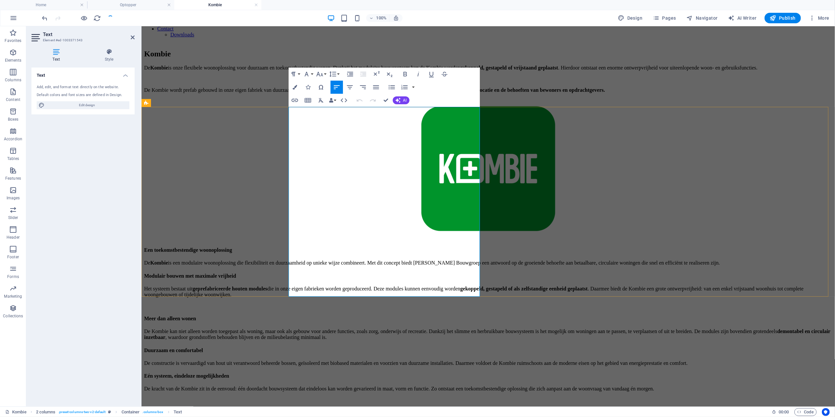
click at [398, 260] on p "De Kombie is een modulaire woonoplossing die flexibiliteit en duurzaamheid op u…" at bounding box center [488, 263] width 689 height 6
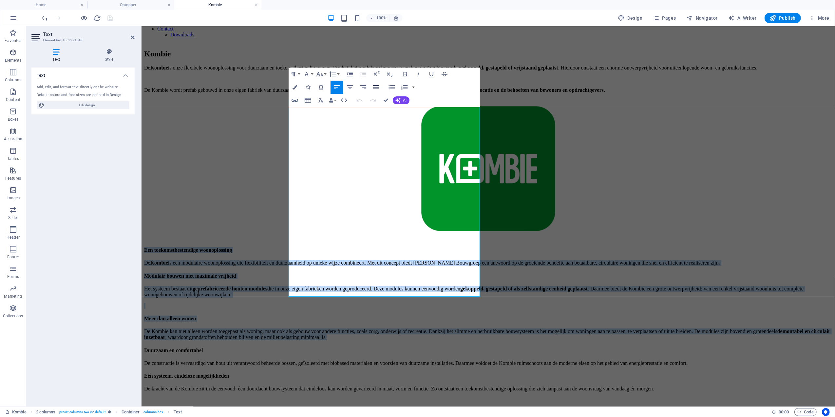
drag, startPoint x: 379, startPoint y: 82, endPoint x: 378, endPoint y: 87, distance: 5.7
click at [379, 82] on button "Align Justify" at bounding box center [376, 87] width 12 height 13
click at [551, 347] on div "Duurzaam en comfortabel De constructie is vervaardigd van hout uit verantwoord …" at bounding box center [488, 369] width 689 height 45
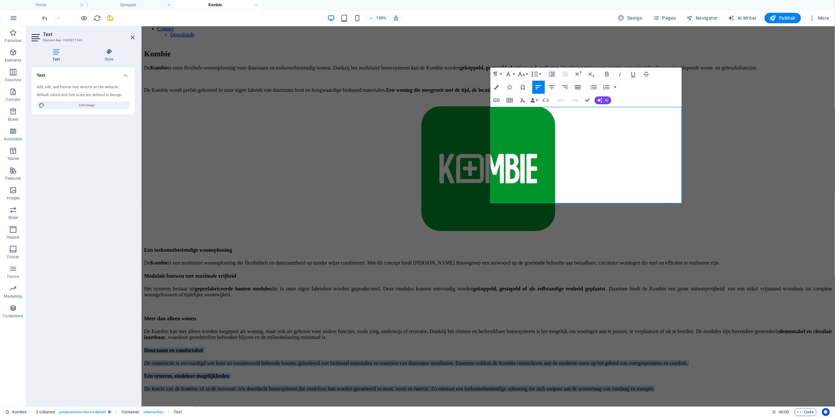
click at [582, 88] on button "Align Justify" at bounding box center [578, 87] width 12 height 13
click at [743, 247] on div "Een toekomstbestendige woonoplossing De Kombie is een modulaire woonoplossing d…" at bounding box center [488, 319] width 689 height 145
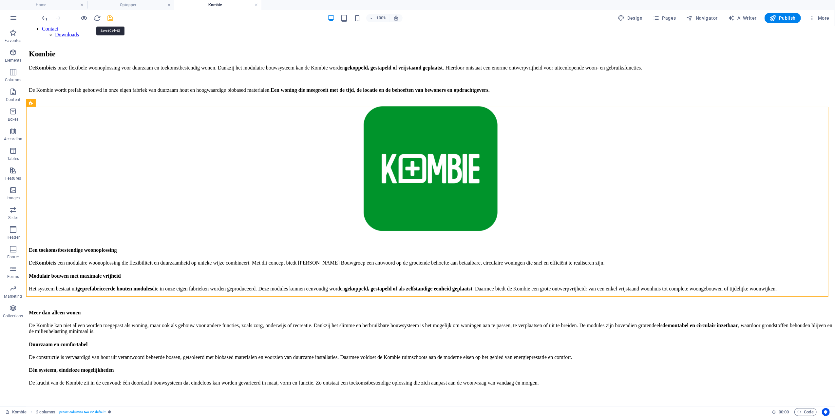
click at [113, 16] on icon "save" at bounding box center [111, 18] width 8 height 8
checkbox input "false"
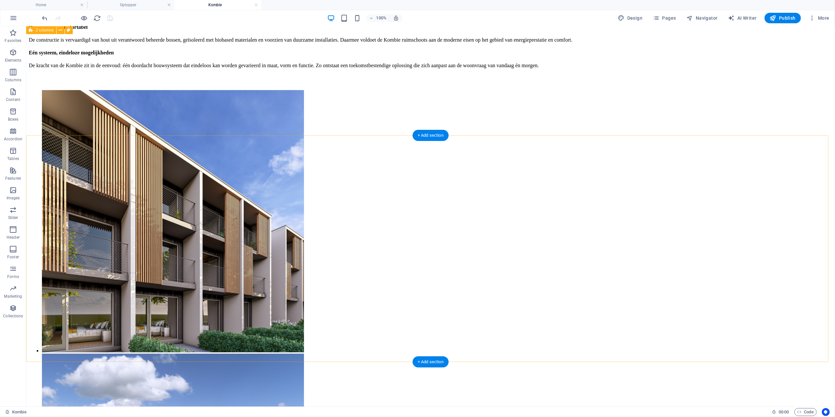
scroll to position [492, 0]
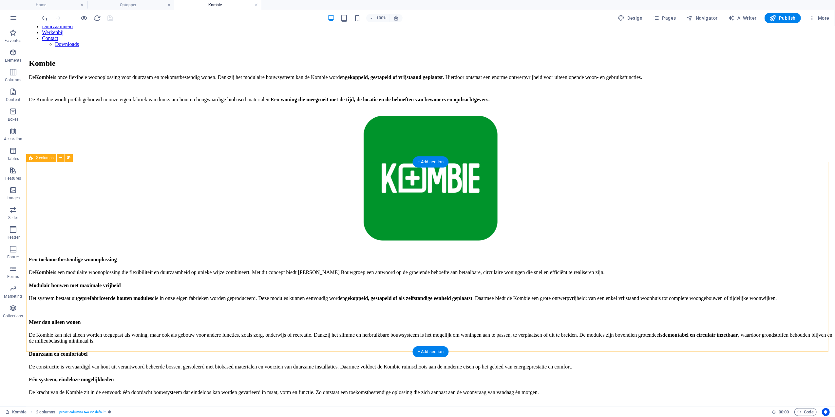
scroll to position [0, 0]
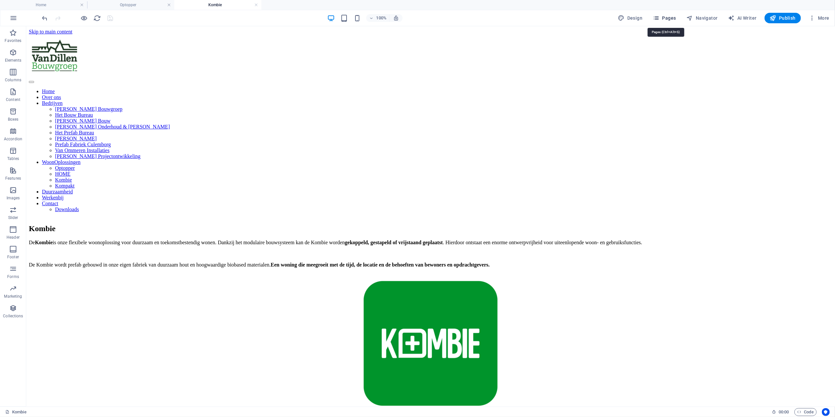
click at [657, 17] on icon "button" at bounding box center [656, 18] width 7 height 7
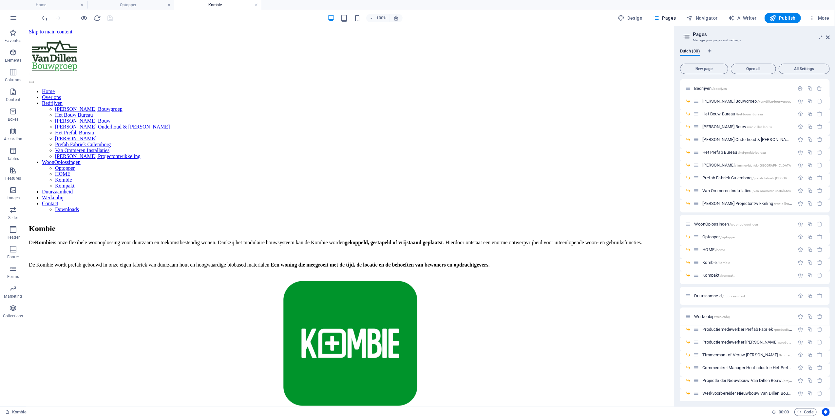
scroll to position [44, 0]
click at [716, 273] on span "Kompakt /kompakt" at bounding box center [719, 272] width 32 height 5
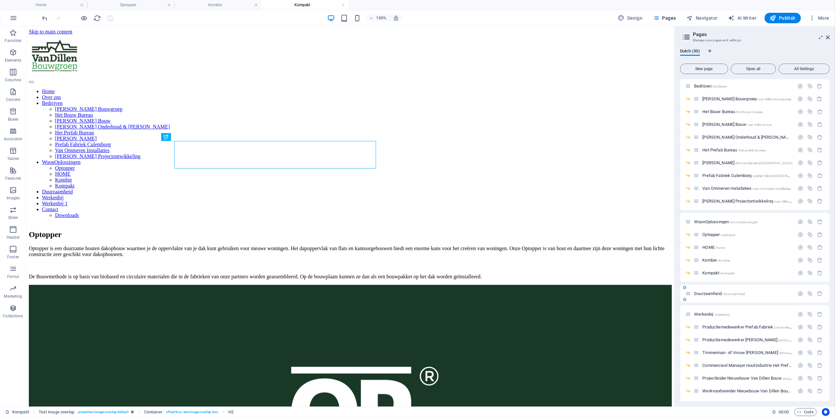
scroll to position [0, 0]
click at [204, 230] on div "Optopper" at bounding box center [350, 234] width 643 height 9
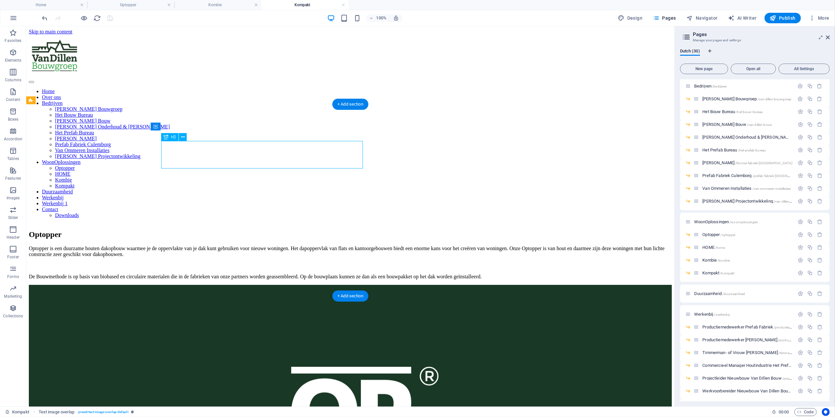
click at [204, 230] on div "Optopper" at bounding box center [350, 234] width 643 height 9
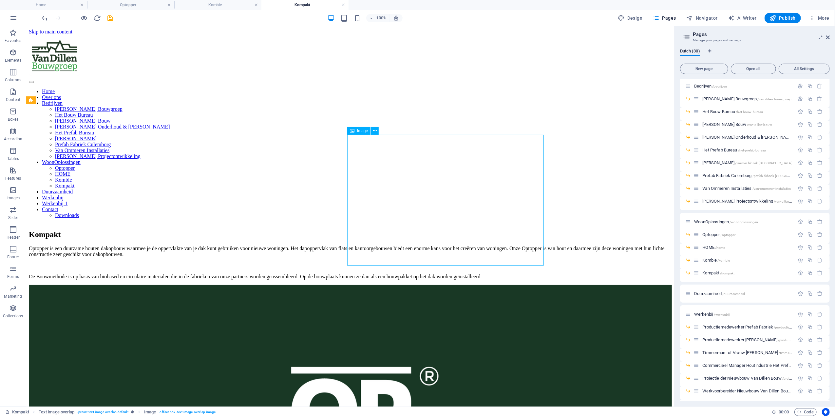
select select "%"
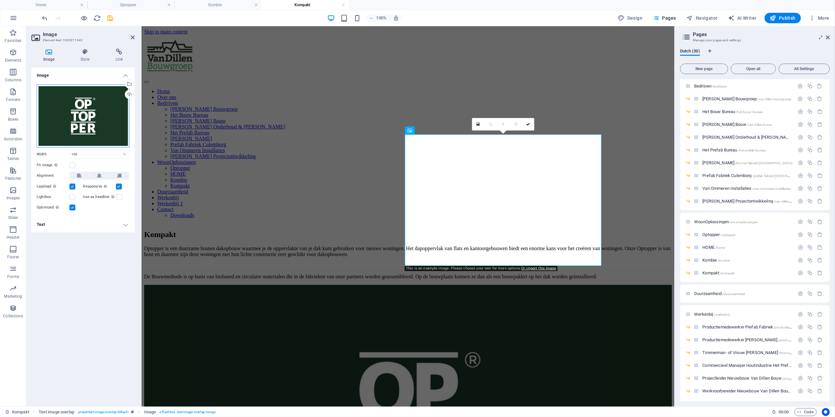
click at [66, 114] on div "Drag files here, click to choose files or select files from Files or our free s…" at bounding box center [83, 116] width 93 height 63
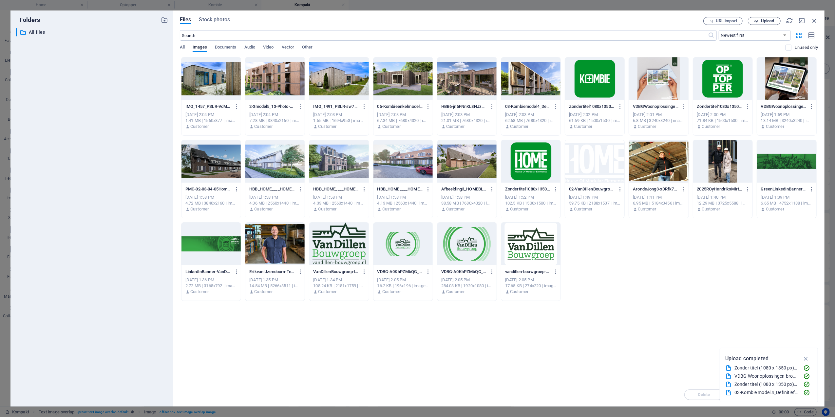
click at [763, 22] on span "Upload" at bounding box center [767, 21] width 13 height 4
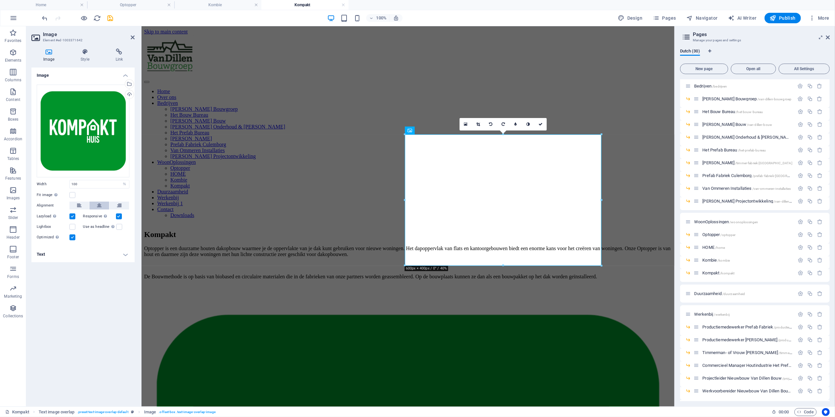
click at [100, 176] on div "Drag files here, click to choose files or select files from Files or our free s…" at bounding box center [82, 162] width 103 height 167
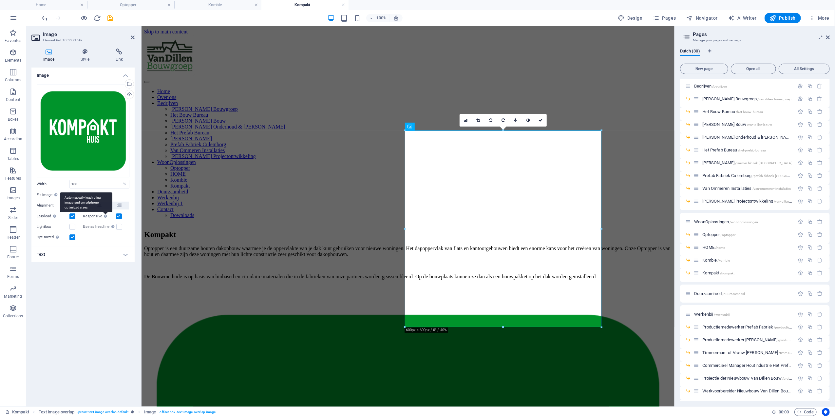
click at [101, 206] on div "Automatically load retina image and smartphone optimized sizes." at bounding box center [86, 202] width 52 height 20
click at [0, 0] on input "Responsive Automatically load retina image and smartphone optimized sizes." at bounding box center [0, 0] width 0 height 0
click at [99, 205] on icon at bounding box center [99, 206] width 5 height 8
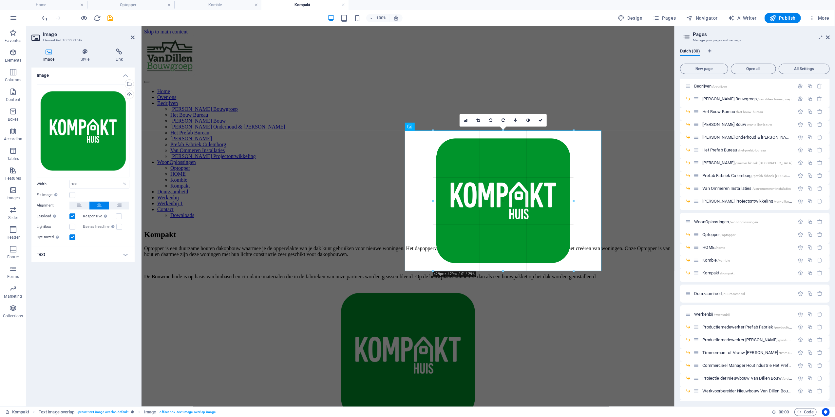
drag, startPoint x: 601, startPoint y: 130, endPoint x: 349, endPoint y: 161, distance: 253.5
type input "429"
select select "px"
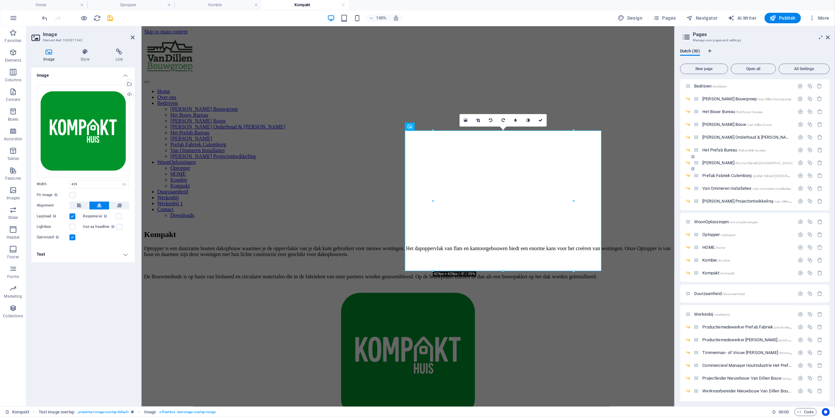
click at [699, 160] on icon at bounding box center [697, 163] width 6 height 6
click at [667, 223] on div "Kompakt Optopper is een duurzame houten dakopbouw waarmee je de oppervlakte van…" at bounding box center [408, 324] width 528 height 203
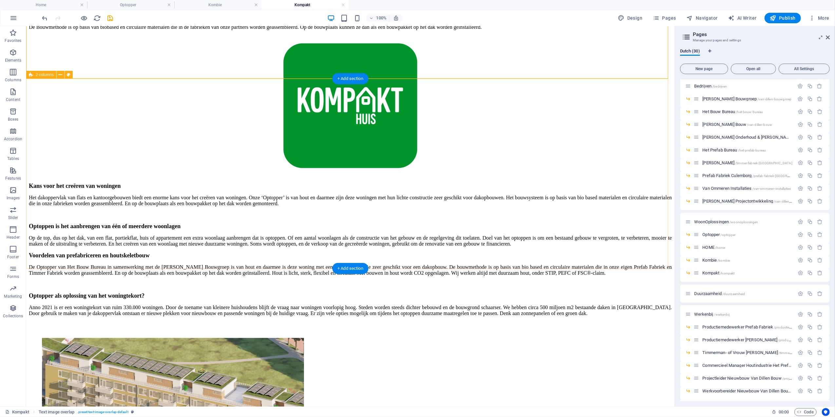
scroll to position [349, 0]
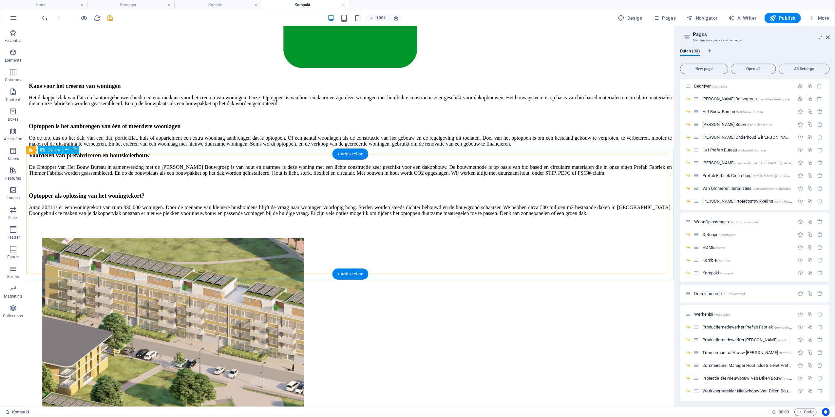
click at [81, 238] on li at bounding box center [173, 370] width 262 height 264
click at [96, 238] on li at bounding box center [173, 370] width 262 height 264
select select "4"
select select "px"
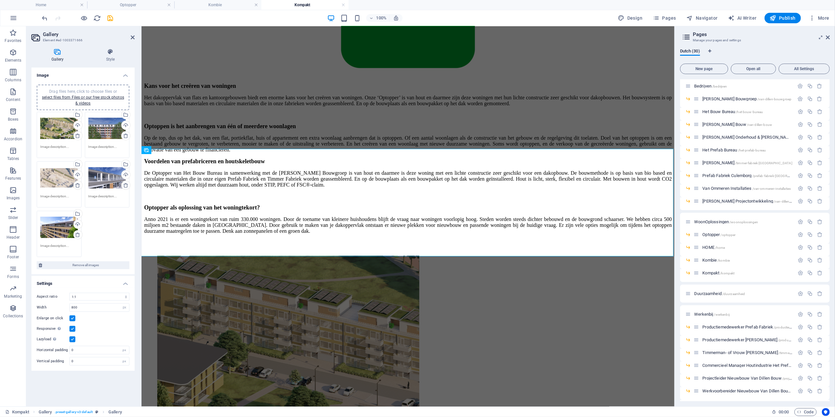
click at [58, 130] on div "Drag files here, click to choose files or select files from Files or our free s…" at bounding box center [59, 128] width 38 height 26
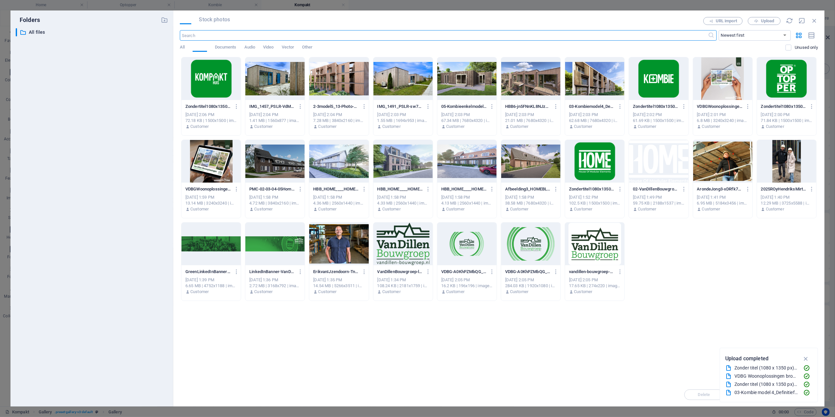
scroll to position [358, 0]
click at [758, 19] on icon "button" at bounding box center [756, 21] width 4 height 4
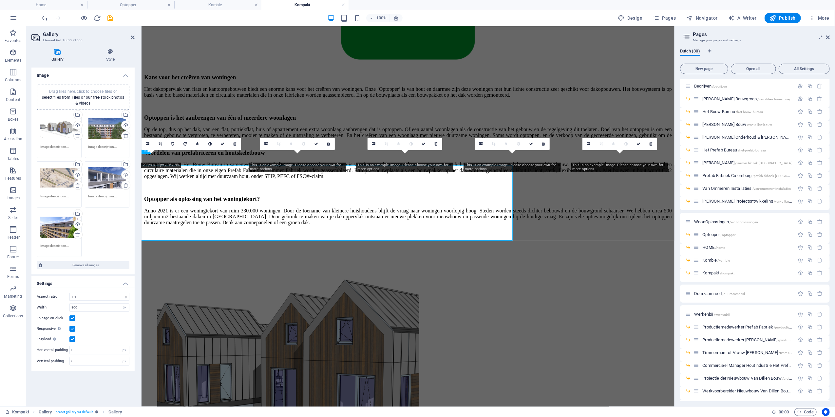
scroll to position [349, 0]
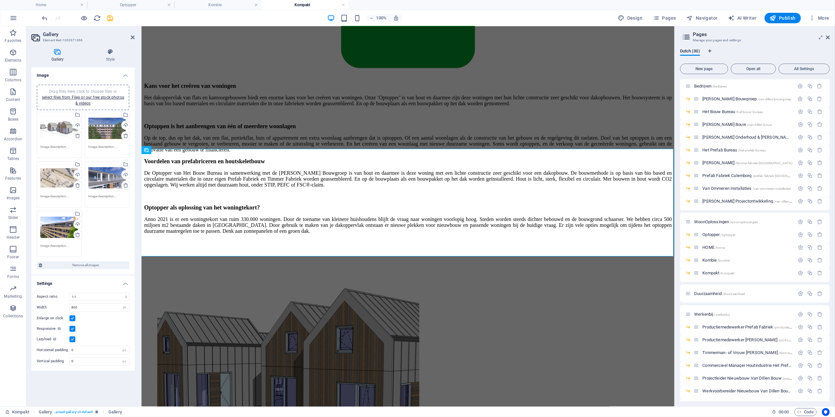
click at [103, 131] on div "Drag files here, click to choose files or select files from Files or our free s…" at bounding box center [107, 128] width 38 height 26
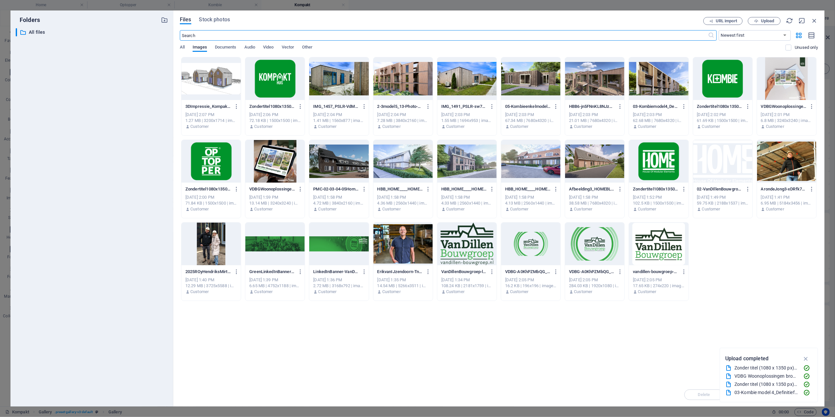
scroll to position [358, 0]
click at [777, 24] on div "Files Stock photos URL import Upload ​ Newest first Oldest first Name (A-Z) Nam…" at bounding box center [499, 208] width 638 height 383
click at [777, 24] on button "Upload" at bounding box center [764, 21] width 33 height 8
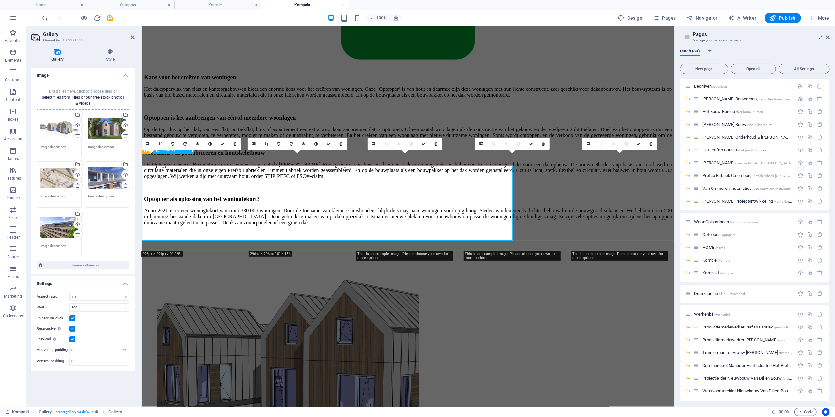
scroll to position [349, 0]
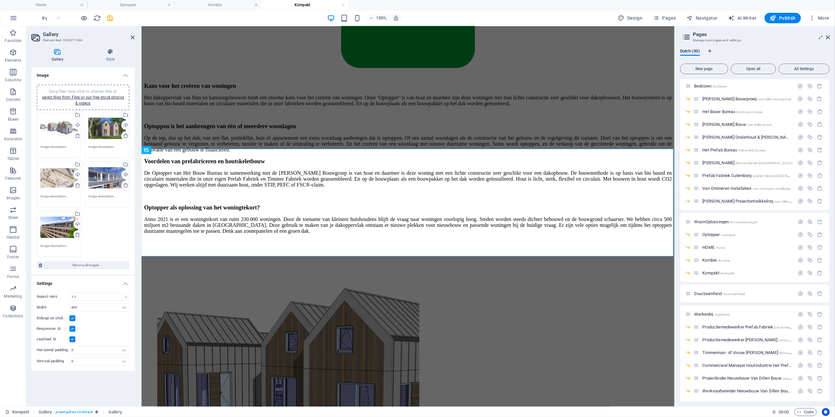
click at [51, 180] on div "Drag files here, click to choose files or select files from Files or our free s…" at bounding box center [59, 178] width 38 height 26
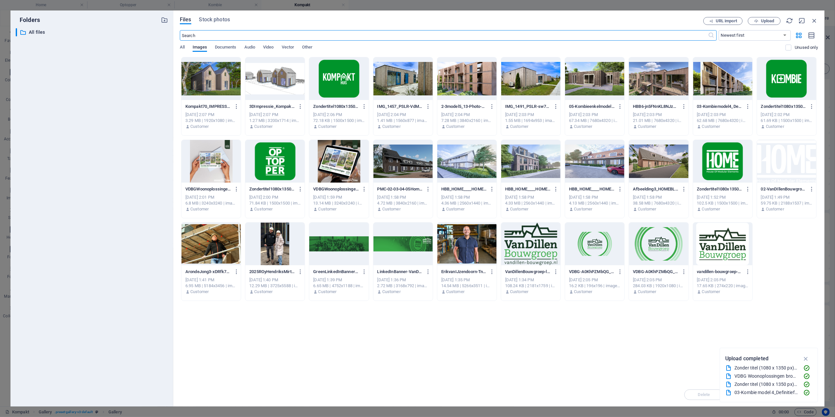
scroll to position [358, 0]
click at [764, 20] on span "Upload" at bounding box center [767, 21] width 13 height 4
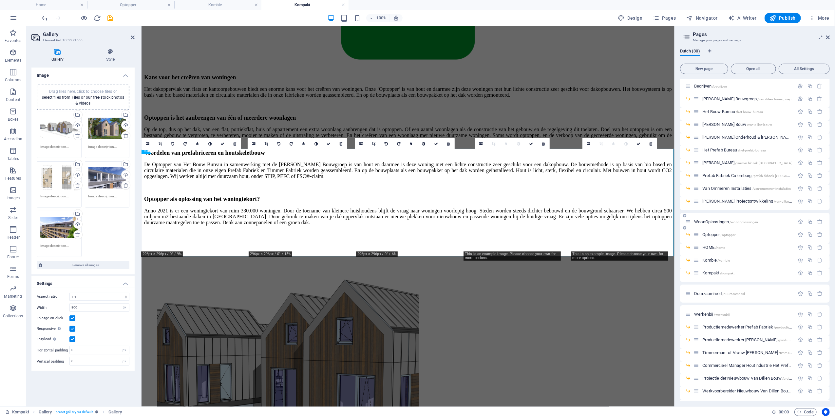
scroll to position [349, 0]
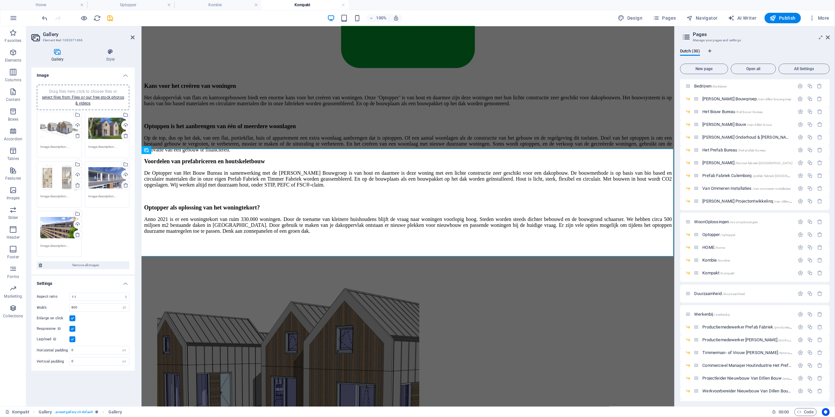
click at [103, 179] on div "Drag files here, click to choose files or select files from Files or our free s…" at bounding box center [107, 178] width 38 height 26
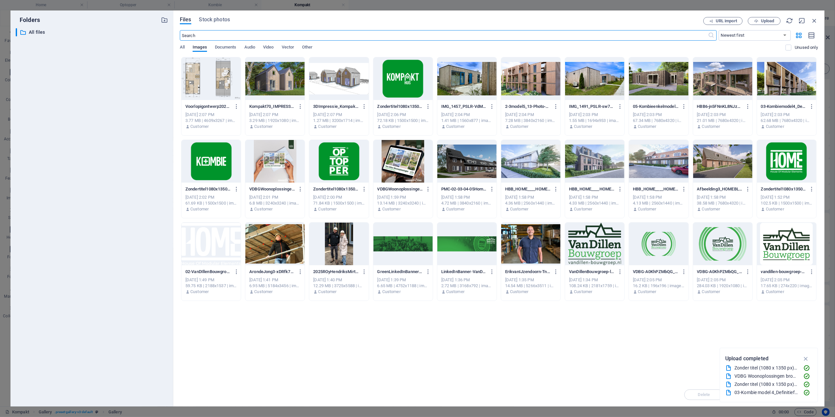
scroll to position [358, 0]
click at [756, 20] on icon "button" at bounding box center [756, 21] width 4 height 4
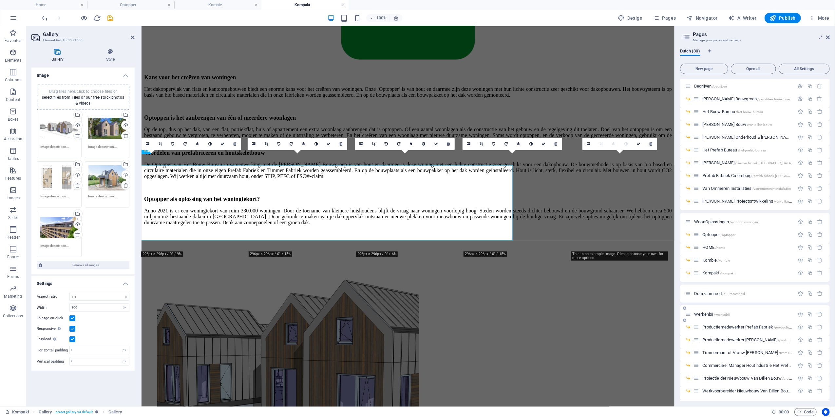
scroll to position [349, 0]
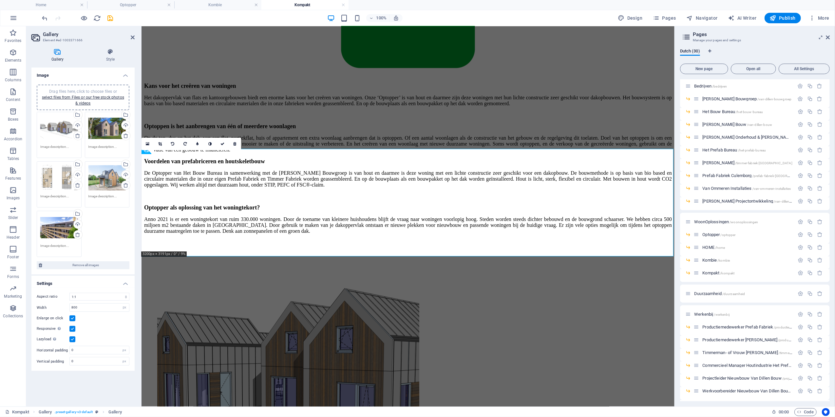
click at [50, 231] on div "Drag files here, click to choose files or select files from Files or our free s…" at bounding box center [59, 227] width 38 height 26
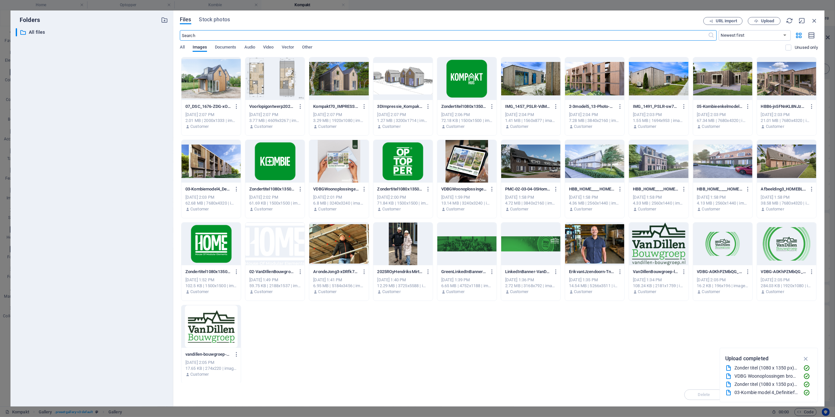
scroll to position [358, 0]
click at [762, 20] on span "Upload" at bounding box center [767, 21] width 13 height 4
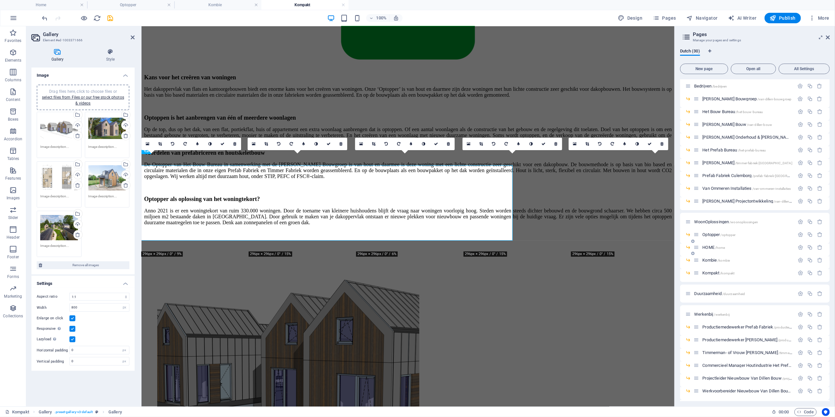
scroll to position [349, 0]
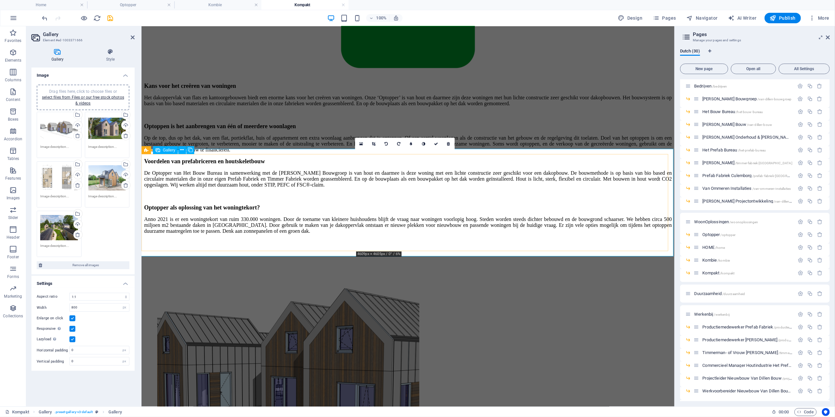
click at [53, 179] on div "Drag files here, click to choose files or select files from Files or our free s…" at bounding box center [59, 178] width 38 height 27
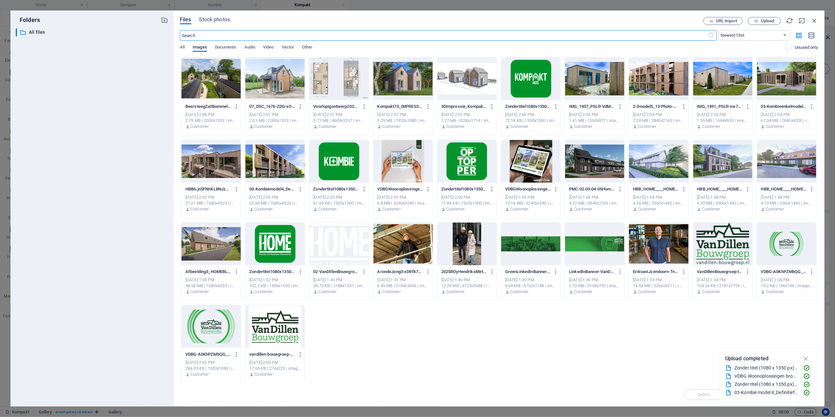
scroll to position [358, 0]
click at [779, 19] on button "Upload" at bounding box center [764, 21] width 33 height 8
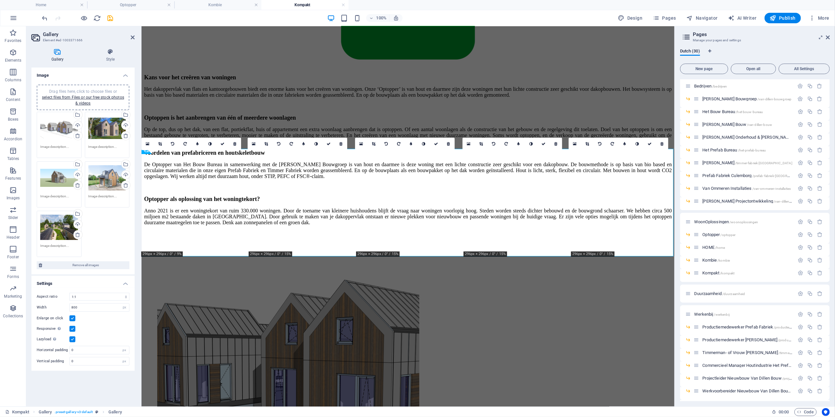
scroll to position [349, 0]
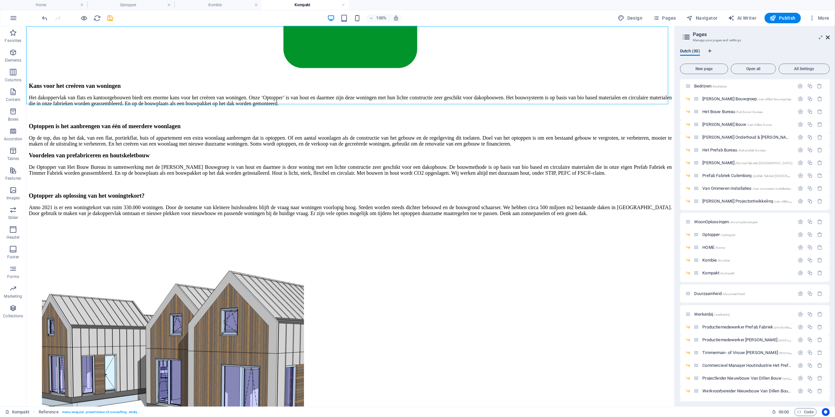
click at [828, 37] on icon at bounding box center [828, 37] width 4 height 5
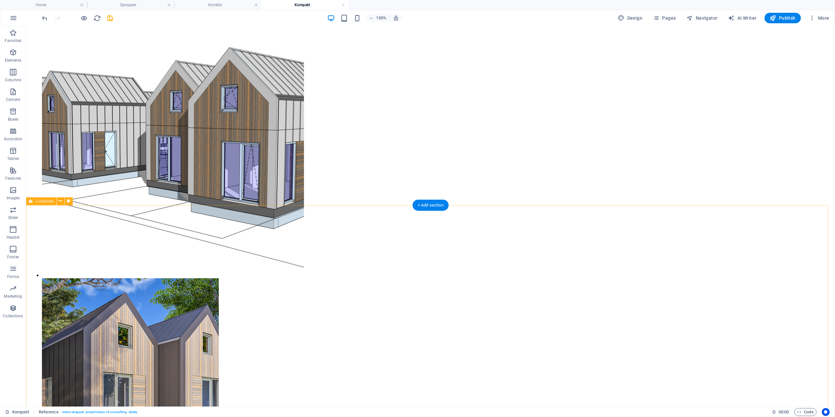
scroll to position [568, 0]
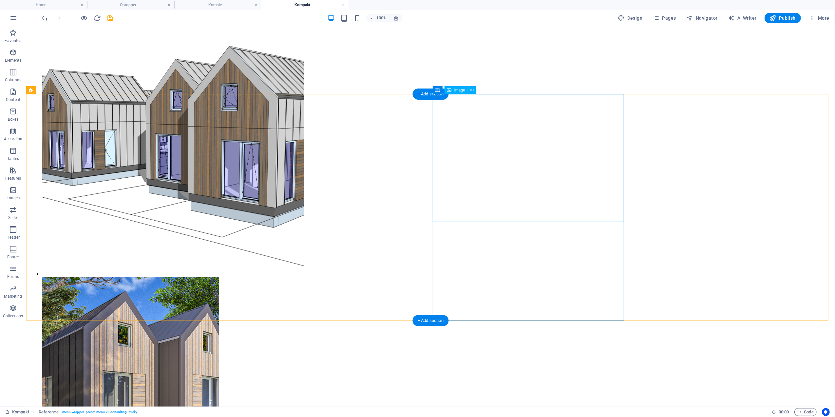
select select "%"
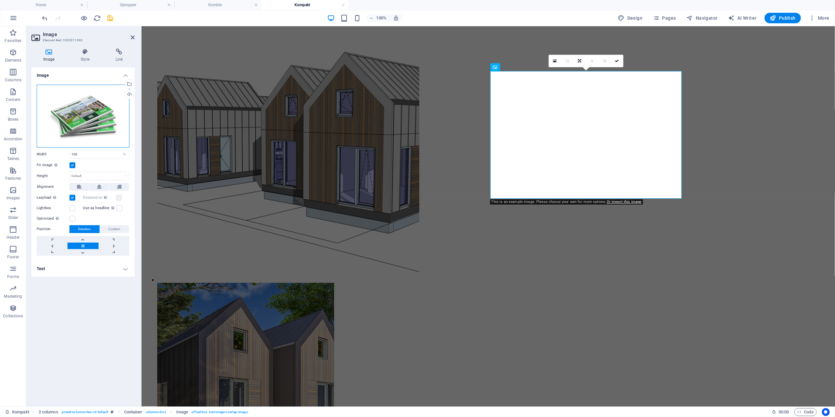
click at [77, 128] on div "Drag files here, click to choose files or select files from Files or our free s…" at bounding box center [83, 116] width 93 height 63
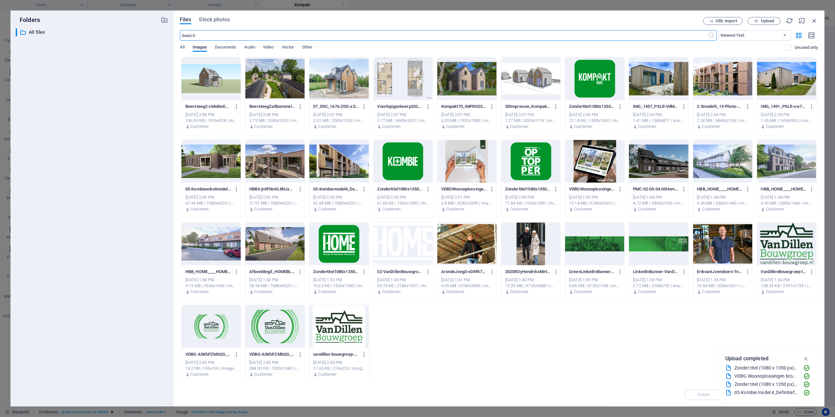
click at [463, 164] on div at bounding box center [467, 161] width 59 height 43
click at [463, 164] on div "1" at bounding box center [467, 161] width 59 height 43
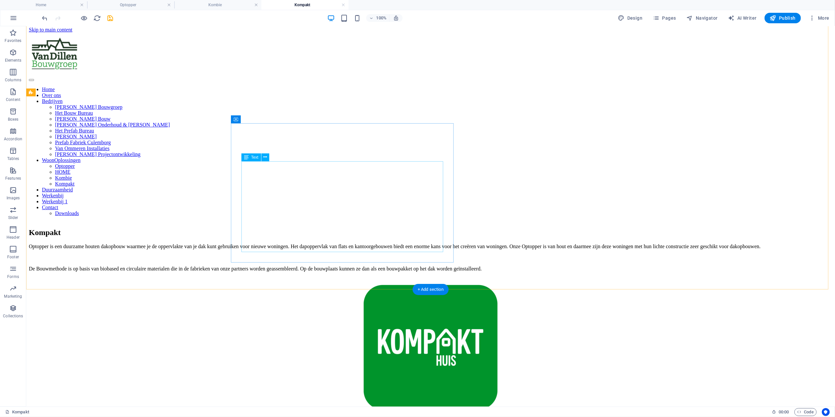
scroll to position [0, 0]
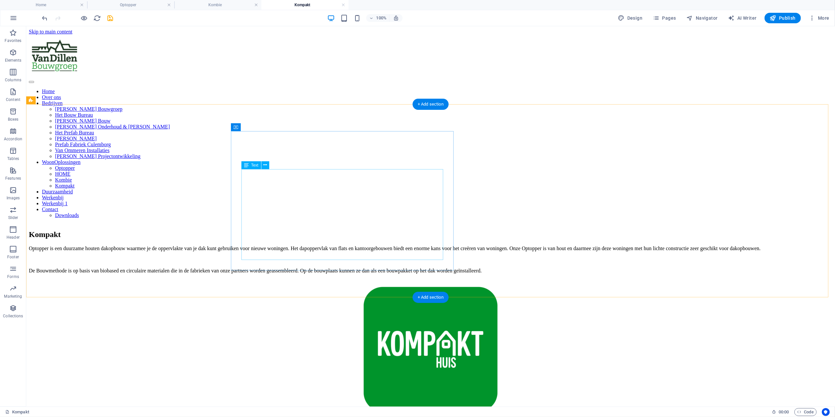
click at [280, 245] on div "Optopper is een duurzame houten dakopbouw waarmee je de oppervlakte van je dak …" at bounding box center [431, 259] width 804 height 28
click at [165, 223] on div "Kompakt Optopper is een duurzame houten dakopbouw waarmee je de oppervlakte van…" at bounding box center [431, 321] width 804 height 197
click at [336, 245] on div "Optopper is een duurzame houten dakopbouw waarmee je de oppervlakte van je dak …" at bounding box center [431, 259] width 804 height 28
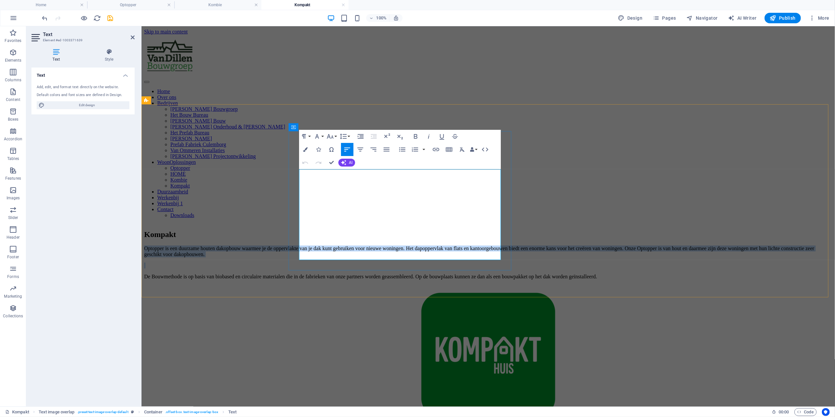
click at [336, 245] on p "Optopper is een duurzame houten dakopbouw waarmee je de oppervlakte van je dak …" at bounding box center [488, 251] width 689 height 12
copy div "Optopper is een duurzame houten dakopbouw waarmee je de oppervlakte van je dak …"
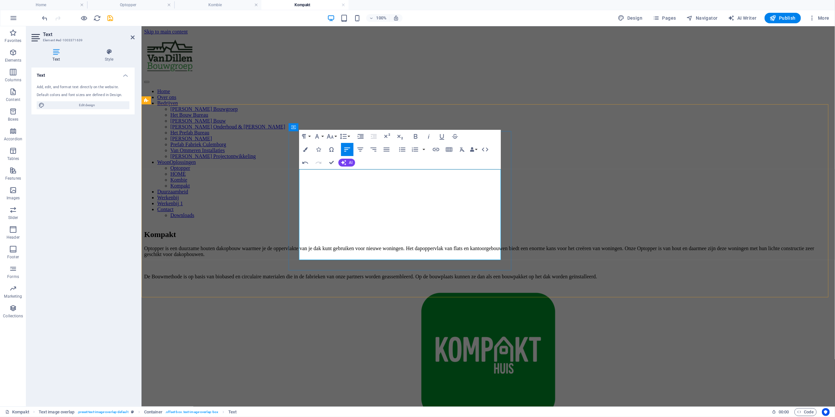
click at [368, 245] on p "Optopper is een duurzame houten dakopbouw waarmee je de oppervlakte van je dak …" at bounding box center [488, 251] width 689 height 12
click at [369, 245] on p "Optopper is een duurzame houten dakopbouw waarmee je de oppervlakte van je dak …" at bounding box center [488, 251] width 689 height 12
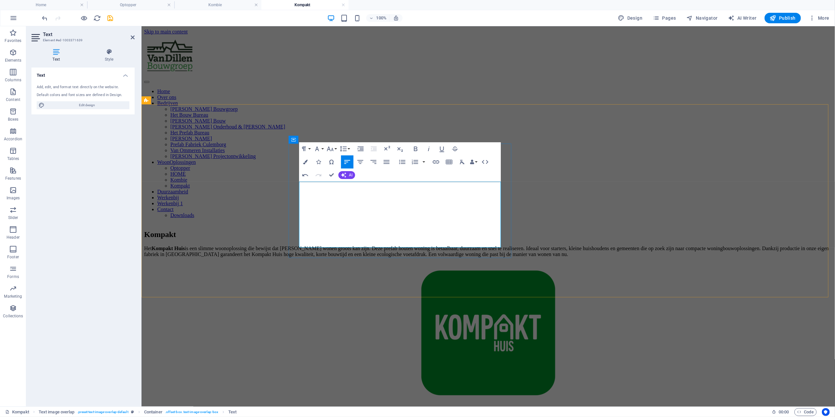
click at [377, 245] on p "Het Kompakt Huis is een slimme woonoplossing die bewijst dat klein wonen groots…" at bounding box center [488, 251] width 689 height 12
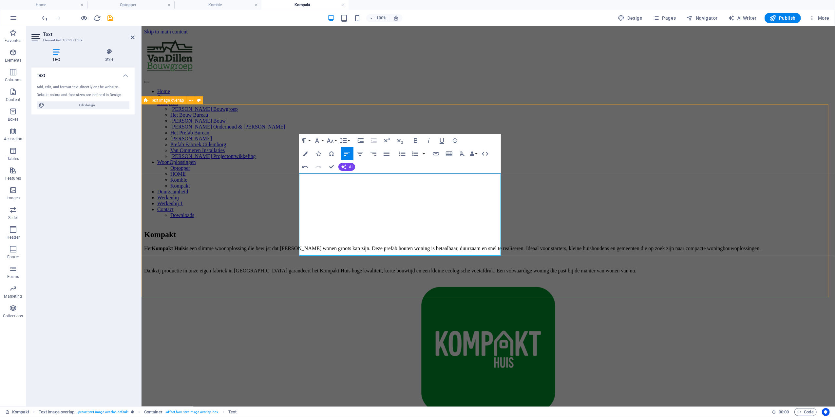
click at [715, 223] on div "Kompakt Het Kompakt Huis is een slimme woonoplossing die bewijst dat klein wone…" at bounding box center [488, 321] width 689 height 197
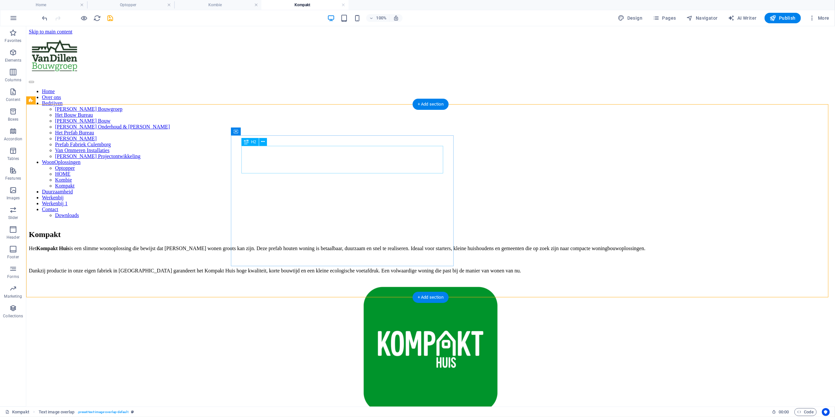
click at [384, 230] on div "Kompakt" at bounding box center [431, 234] width 804 height 9
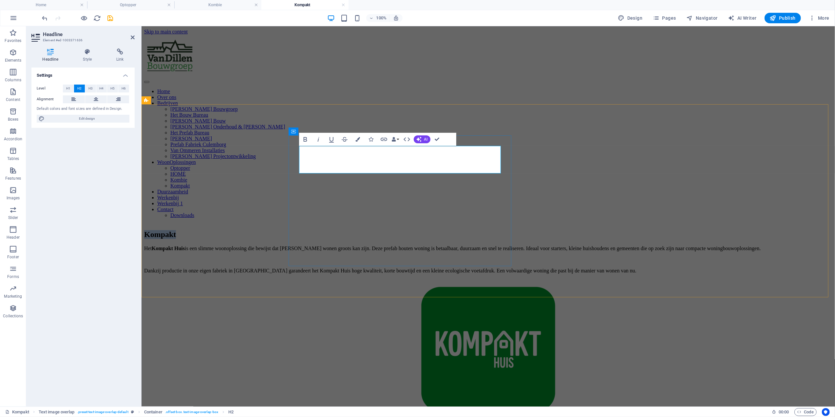
click at [384, 230] on h2 "Kompakt" at bounding box center [488, 234] width 689 height 9
click at [396, 136] on button "Data Bindings" at bounding box center [395, 139] width 9 height 13
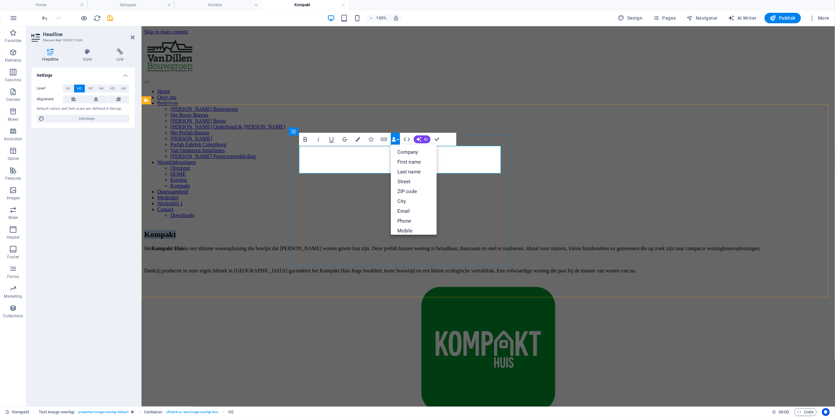
click at [176, 230] on span "Kompakt" at bounding box center [160, 234] width 32 height 9
click at [374, 230] on h2 "Kompakt" at bounding box center [488, 234] width 689 height 9
click at [320, 245] on div "Het Kompakt Huis is een slimme woonoplossing die bewijst dat klein wonen groots…" at bounding box center [488, 259] width 689 height 28
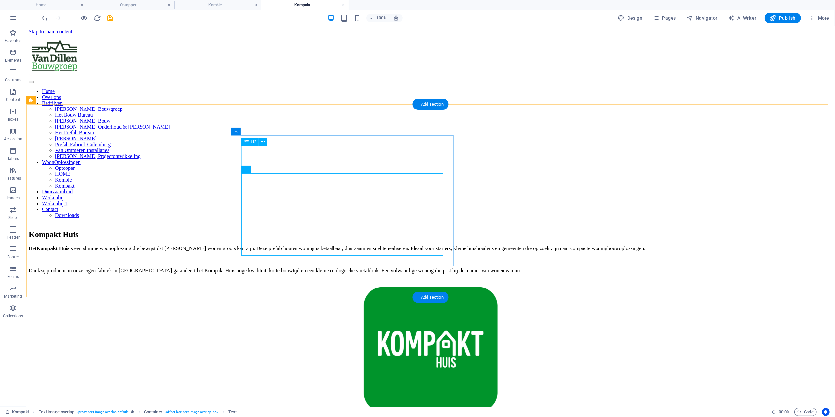
click at [341, 230] on div "Kompakt Huis" at bounding box center [431, 234] width 804 height 9
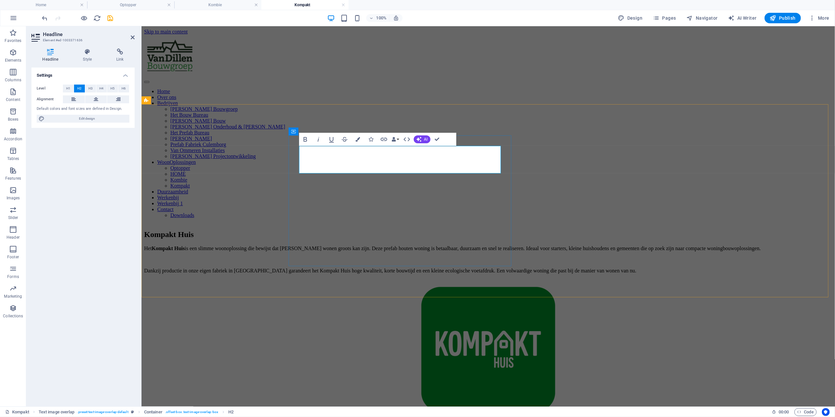
click at [193, 230] on span "Kompakt Huis" at bounding box center [168, 234] width 49 height 9
drag, startPoint x: 371, startPoint y: 160, endPoint x: 405, endPoint y: 160, distance: 34.7
click at [405, 230] on h2 "Kompakt Huis" at bounding box center [488, 234] width 689 height 9
click at [354, 138] on button "Colors" at bounding box center [358, 139] width 12 height 13
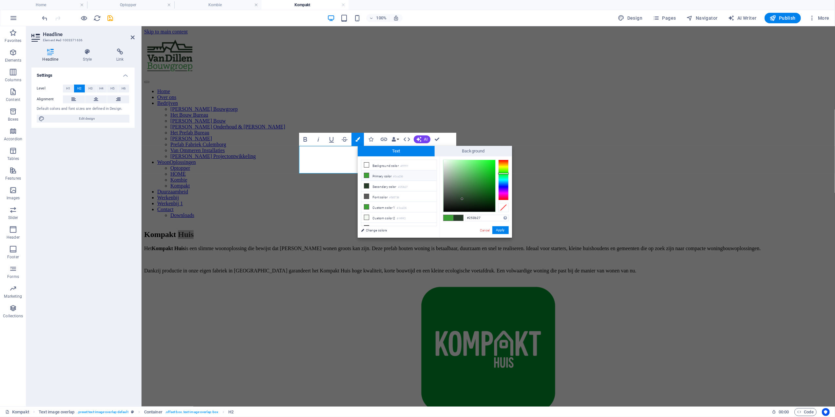
click at [376, 177] on li "Primary color #3ca236" at bounding box center [398, 175] width 75 height 10
type input "#3ca236"
click at [505, 229] on button "Apply" at bounding box center [501, 230] width 16 height 8
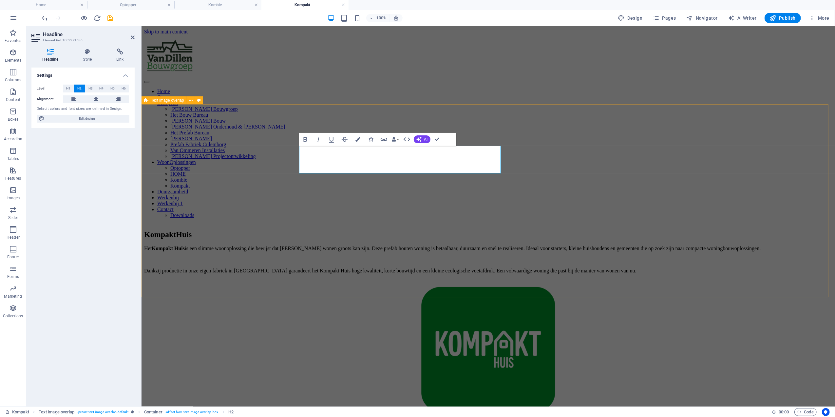
click at [758, 223] on div "Kompakt Huis Het Kompakt Huis is een slimme woonoplossing die bewijst dat klein…" at bounding box center [488, 321] width 689 height 197
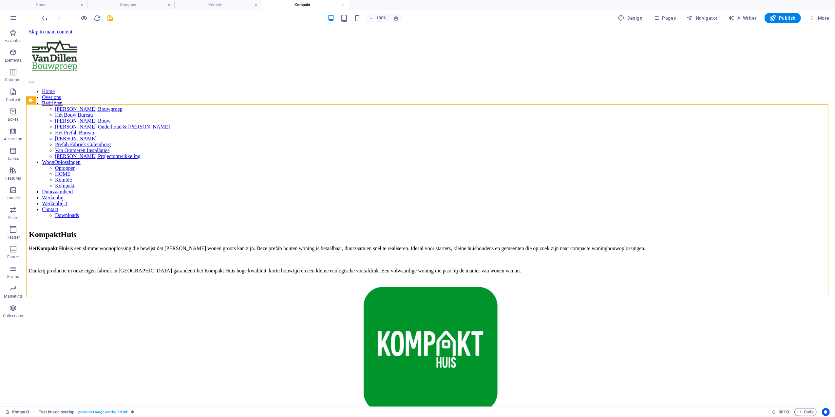
click at [112, 22] on div at bounding box center [77, 18] width 73 height 10
click at [111, 17] on icon "save" at bounding box center [111, 18] width 8 height 8
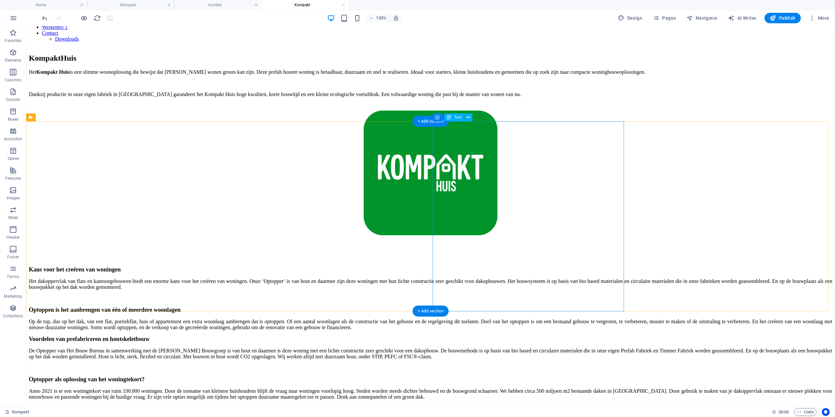
scroll to position [175, 0]
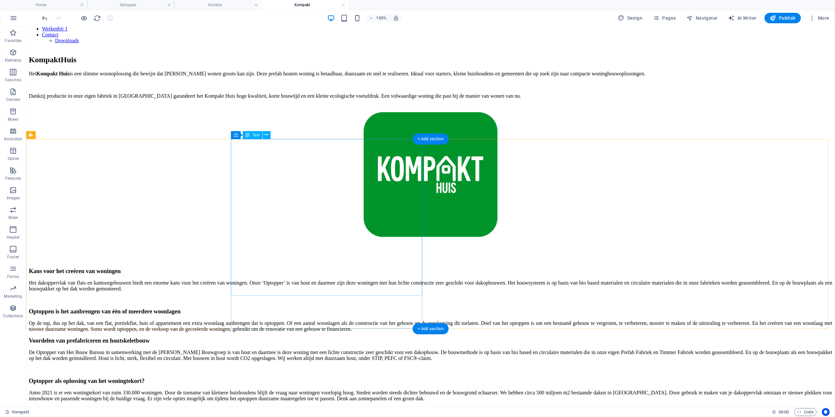
click at [410, 271] on div "Kans voor het creëren van woningen Het dakoppervlak van flats en kantoorgebouwe…" at bounding box center [431, 299] width 804 height 64
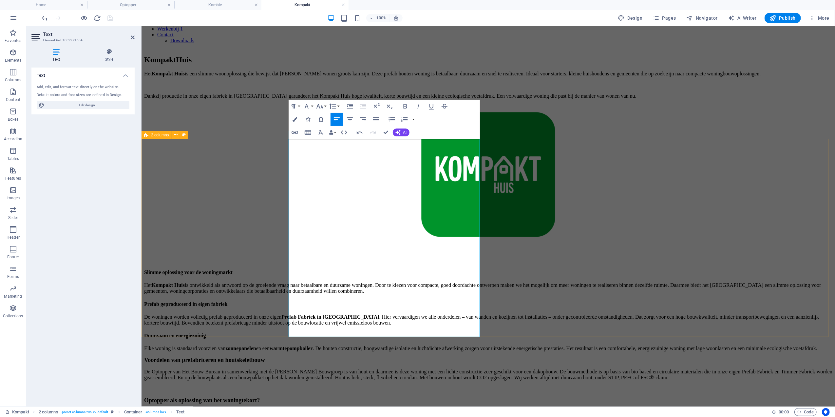
click at [753, 269] on div "Slimme oplossing voor de woningmarkt Het Kompakt Huis is ontwikkeld als antwoor…" at bounding box center [488, 344] width 689 height 151
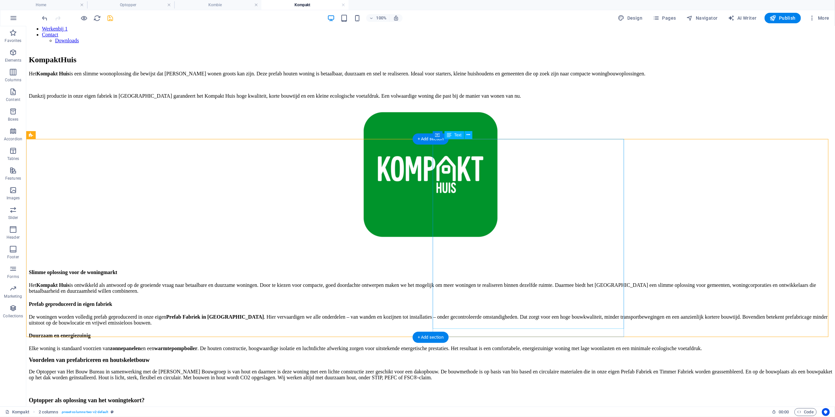
click at [597, 356] on div "Voordelen van prefabriceren en houtskeletbouw De Optopper van Het Bouw Bureau i…" at bounding box center [431, 388] width 804 height 64
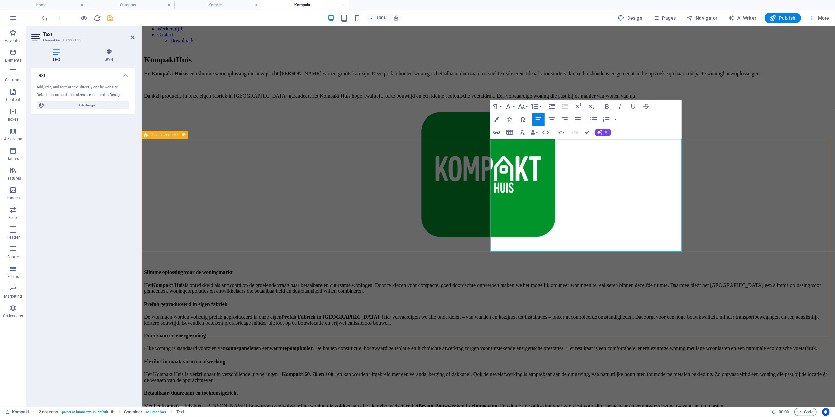
click at [736, 269] on div "Slimme oplossing voor de woningmarkt Het Kompakt Huis is ontwikkeld als antwoor…" at bounding box center [488, 338] width 689 height 139
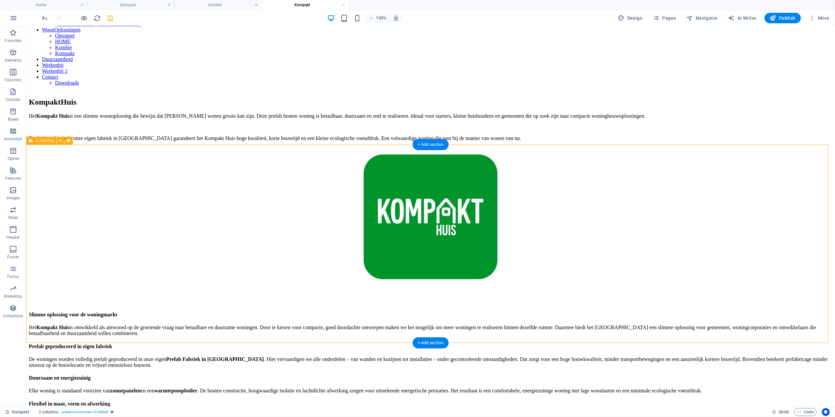
scroll to position [131, 0]
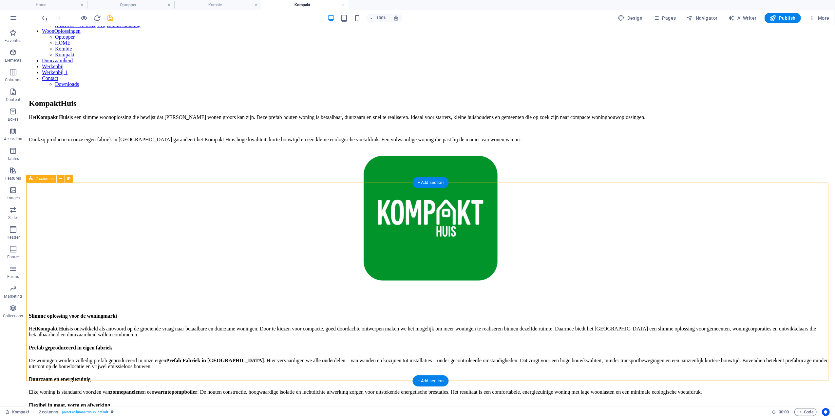
click at [723, 313] on div "Slimme oplossing voor de woningmarkt Het Kompakt Huis is ontwikkeld als antwoor…" at bounding box center [431, 379] width 804 height 133
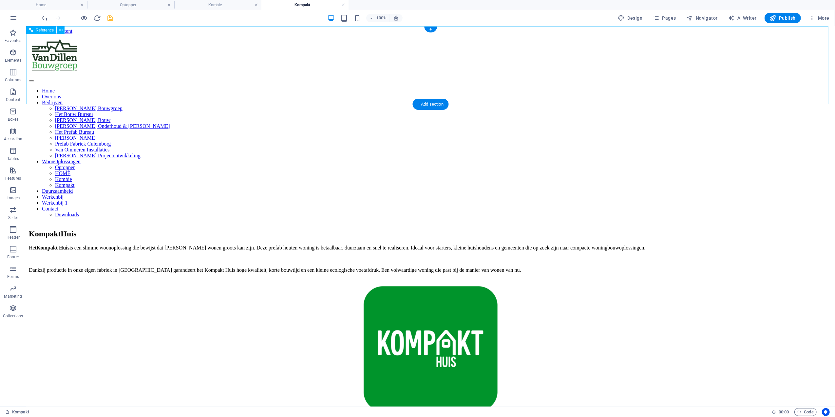
scroll to position [0, 0]
click at [115, 19] on div "100% Design Pages Navigator AI Writer Publish More" at bounding box center [436, 18] width 791 height 10
click at [112, 18] on icon "save" at bounding box center [111, 18] width 8 height 8
checkbox input "false"
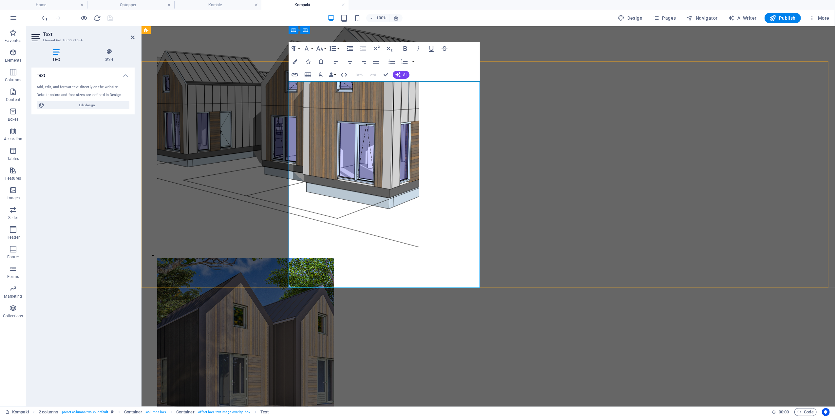
scroll to position [596, 0]
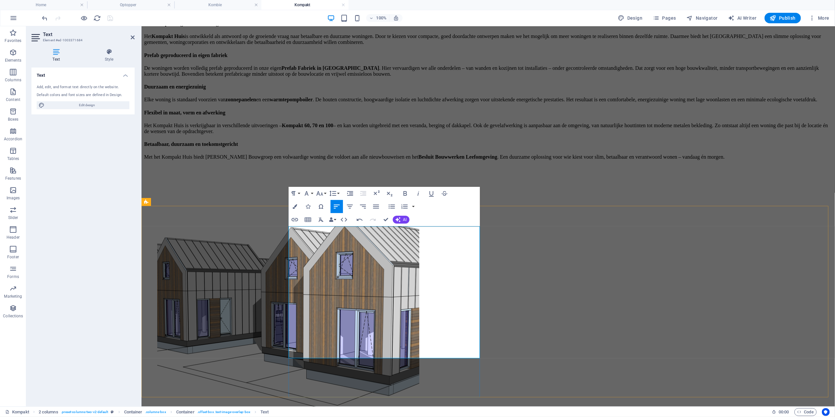
scroll to position [421, 0]
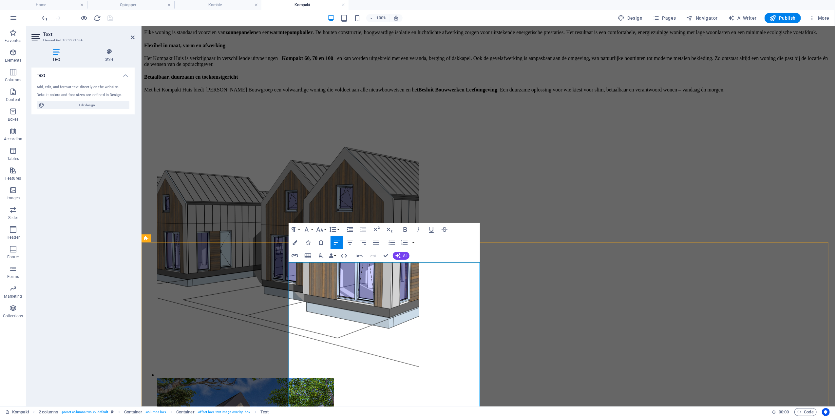
scroll to position [509, 0]
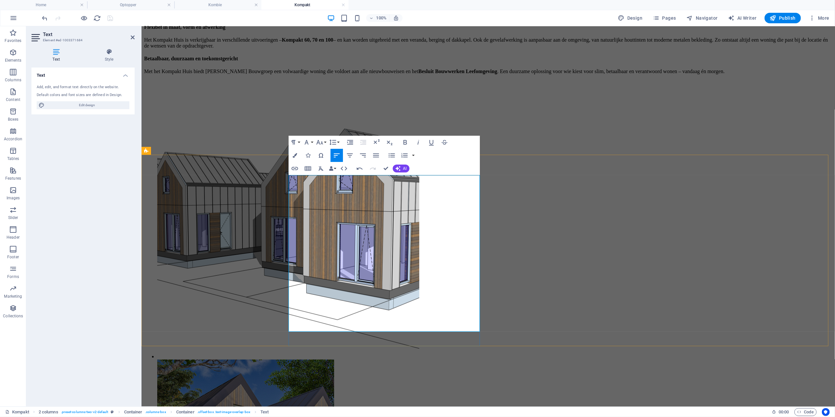
drag, startPoint x: 368, startPoint y: 303, endPoint x: 300, endPoint y: 295, distance: 68.6
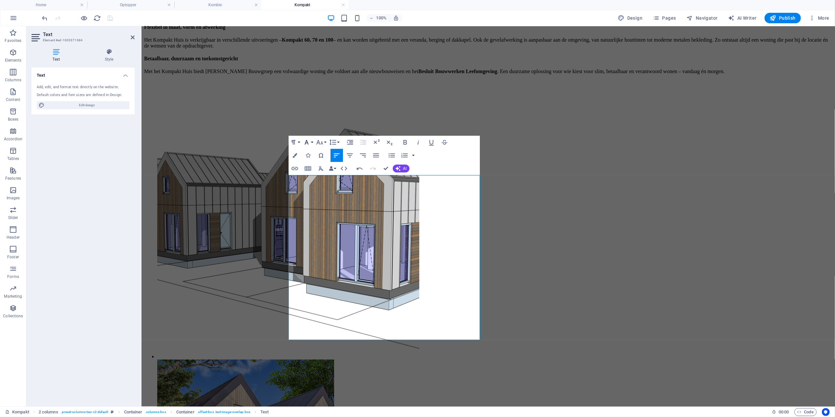
click at [307, 141] on icon "button" at bounding box center [307, 142] width 8 height 8
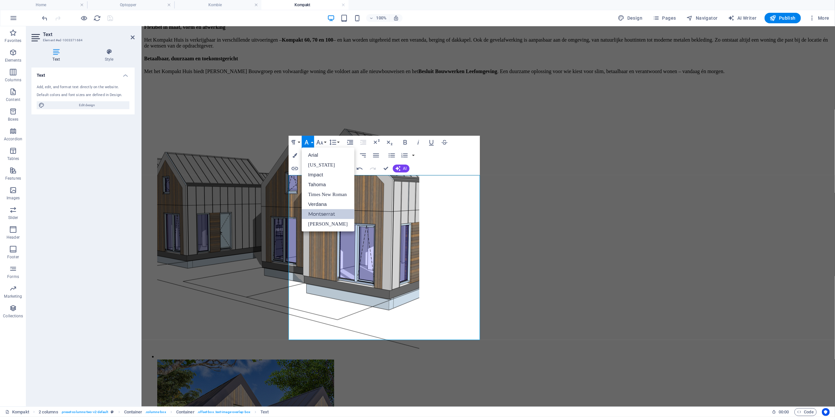
scroll to position [0, 0]
click at [329, 223] on link "[PERSON_NAME]" at bounding box center [328, 224] width 53 height 10
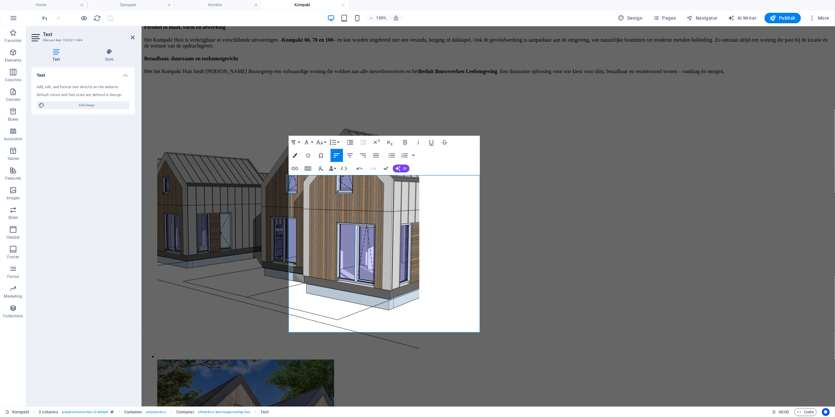
click at [296, 154] on icon "button" at bounding box center [295, 155] width 5 height 5
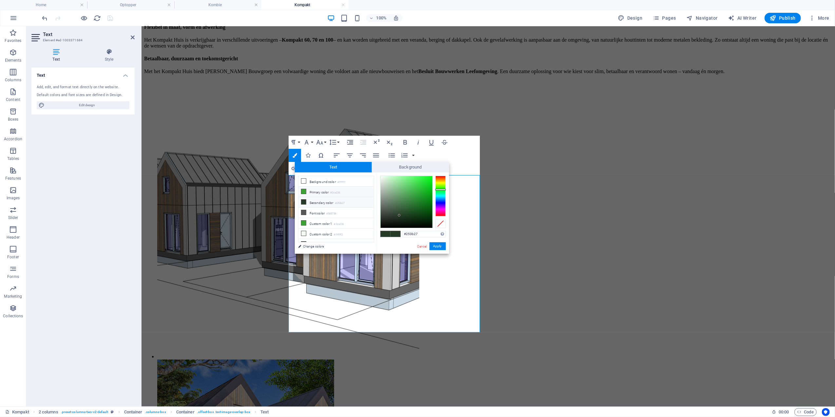
click at [309, 194] on li "Primary color #3ca236" at bounding box center [336, 191] width 75 height 10
type input "#3ca236"
click at [303, 190] on icon at bounding box center [304, 191] width 5 height 5
click at [432, 244] on button "Apply" at bounding box center [438, 246] width 16 height 8
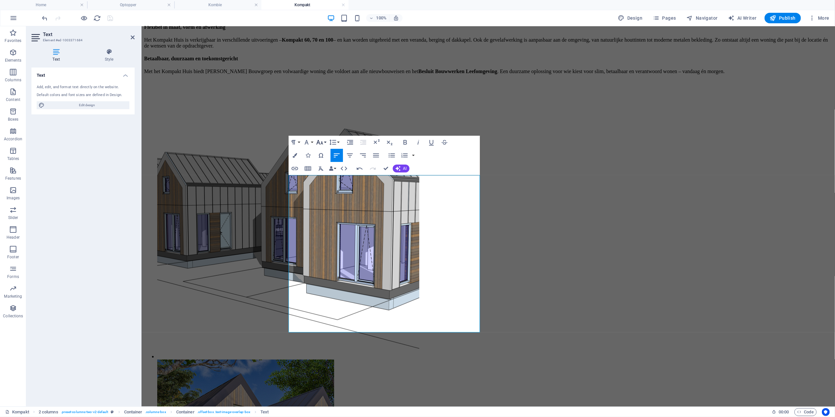
click at [326, 142] on button "Font Size" at bounding box center [321, 142] width 12 height 13
click at [332, 172] on link "24" at bounding box center [327, 171] width 24 height 10
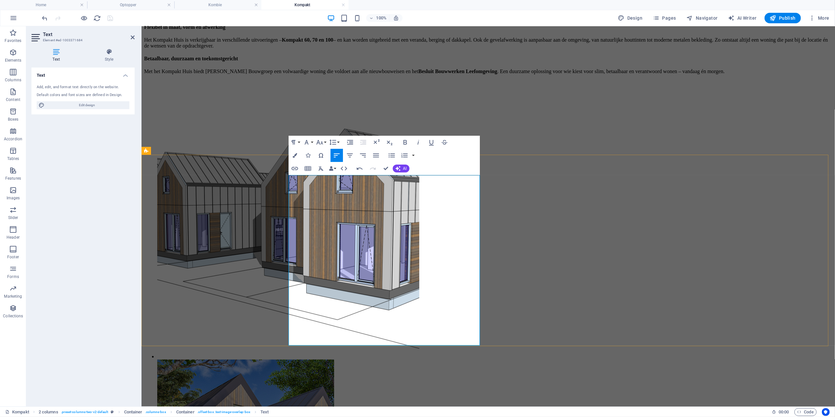
drag, startPoint x: 397, startPoint y: 296, endPoint x: 413, endPoint y: 305, distance: 18.9
click at [294, 155] on icon "button" at bounding box center [295, 155] width 5 height 5
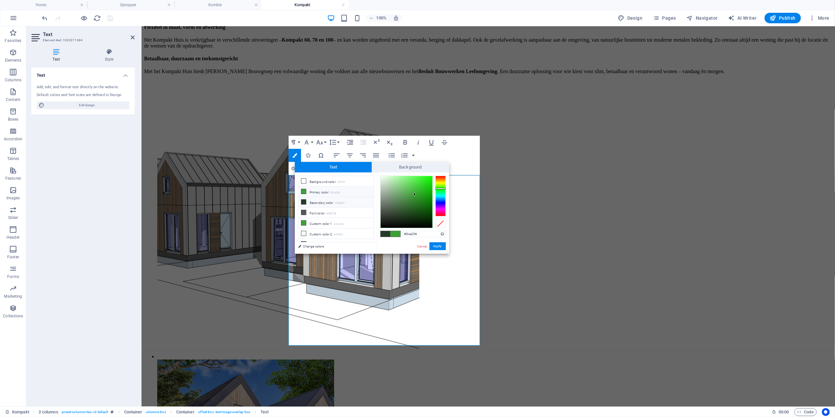
click at [305, 201] on icon at bounding box center [304, 202] width 5 height 5
click at [442, 248] on button "Apply" at bounding box center [438, 246] width 16 height 8
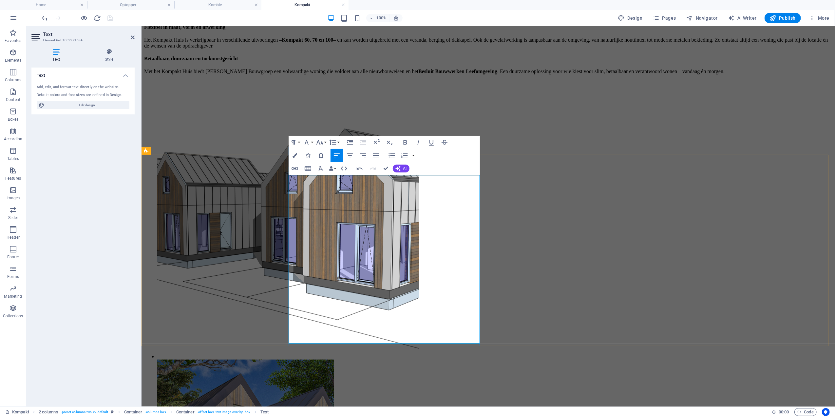
drag, startPoint x: 400, startPoint y: 298, endPoint x: 417, endPoint y: 307, distance: 18.8
click at [321, 142] on icon "button" at bounding box center [320, 142] width 8 height 8
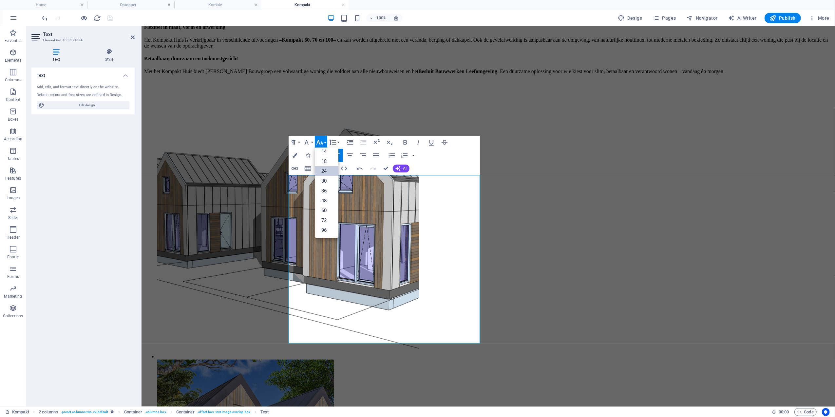
click at [331, 169] on link "24" at bounding box center [327, 171] width 24 height 10
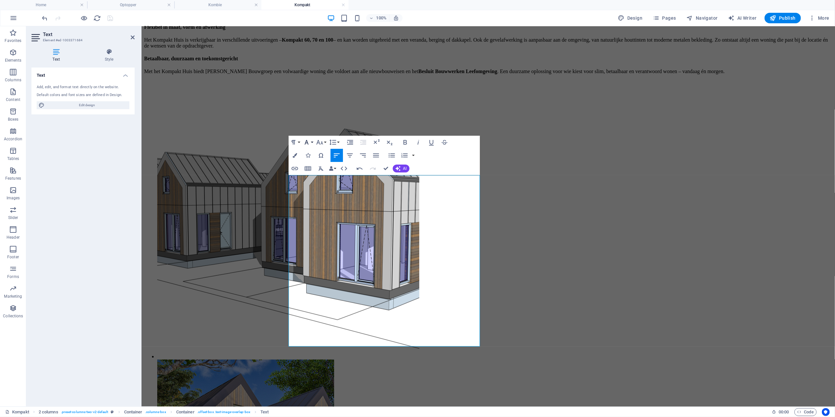
click at [309, 138] on icon "button" at bounding box center [307, 142] width 8 height 8
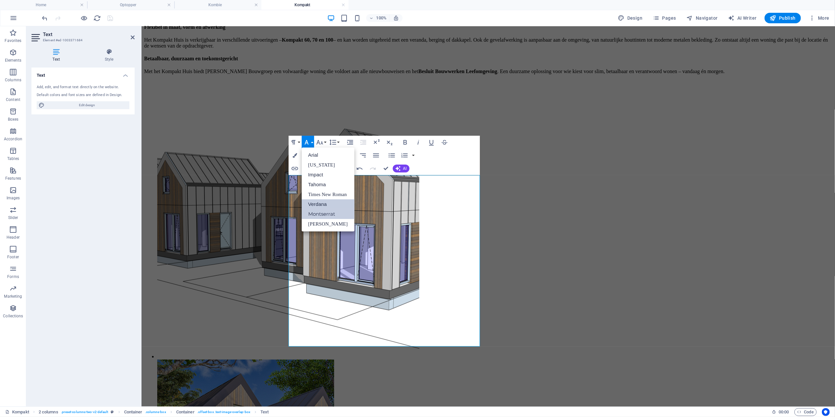
scroll to position [0, 0]
drag, startPoint x: 328, startPoint y: 214, endPoint x: 210, endPoint y: 104, distance: 161.2
click at [328, 214] on link "Montserrat" at bounding box center [328, 214] width 53 height 10
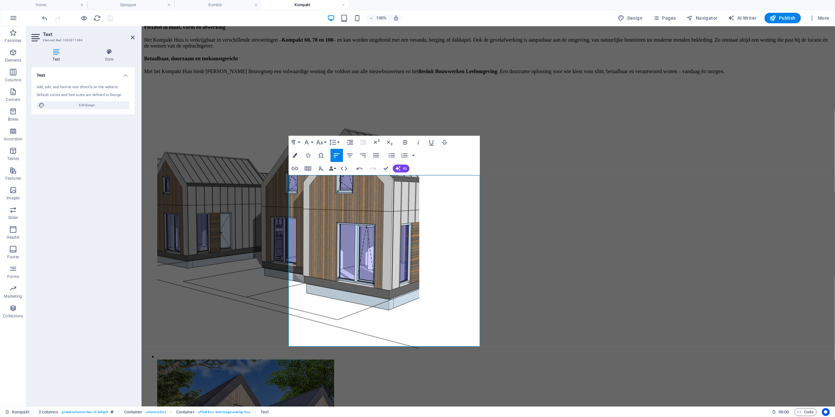
click at [295, 154] on icon "button" at bounding box center [295, 155] width 5 height 5
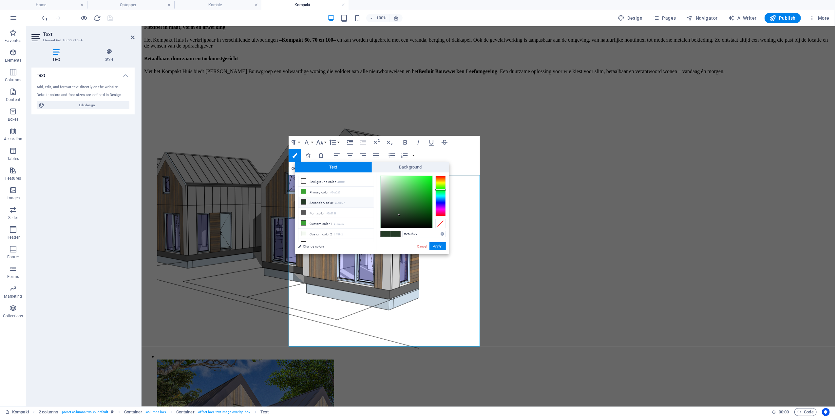
click at [302, 201] on icon at bounding box center [304, 202] width 5 height 5
click at [440, 244] on button "Apply" at bounding box center [438, 246] width 16 height 8
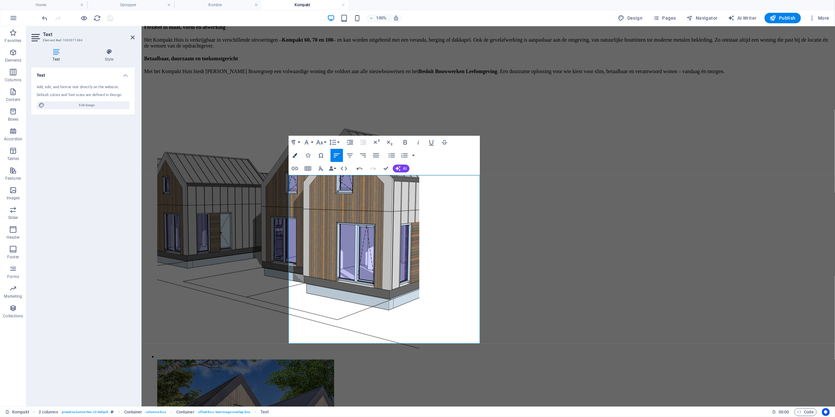
click at [297, 151] on button "Colors" at bounding box center [295, 155] width 12 height 13
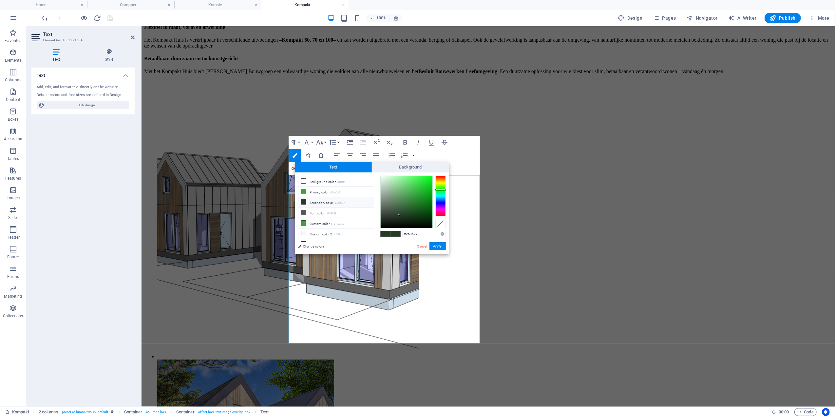
click at [304, 201] on icon at bounding box center [304, 202] width 5 height 5
click at [436, 242] on div "#253b27 Supported formats #0852ed rgb(8, 82, 237) rgba(8, 82, 237, 90%) hsv(221…" at bounding box center [413, 260] width 72 height 176
click at [437, 244] on button "Apply" at bounding box center [438, 246] width 16 height 8
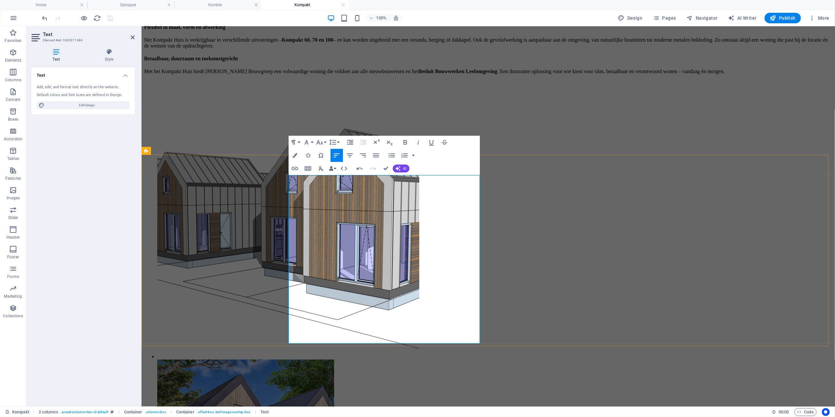
drag, startPoint x: 343, startPoint y: 307, endPoint x: 400, endPoint y: 297, distance: 57.0
click at [298, 154] on button "Colors" at bounding box center [295, 155] width 12 height 13
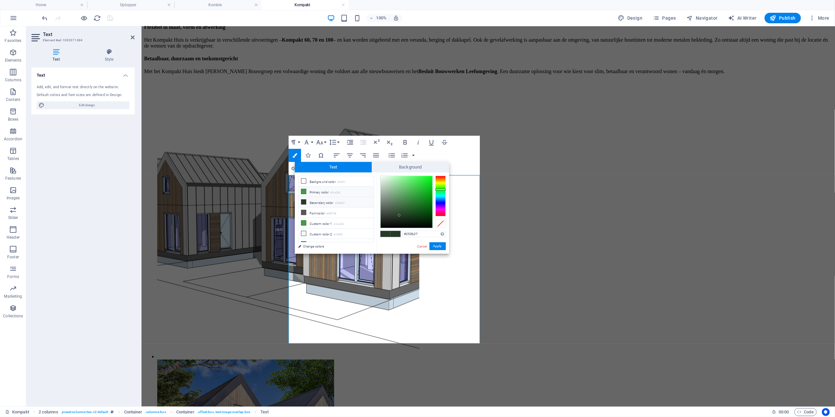
click at [323, 189] on li "Primary color #3ca236" at bounding box center [336, 191] width 75 height 10
click at [331, 201] on li "Secondary color #253b27" at bounding box center [336, 202] width 75 height 10
type input "#253b27"
click at [438, 248] on button "Apply" at bounding box center [438, 246] width 16 height 8
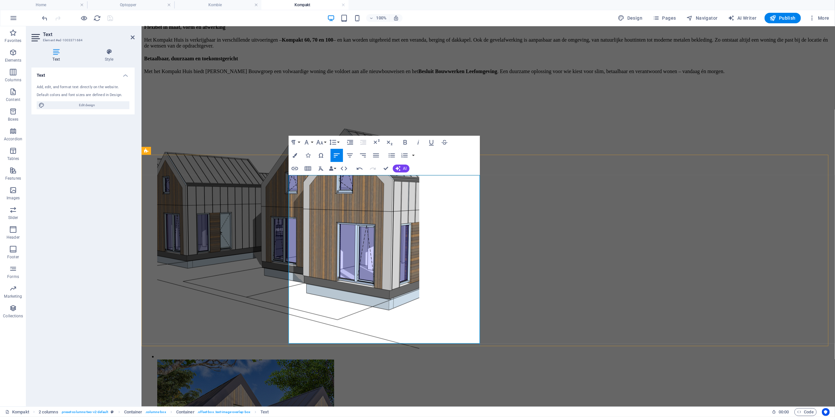
drag, startPoint x: 428, startPoint y: 309, endPoint x: 399, endPoint y: 297, distance: 31.6
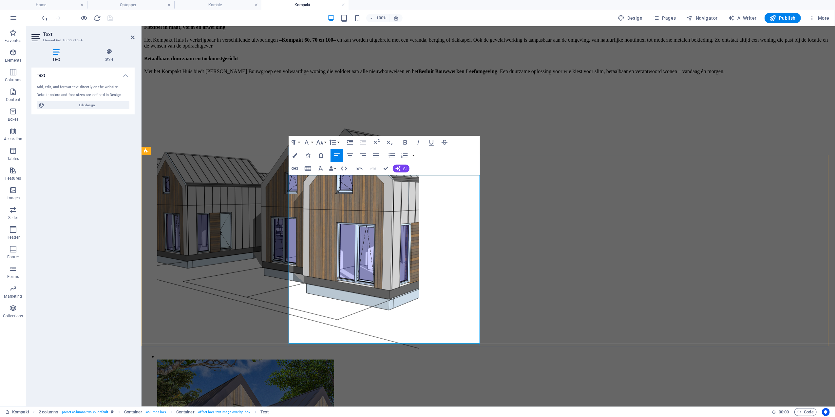
drag, startPoint x: 389, startPoint y: 295, endPoint x: 421, endPoint y: 305, distance: 33.6
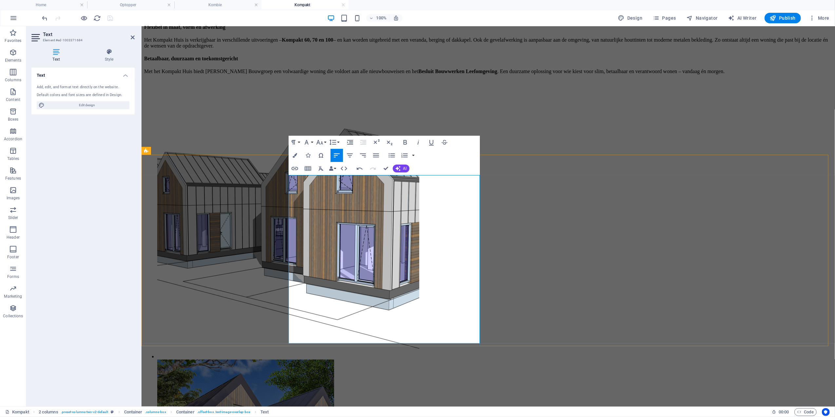
drag, startPoint x: 359, startPoint y: 334, endPoint x: 303, endPoint y: 318, distance: 58.2
drag, startPoint x: 294, startPoint y: 316, endPoint x: 321, endPoint y: 341, distance: 36.9
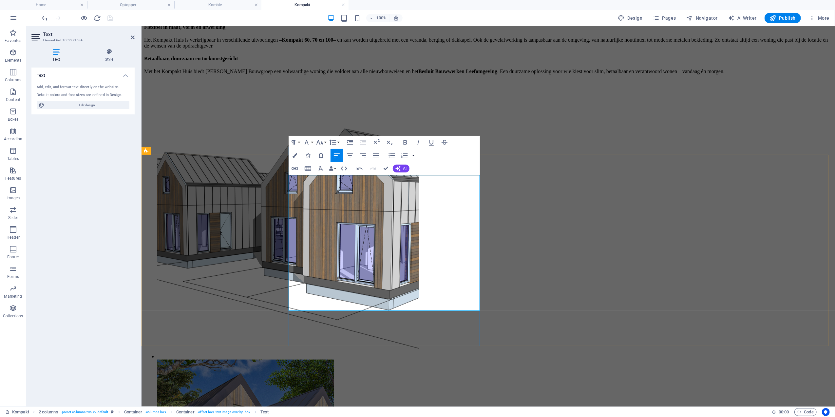
scroll to position [378, 0]
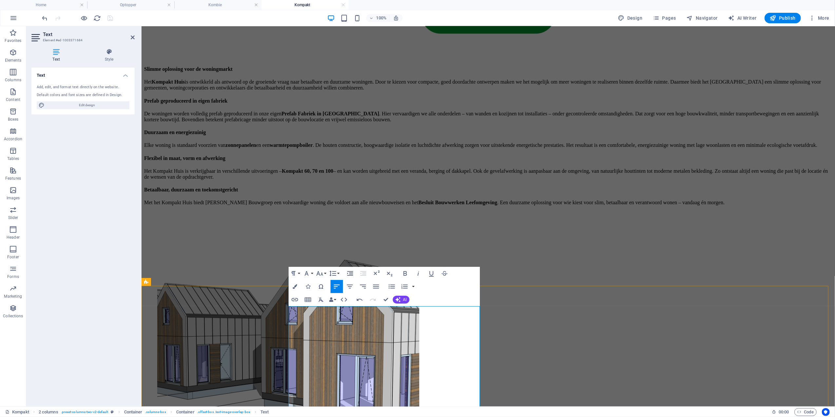
copy div "Compact wonen is in opkomst — een manier van leven waarin bewust omgaan met rui…"
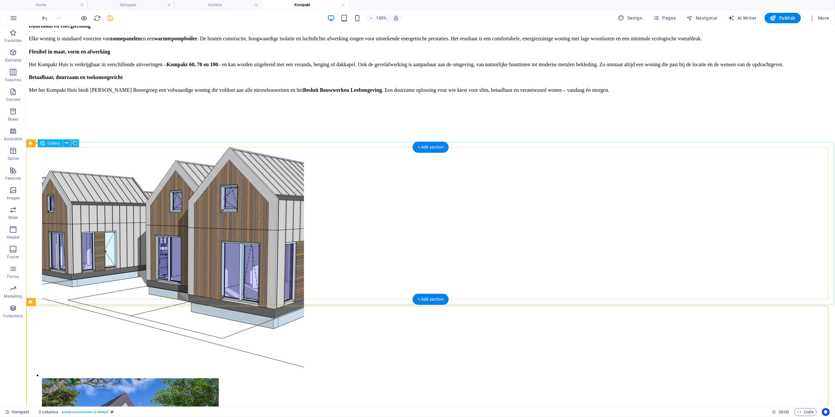
scroll to position [553, 0]
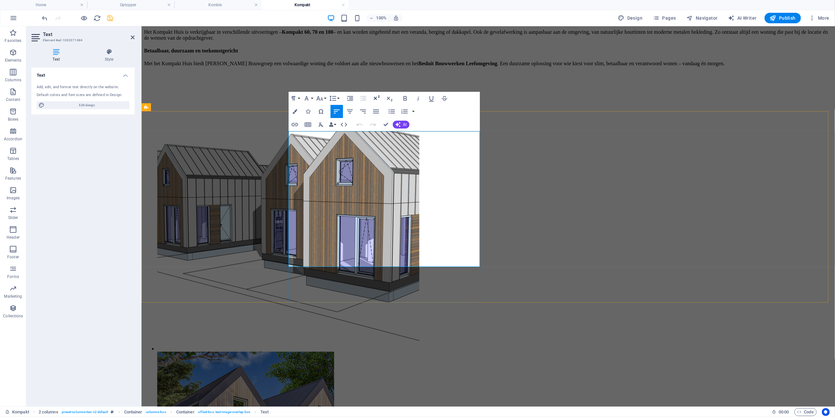
scroll to position [465, 0]
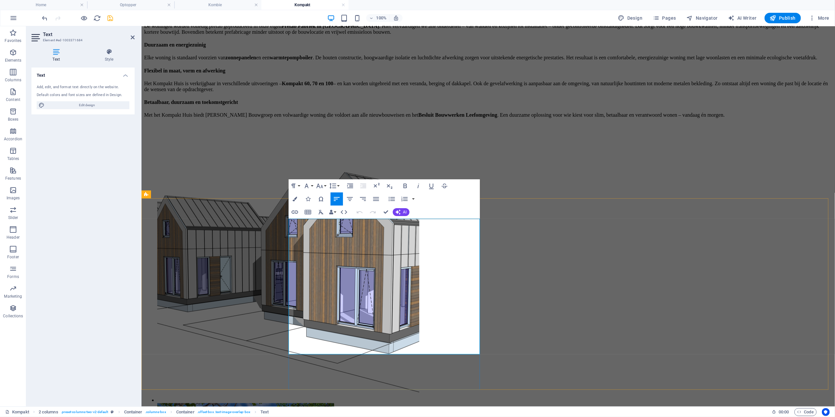
drag, startPoint x: 389, startPoint y: 350, endPoint x: 291, endPoint y: 341, distance: 98.7
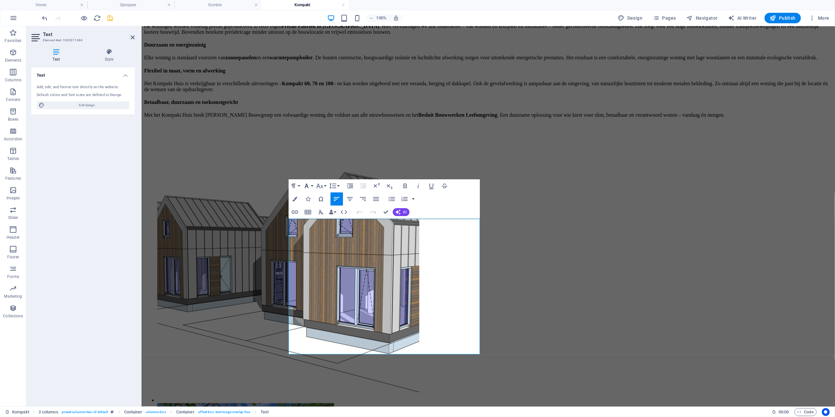
click at [314, 182] on button "Font Family" at bounding box center [308, 185] width 12 height 13
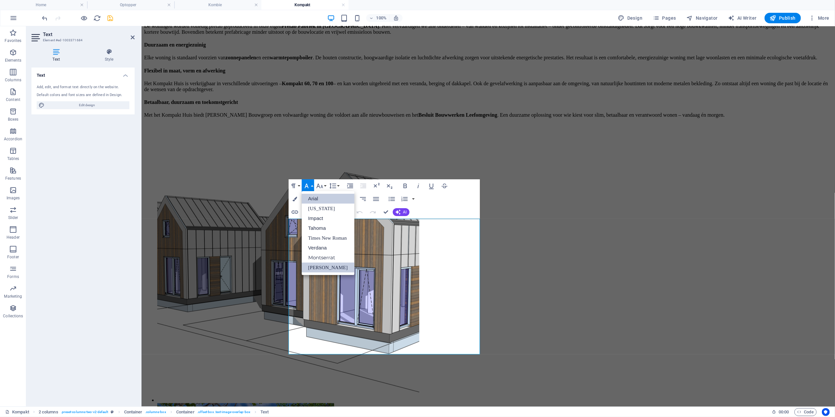
scroll to position [0, 0]
click at [330, 266] on link "[PERSON_NAME]" at bounding box center [328, 268] width 53 height 10
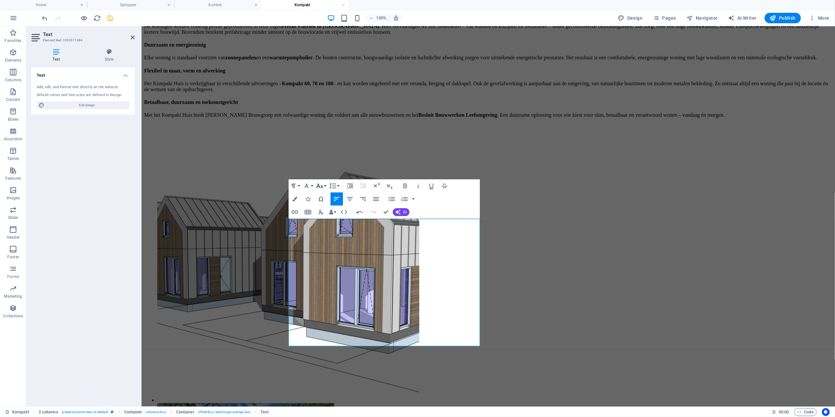
click at [324, 186] on button "Font Size" at bounding box center [321, 185] width 12 height 13
click at [328, 213] on link "24" at bounding box center [327, 215] width 24 height 10
click at [298, 197] on button "Colors" at bounding box center [295, 198] width 12 height 13
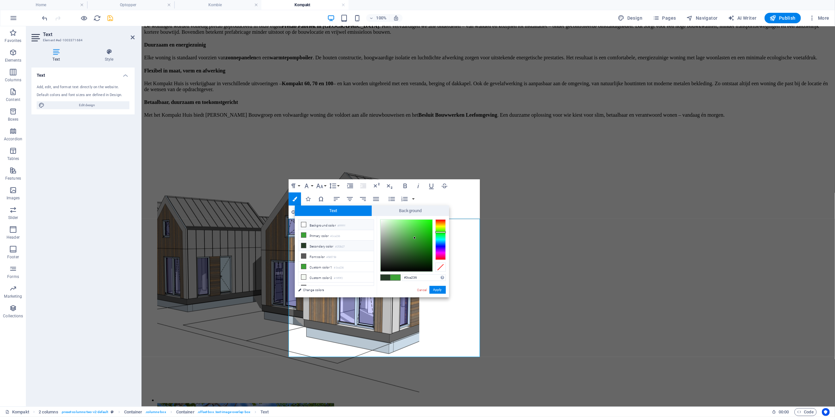
click at [339, 225] on li "Background color #ffffff" at bounding box center [336, 225] width 75 height 10
click at [310, 233] on li "Primary color #3ca236" at bounding box center [336, 235] width 75 height 10
type input "#3ca236"
click at [433, 294] on div "#3ca236 Supported formats #0852ed rgb(8, 82, 237) rgba(8, 82, 237, 90%) hsv(221…" at bounding box center [413, 304] width 72 height 176
click at [435, 290] on button "Apply" at bounding box center [438, 290] width 16 height 8
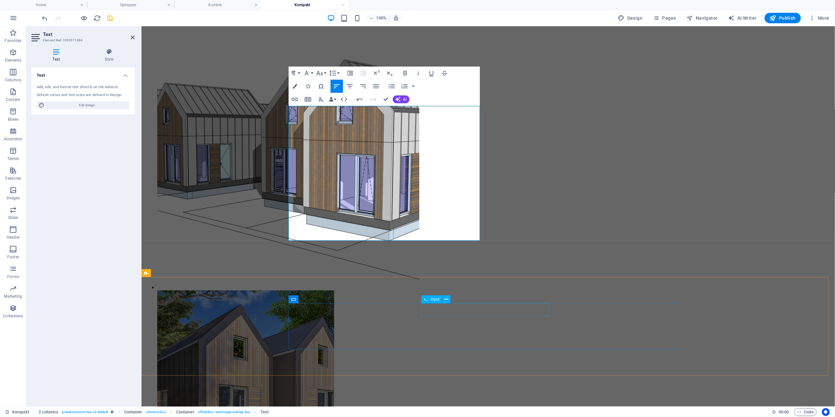
scroll to position [596, 0]
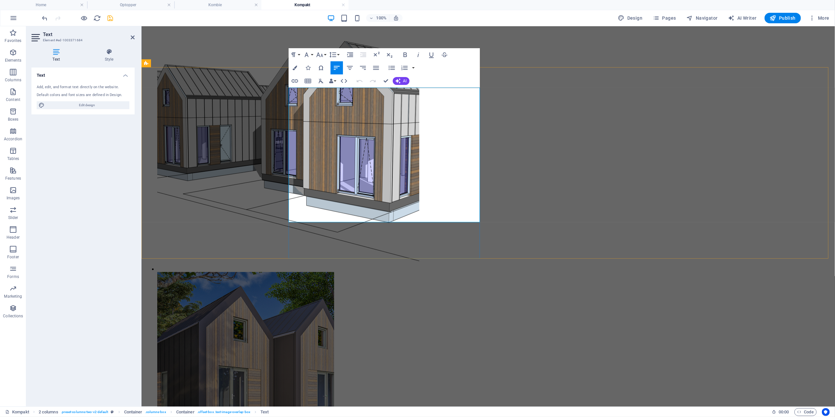
drag, startPoint x: 359, startPoint y: 218, endPoint x: 291, endPoint y: 205, distance: 69.8
click at [298, 65] on button "Colors" at bounding box center [295, 67] width 12 height 13
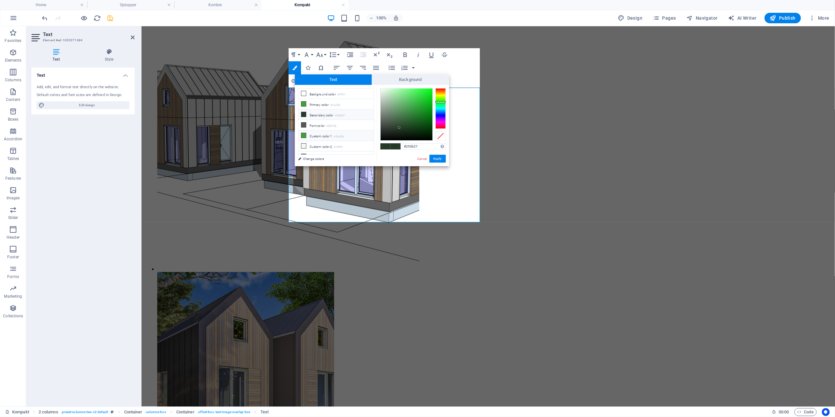
click at [325, 135] on li "Custom color 1 #3ca236" at bounding box center [336, 135] width 75 height 10
type input "#3ca236"
click at [439, 159] on button "Apply" at bounding box center [438, 159] width 16 height 8
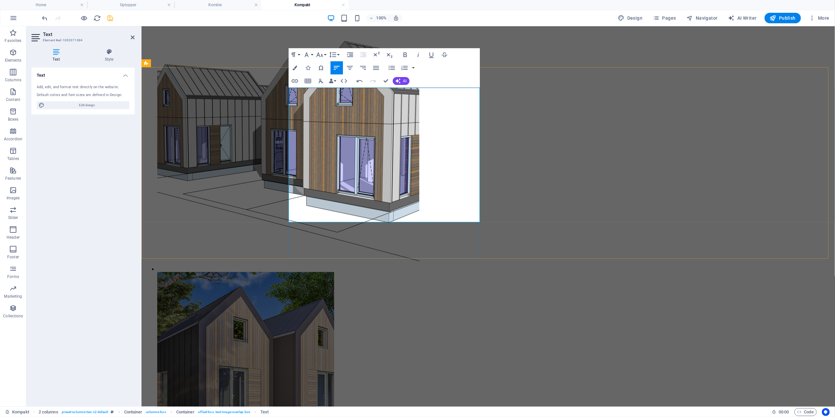
drag, startPoint x: 349, startPoint y: 214, endPoint x: 284, endPoint y: 205, distance: 65.3
click at [321, 53] on icon "button" at bounding box center [320, 55] width 8 height 8
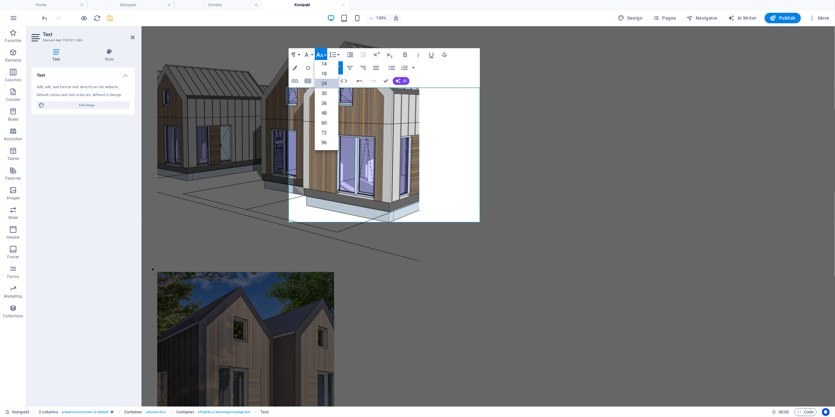
click at [328, 84] on link "24" at bounding box center [327, 84] width 24 height 10
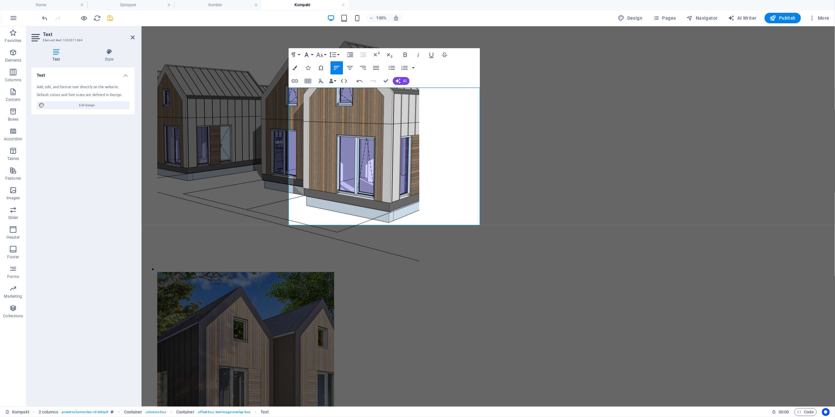
click at [311, 49] on button "Font Family" at bounding box center [308, 54] width 12 height 13
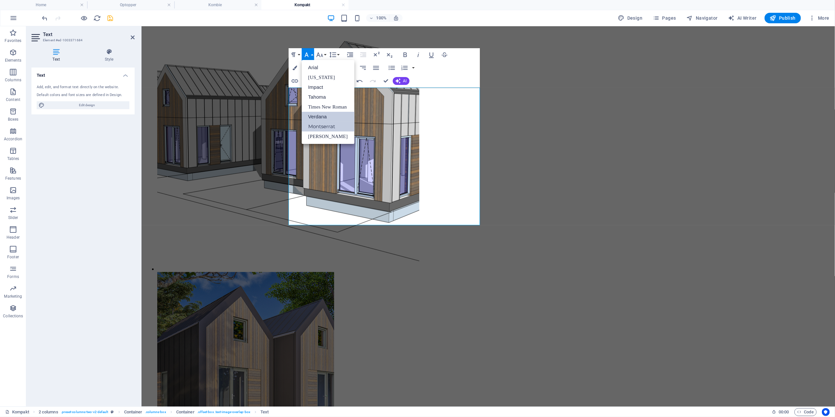
scroll to position [0, 0]
click at [321, 127] on link "Montserrat" at bounding box center [328, 127] width 53 height 10
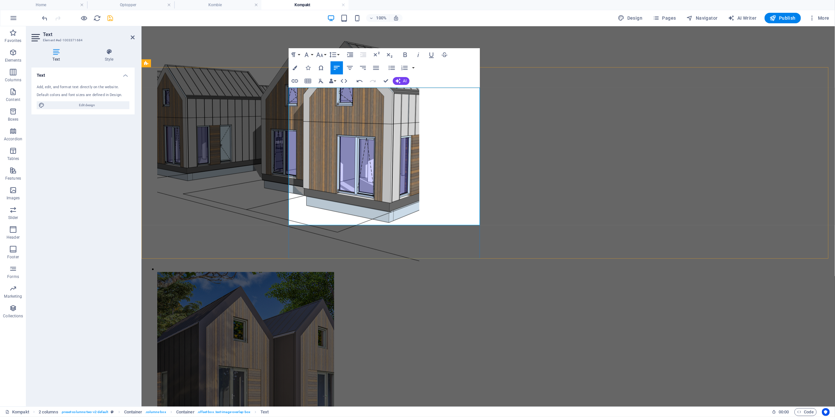
drag, startPoint x: 385, startPoint y: 218, endPoint x: 292, endPoint y: 210, distance: 93.4
click at [308, 51] on icon "button" at bounding box center [307, 55] width 8 height 8
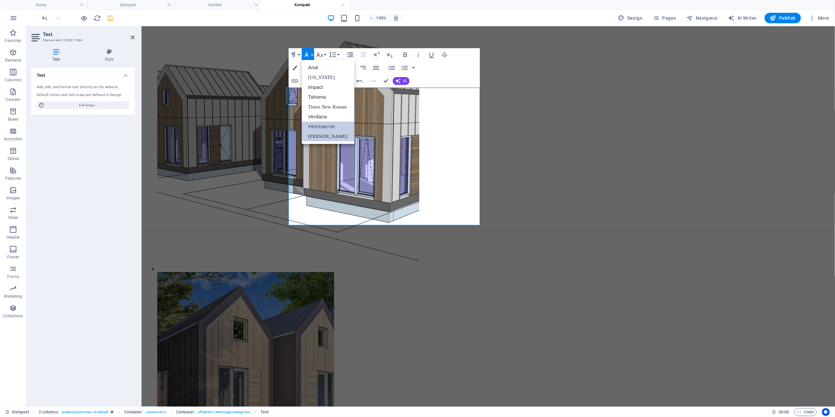
click at [321, 137] on link "[PERSON_NAME]" at bounding box center [328, 136] width 53 height 10
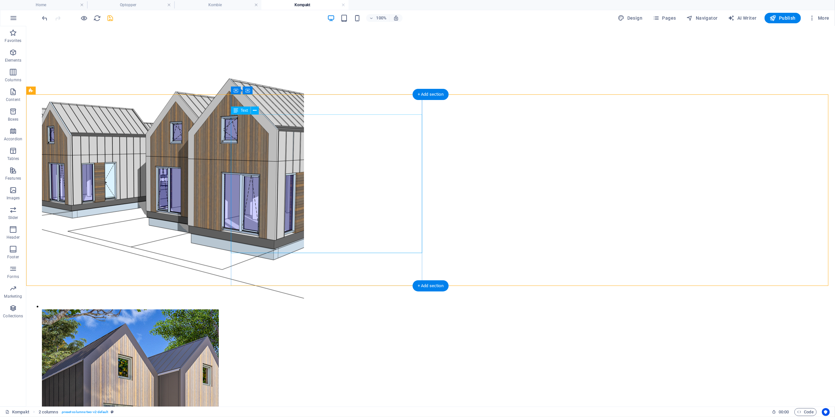
scroll to position [553, 0]
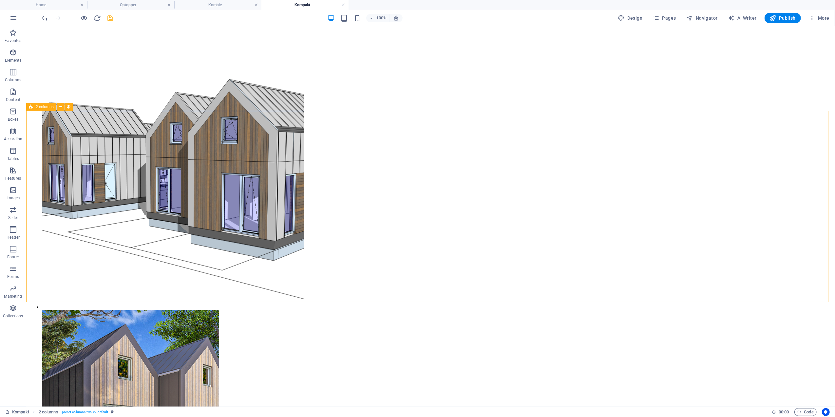
scroll to position [576, 0]
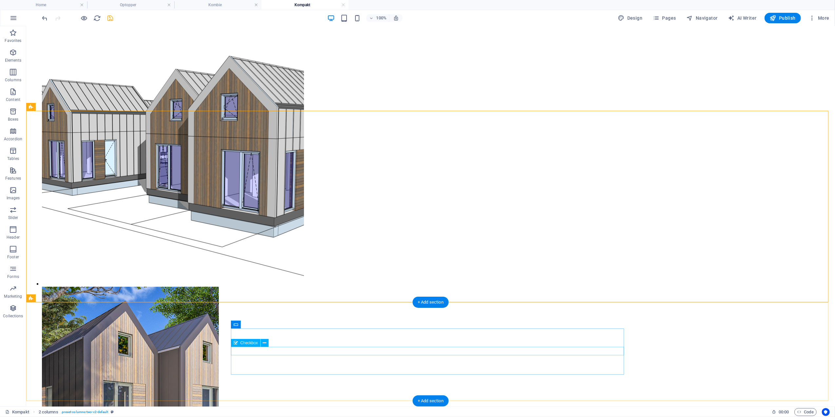
click at [265, 344] on icon at bounding box center [265, 343] width 4 height 7
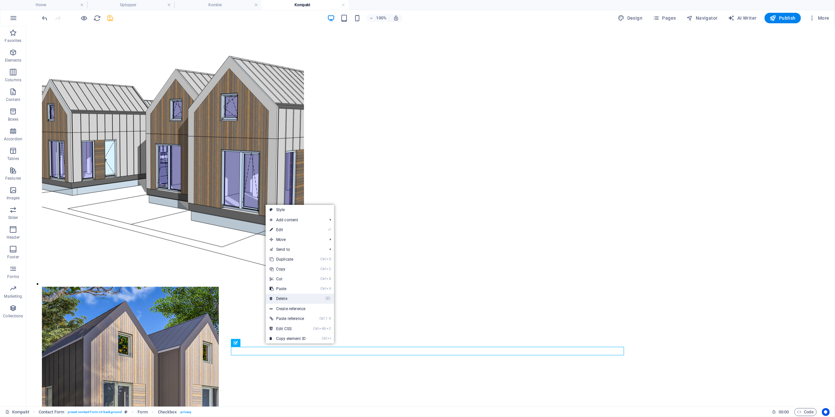
click at [282, 298] on link "⌦ Delete" at bounding box center [288, 299] width 44 height 10
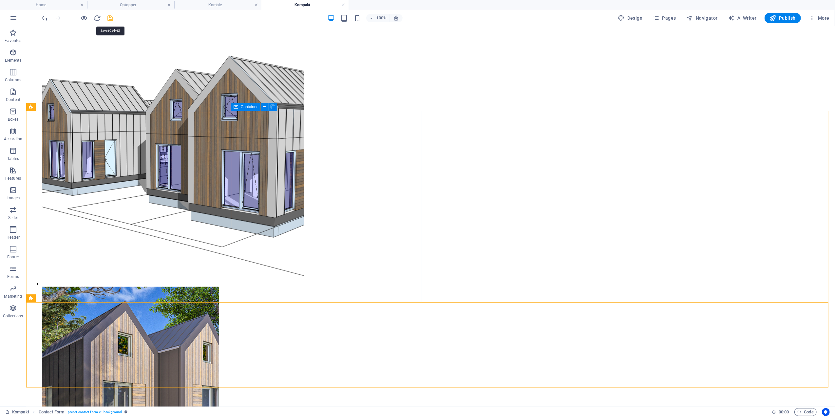
click at [114, 17] on icon "save" at bounding box center [111, 18] width 8 height 8
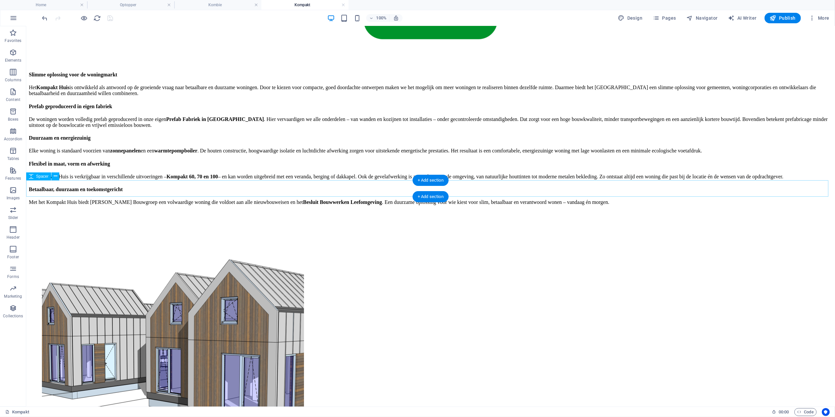
scroll to position [314, 0]
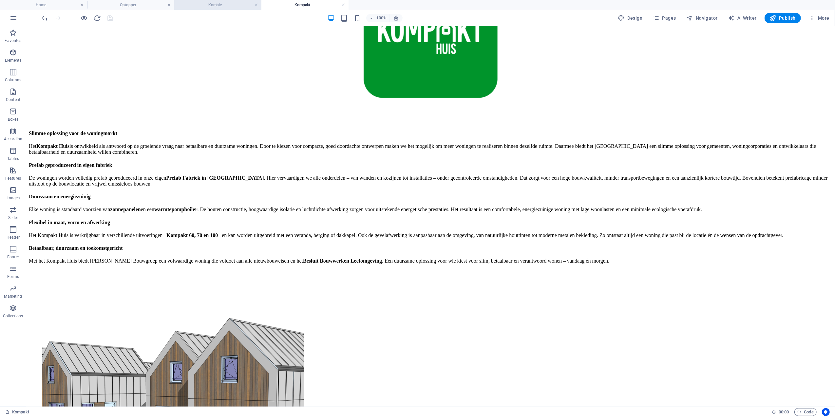
click at [218, 5] on h4 "Kombie" at bounding box center [217, 4] width 87 height 7
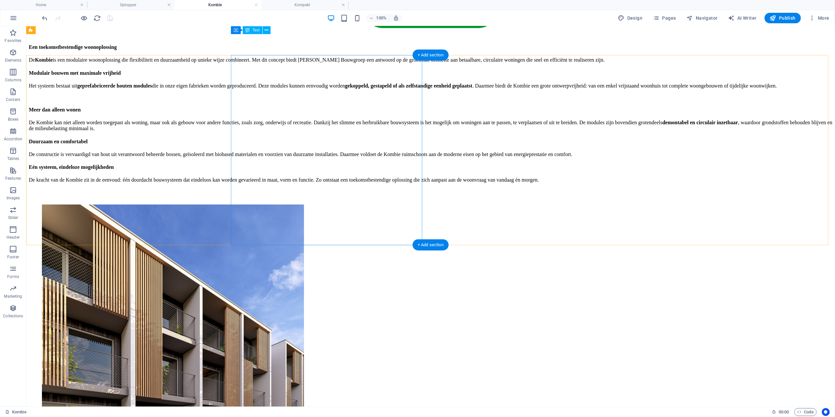
scroll to position [524, 0]
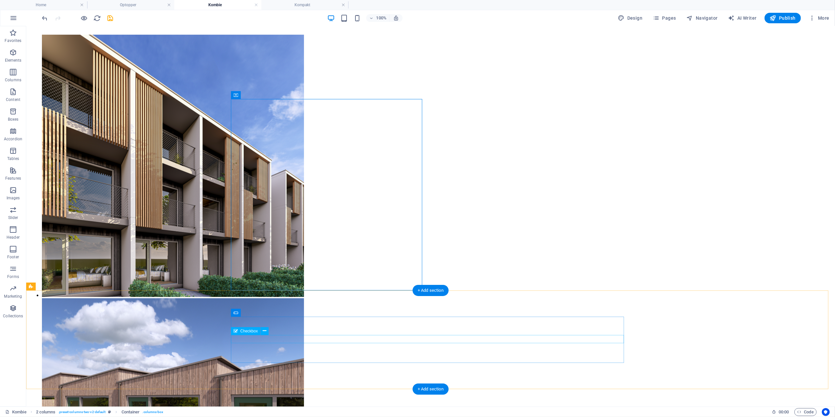
drag, startPoint x: 266, startPoint y: 335, endPoint x: 292, endPoint y: 361, distance: 36.6
click at [265, 330] on icon at bounding box center [265, 330] width 4 height 7
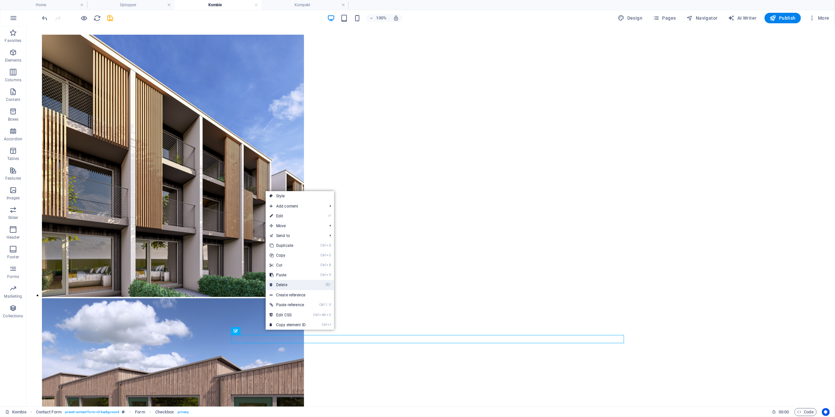
click at [300, 283] on link "⌦ Delete" at bounding box center [288, 285] width 44 height 10
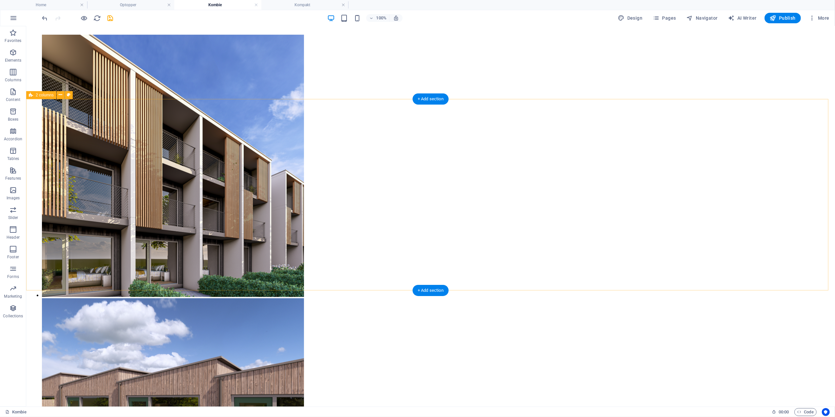
click at [110, 16] on icon "save" at bounding box center [111, 18] width 8 height 8
click at [131, 2] on h4 "Optopper" at bounding box center [130, 4] width 87 height 7
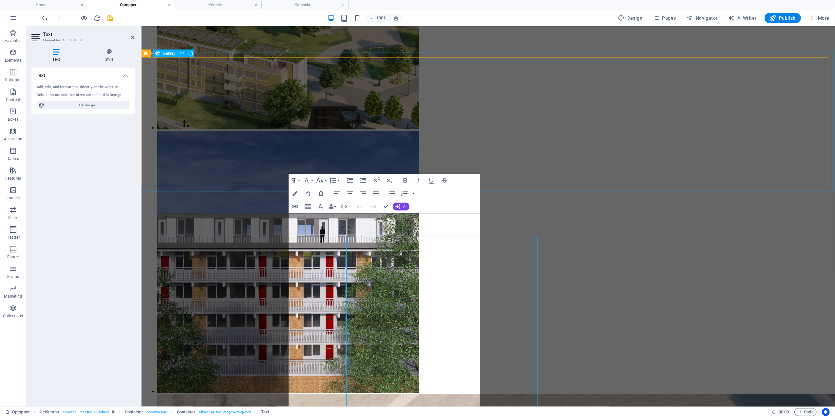
click at [304, 133] on li at bounding box center [288, 262] width 262 height 264
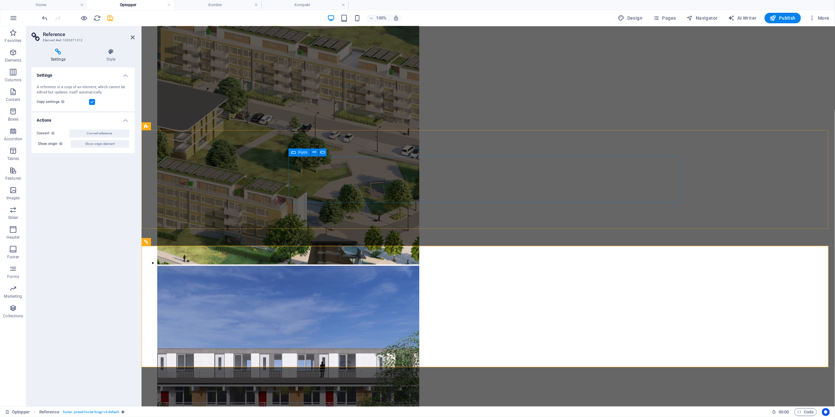
scroll to position [549, 0]
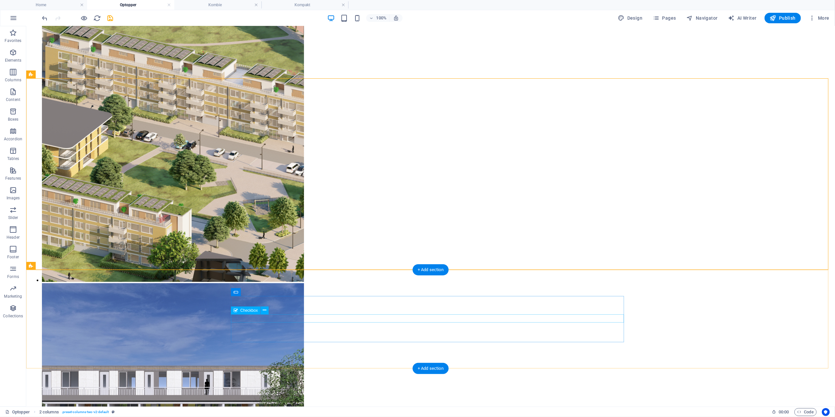
click at [265, 311] on icon at bounding box center [265, 310] width 4 height 7
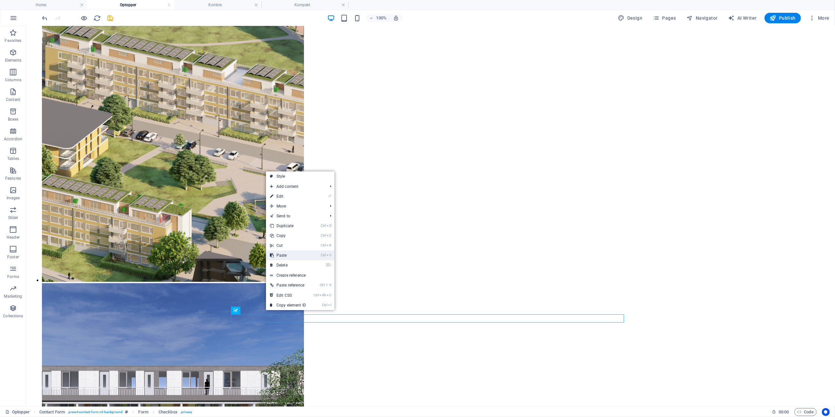
click at [287, 258] on link "Ctrl V Paste" at bounding box center [288, 255] width 44 height 10
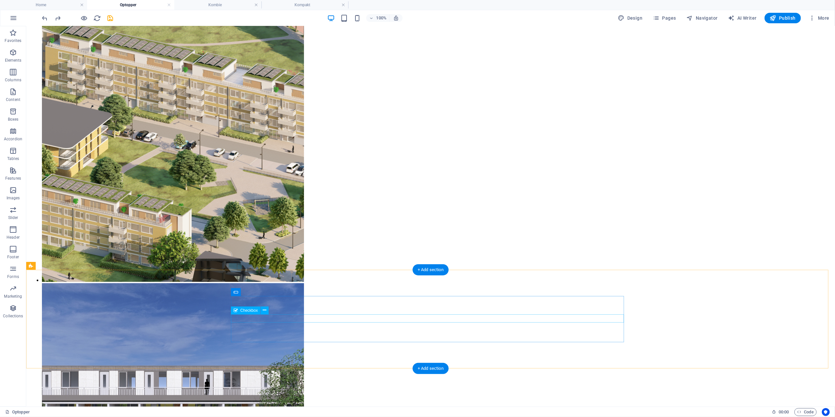
click at [263, 309] on icon at bounding box center [265, 310] width 4 height 7
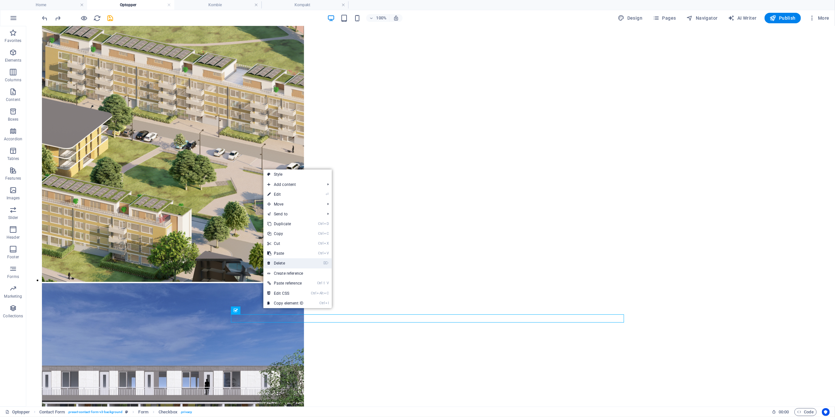
click at [290, 261] on link "⌦ Delete" at bounding box center [286, 263] width 44 height 10
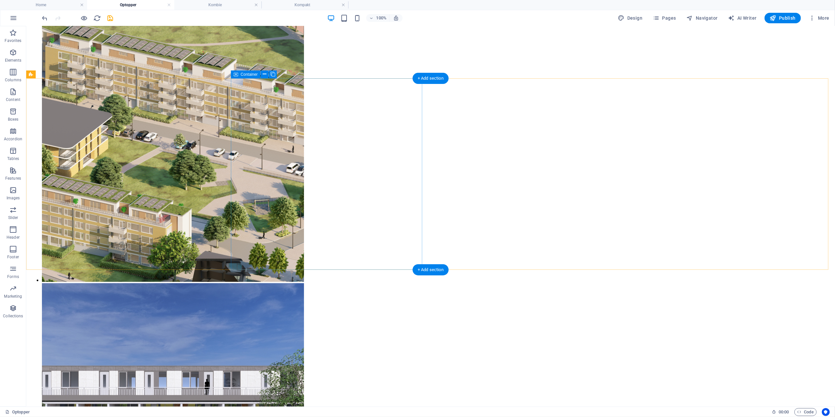
click at [109, 19] on icon "save" at bounding box center [111, 18] width 8 height 8
click at [59, 5] on h4 "Home" at bounding box center [43, 4] width 87 height 7
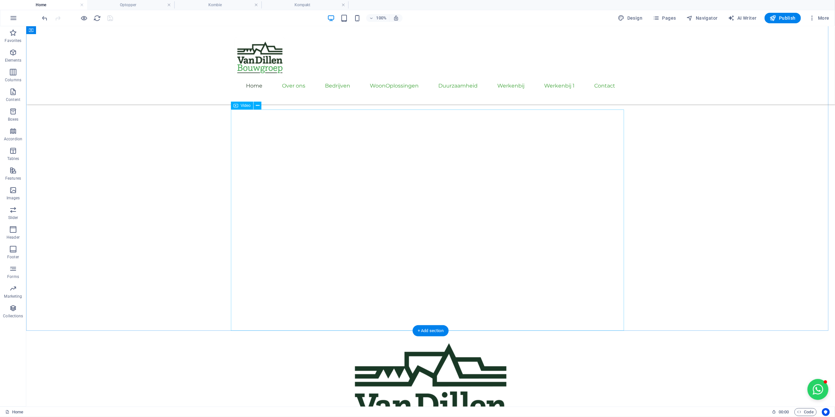
scroll to position [87, 0]
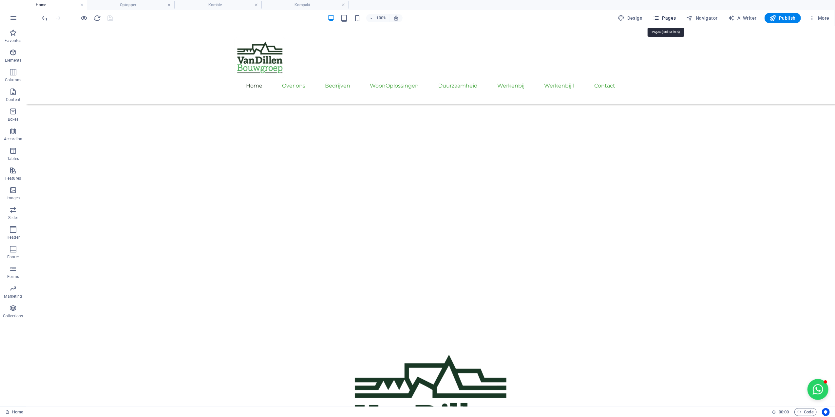
click at [655, 21] on icon "button" at bounding box center [656, 18] width 7 height 7
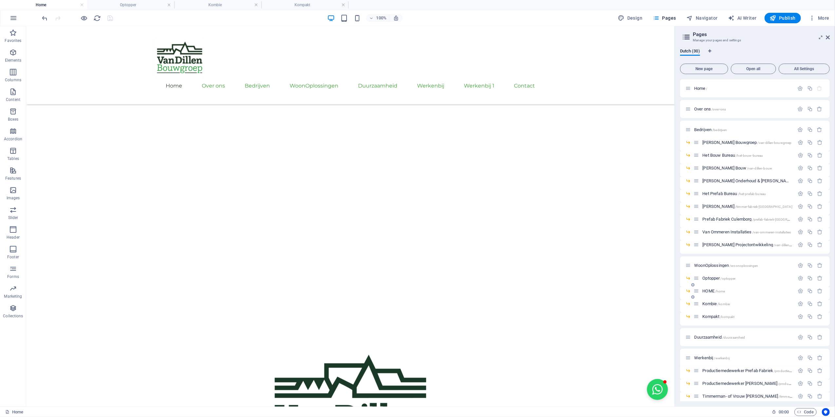
click at [710, 292] on span "HOME /home" at bounding box center [714, 290] width 23 height 5
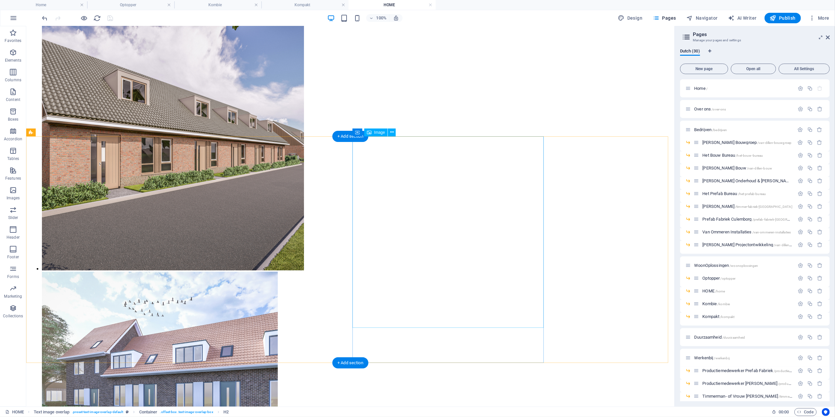
scroll to position [612, 0]
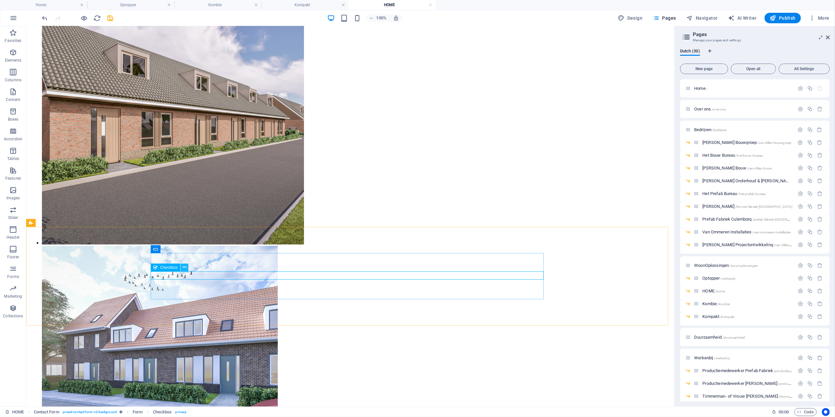
click at [183, 269] on icon at bounding box center [185, 267] width 4 height 7
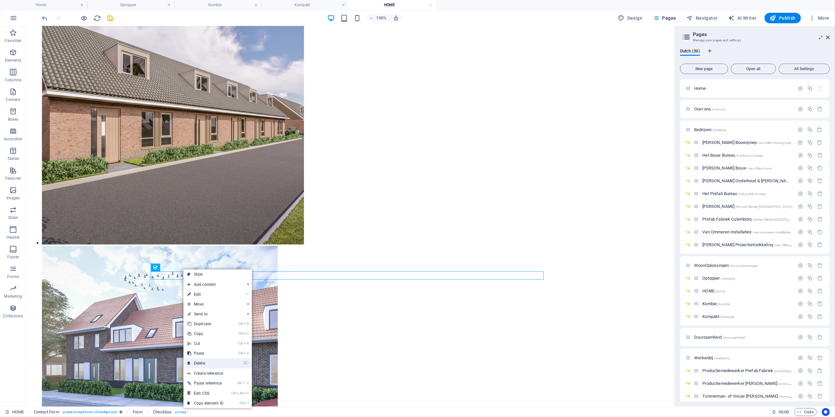
click at [215, 362] on link "⌦ Delete" at bounding box center [206, 363] width 44 height 10
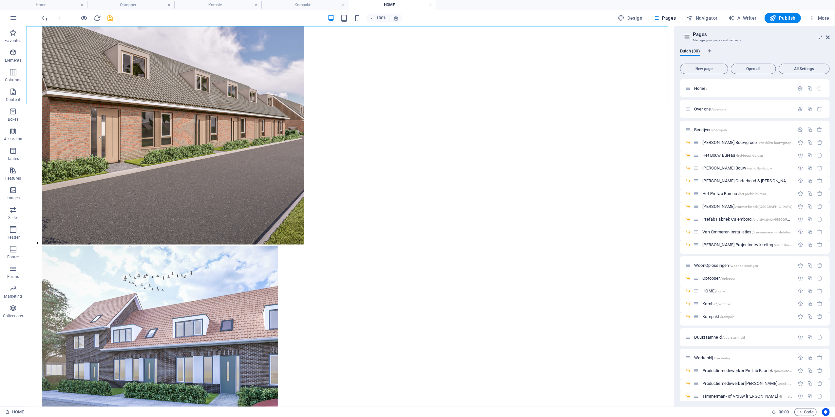
click at [111, 20] on icon "save" at bounding box center [111, 18] width 8 height 8
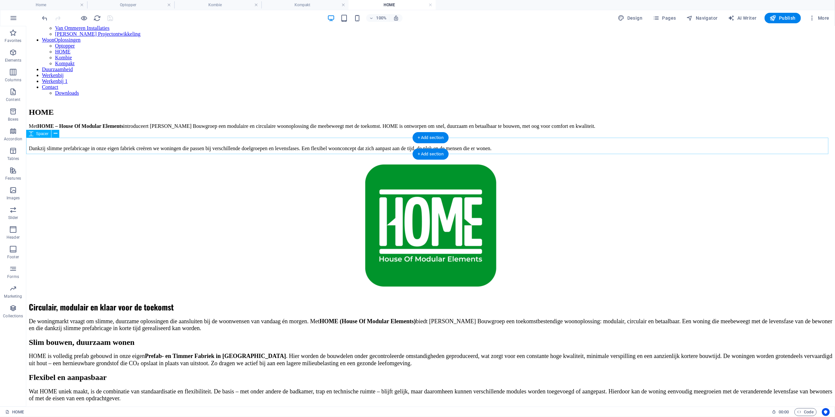
scroll to position [110, 0]
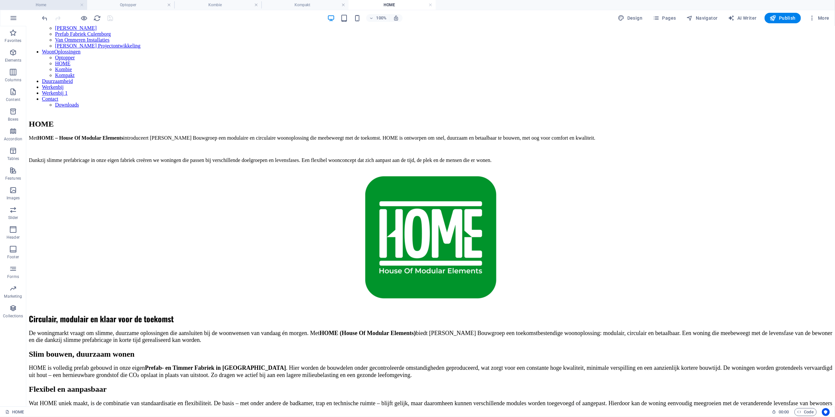
drag, startPoint x: 55, startPoint y: 0, endPoint x: 518, endPoint y: 154, distance: 487.5
click at [55, 0] on li "Home" at bounding box center [43, 5] width 87 height 10
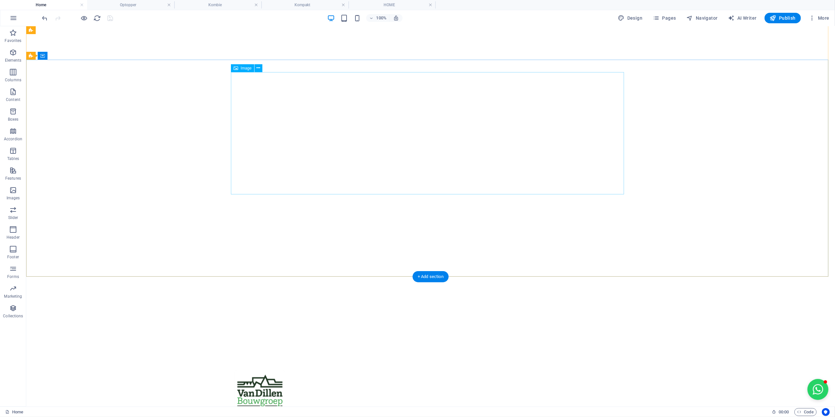
scroll to position [0, 0]
click at [658, 18] on icon "button" at bounding box center [656, 18] width 7 height 7
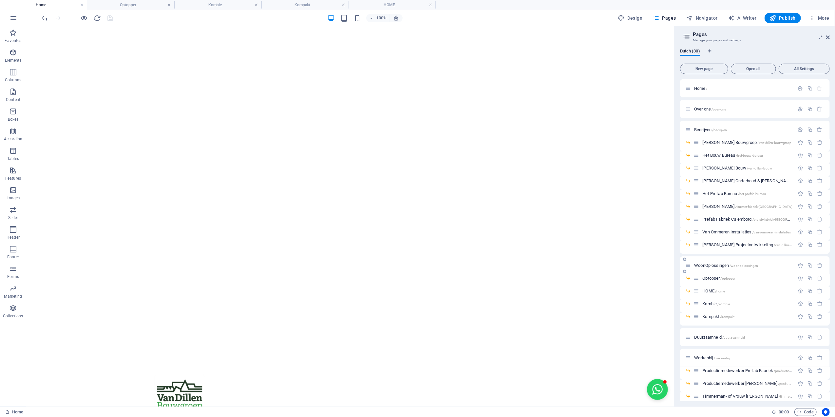
click at [721, 270] on div "WoonOplossingen /woonoplossingen" at bounding box center [755, 265] width 150 height 18
click at [719, 265] on span "WoonOplossingen /woonoplossingen" at bounding box center [726, 265] width 64 height 5
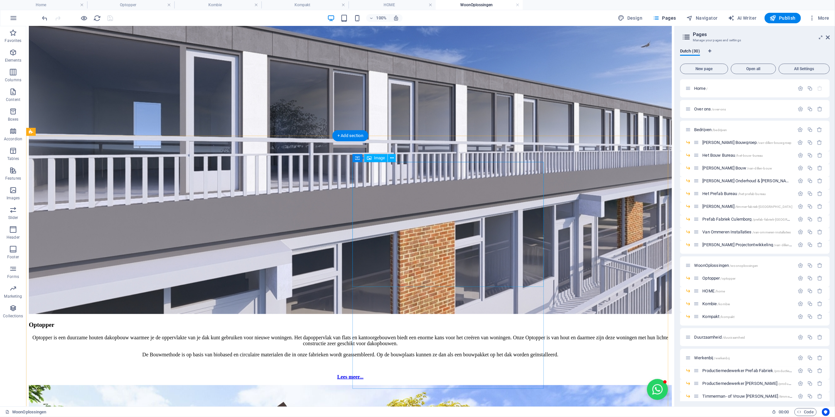
scroll to position [699, 0]
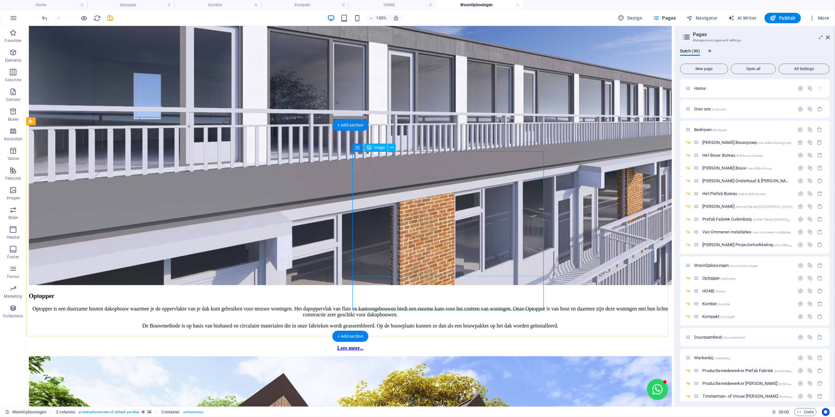
select select "%"
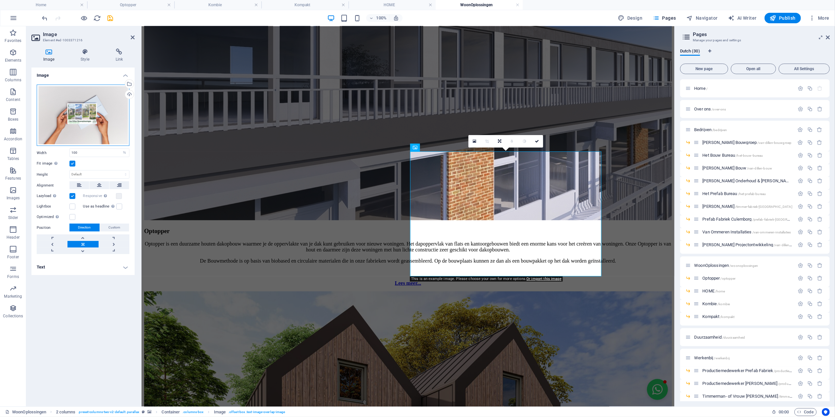
click at [95, 114] on div "Drag files here, click to choose files or select files from Files or our free s…" at bounding box center [83, 115] width 93 height 61
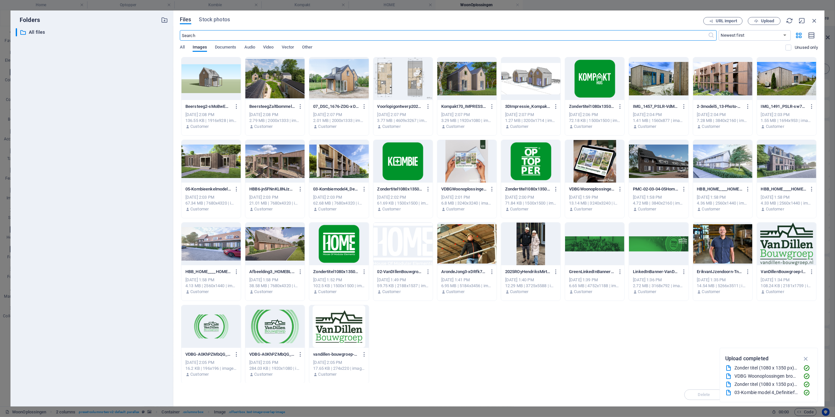
scroll to position [732, 0]
click at [598, 163] on div at bounding box center [594, 161] width 59 height 43
click at [807, 357] on icon "button" at bounding box center [807, 358] width 8 height 7
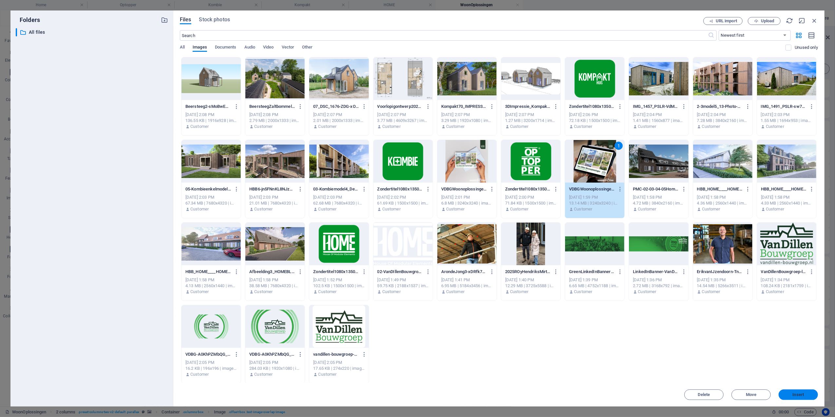
click at [794, 396] on span "Insert" at bounding box center [798, 395] width 11 height 4
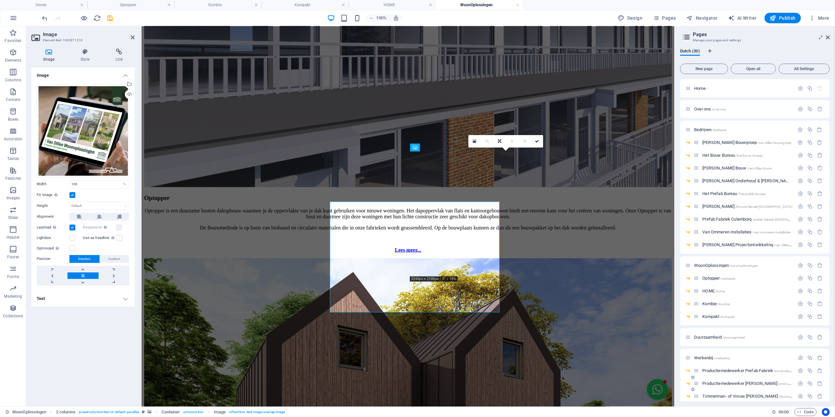
scroll to position [699, 0]
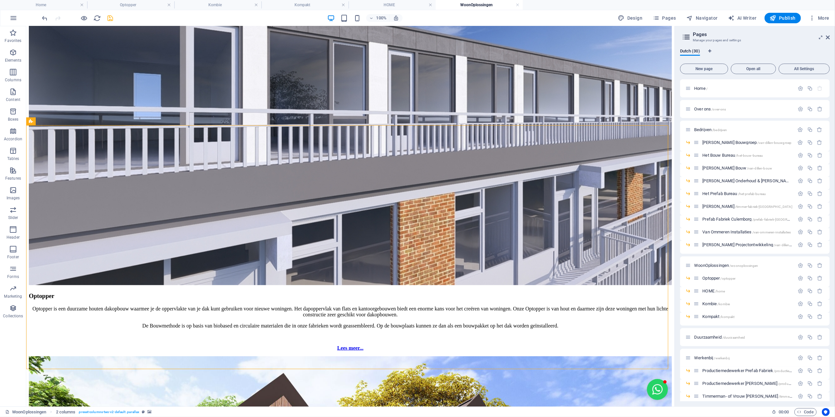
drag, startPoint x: 112, startPoint y: 17, endPoint x: 379, endPoint y: 22, distance: 267.5
click at [112, 17] on icon "save" at bounding box center [111, 18] width 8 height 8
checkbox input "false"
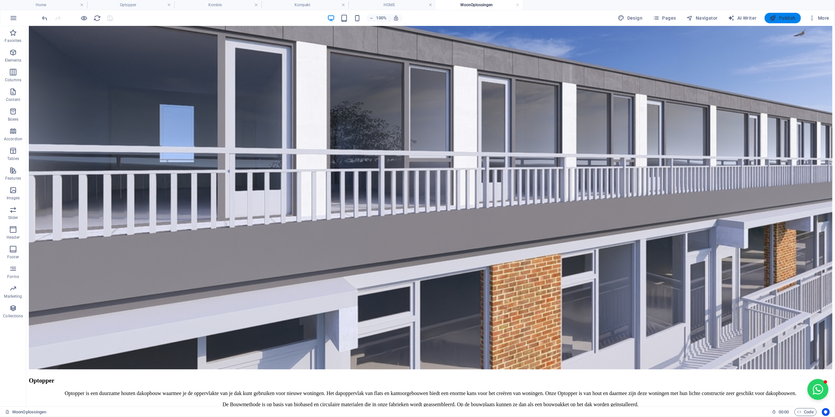
click at [789, 16] on span "Publish" at bounding box center [783, 18] width 26 height 7
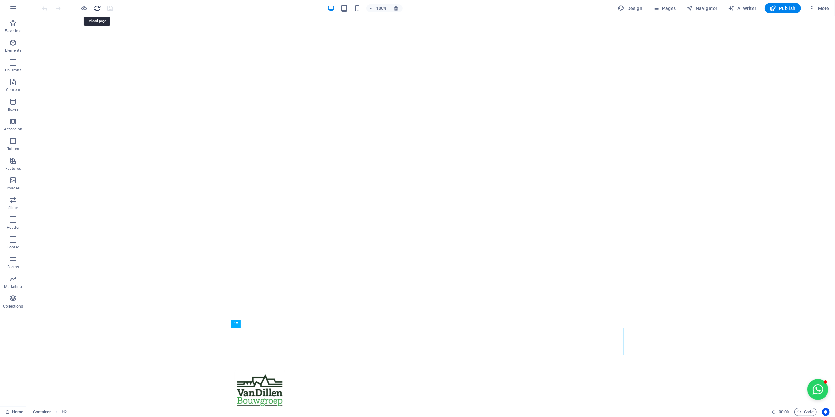
click at [97, 7] on icon "reload" at bounding box center [98, 9] width 8 height 8
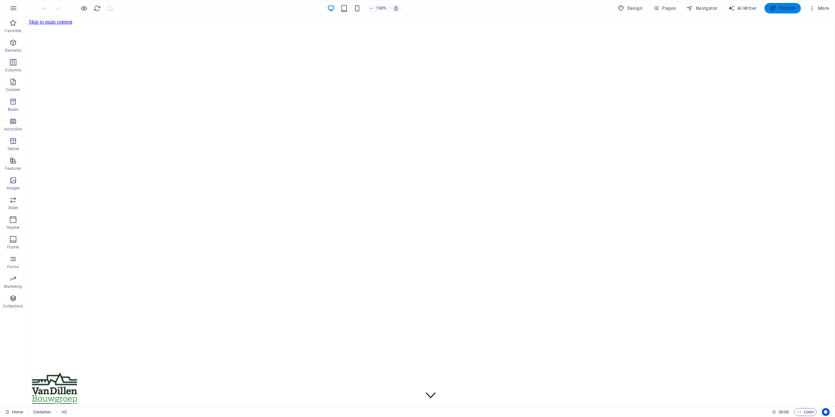
click at [780, 7] on span "Publish" at bounding box center [783, 8] width 26 height 7
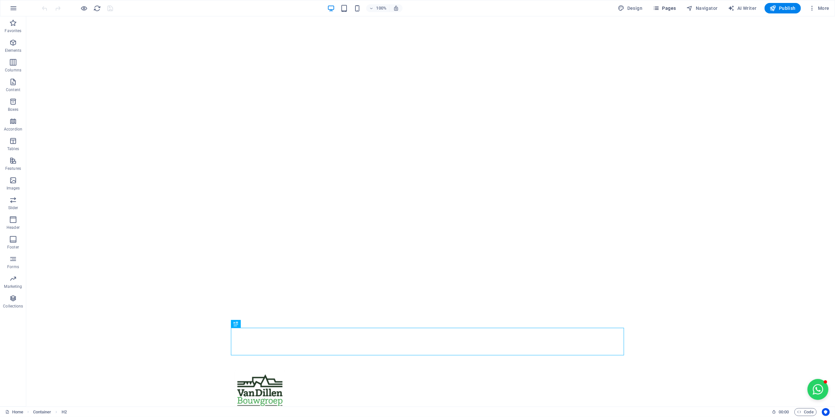
click at [666, 7] on span "Pages" at bounding box center [664, 8] width 23 height 7
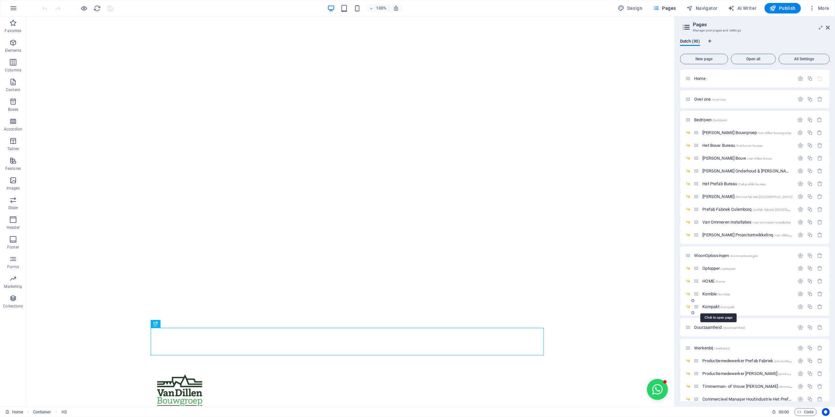
click at [715, 307] on span "Kompakt /kompakt" at bounding box center [719, 306] width 32 height 5
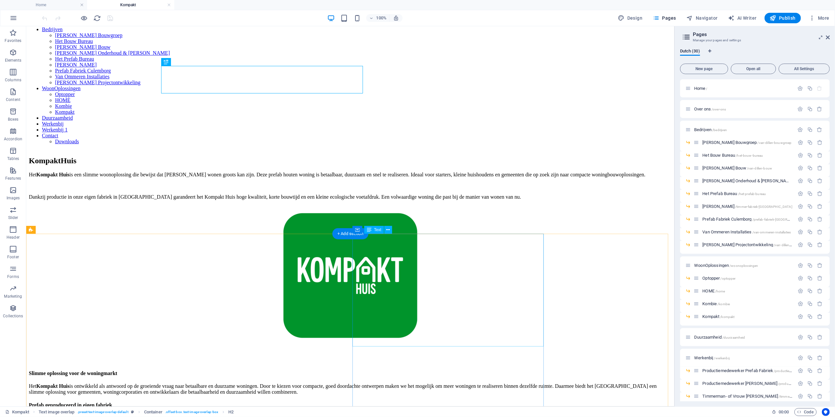
scroll to position [87, 0]
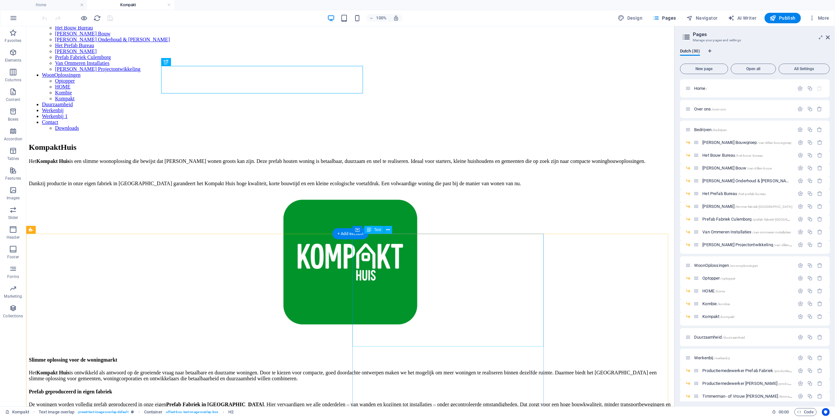
click at [298, 357] on div "Slimme oplossing voor de woningmarkt Het Kompakt Huis is ontwikkeld als antwoor…" at bounding box center [350, 401] width 643 height 88
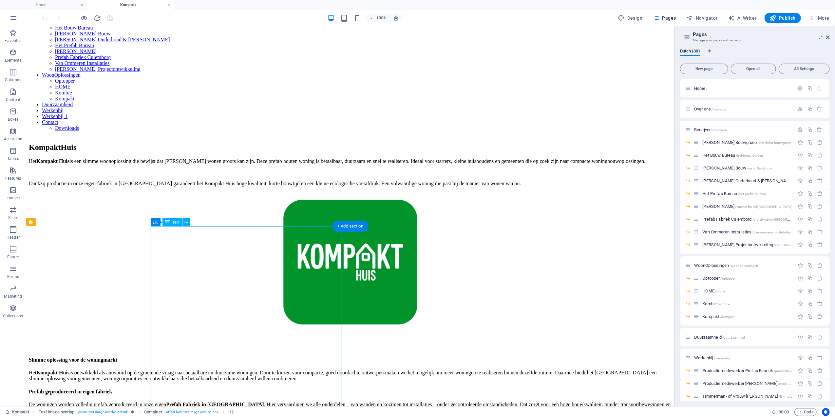
click at [298, 357] on div "Slimme oplossing voor de woningmarkt Het Kompakt Huis is ontwikkeld als antwoor…" at bounding box center [350, 401] width 643 height 88
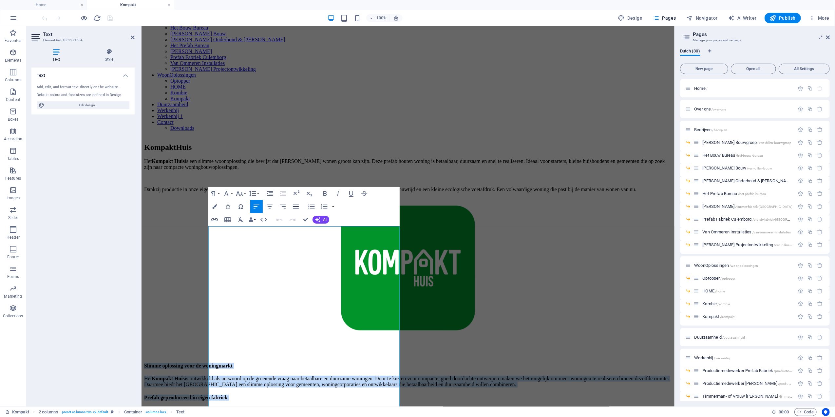
click at [297, 207] on icon "button" at bounding box center [296, 207] width 8 height 8
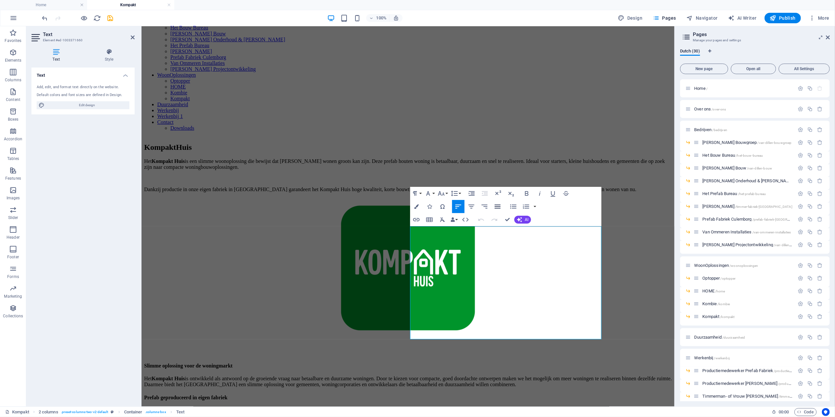
click at [499, 208] on icon "button" at bounding box center [498, 207] width 6 height 4
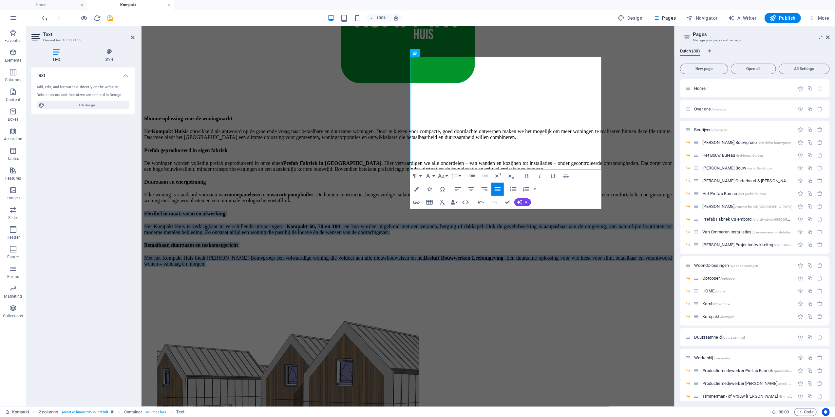
scroll to position [414, 0]
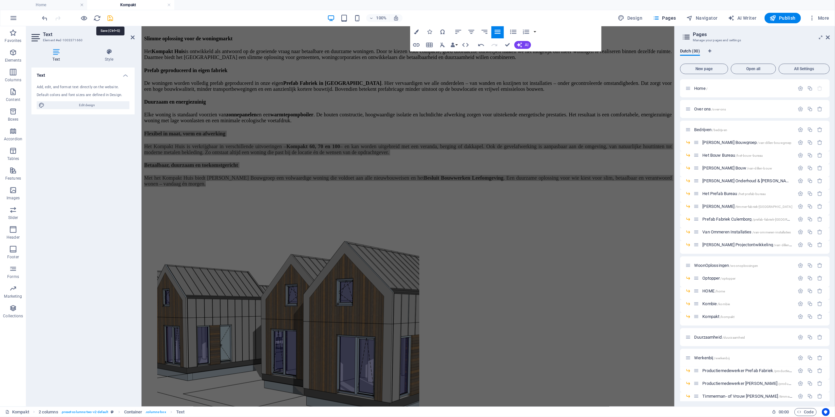
click at [111, 19] on icon "save" at bounding box center [111, 18] width 8 height 8
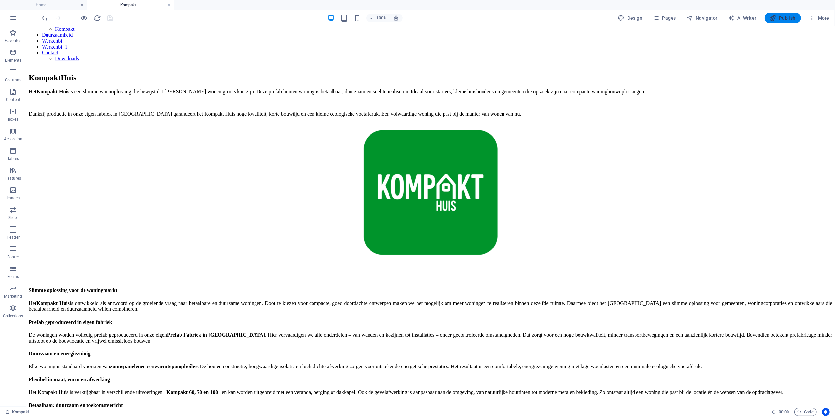
click at [799, 16] on button "Publish" at bounding box center [783, 18] width 36 height 10
